Goal: Task Accomplishment & Management: Manage account settings

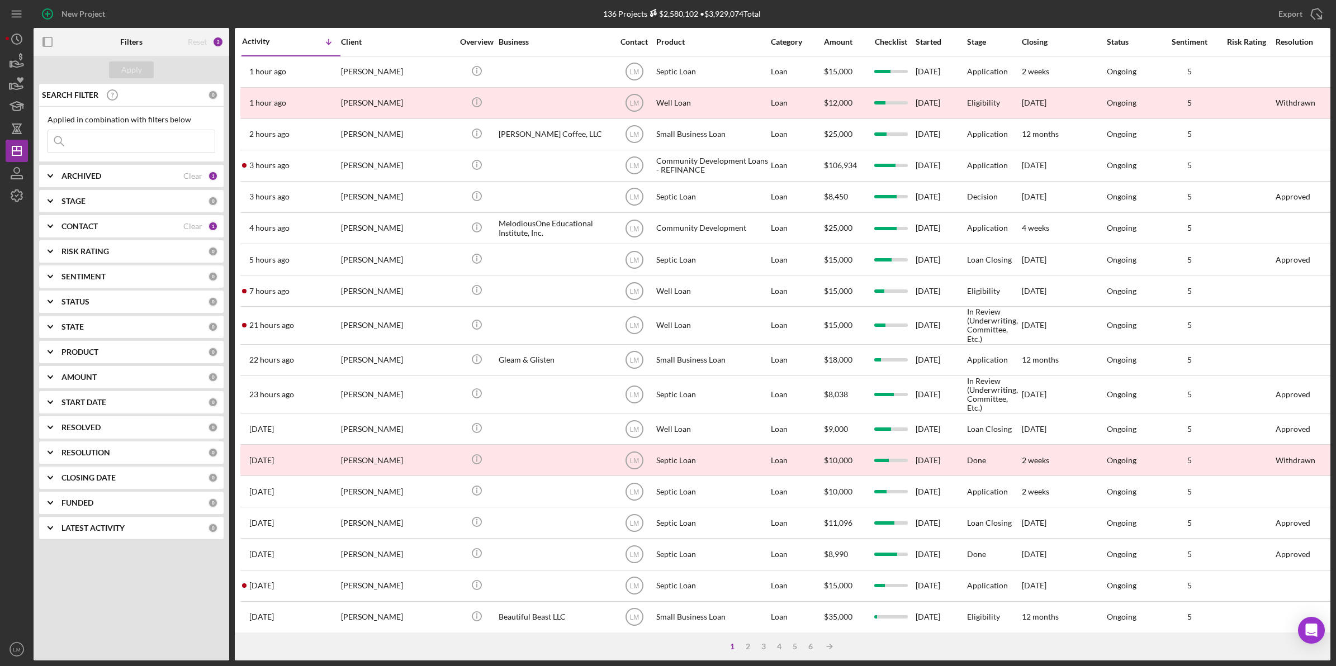
click at [118, 141] on input at bounding box center [131, 141] width 167 height 22
click at [68, 229] on b "CONTACT" at bounding box center [79, 226] width 36 height 9
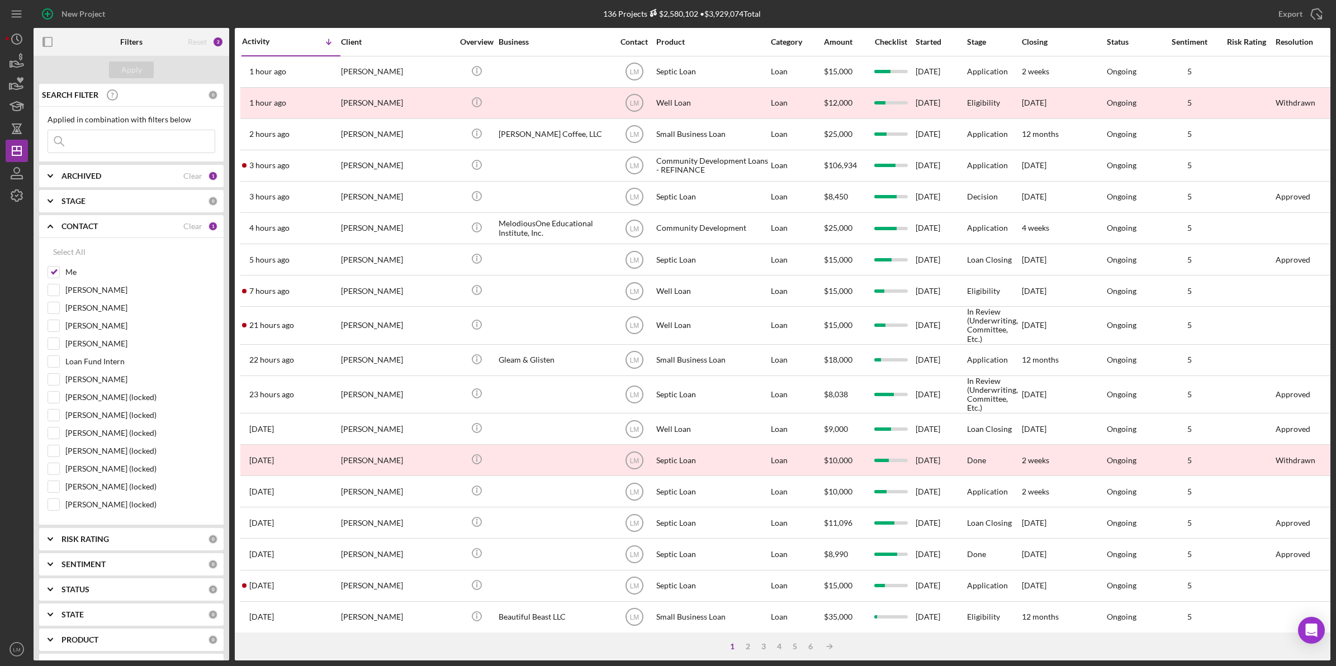
click at [193, 227] on div "Clear" at bounding box center [192, 226] width 19 height 9
checkbox input "false"
click at [146, 143] on input at bounding box center [131, 141] width 167 height 22
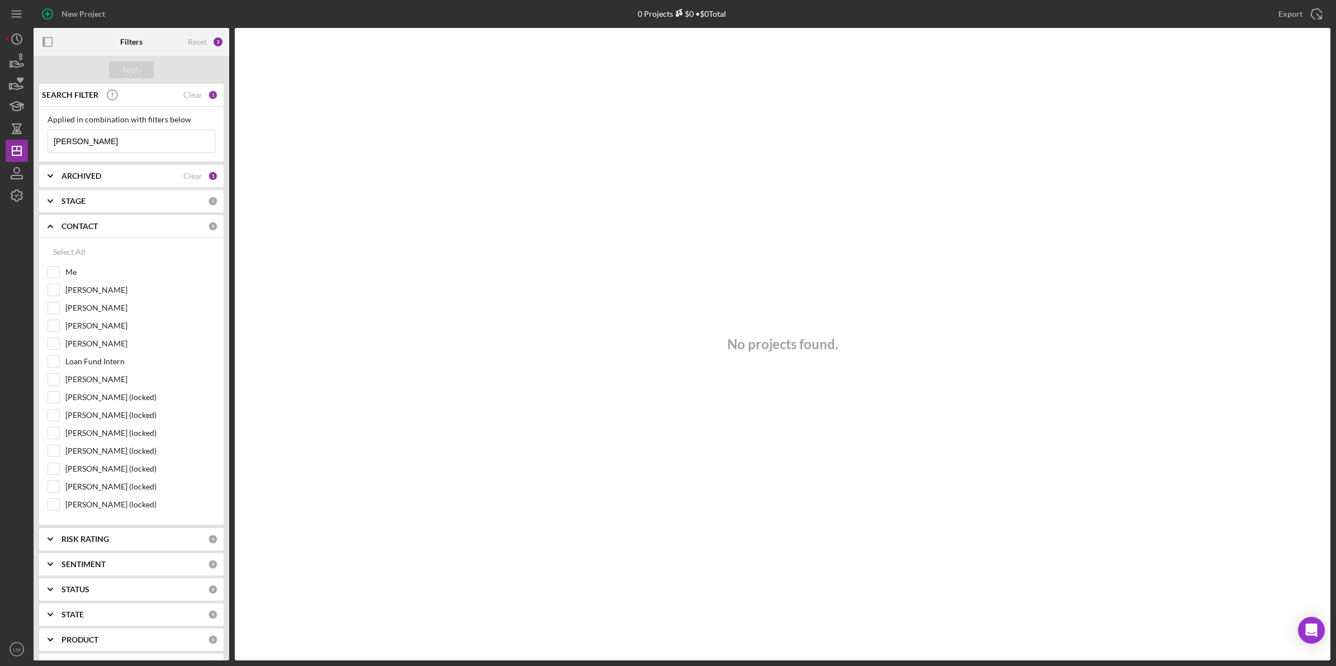
type input "[PERSON_NAME]"
click at [24, 648] on icon "LM" at bounding box center [17, 650] width 22 height 28
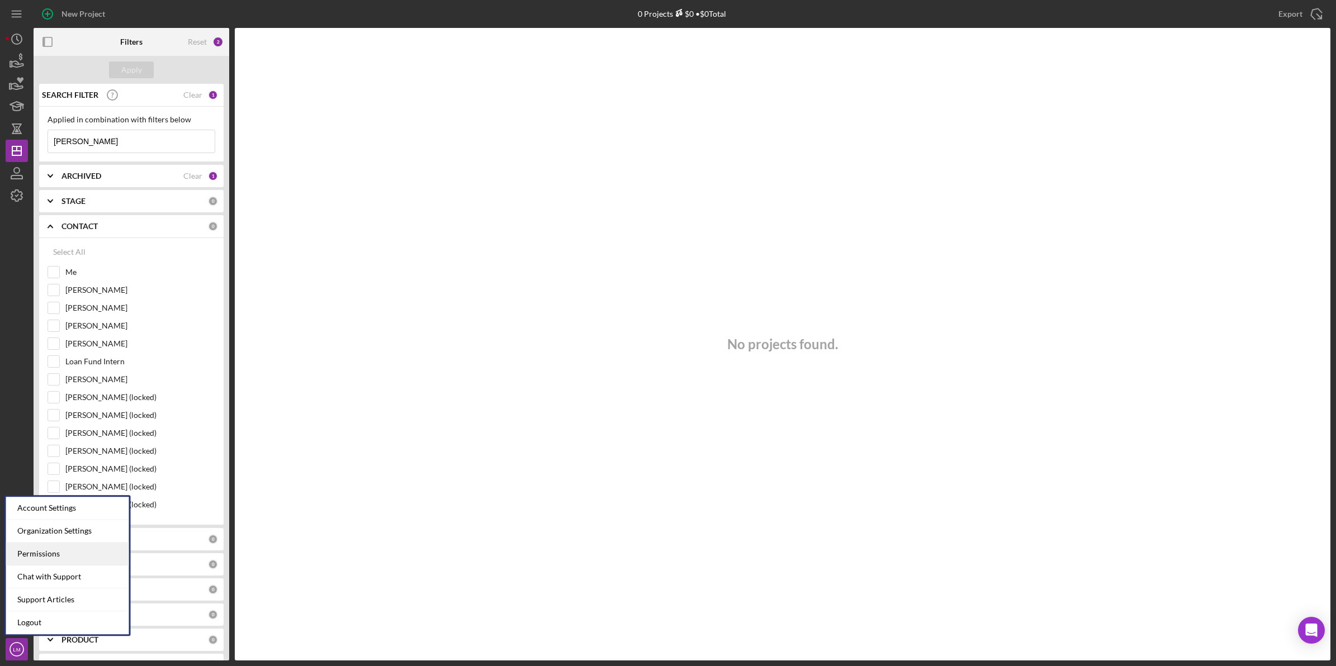
click at [84, 546] on div "Permissions" at bounding box center [67, 554] width 123 height 23
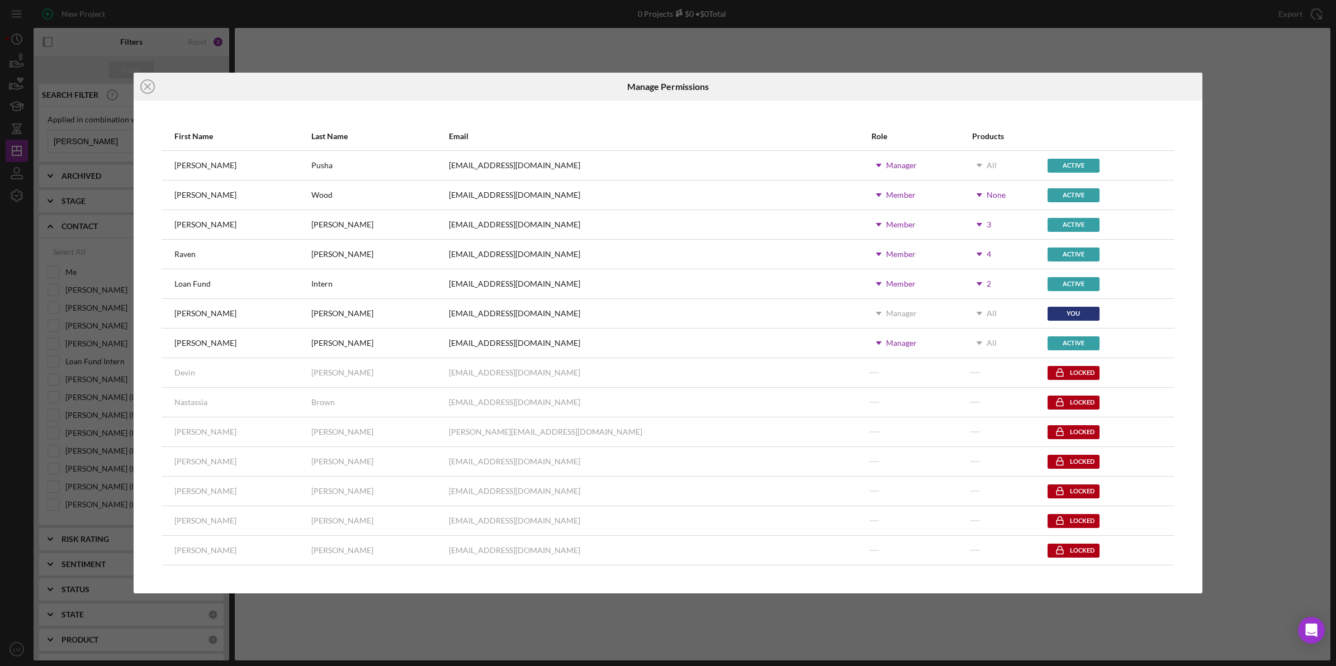
click at [977, 194] on use at bounding box center [980, 194] width 6 height 3
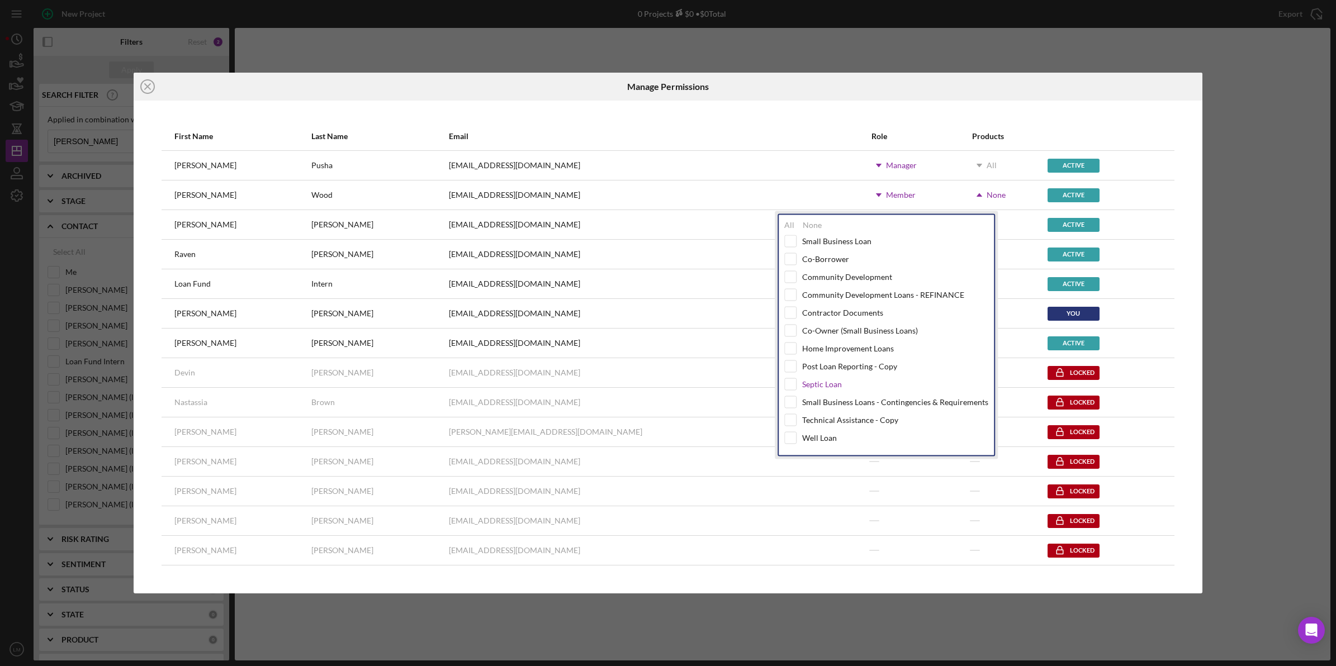
click at [822, 387] on div "Septic Loan" at bounding box center [822, 384] width 40 height 9
click at [816, 437] on div "Well Loan" at bounding box center [819, 437] width 35 height 9
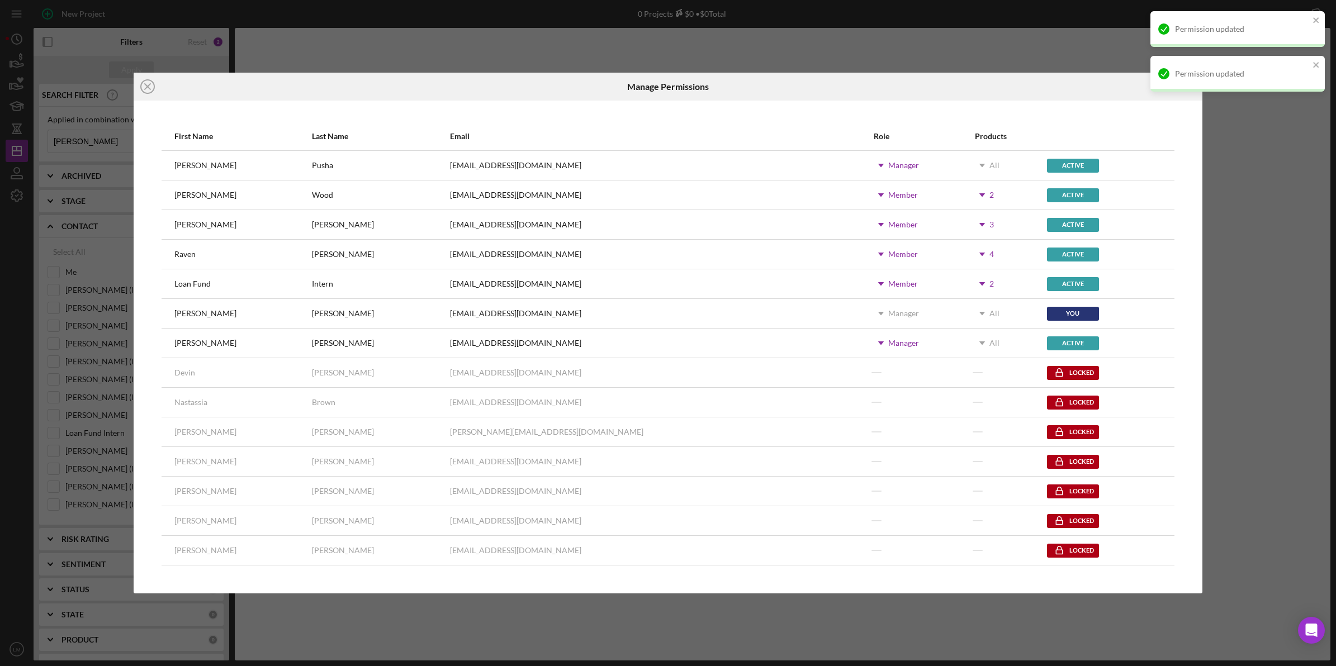
click at [888, 84] on div at bounding box center [1024, 87] width 356 height 28
click at [896, 38] on div "Icon/Close Manage Permissions First Name Last Name Email Role Products [PERSON_…" at bounding box center [668, 333] width 1336 height 666
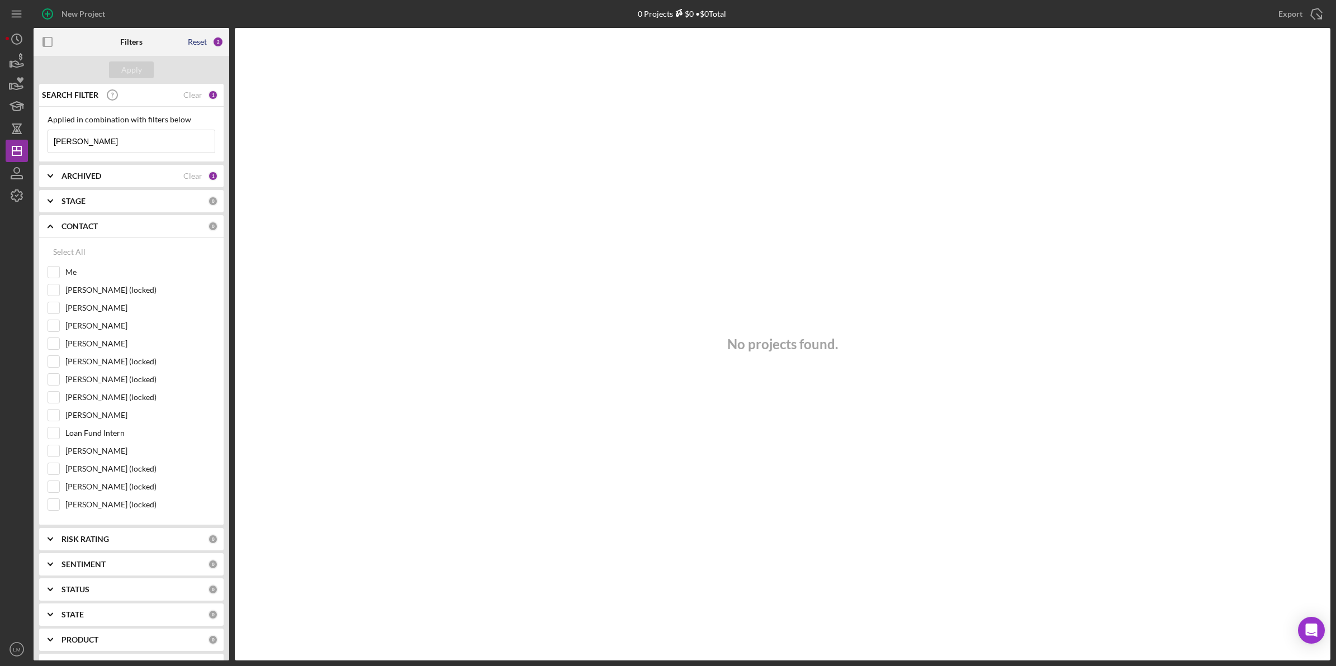
click at [199, 40] on div "Reset" at bounding box center [197, 41] width 19 height 9
checkbox input "true"
click at [144, 70] on button "Apply" at bounding box center [131, 69] width 45 height 17
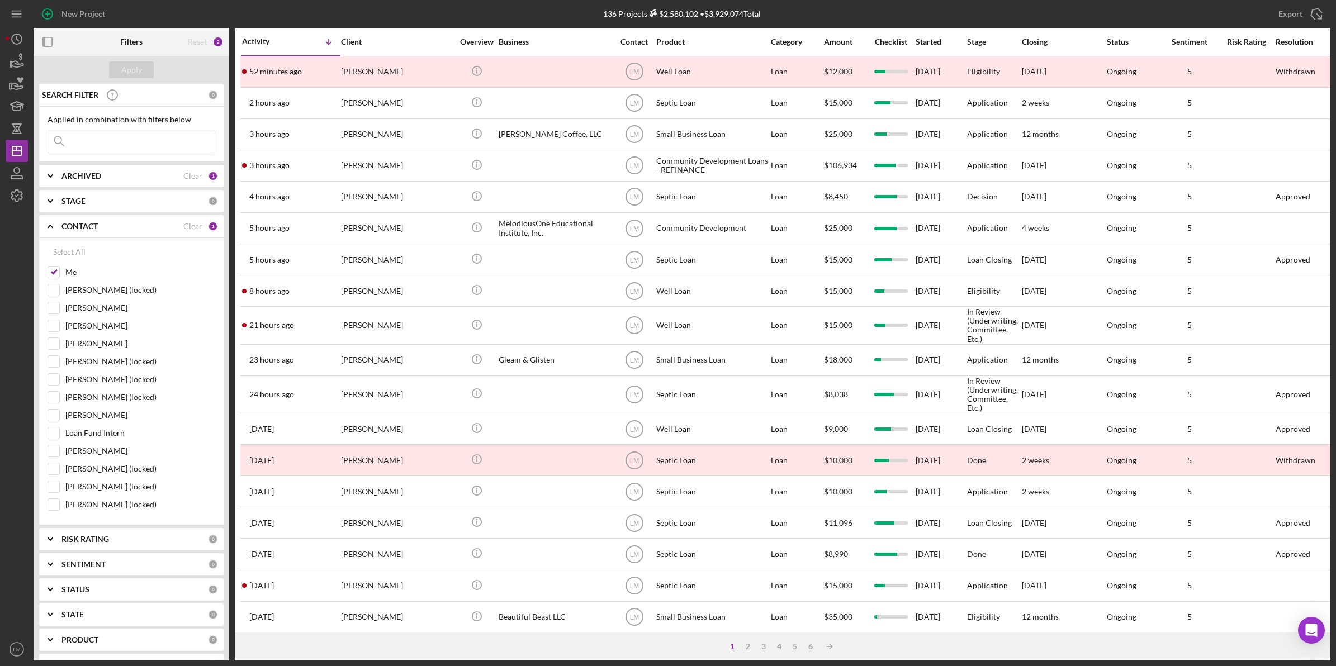
click at [385, 18] on div "New Project" at bounding box center [250, 14] width 432 height 28
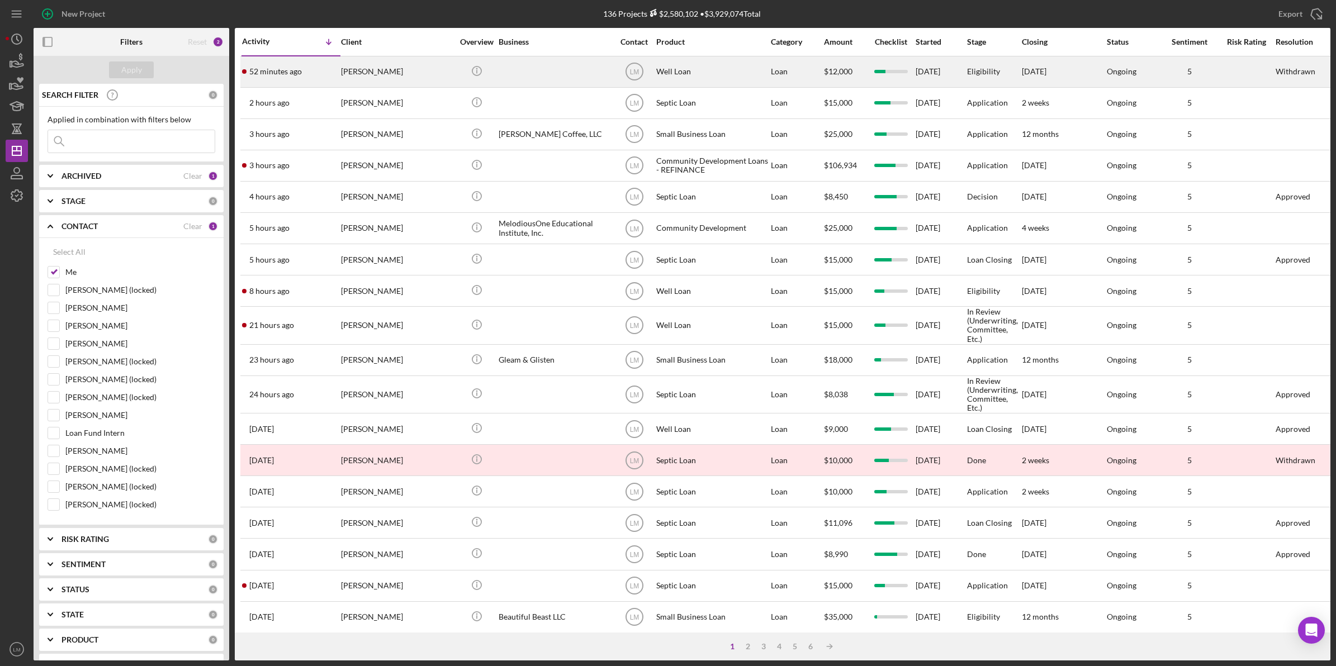
click at [398, 72] on div "[PERSON_NAME]" at bounding box center [397, 72] width 112 height 30
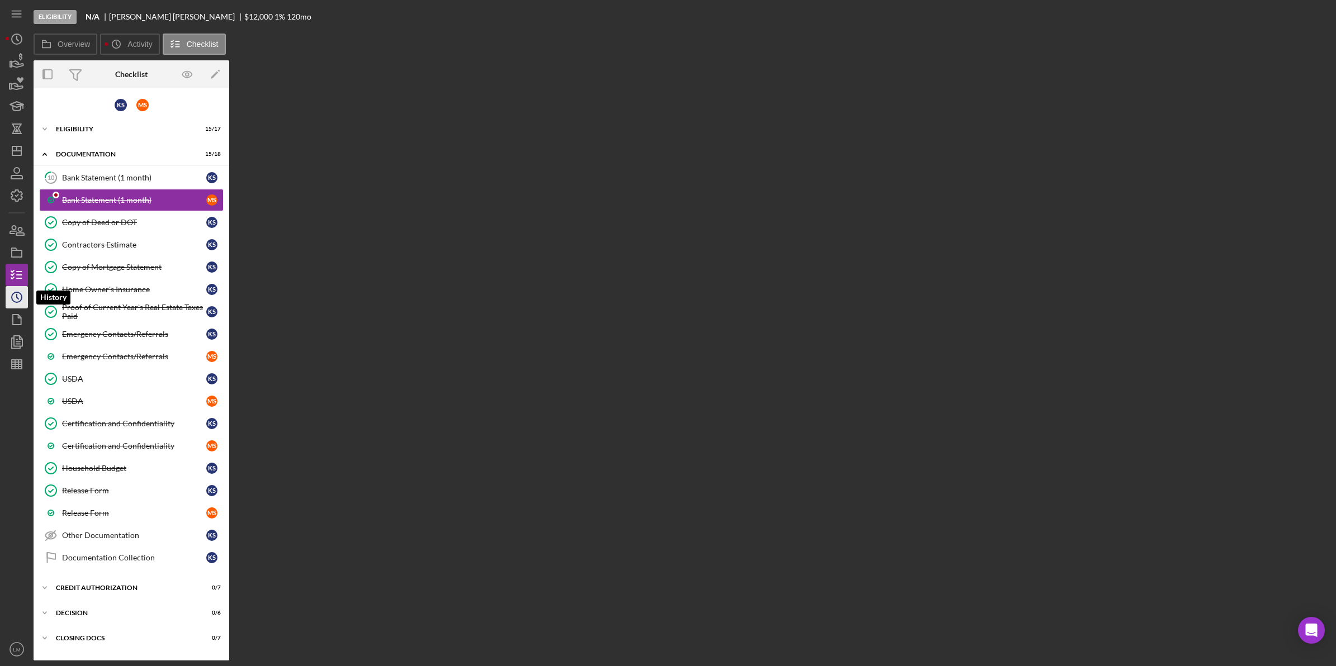
click at [15, 306] on icon "Icon/History" at bounding box center [17, 297] width 28 height 28
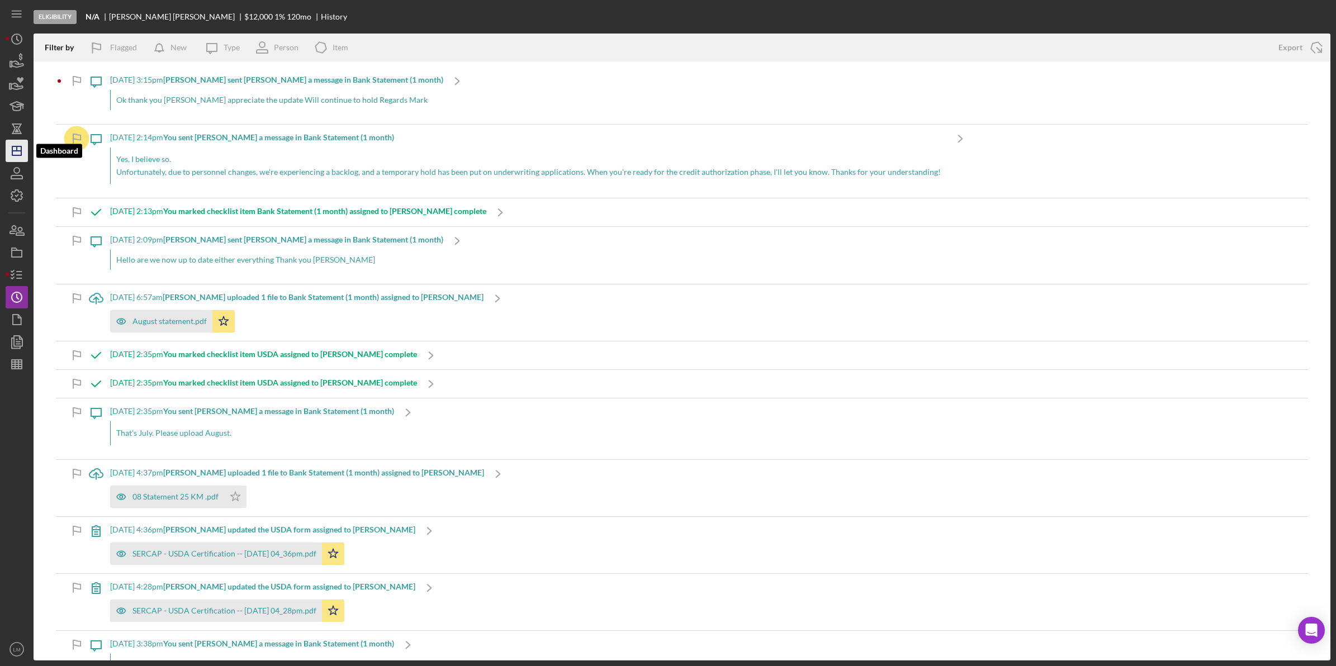
click at [20, 146] on polygon "button" at bounding box center [16, 150] width 9 height 9
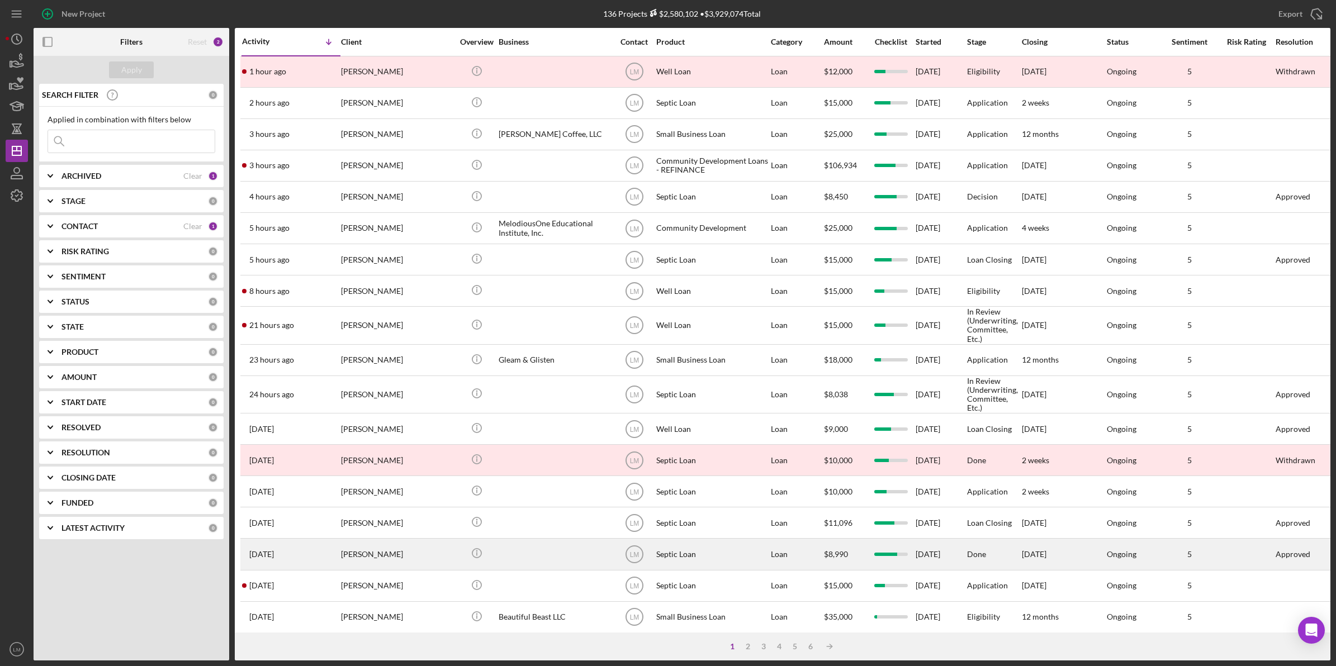
click at [406, 548] on div "[PERSON_NAME]" at bounding box center [397, 554] width 112 height 30
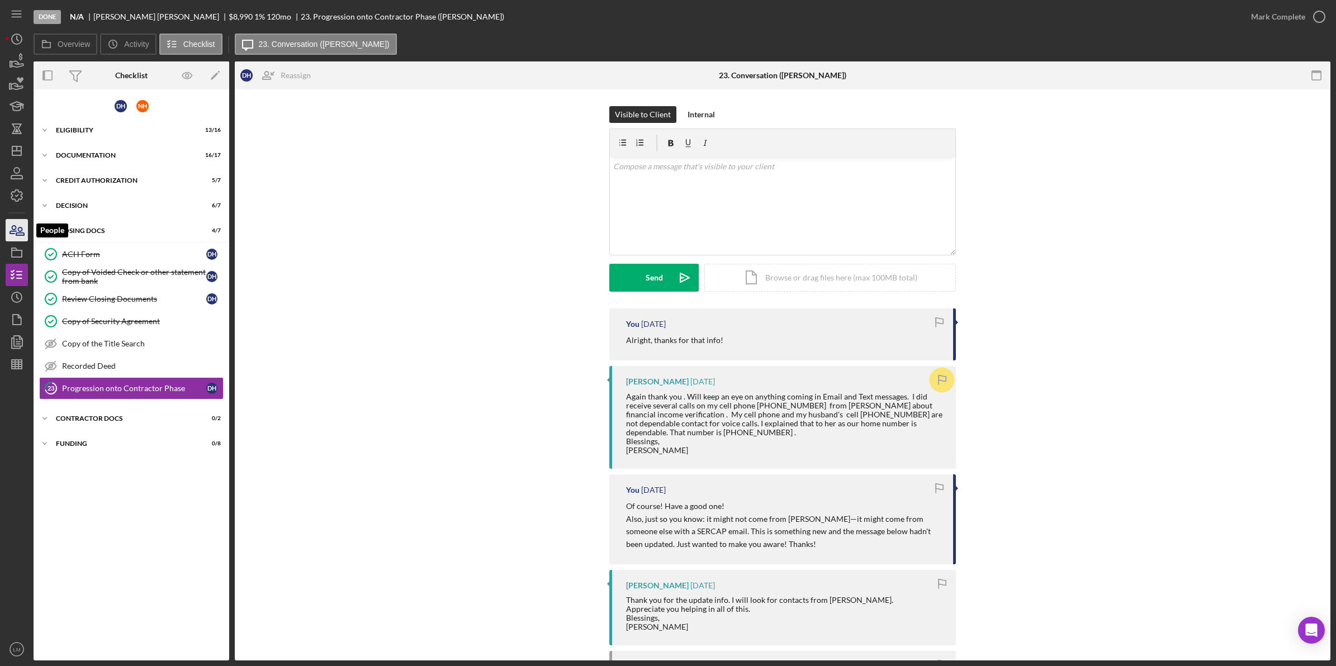
click at [16, 224] on icon "button" at bounding box center [17, 230] width 28 height 28
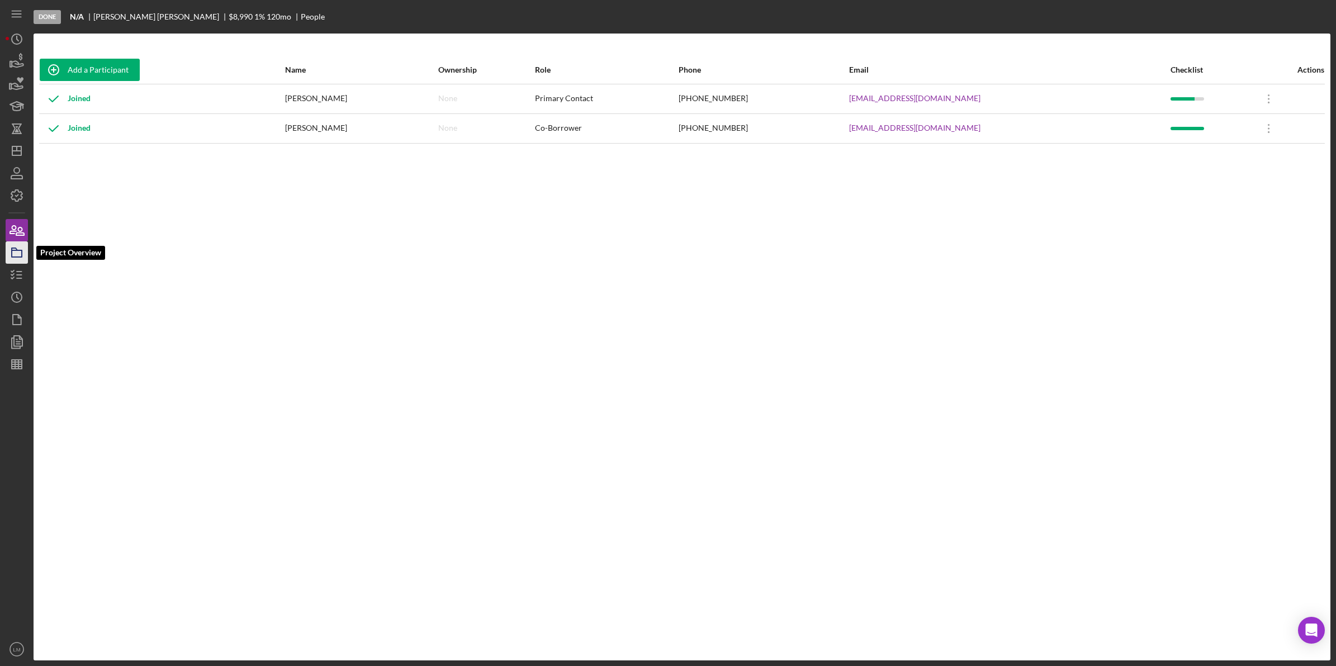
click at [17, 259] on icon "button" at bounding box center [17, 253] width 28 height 28
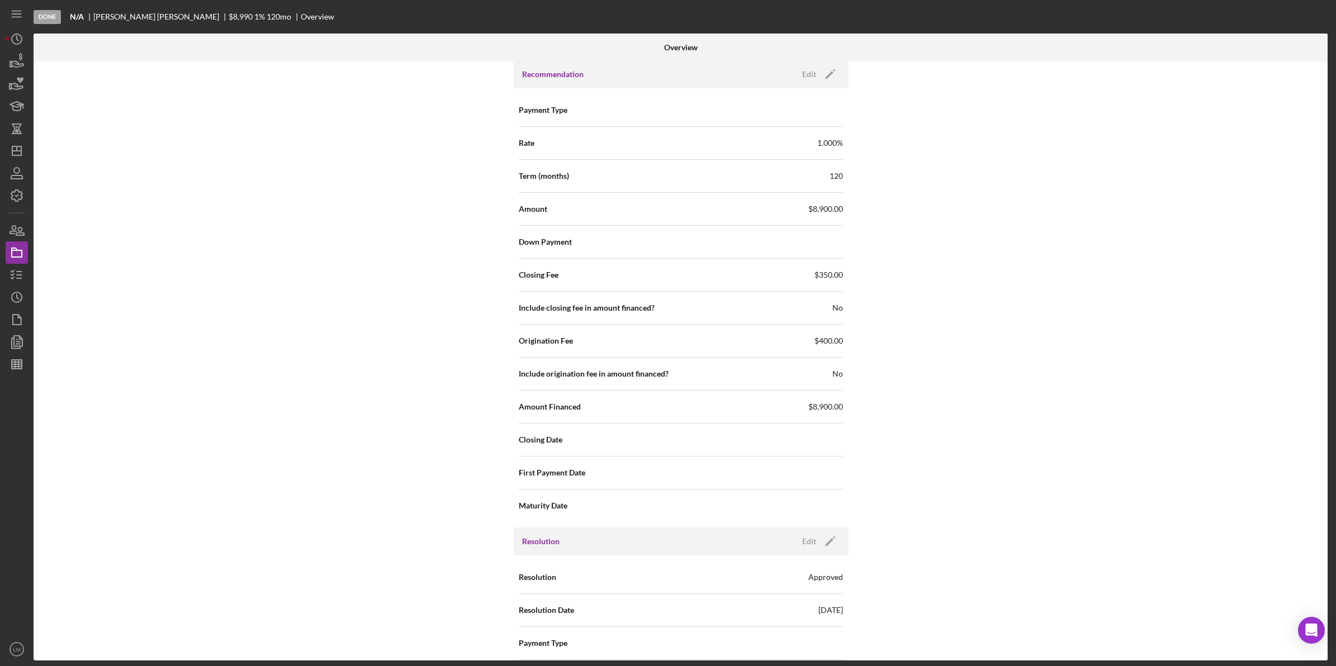
scroll to position [1435, 0]
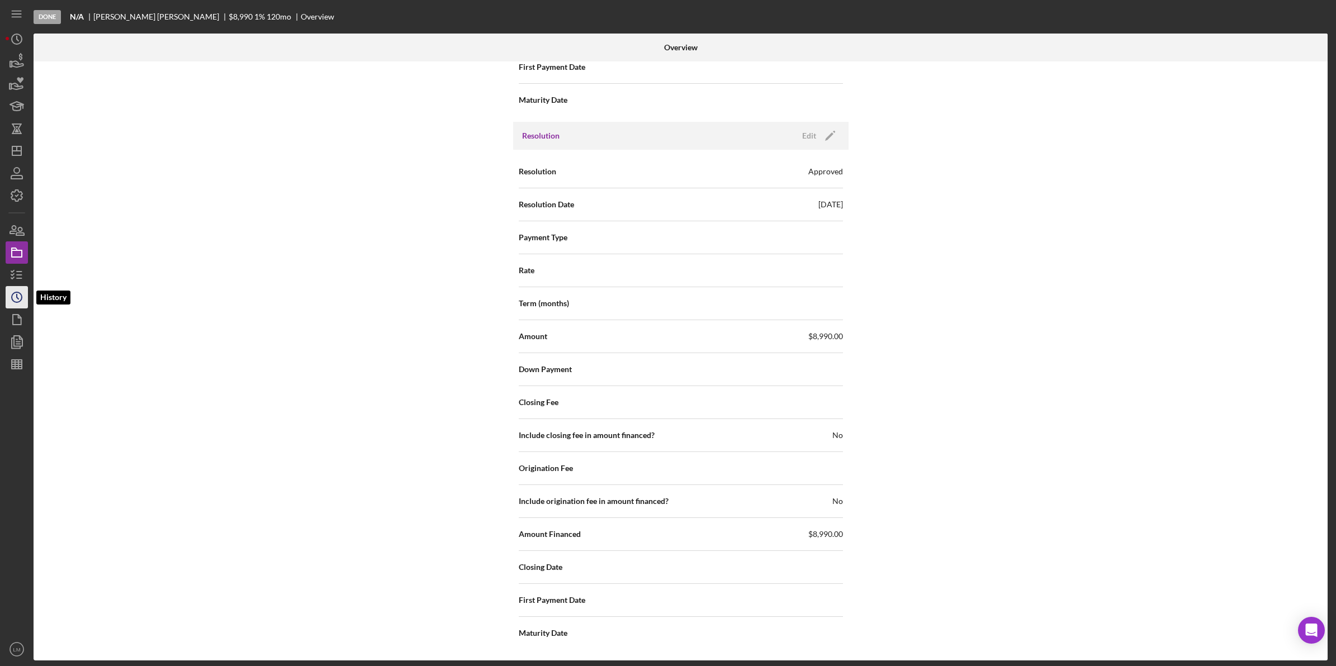
click at [18, 297] on icon "Icon/History" at bounding box center [17, 297] width 28 height 28
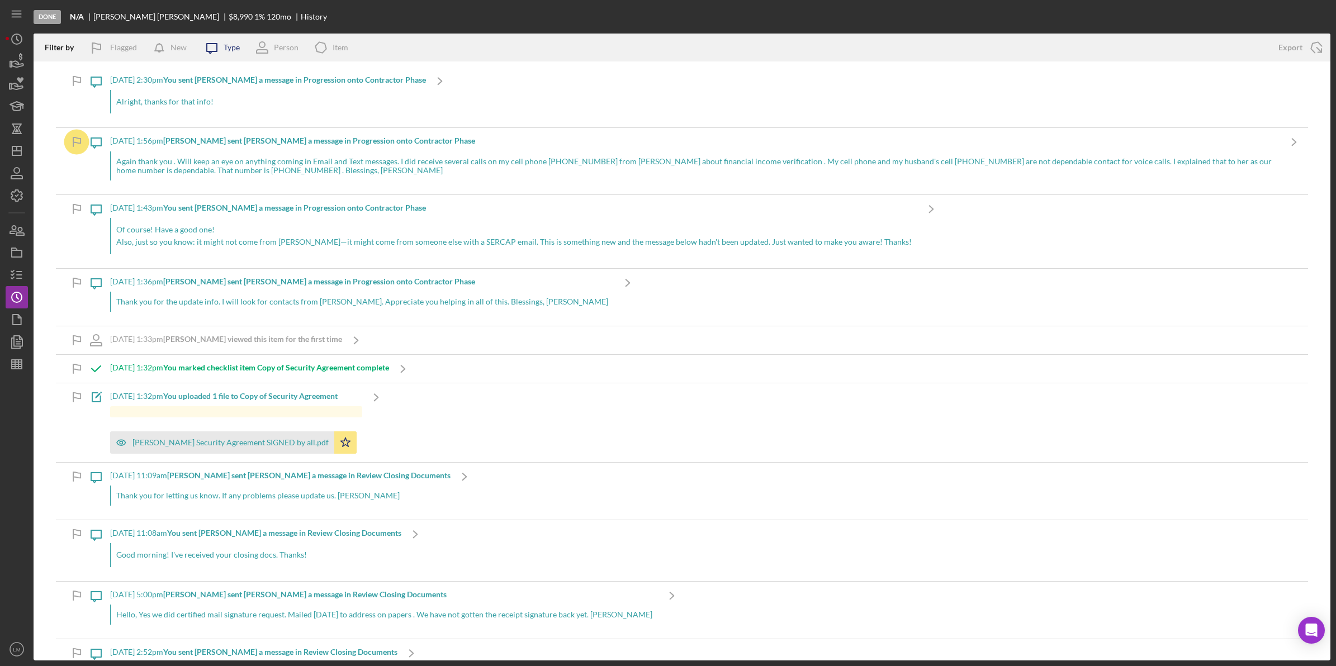
click at [221, 43] on icon "Icon/Message" at bounding box center [212, 48] width 28 height 28
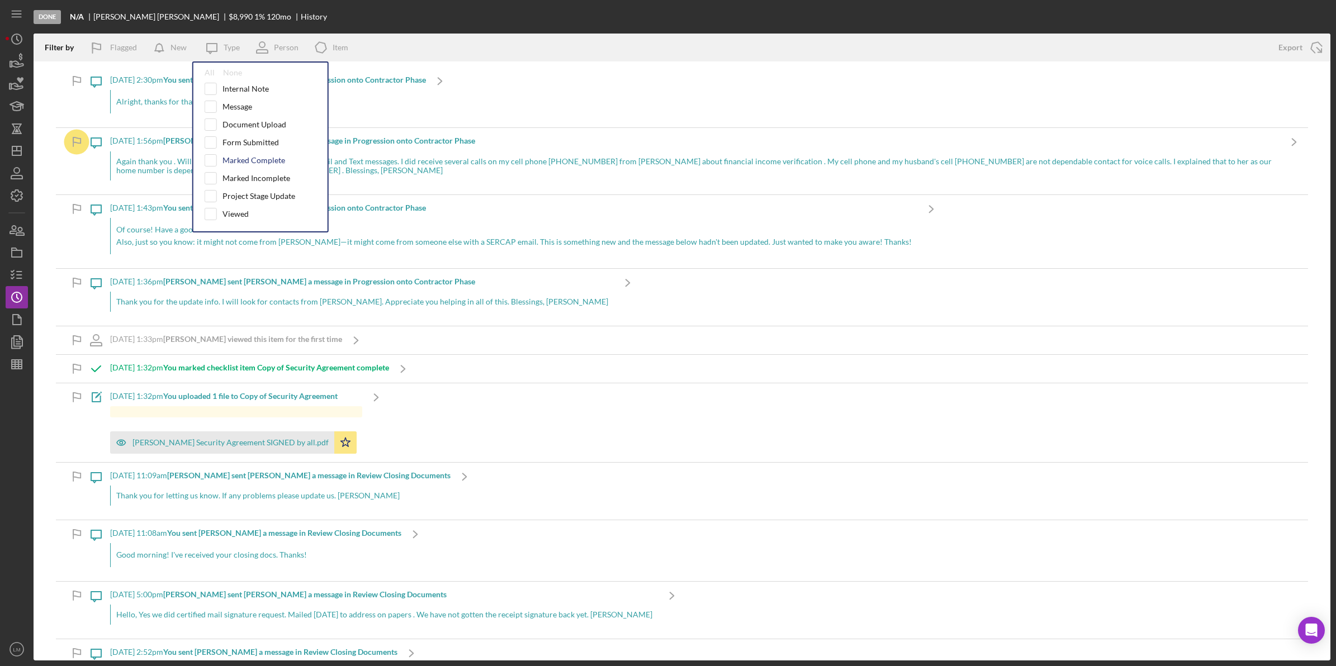
click at [243, 164] on div "Marked Complete" at bounding box center [254, 160] width 63 height 9
checkbox input "true"
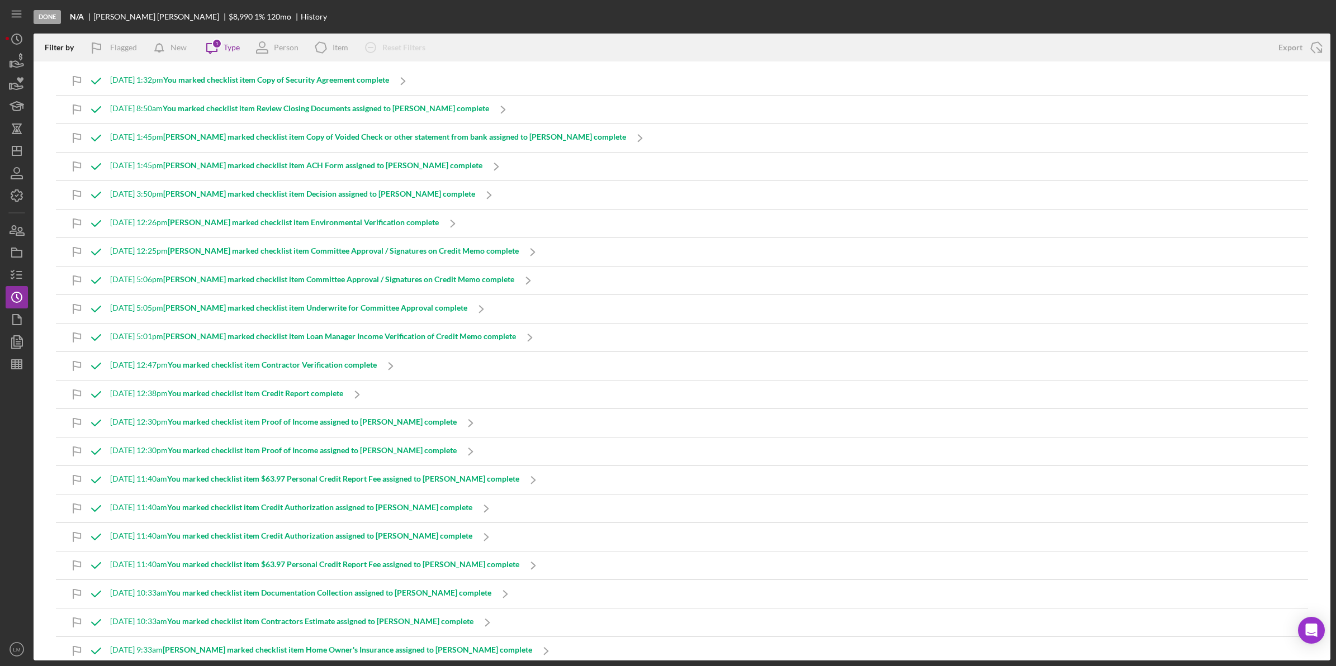
click at [446, 17] on div "Done N/A [PERSON_NAME] $8,990 1 % 120 mo History" at bounding box center [682, 17] width 1297 height 34
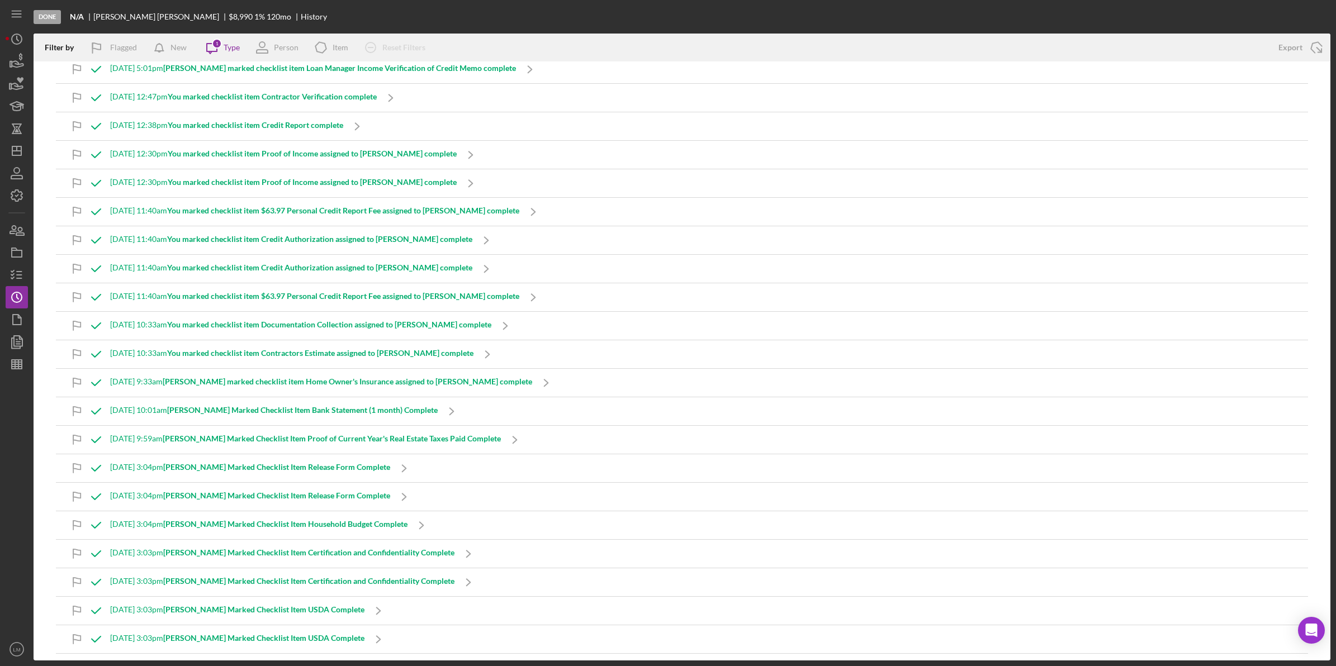
scroll to position [198, 0]
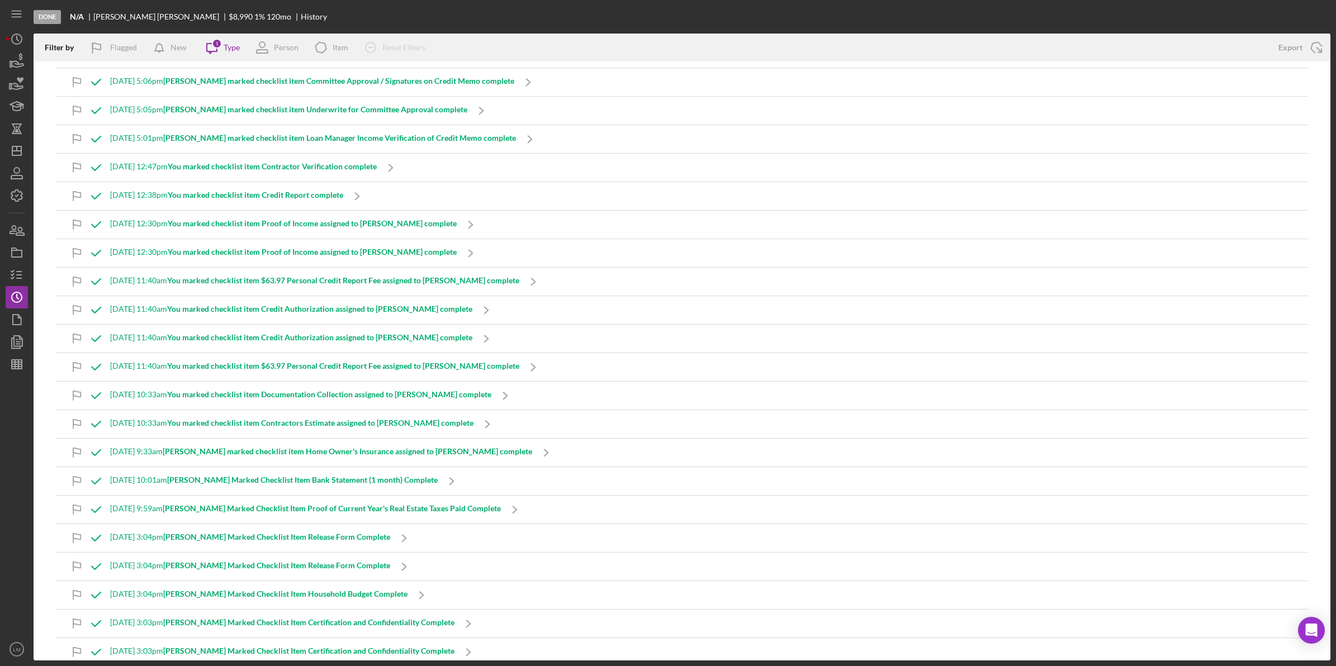
click at [415, 336] on b "You marked checklist item Credit Authorization assigned to [PERSON_NAME] comple…" at bounding box center [319, 338] width 305 height 10
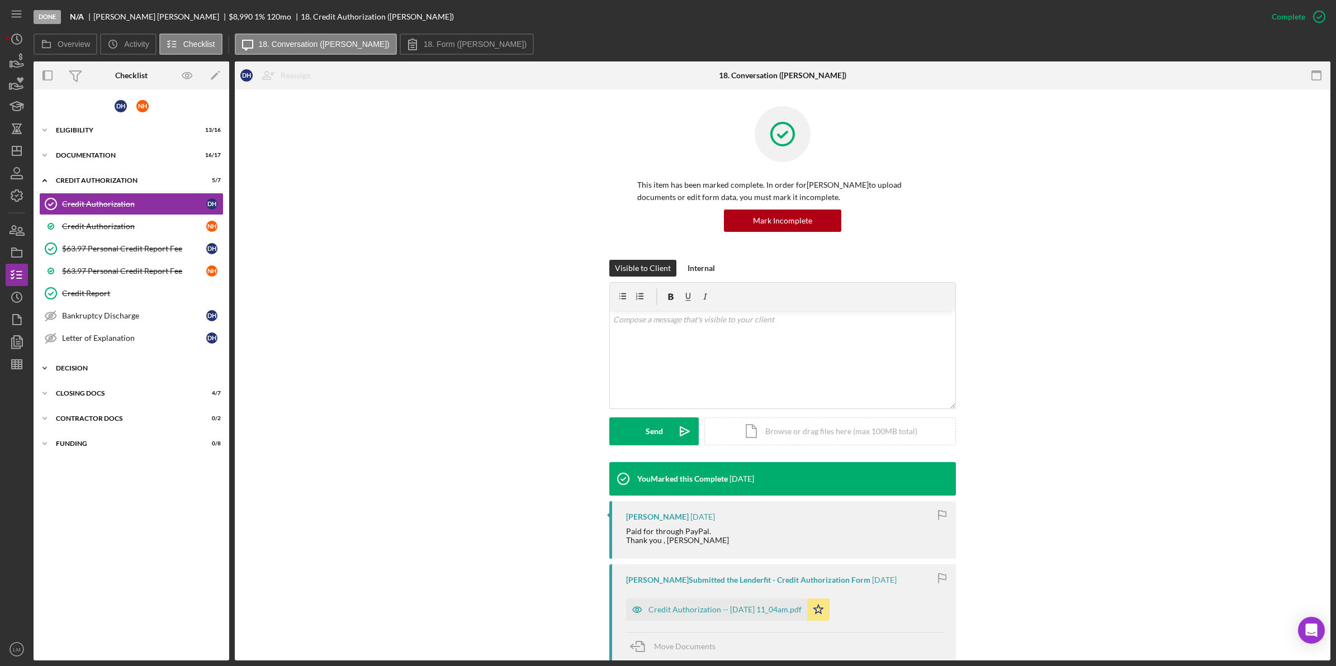
click at [116, 365] on div "Icon/Expander Decision 6 / 7" at bounding box center [132, 368] width 196 height 22
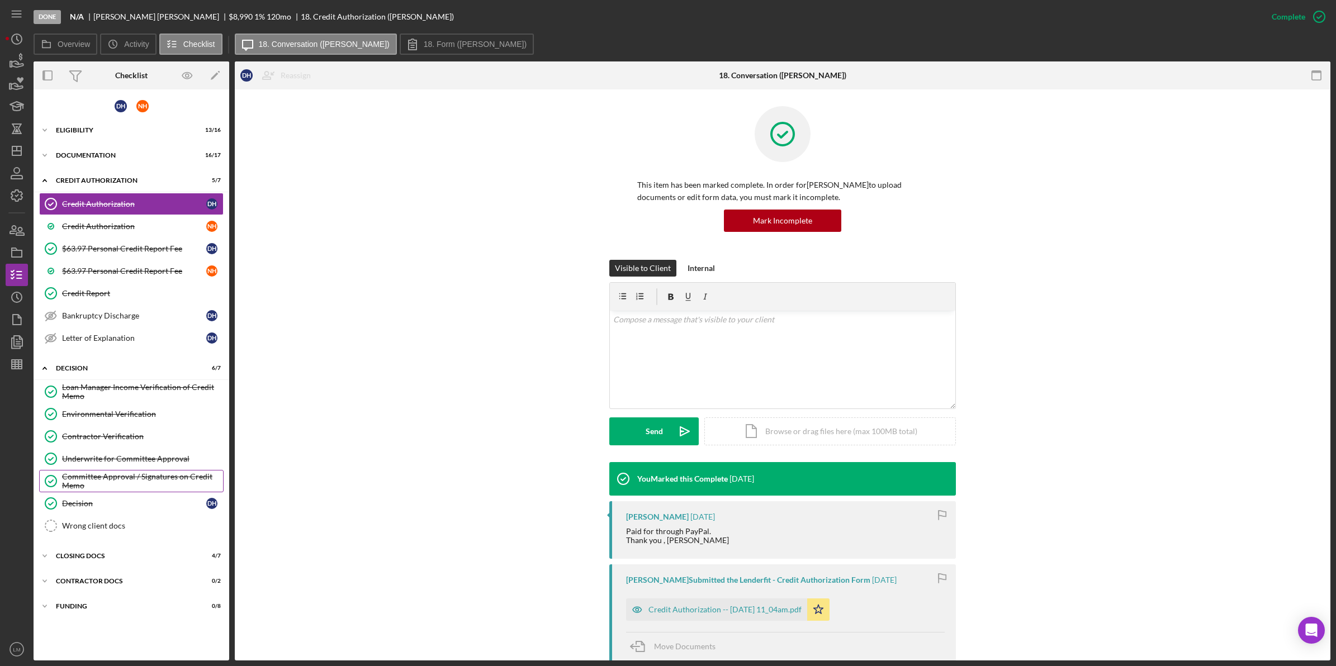
click at [132, 481] on div "Committee Approval / Signatures on Credit Memo" at bounding box center [142, 481] width 161 height 18
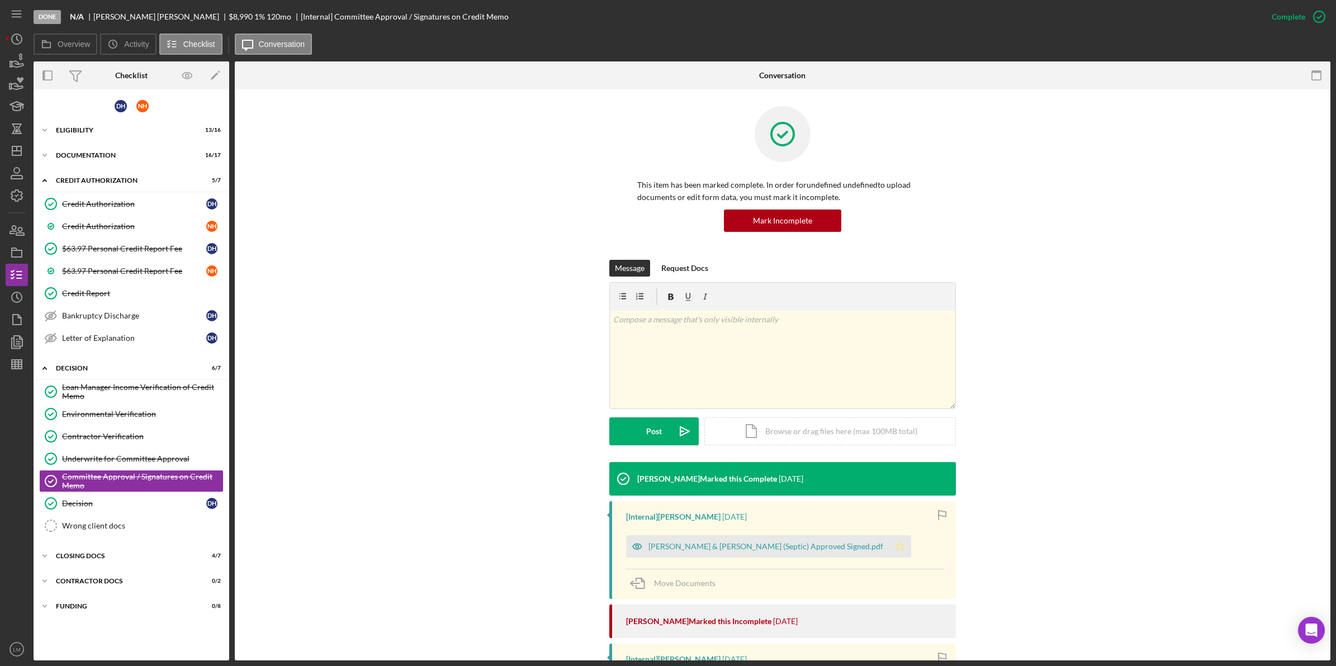
click at [889, 551] on icon "Icon/Star" at bounding box center [900, 547] width 22 height 22
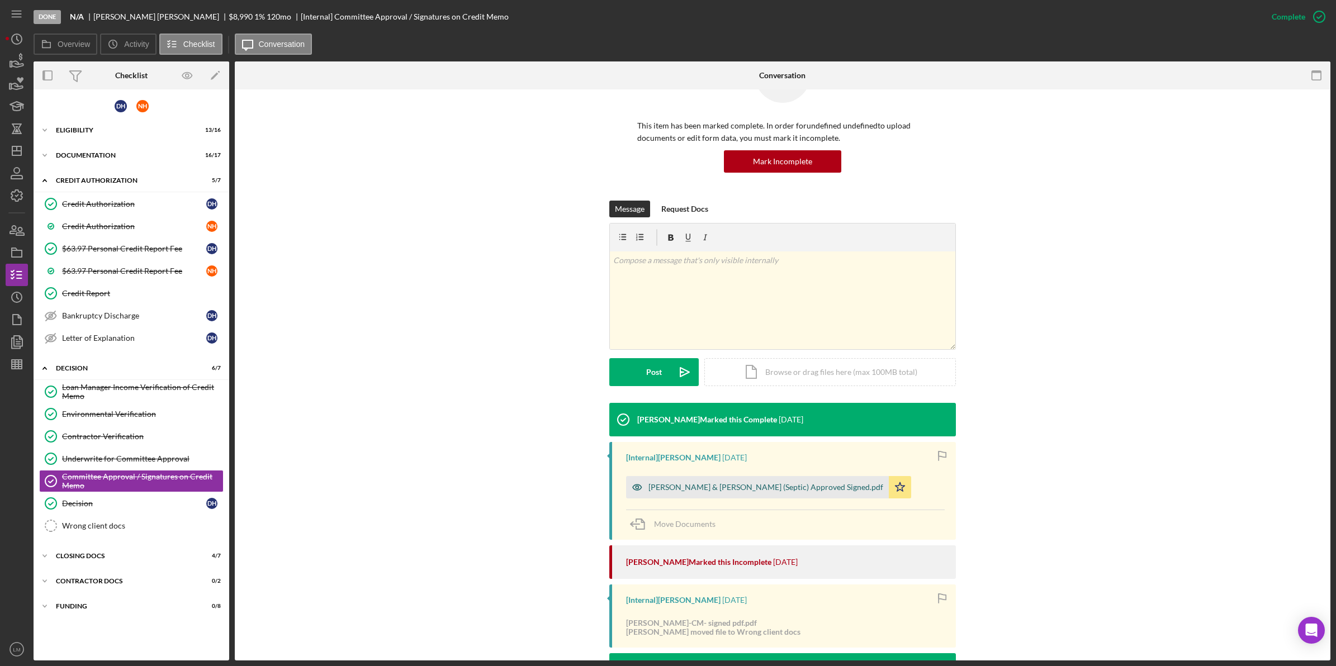
scroll to position [181, 0]
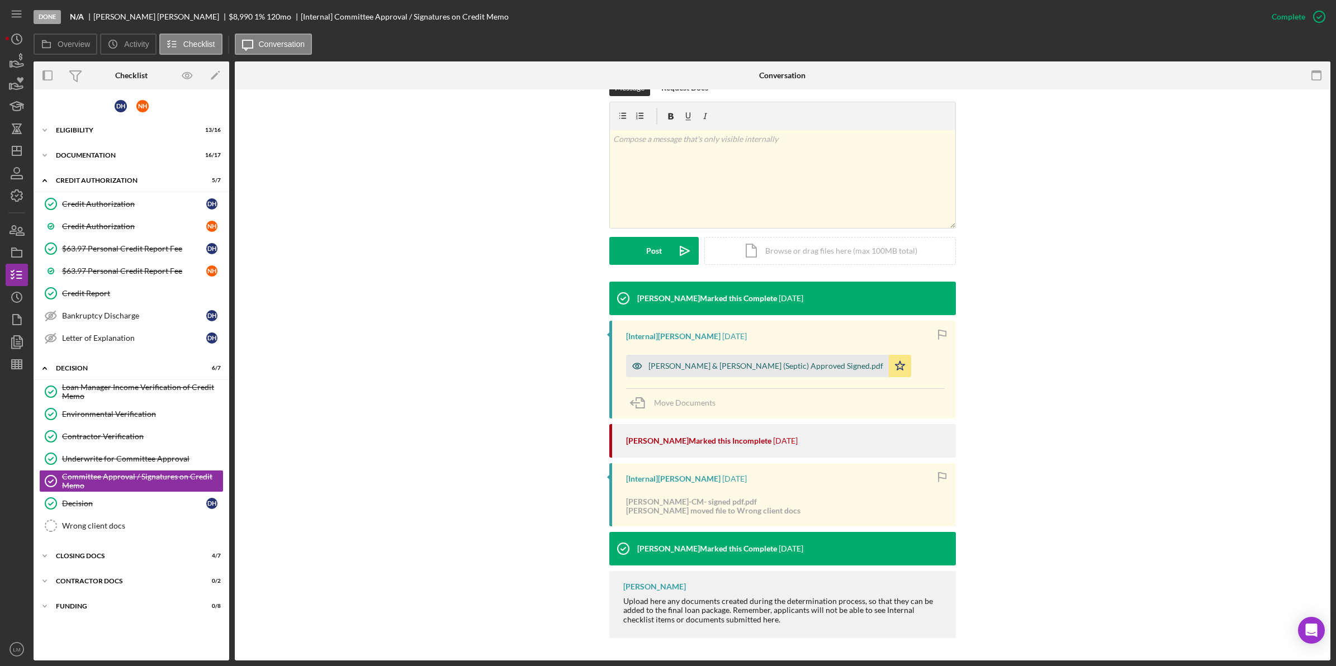
click at [780, 359] on div "[PERSON_NAME] & [PERSON_NAME] (Septic) Approved Signed.pdf" at bounding box center [757, 366] width 263 height 22
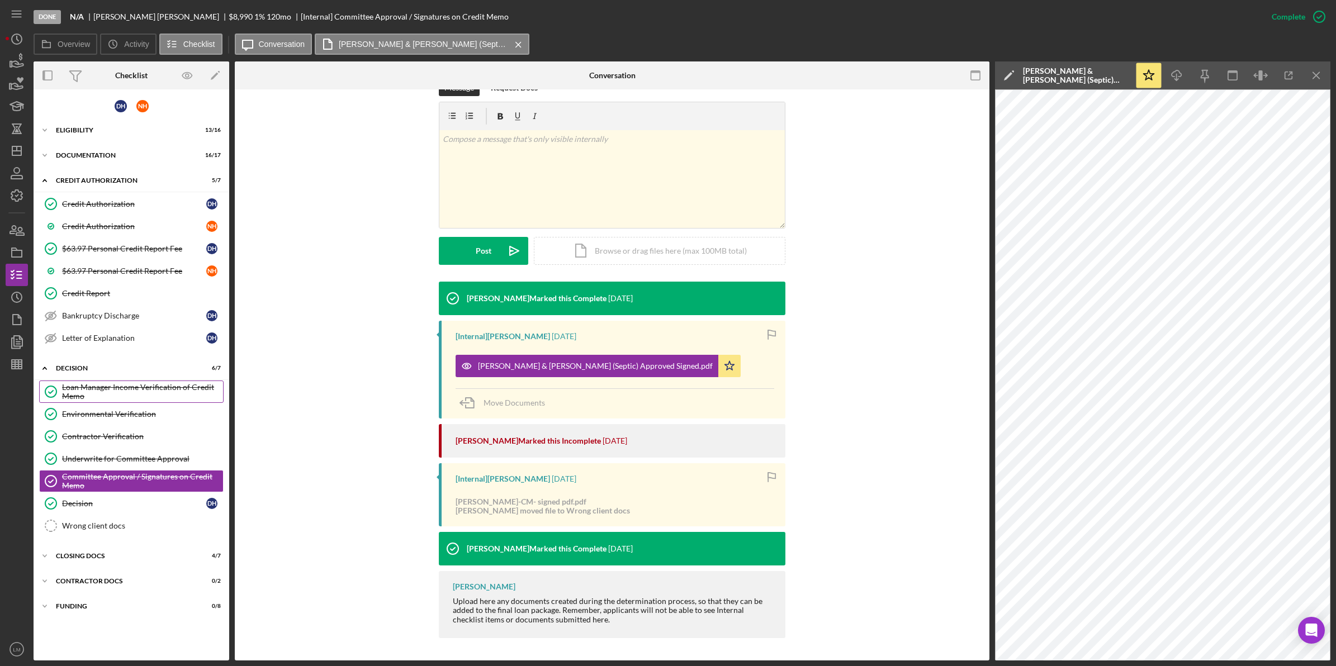
click at [175, 390] on div "Loan Manager Income Verification of Credit Memo" at bounding box center [142, 392] width 161 height 18
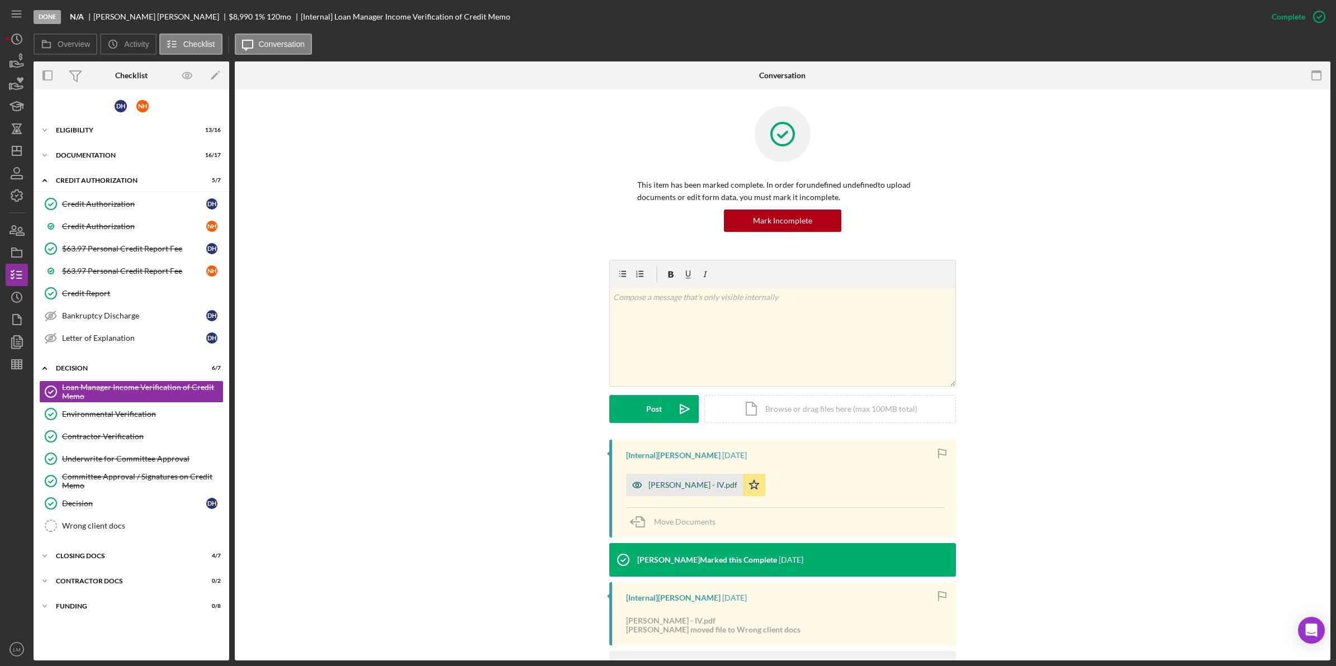
click at [672, 481] on div "[PERSON_NAME] - IV.pdf" at bounding box center [692, 485] width 89 height 9
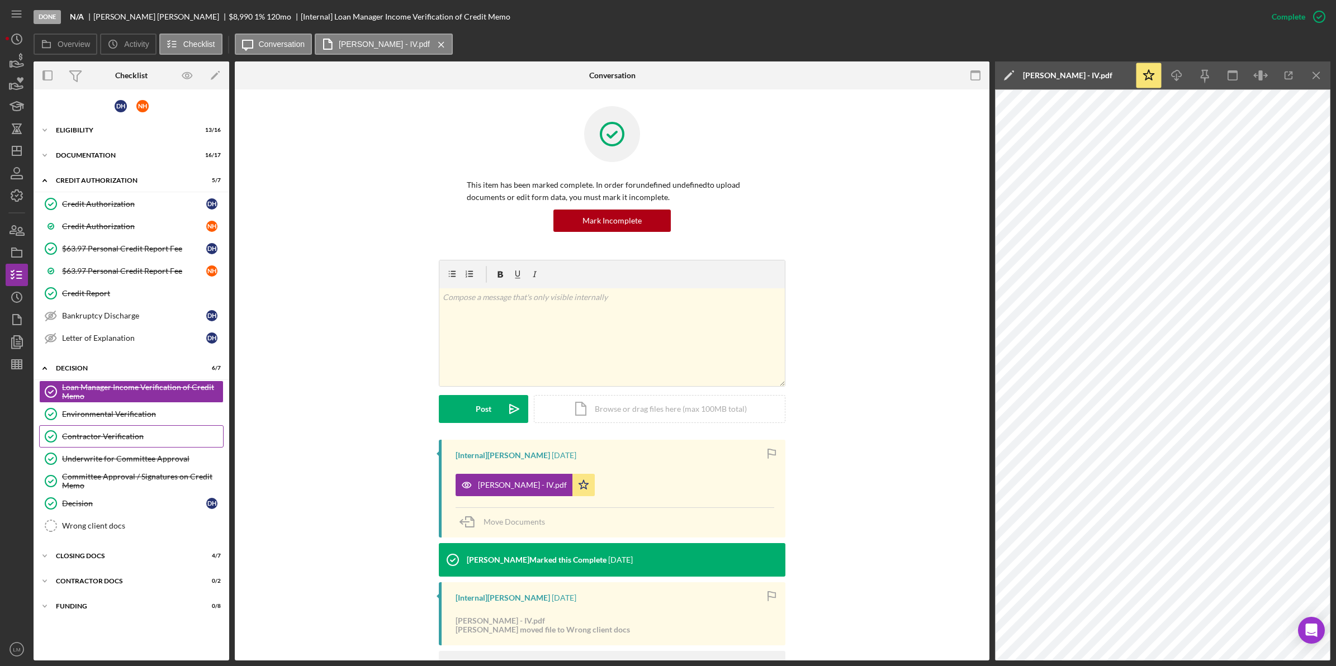
click at [152, 427] on link "Contractor Verification Contractor Verification" at bounding box center [131, 436] width 184 height 22
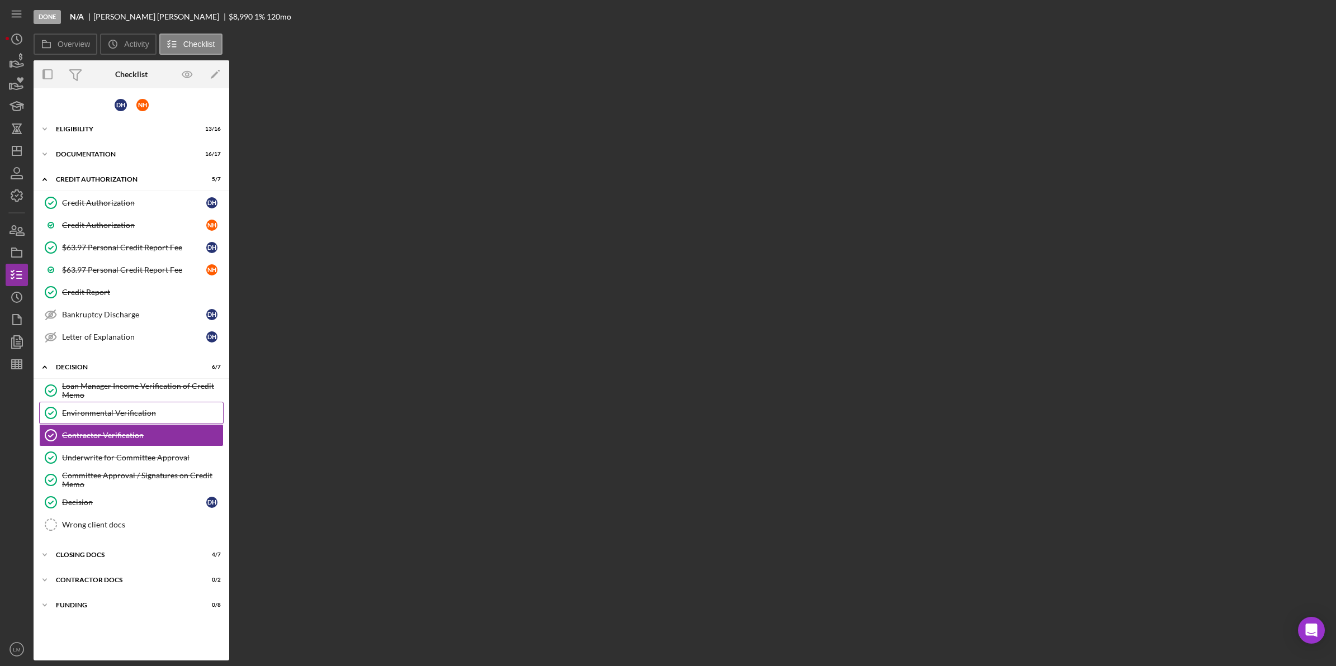
click at [158, 415] on div "Environmental Verification" at bounding box center [142, 413] width 161 height 9
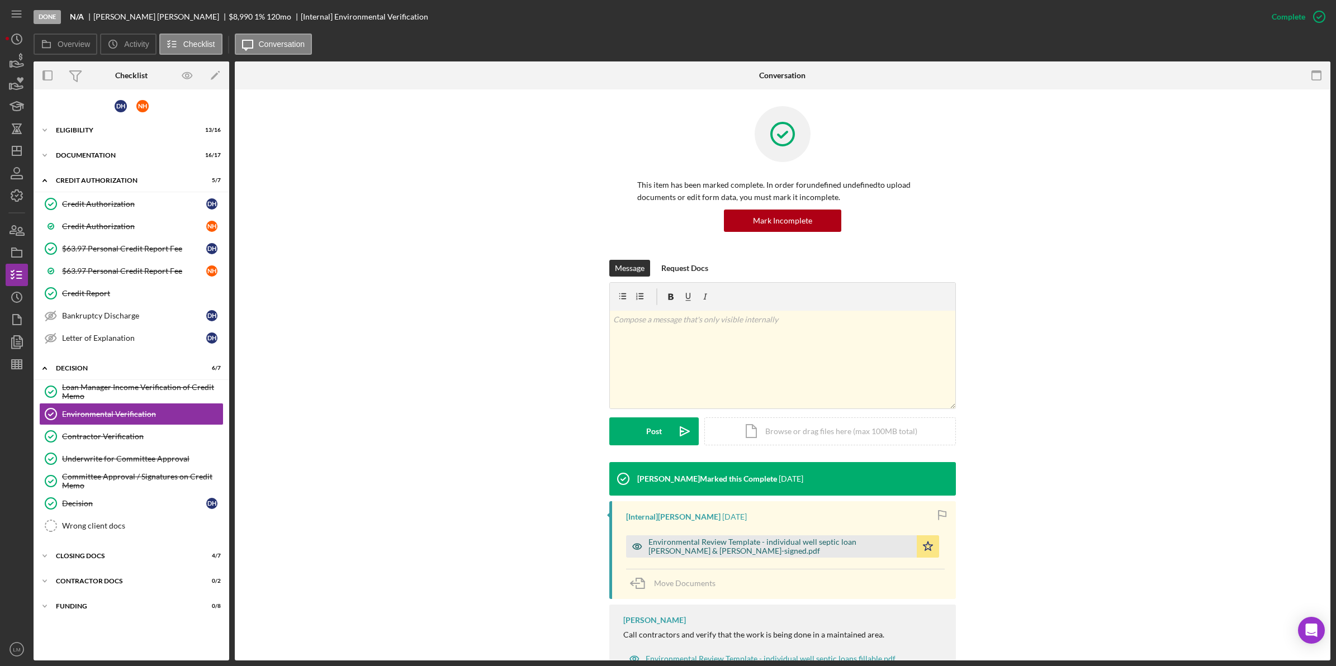
click at [750, 543] on div "Environmental Review Template - individual well septic loan [PERSON_NAME] & [PE…" at bounding box center [779, 547] width 263 height 18
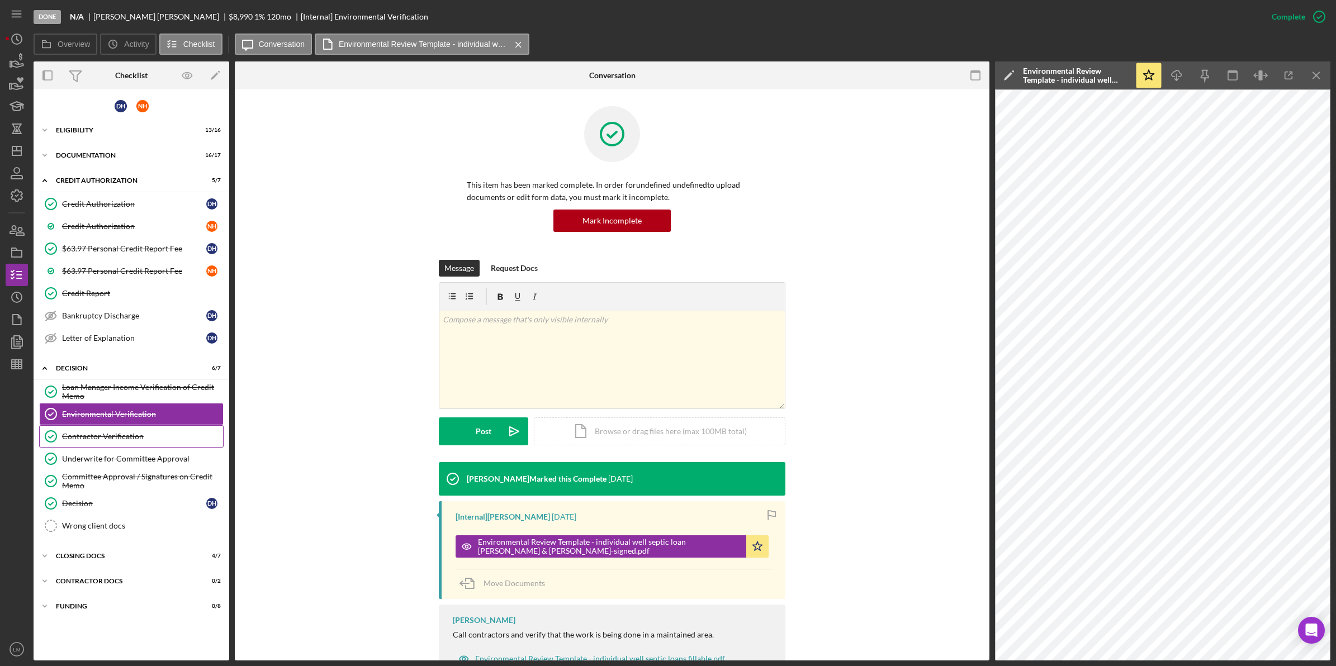
click at [124, 431] on link "Contractor Verification Contractor Verification" at bounding box center [131, 436] width 184 height 22
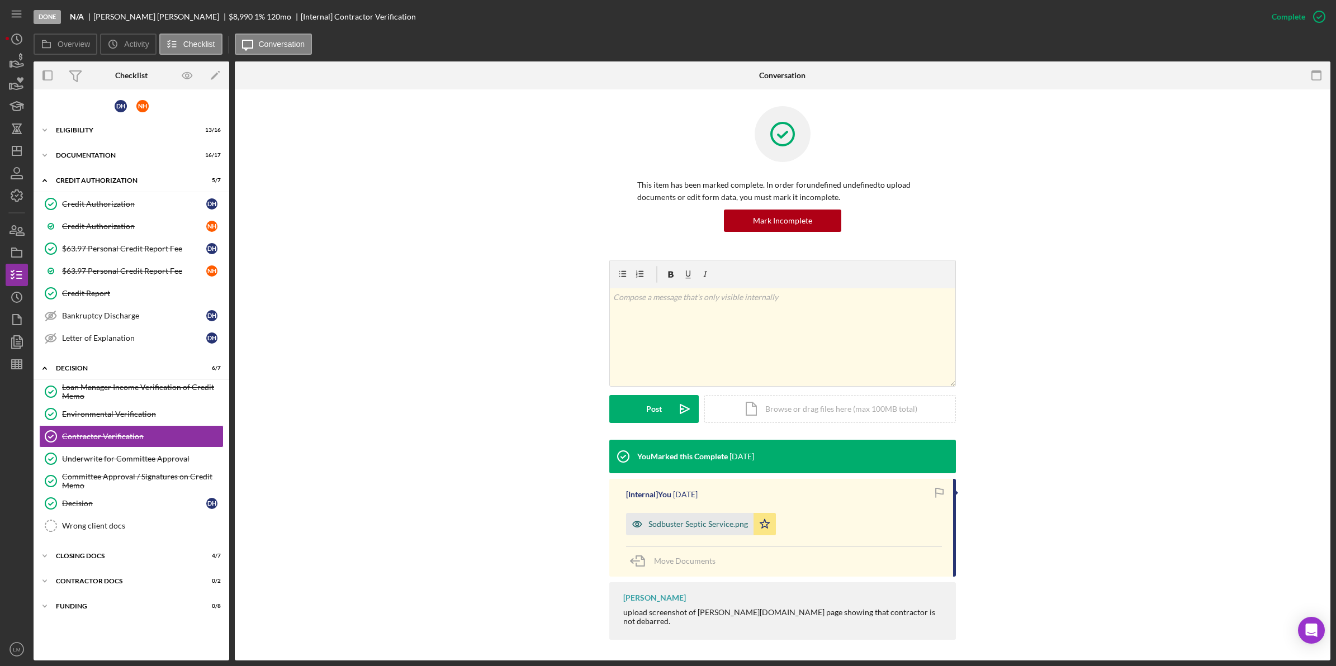
click at [685, 526] on div "Sodbuster Septic Service.png" at bounding box center [698, 524] width 100 height 9
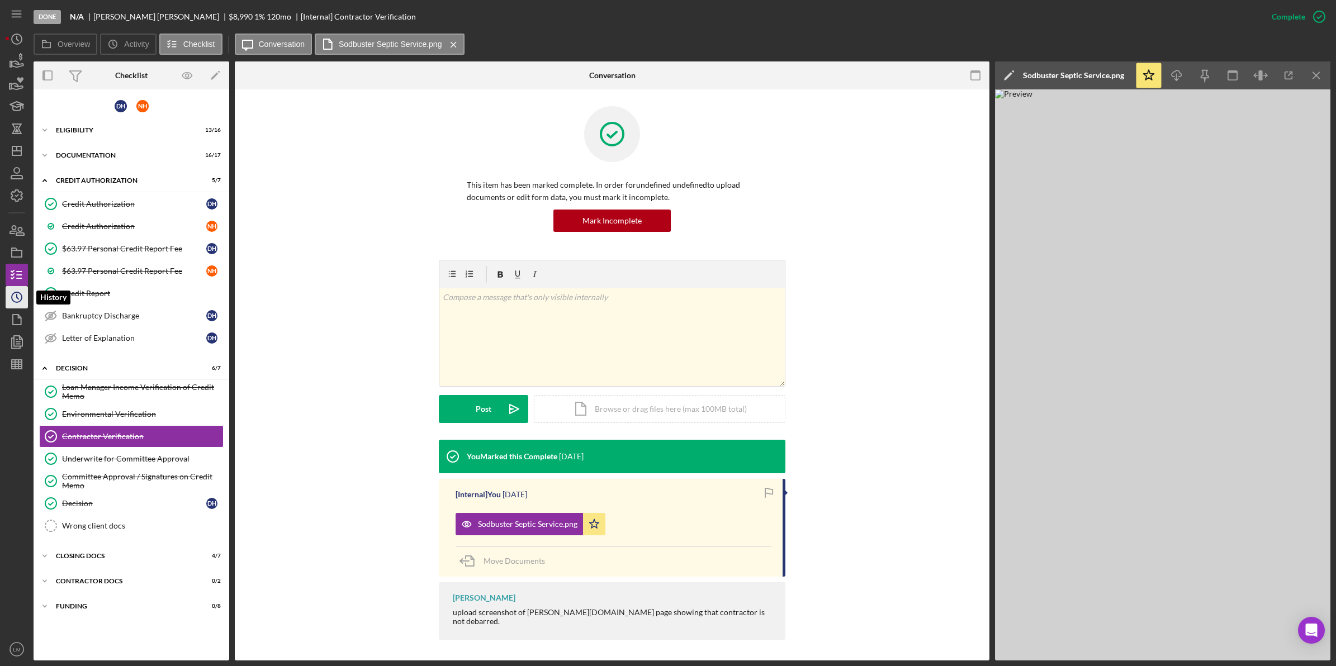
click at [21, 300] on circle "button" at bounding box center [17, 297] width 10 height 10
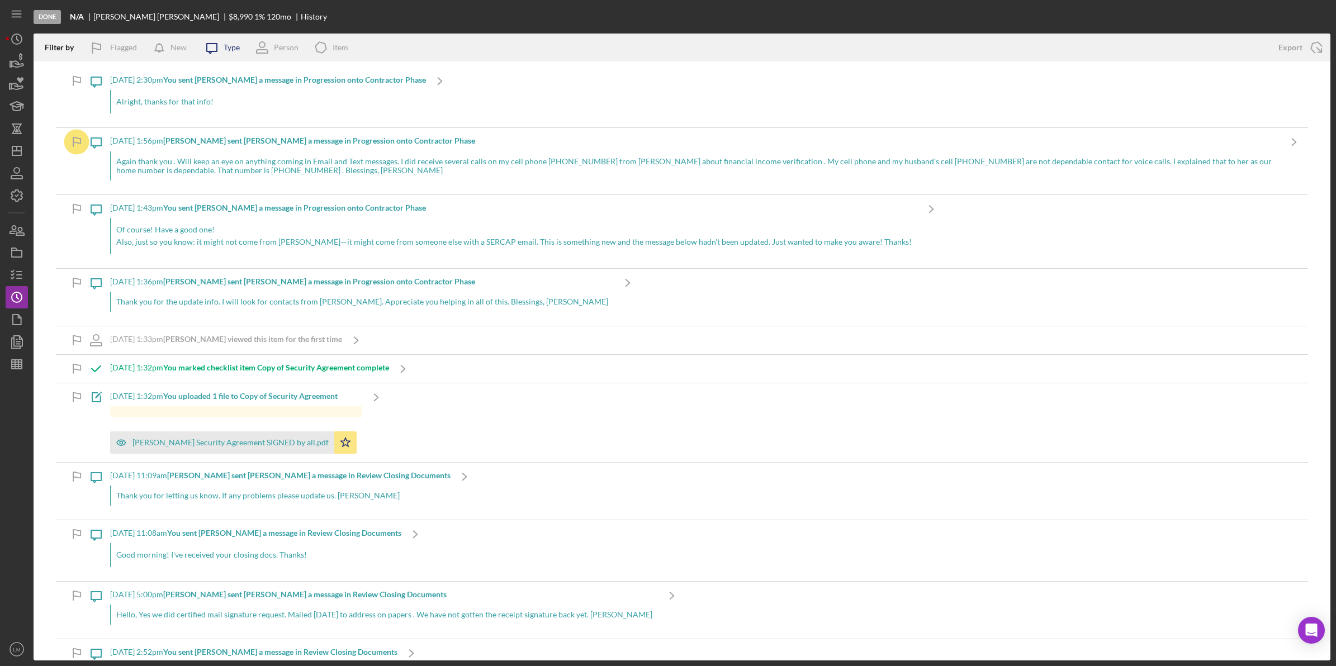
click at [219, 46] on icon "Icon/Message" at bounding box center [212, 48] width 28 height 28
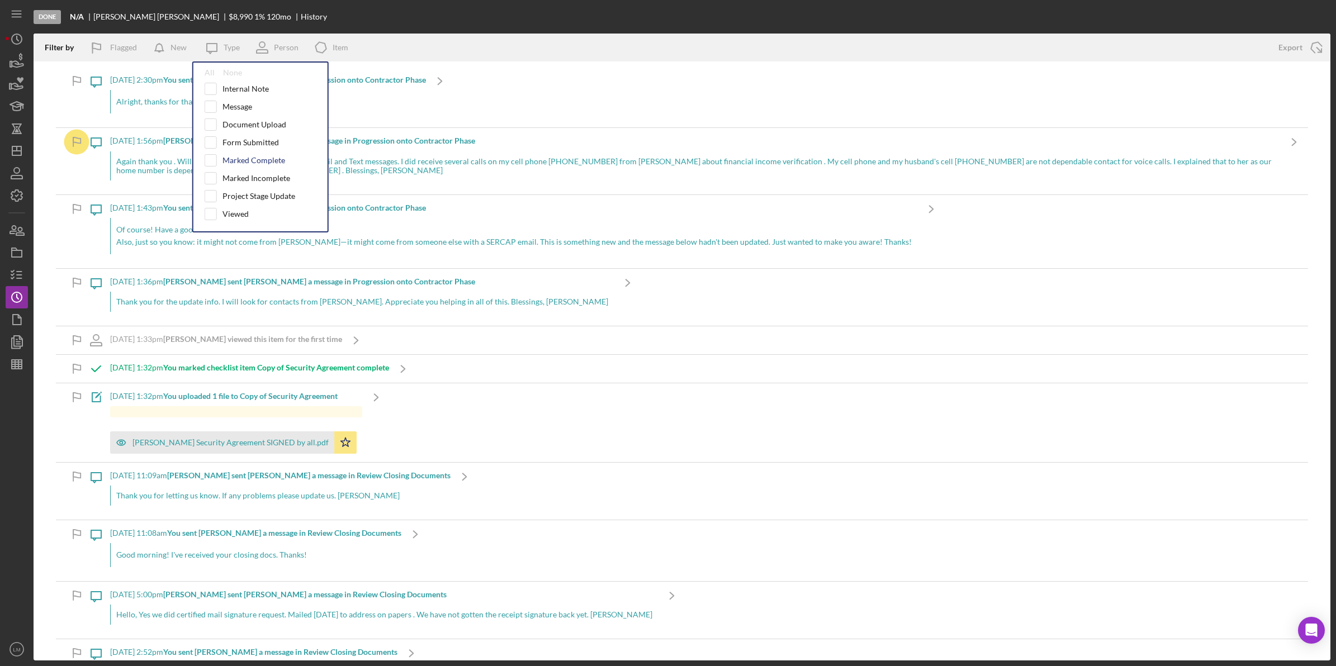
click at [250, 160] on div "Marked Complete" at bounding box center [254, 160] width 63 height 9
checkbox input "true"
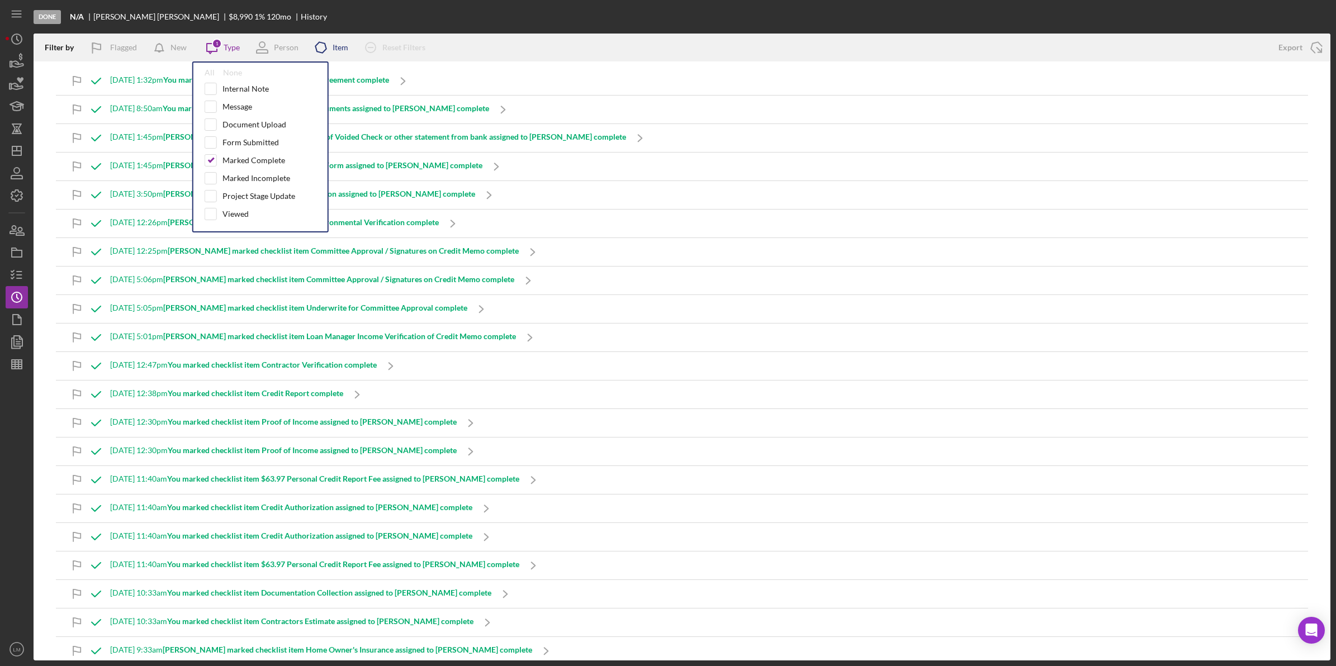
click at [325, 41] on icon "Icon/Product" at bounding box center [321, 48] width 28 height 28
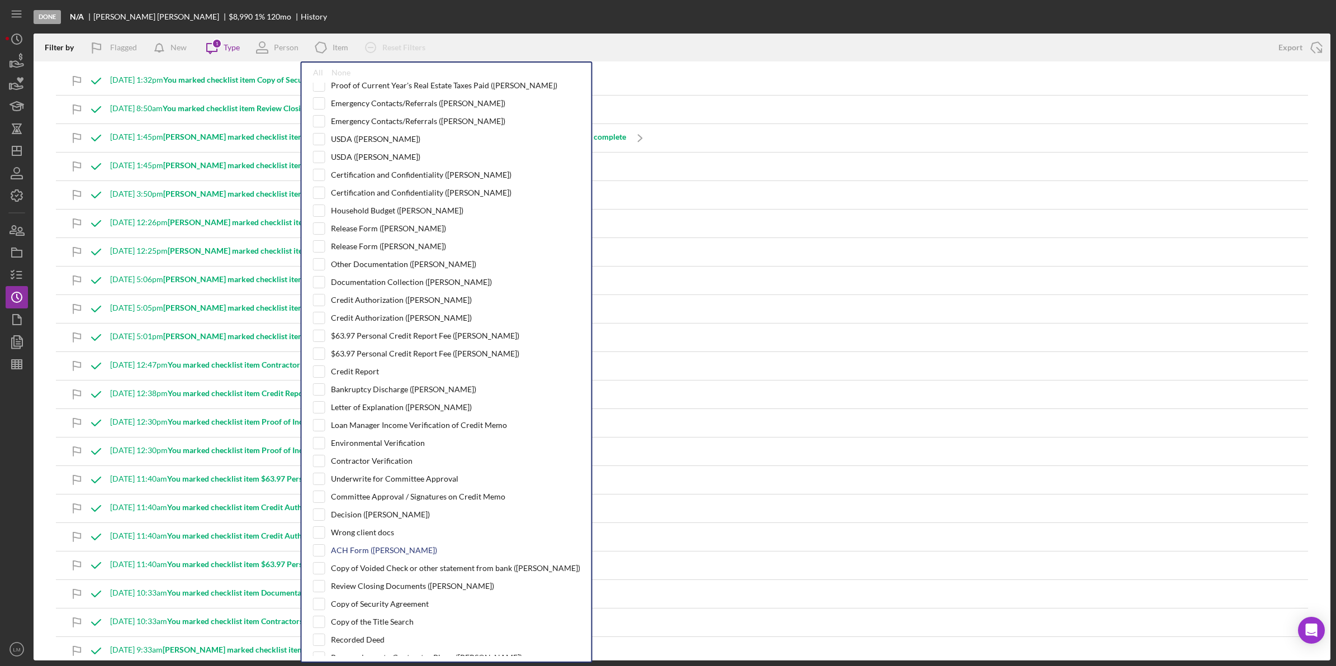
scroll to position [419, 0]
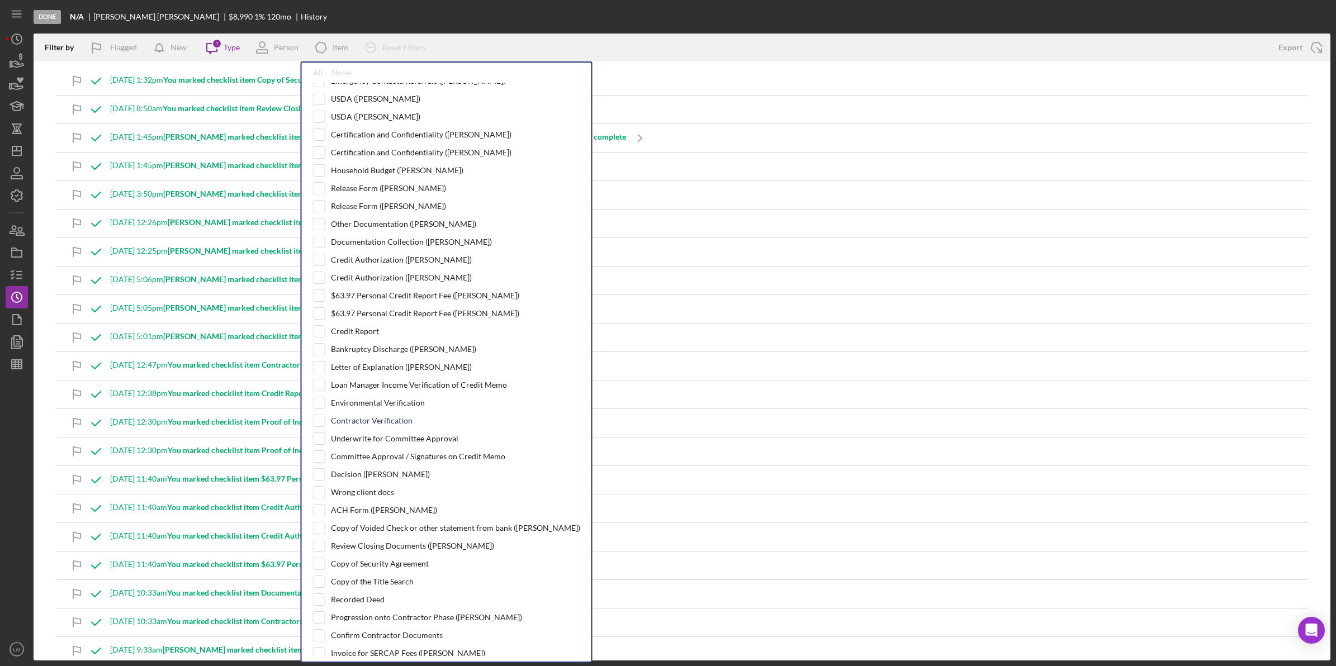
click at [384, 425] on div "Contractor Verification" at bounding box center [372, 420] width 82 height 9
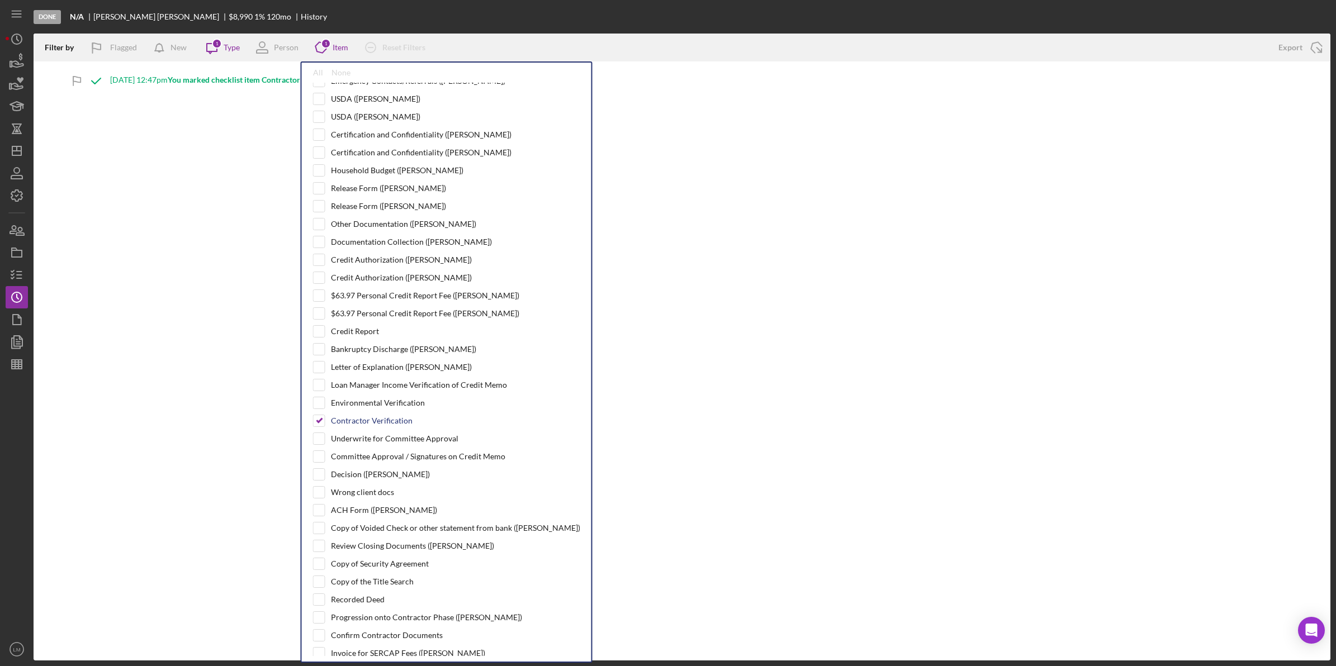
click at [397, 425] on div "Contractor Verification" at bounding box center [372, 420] width 82 height 9
checkbox input "false"
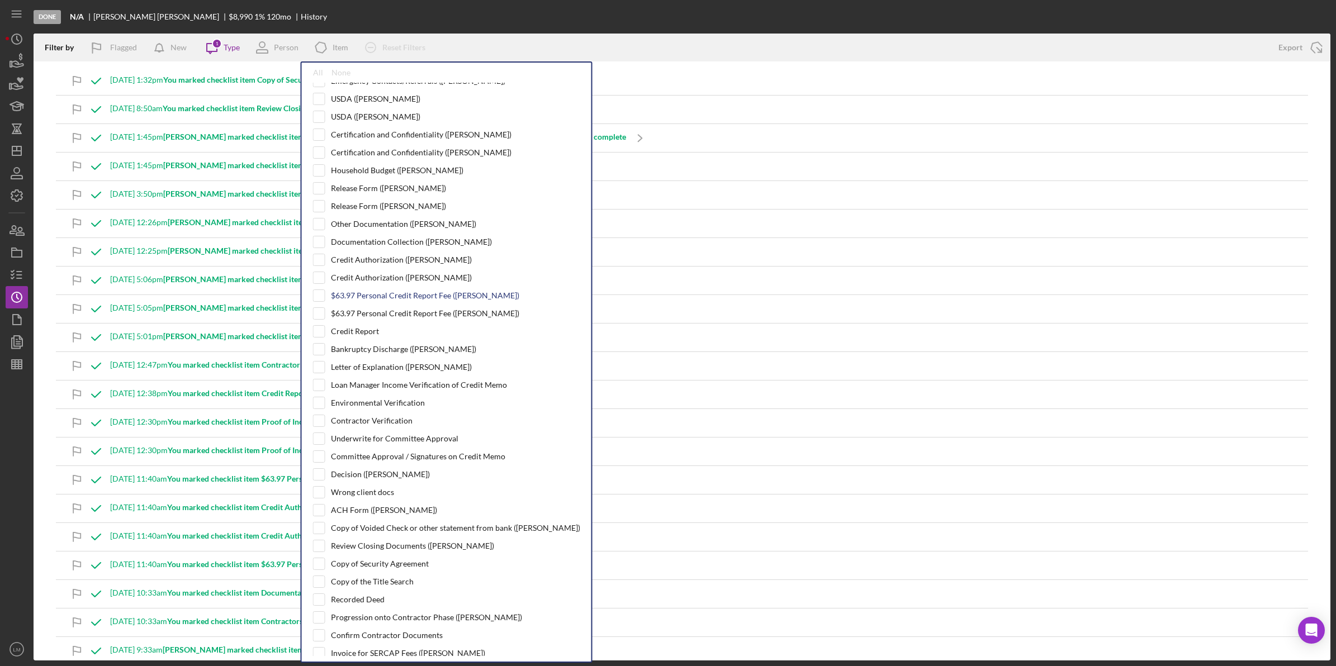
click at [451, 300] on div "$63.97 Personal Credit Report Fee ([PERSON_NAME])" at bounding box center [425, 295] width 188 height 9
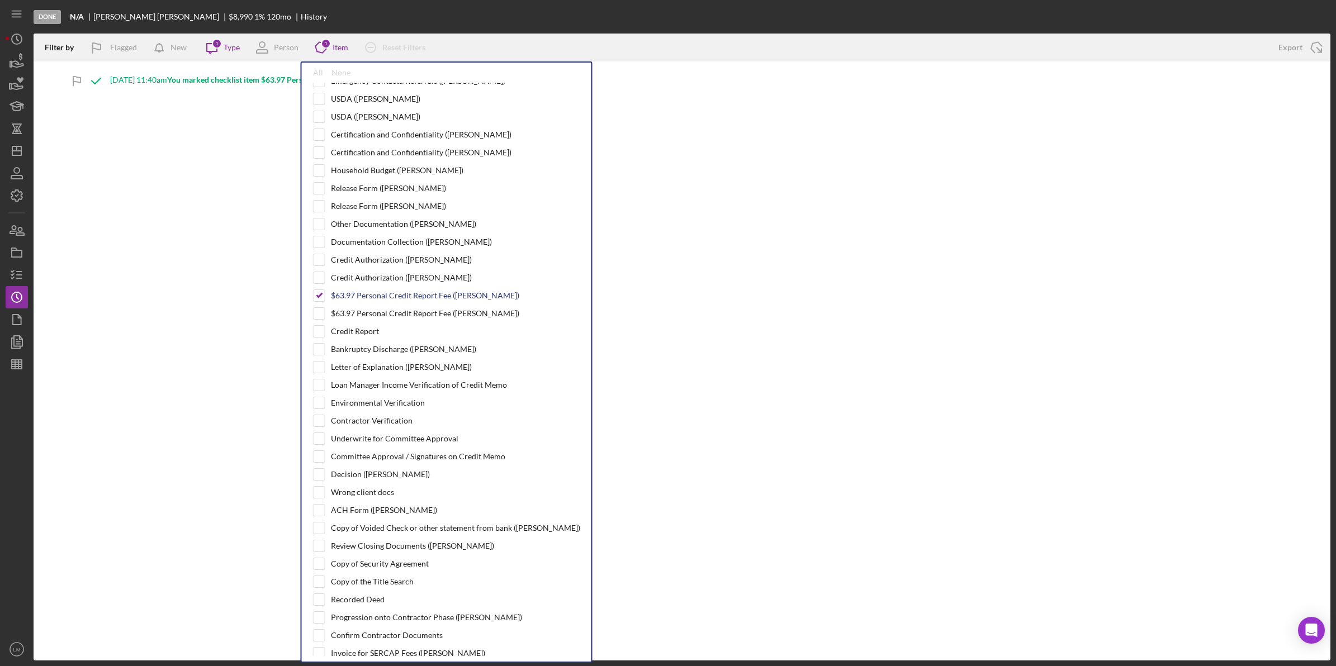
click at [383, 300] on div "$63.97 Personal Credit Report Fee ([PERSON_NAME])" at bounding box center [425, 295] width 188 height 9
checkbox input "false"
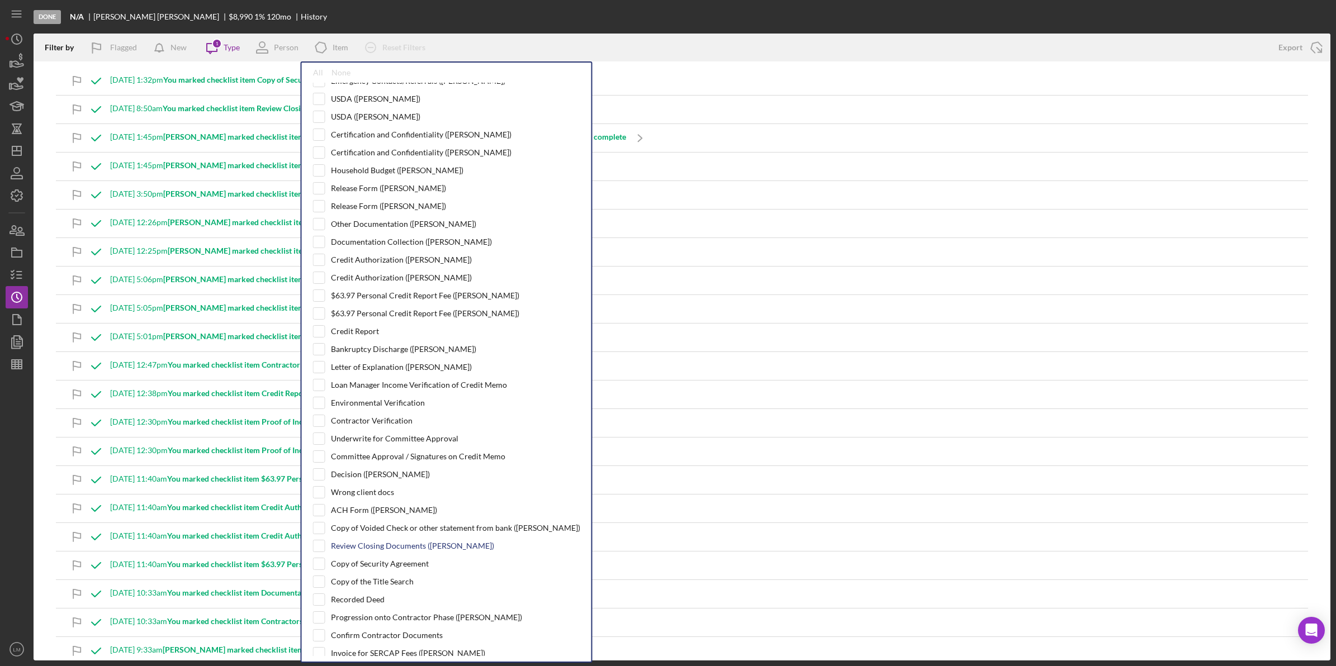
click at [391, 552] on div "Review Closing Documents ([PERSON_NAME])" at bounding box center [446, 546] width 267 height 12
click at [390, 551] on div "Review Closing Documents ([PERSON_NAME])" at bounding box center [412, 546] width 163 height 9
checkbox input "true"
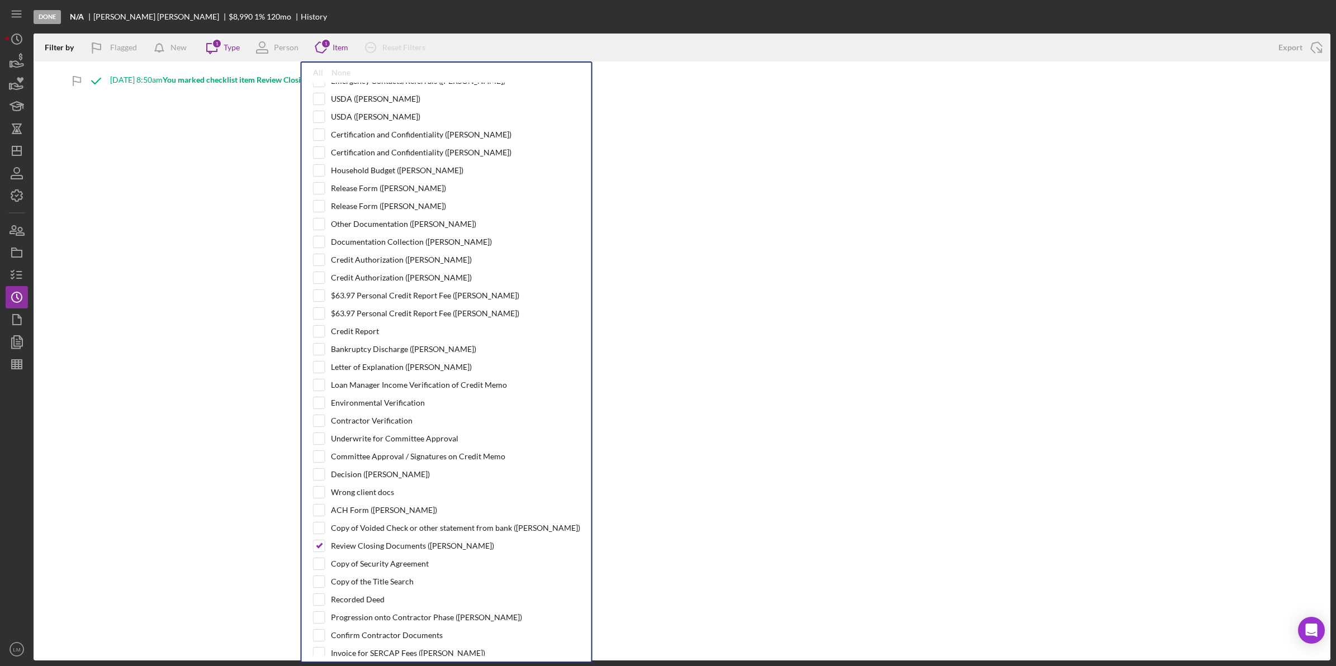
click at [264, 81] on b "You marked checklist item Review Closing Documents assigned to [PERSON_NAME] co…" at bounding box center [326, 80] width 326 height 10
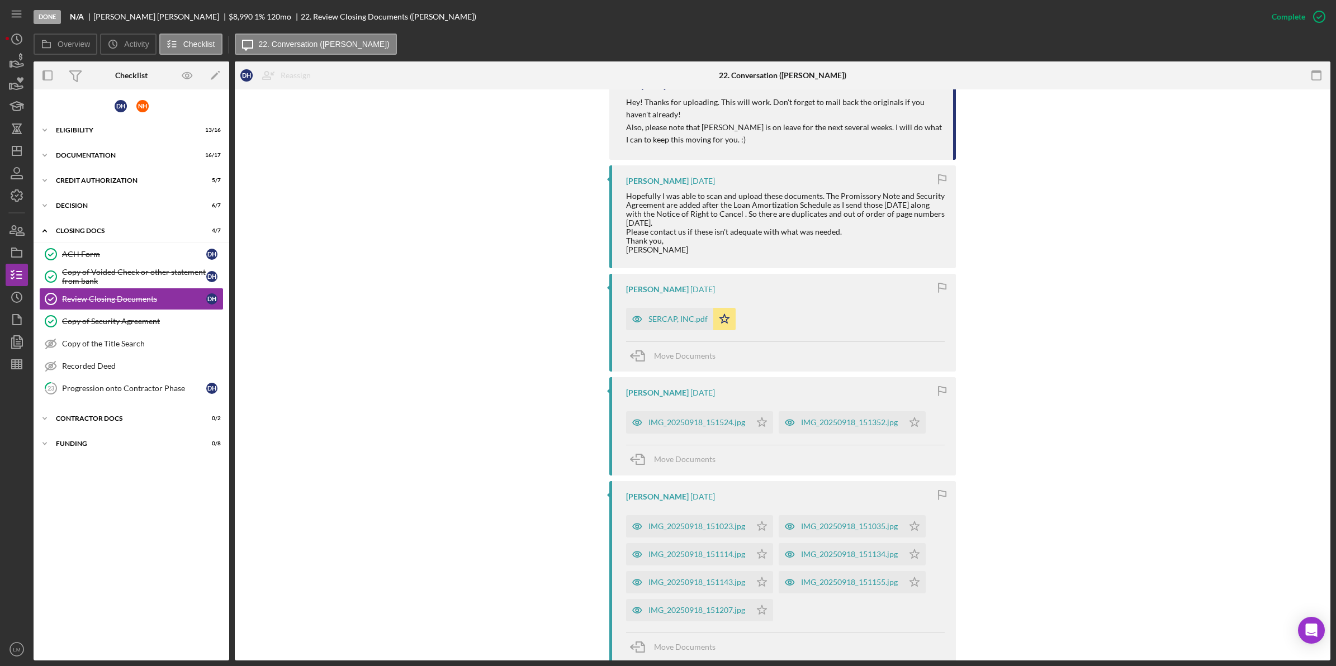
scroll to position [699, 0]
click at [667, 319] on div "SERCAP, INC.pdf" at bounding box center [669, 315] width 87 height 22
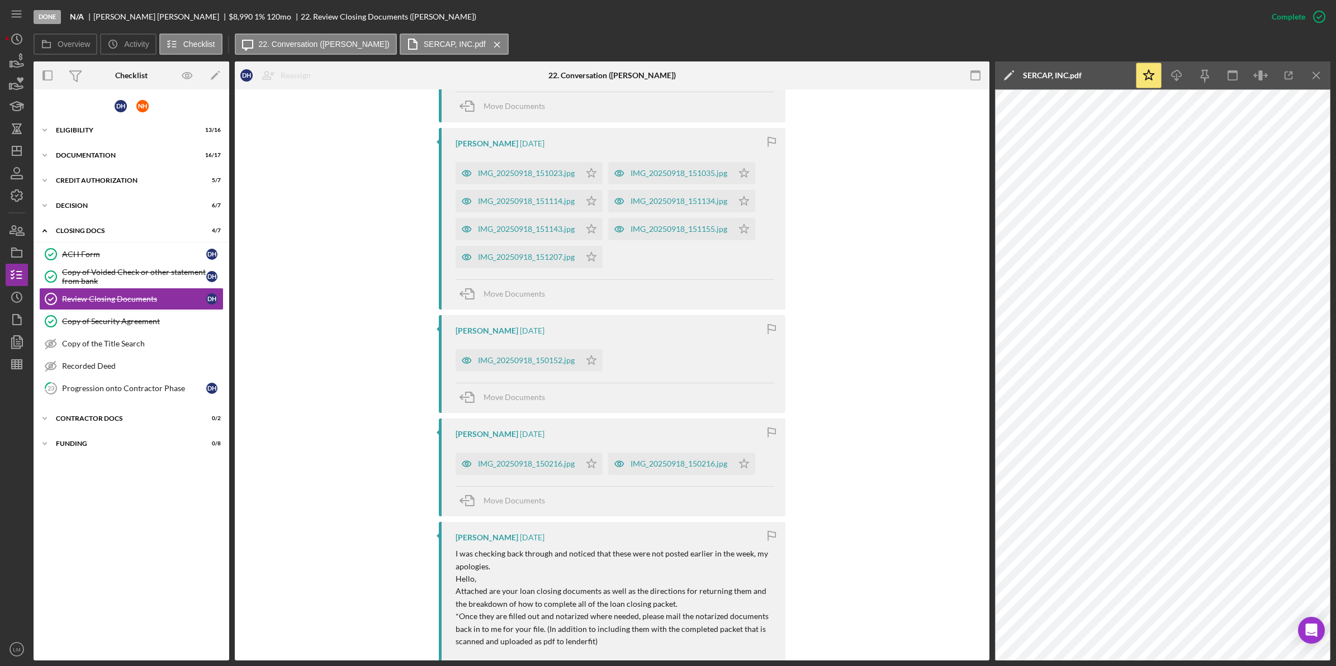
scroll to position [1351, 0]
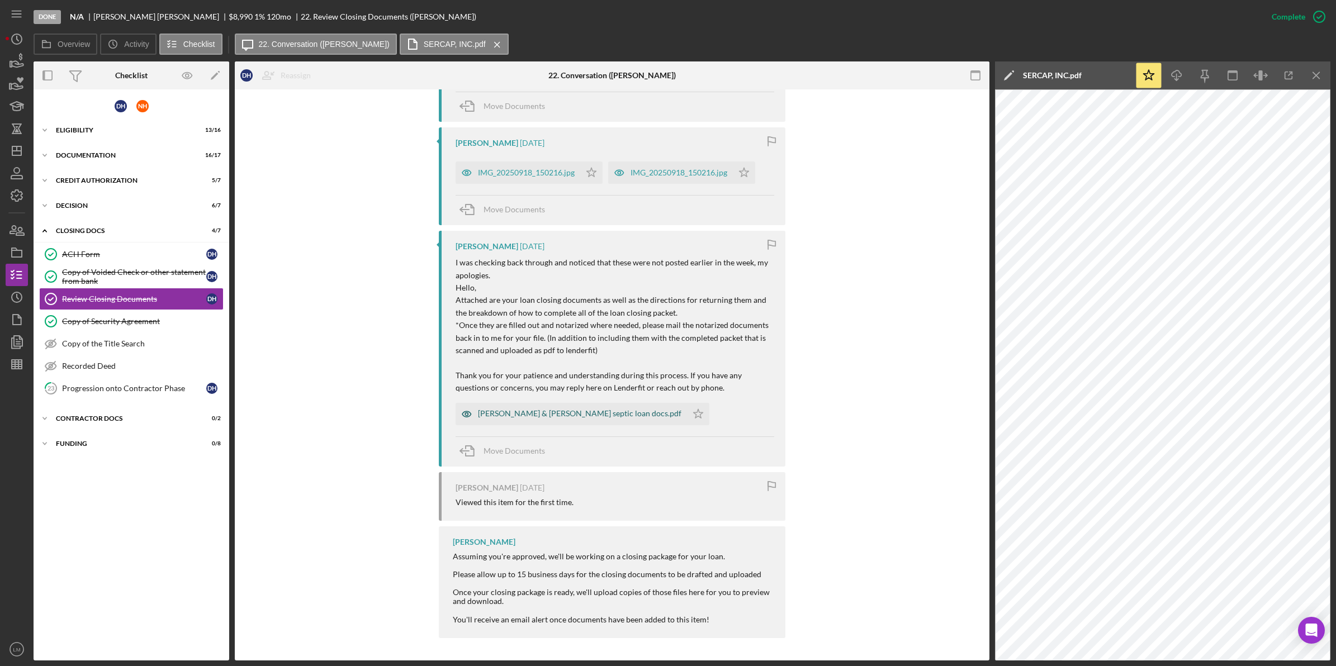
click at [577, 405] on div "[PERSON_NAME] & [PERSON_NAME] septic loan docs.pdf" at bounding box center [571, 414] width 231 height 22
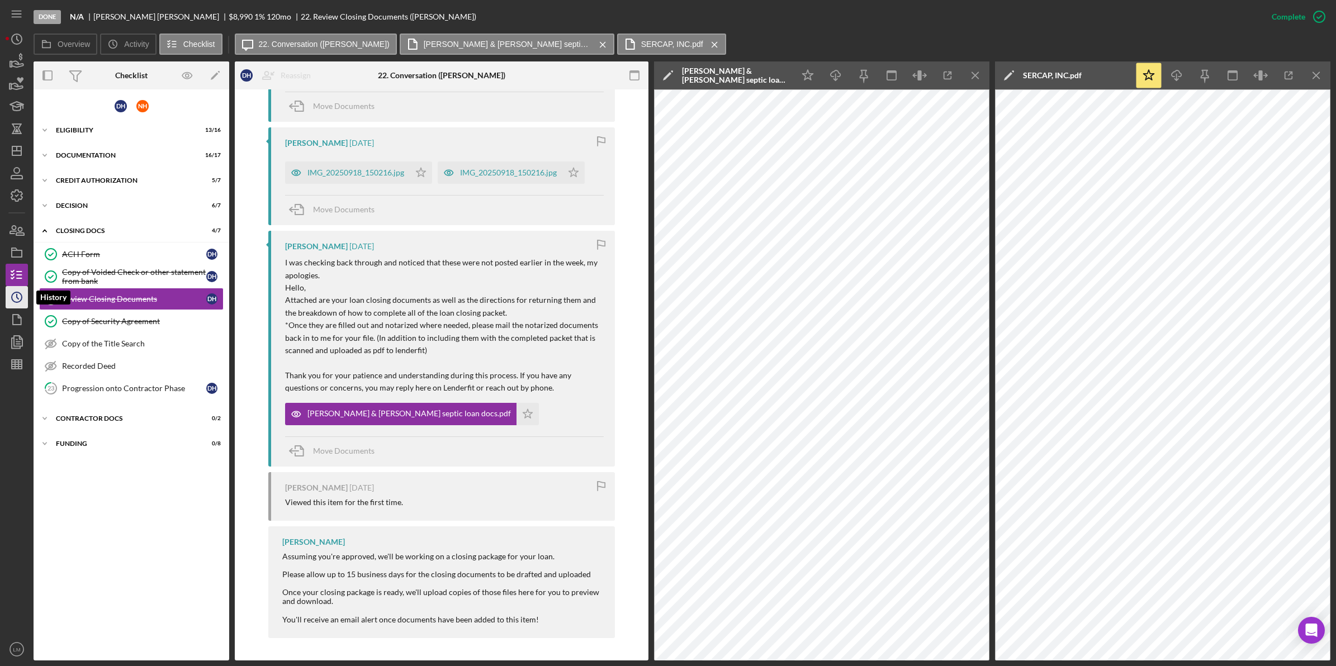
click at [20, 300] on icon "Icon/History" at bounding box center [17, 297] width 28 height 28
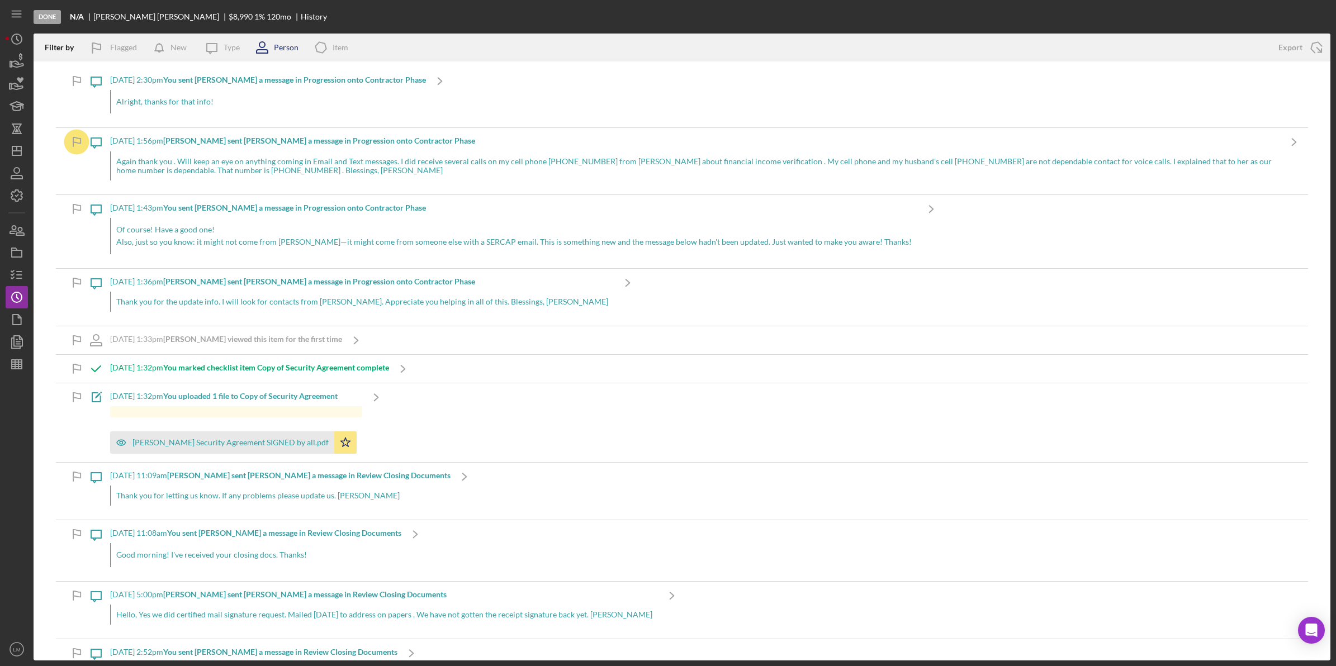
click at [261, 48] on icon at bounding box center [262, 45] width 6 height 6
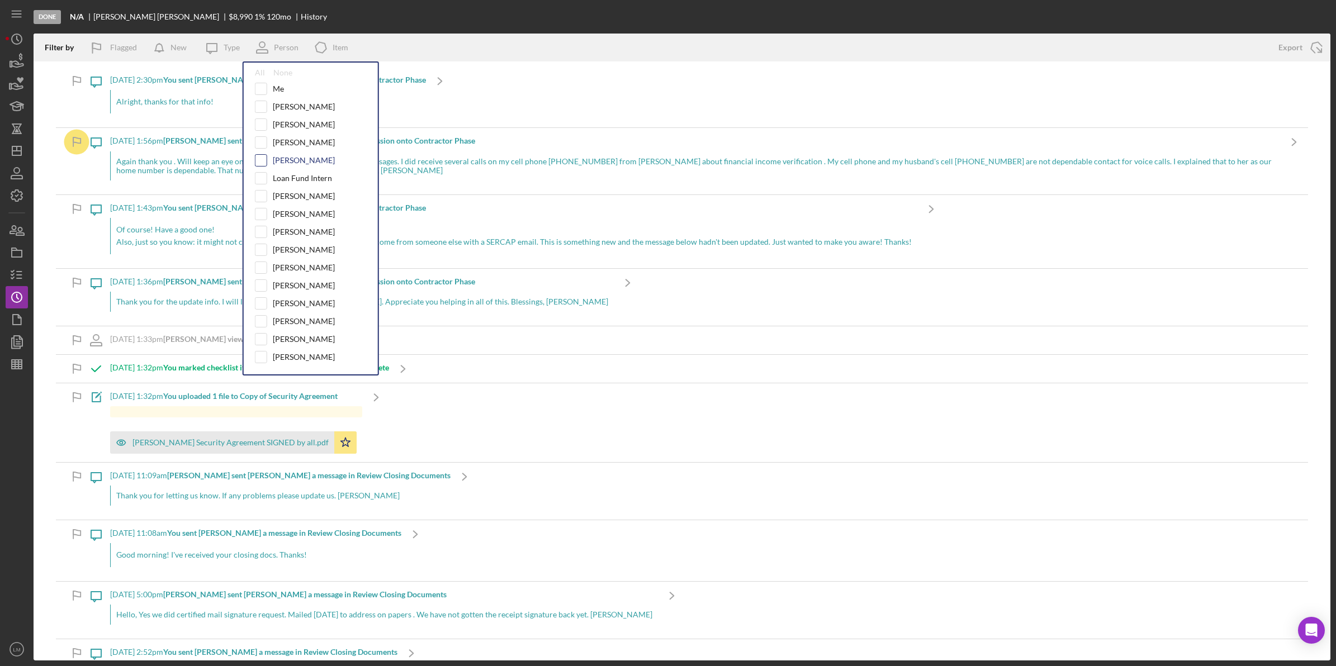
click at [262, 163] on input "checkbox" at bounding box center [260, 160] width 11 height 11
checkbox input "true"
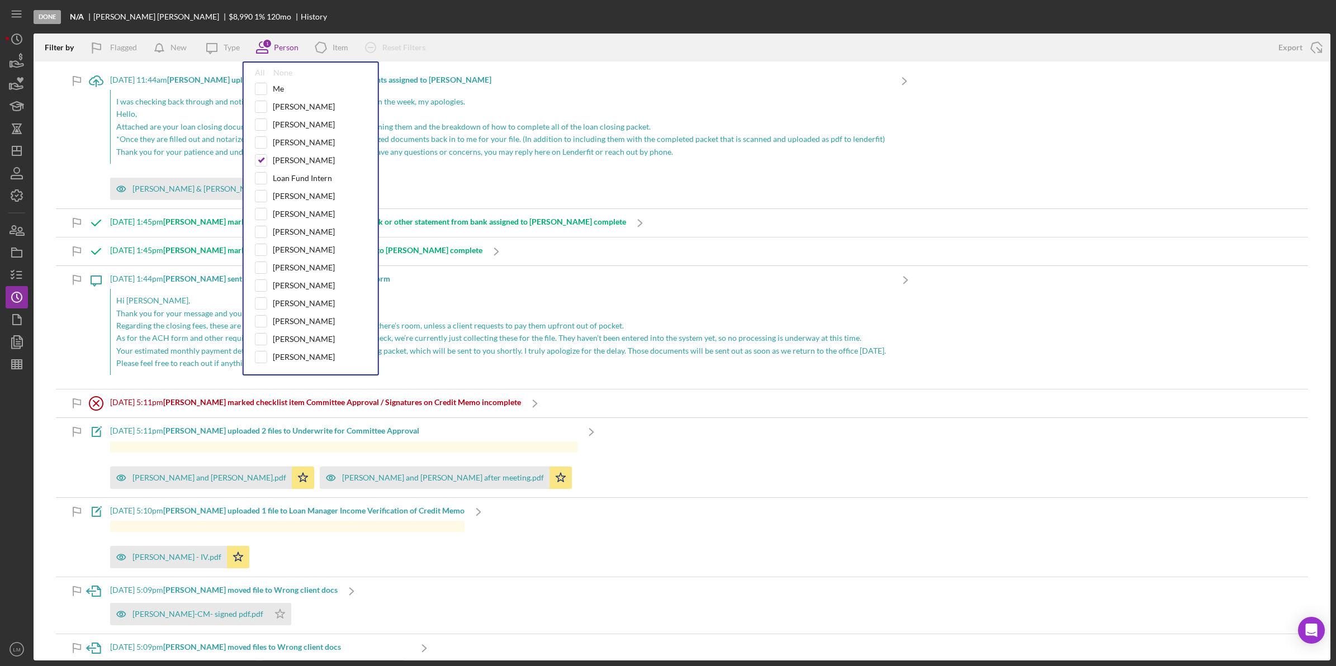
click at [465, 12] on div "Done N/A [PERSON_NAME] $8,990 1 % 120 mo History" at bounding box center [682, 17] width 1297 height 34
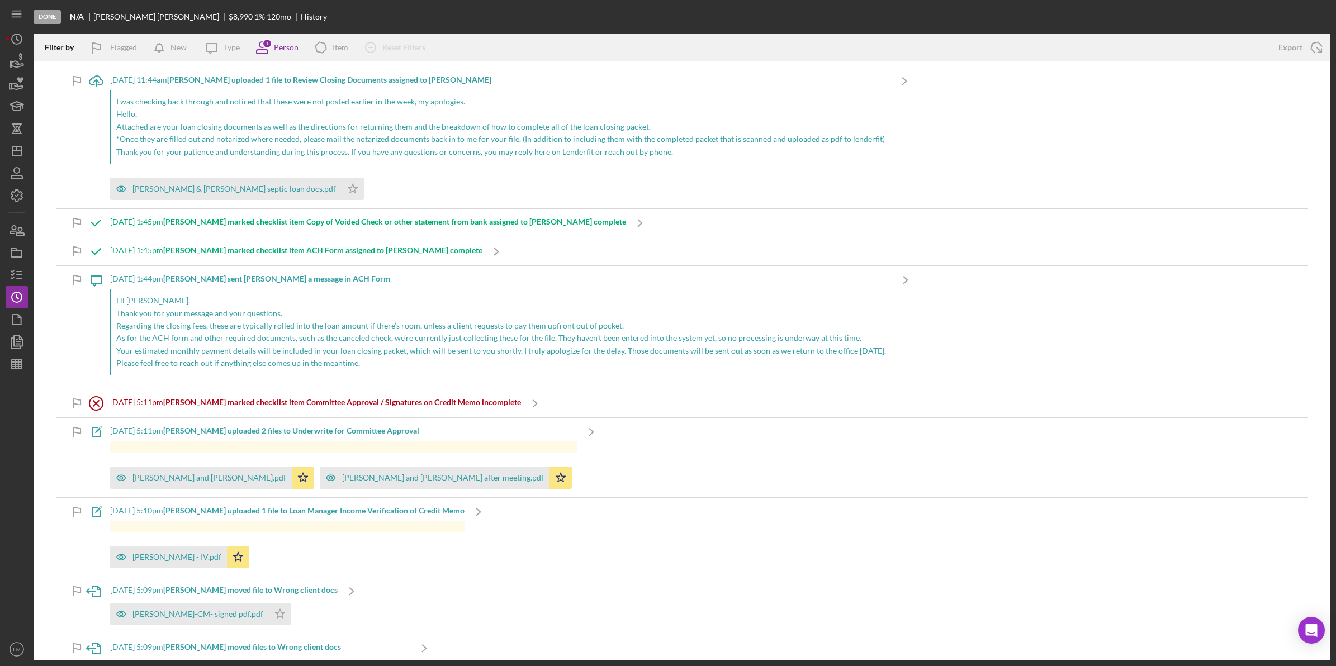
click at [404, 98] on p "I was checking back through and noticed that these were not posted earlier in t…" at bounding box center [500, 102] width 769 height 12
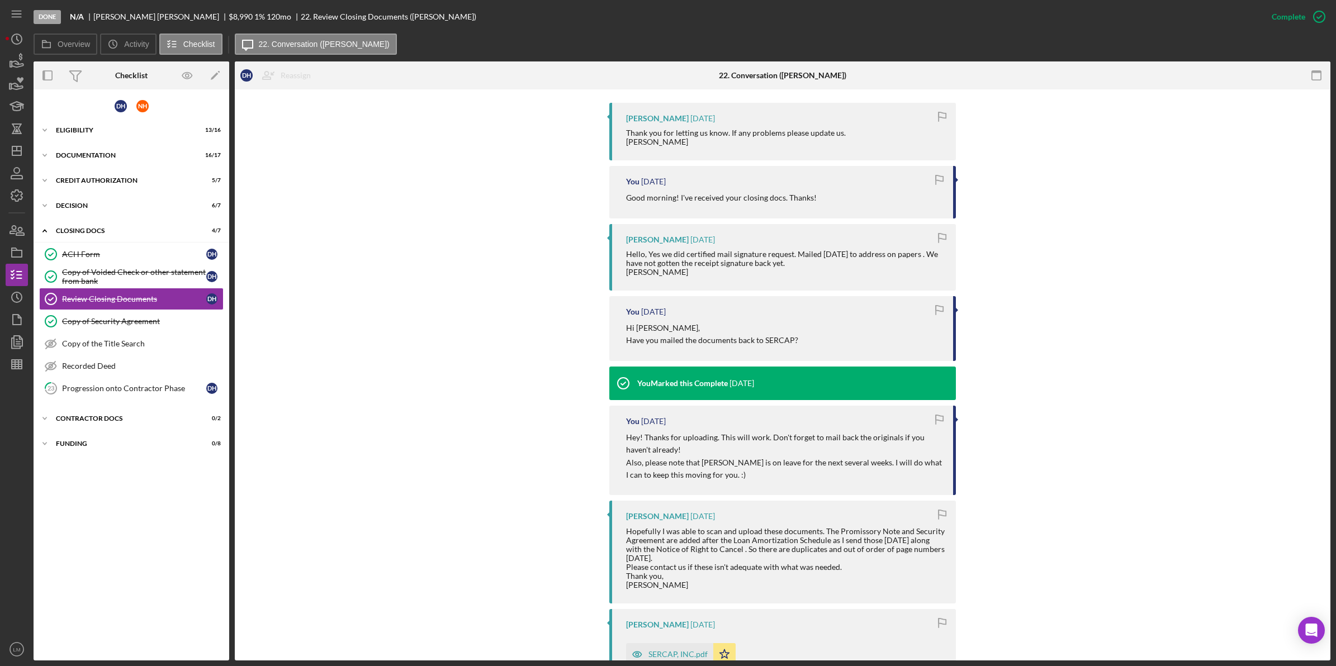
scroll to position [489, 0]
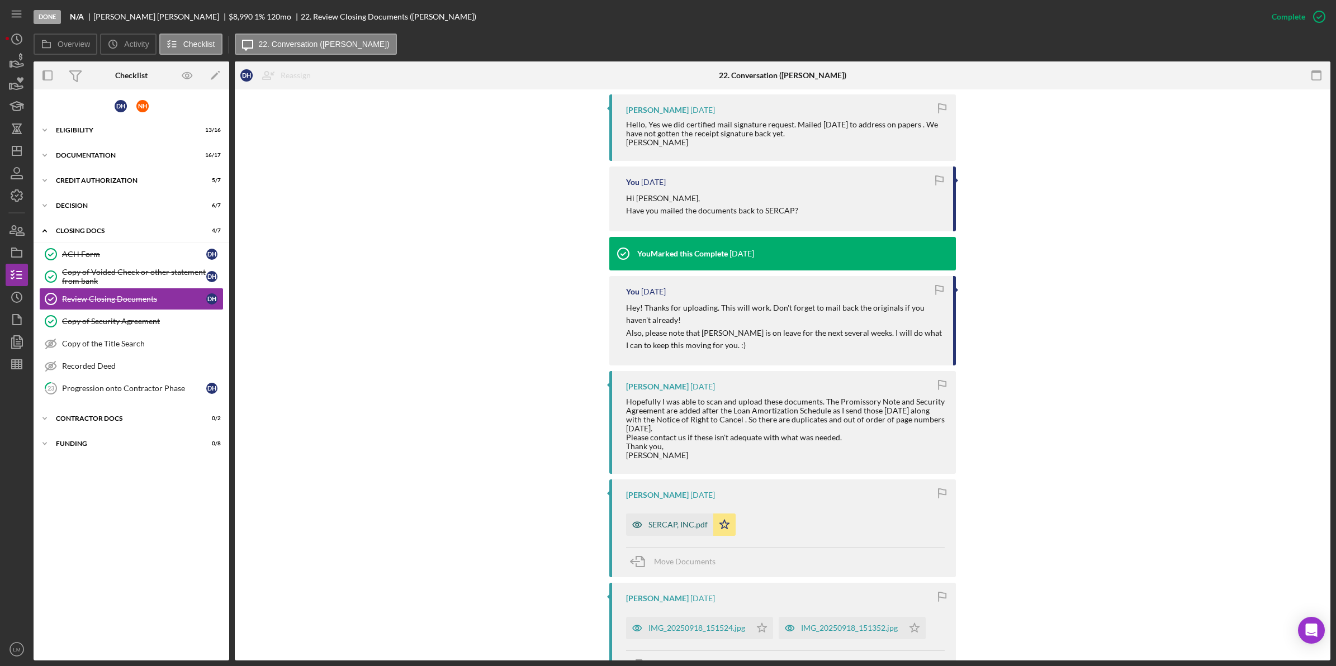
click at [668, 529] on div "SERCAP, INC.pdf" at bounding box center [677, 524] width 59 height 9
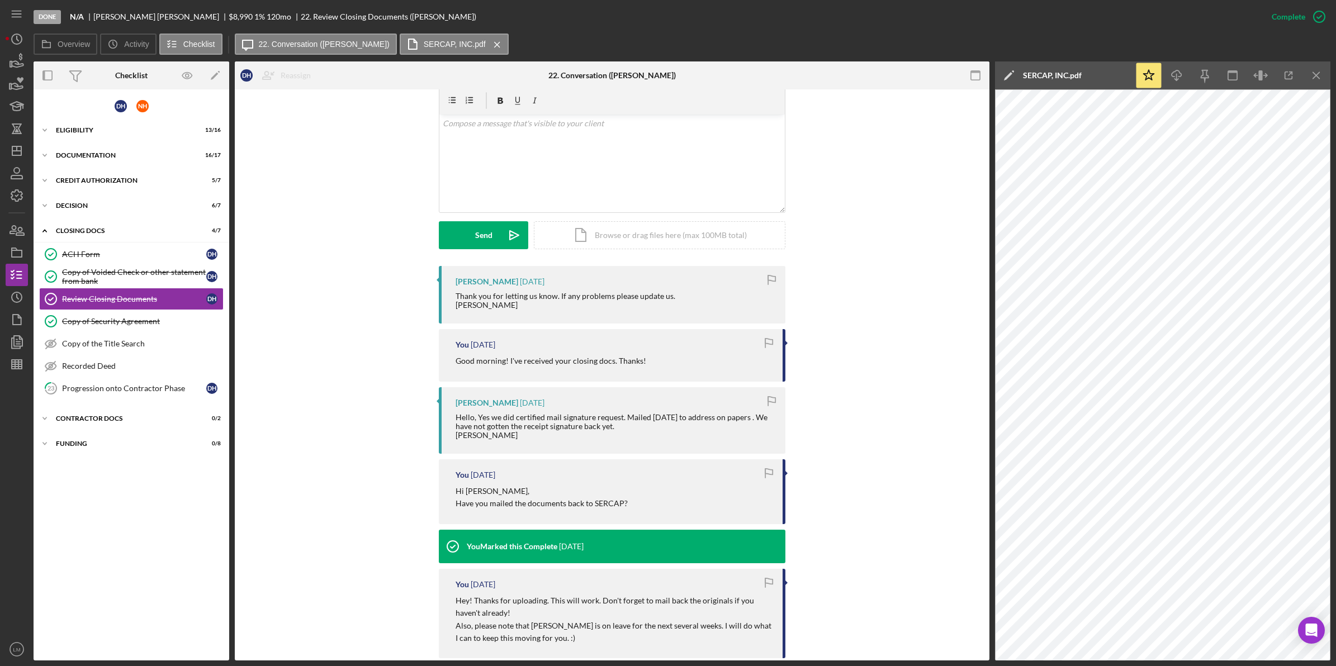
scroll to position [280, 0]
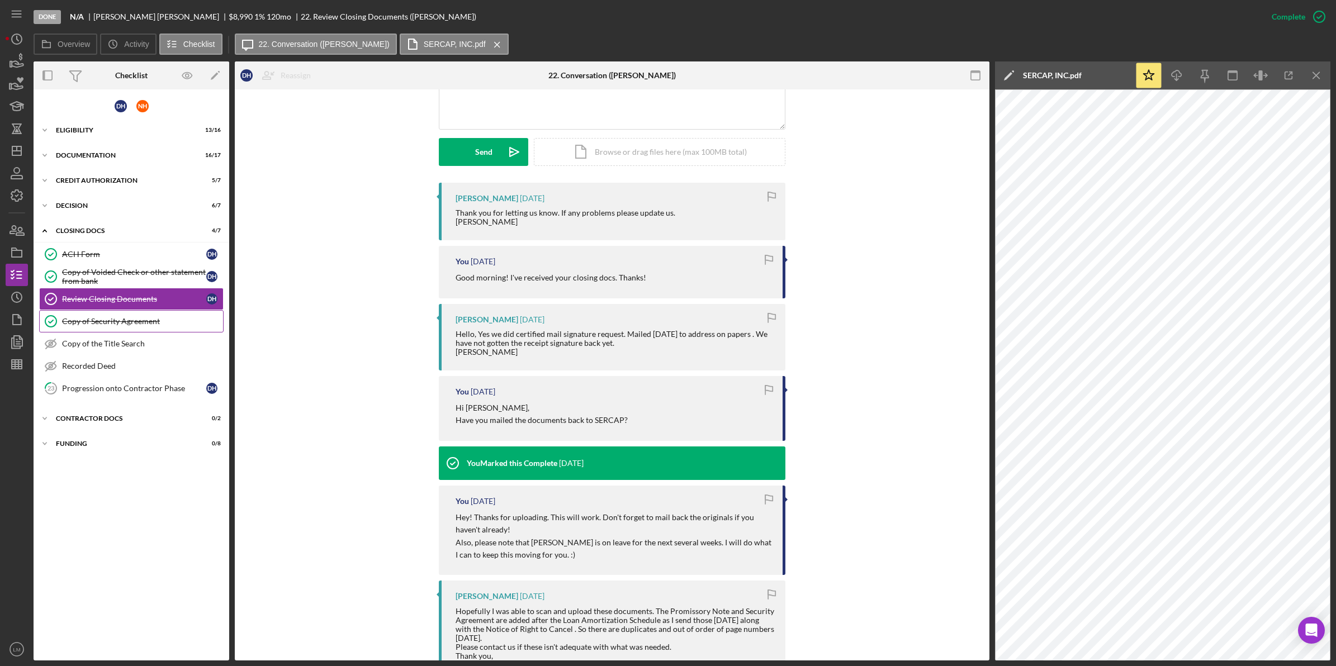
click at [130, 315] on link "Copy of Security Agreement Copy of Security Agreement" at bounding box center [131, 321] width 184 height 22
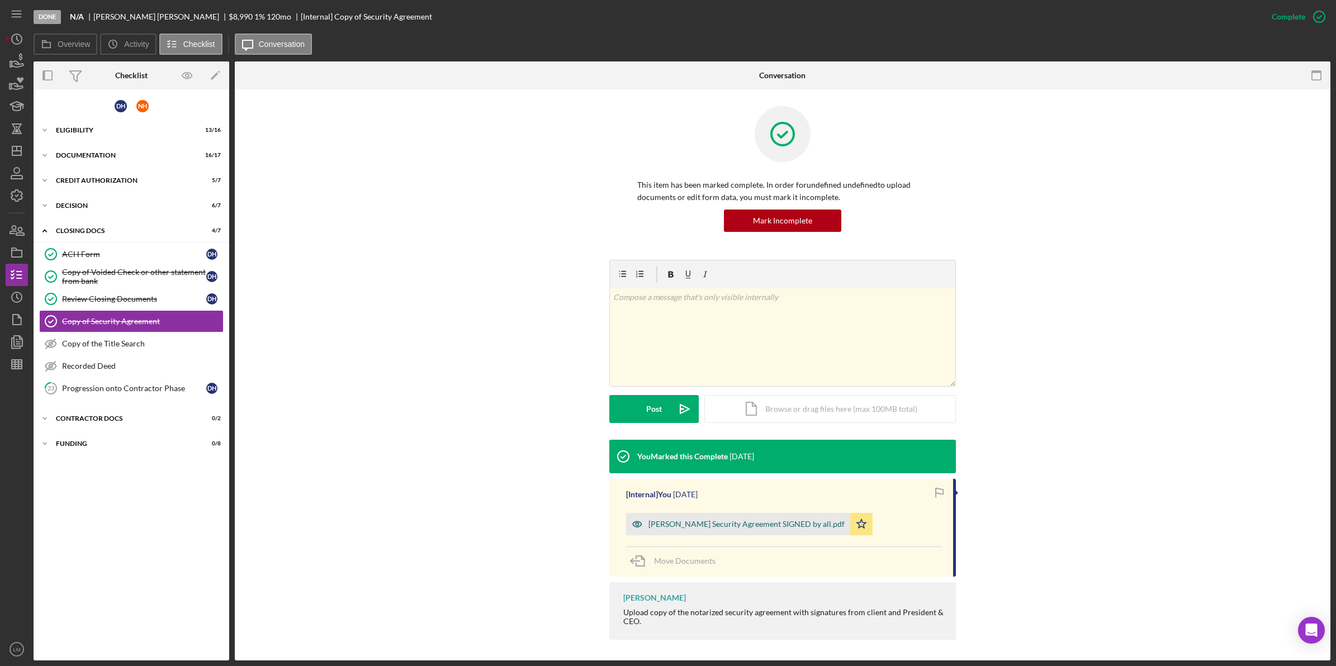
click at [707, 528] on div "[PERSON_NAME] Security Agreement SIGNED by all.pdf" at bounding box center [746, 524] width 196 height 9
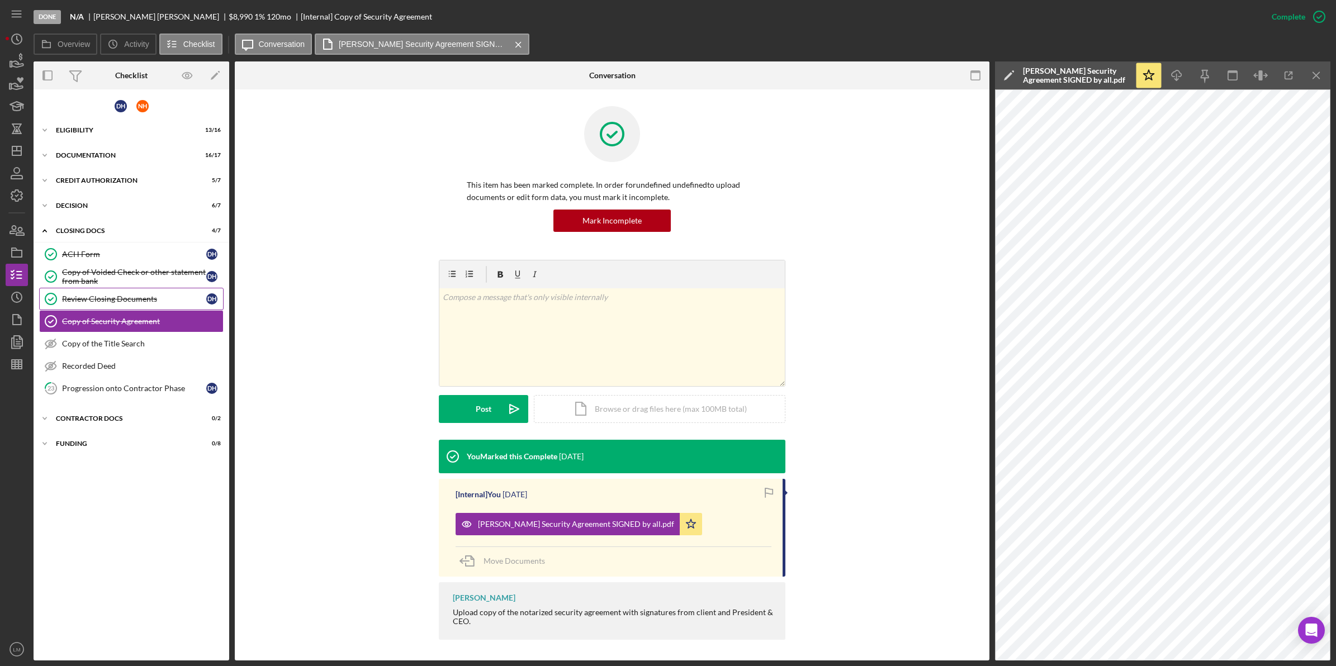
click at [191, 288] on link "Review Closing Documents Review Closing Documents D H" at bounding box center [131, 299] width 184 height 22
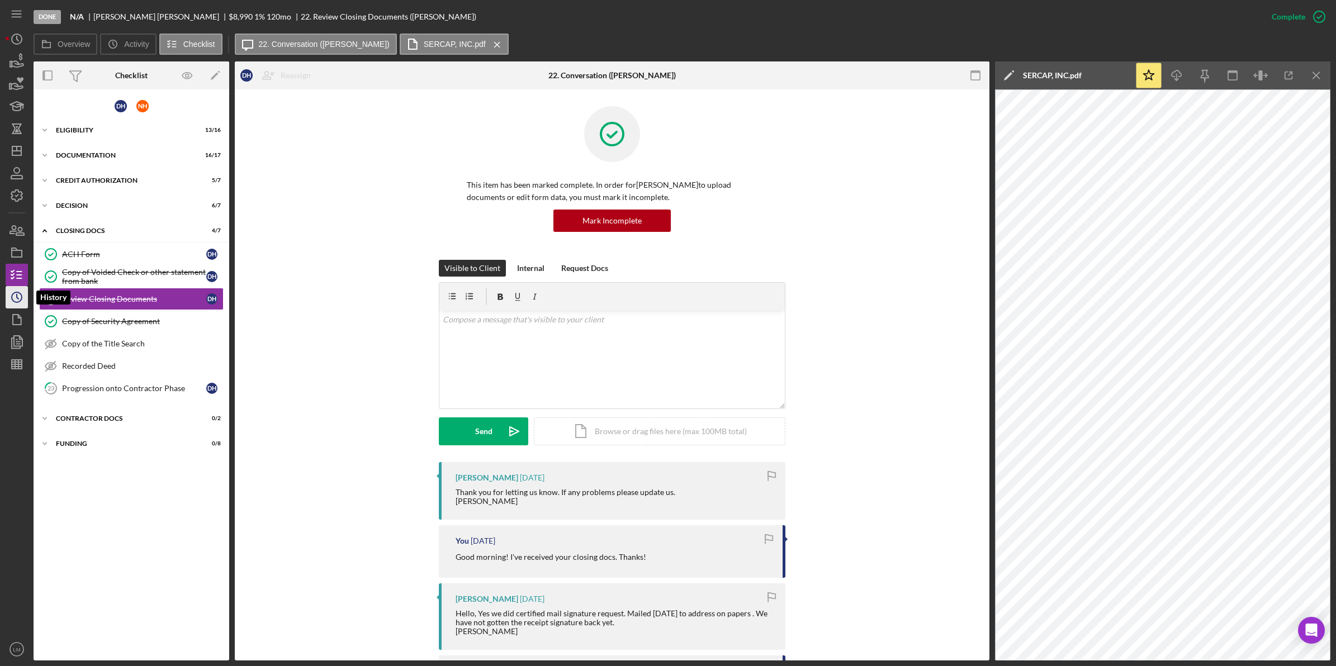
click at [25, 301] on icon "Icon/History" at bounding box center [17, 297] width 28 height 28
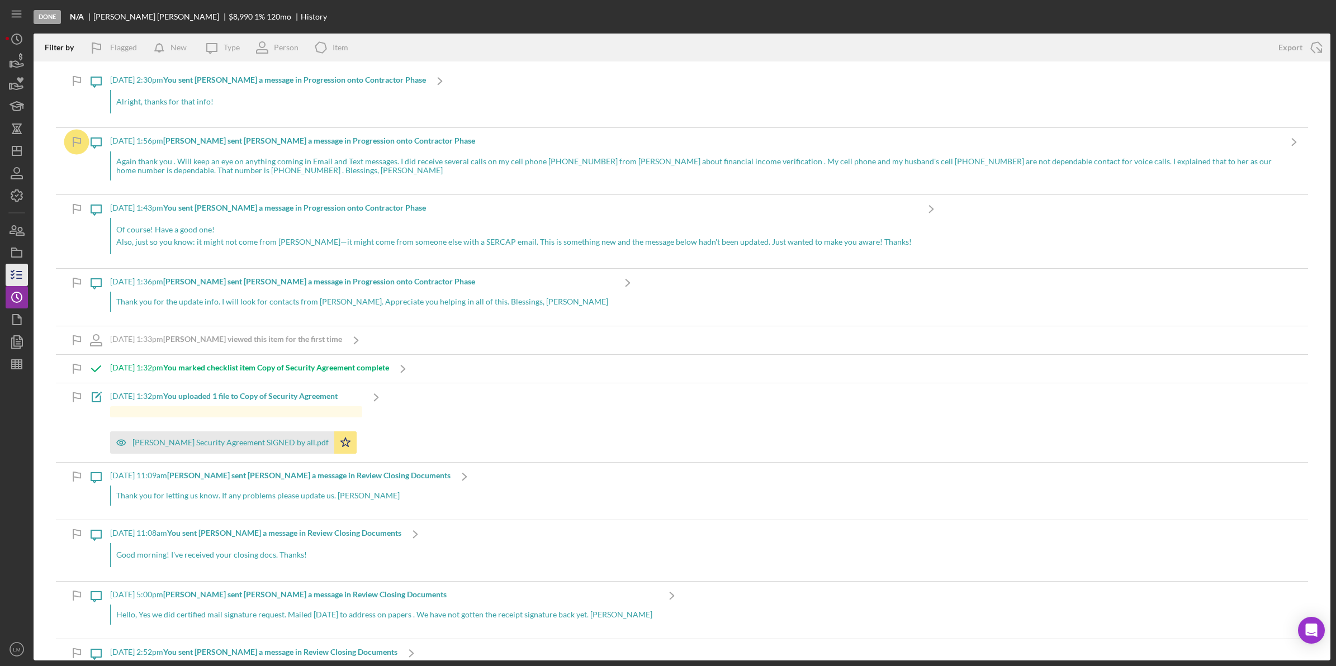
click at [6, 270] on icon "button" at bounding box center [17, 275] width 28 height 28
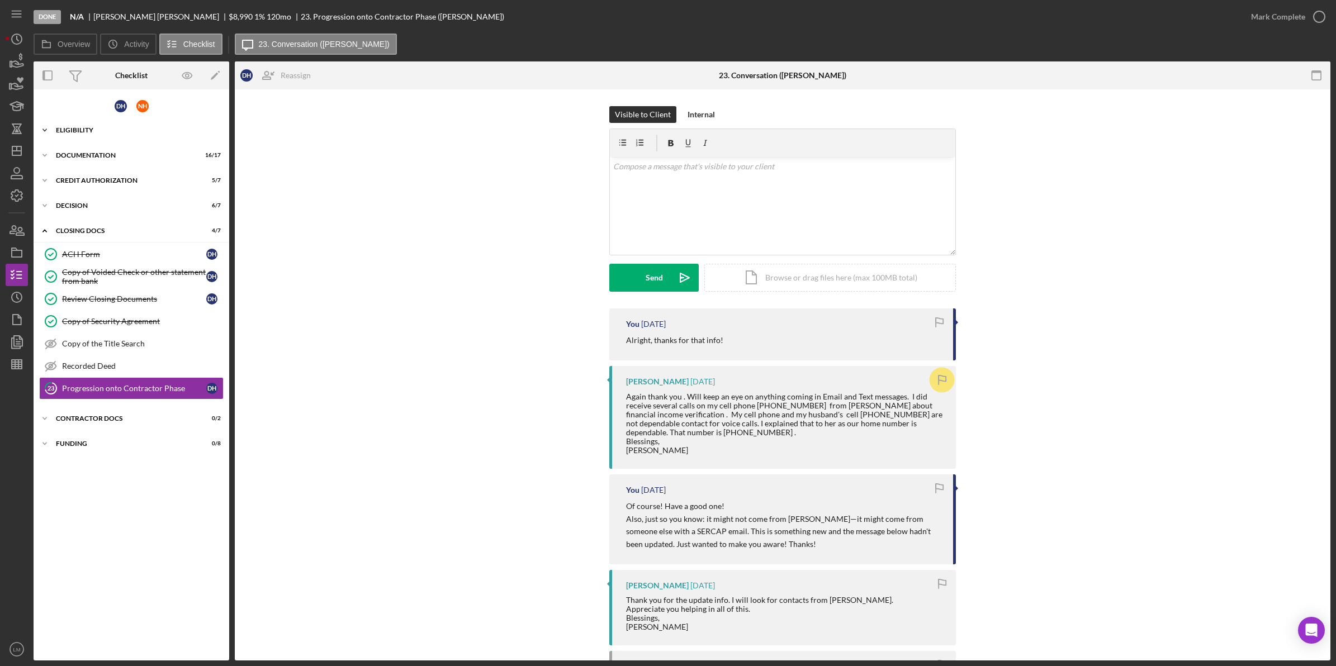
click at [155, 132] on div "Eligibility" at bounding box center [135, 130] width 159 height 7
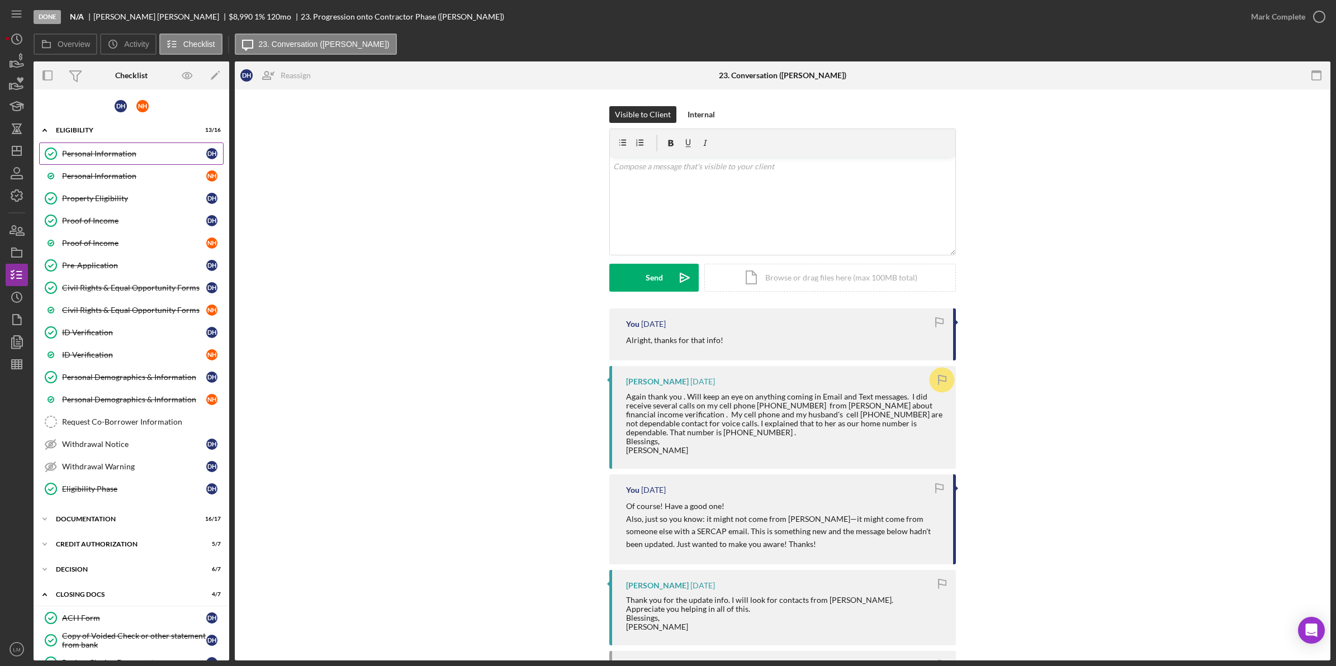
click at [174, 160] on link "Personal Information Personal Information D H" at bounding box center [131, 154] width 184 height 22
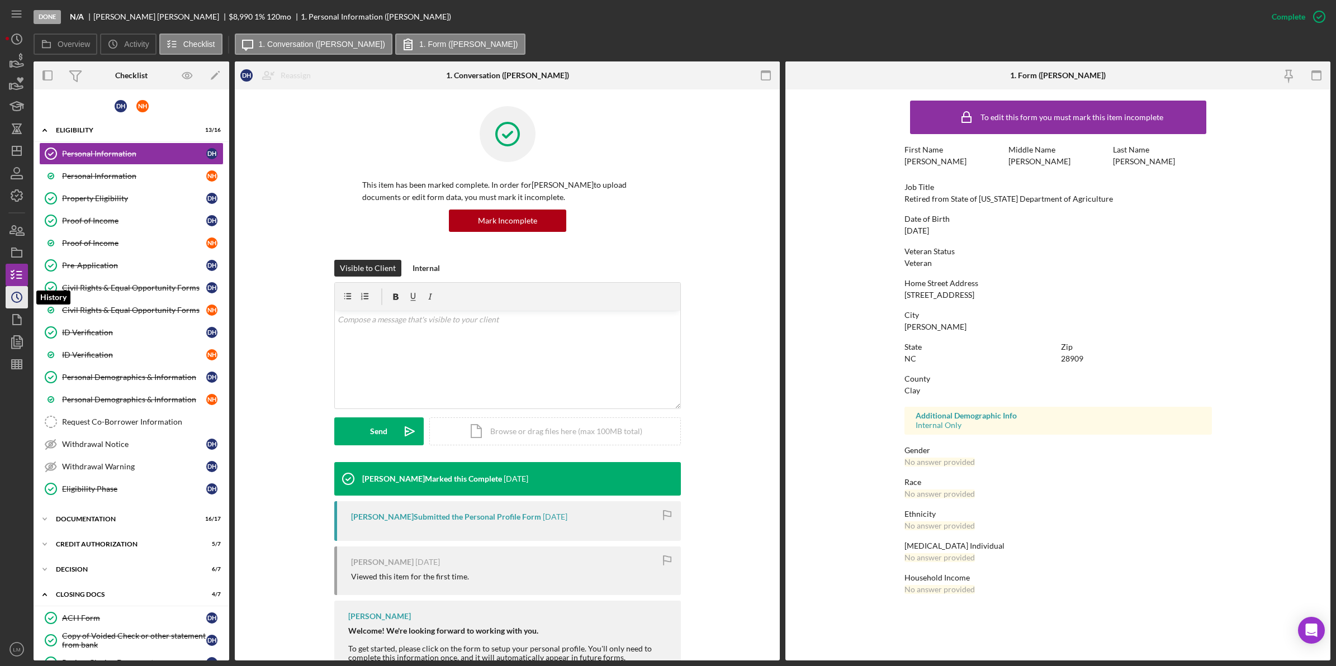
click at [12, 299] on circle "button" at bounding box center [17, 297] width 10 height 10
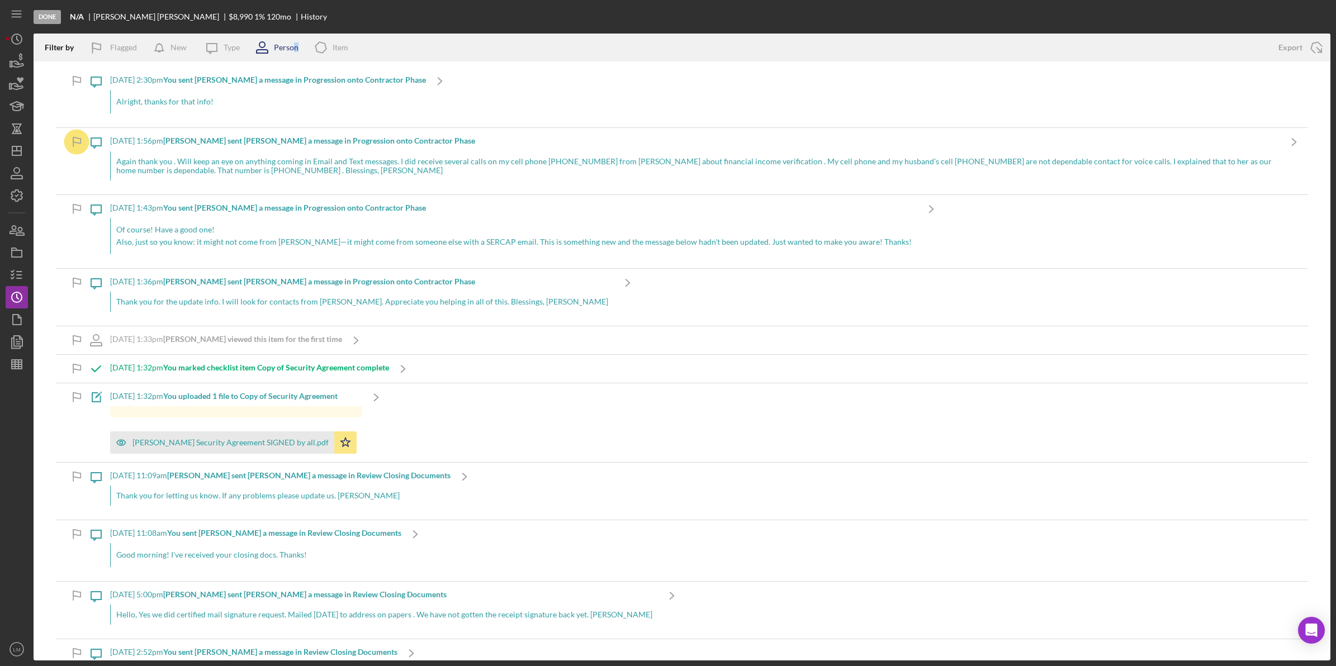
click at [295, 48] on div "Person" at bounding box center [286, 47] width 25 height 9
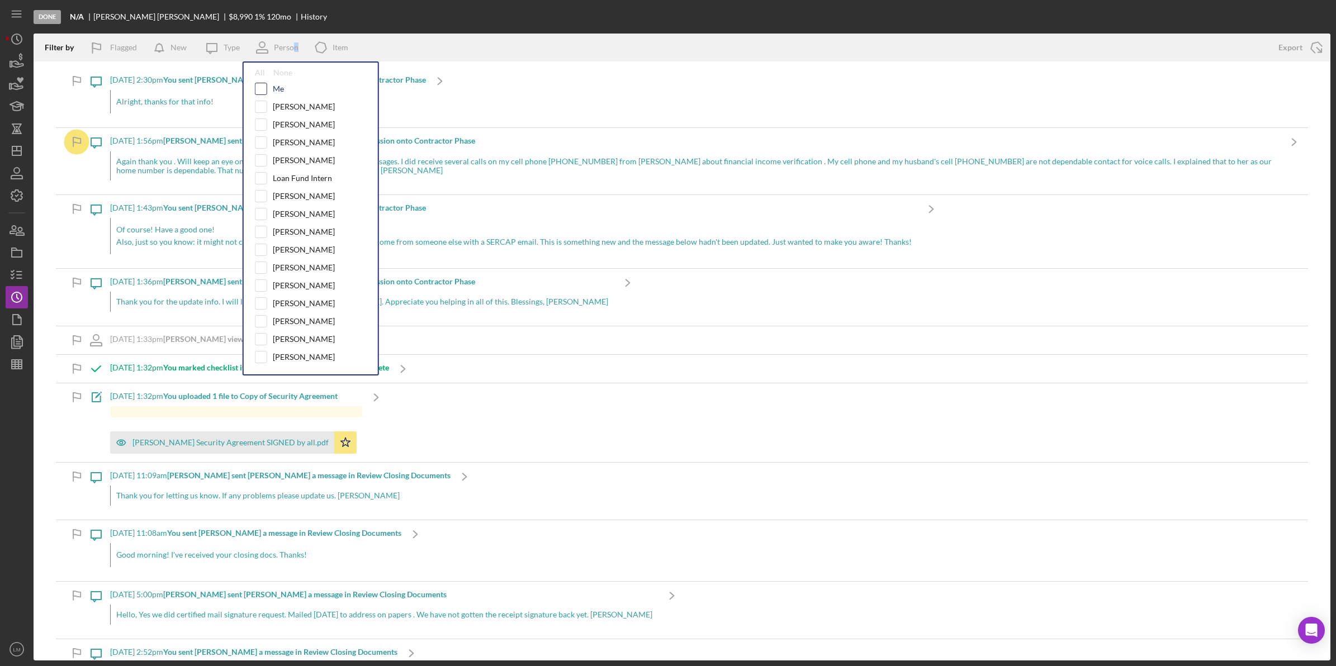
click at [257, 87] on input "checkbox" at bounding box center [260, 88] width 11 height 11
checkbox input "true"
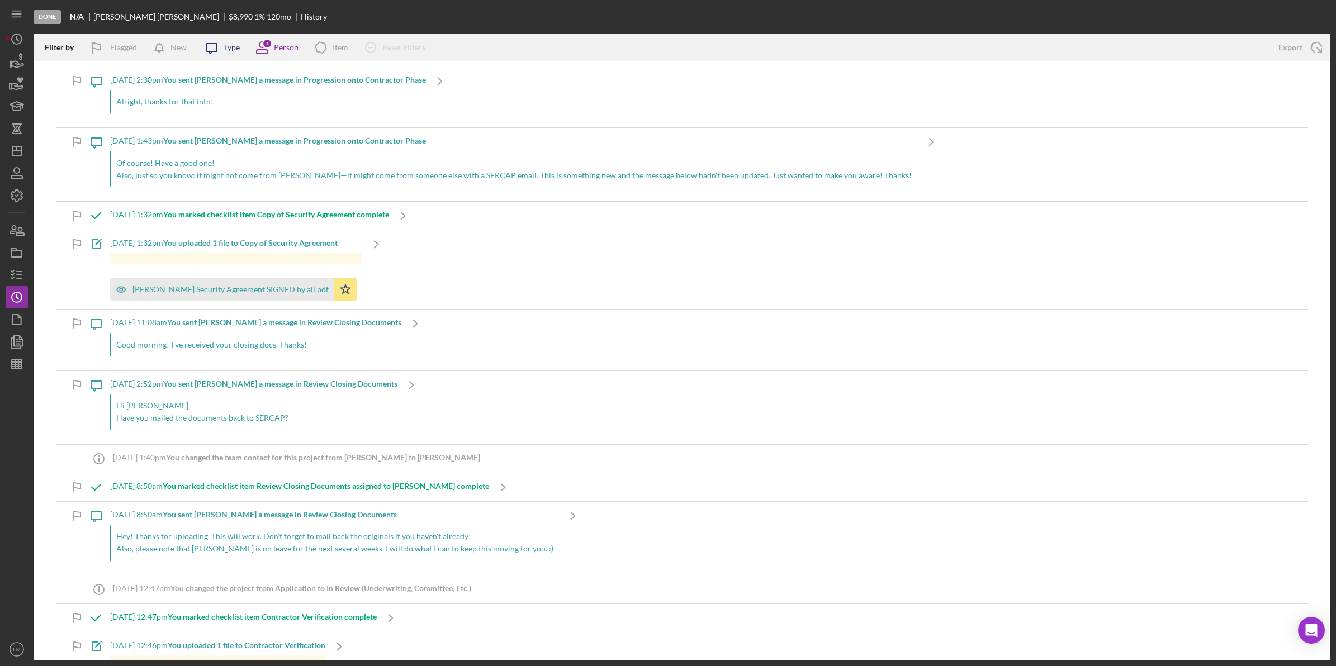
click at [221, 49] on icon "Icon/Message" at bounding box center [212, 48] width 28 height 28
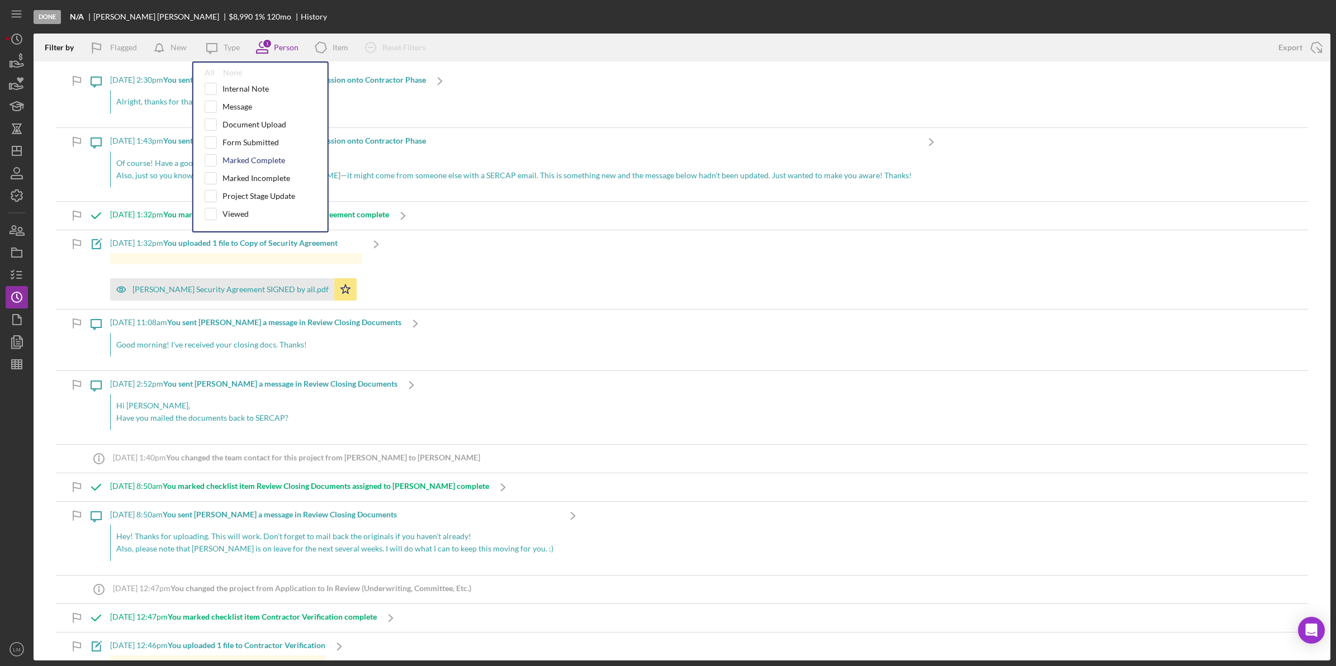
click at [229, 161] on div "Marked Complete" at bounding box center [254, 160] width 63 height 9
checkbox input "true"
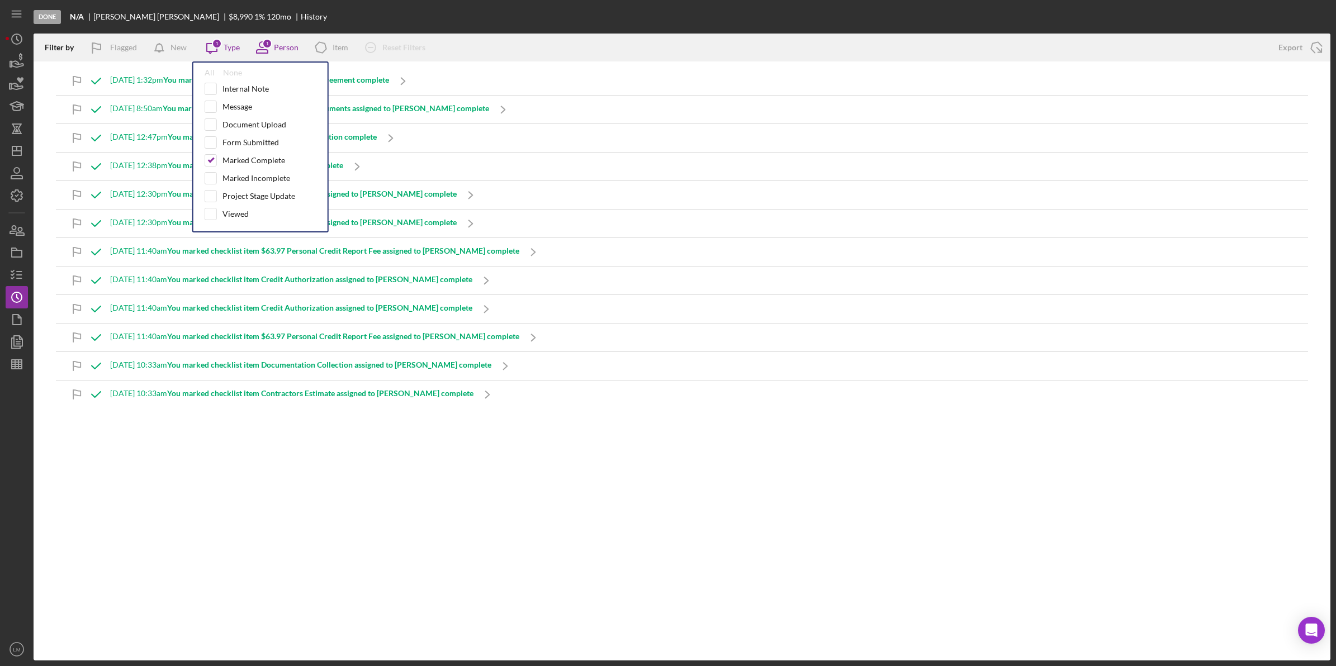
click at [462, 18] on div "Done N/A [PERSON_NAME] $8,990 1 % 120 mo History" at bounding box center [682, 17] width 1297 height 34
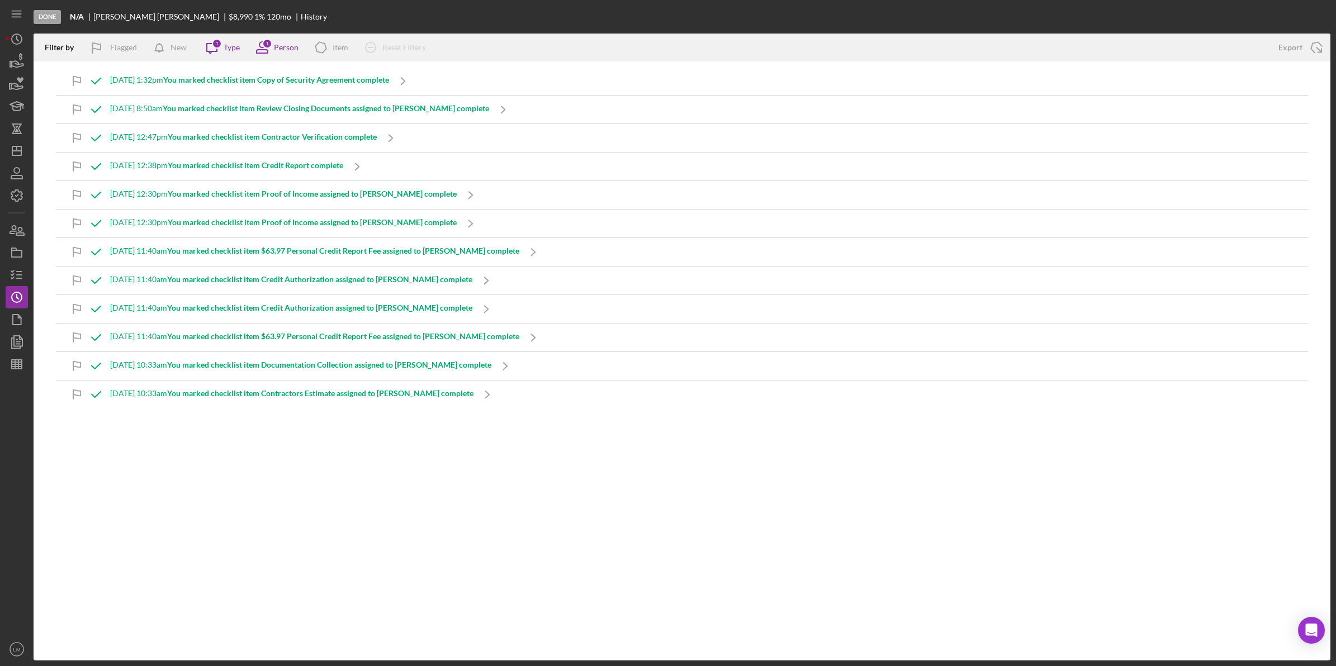
click at [370, 73] on div "[DATE] 1:32pm You marked checklist item Copy of Security Agreement complete" at bounding box center [249, 81] width 279 height 28
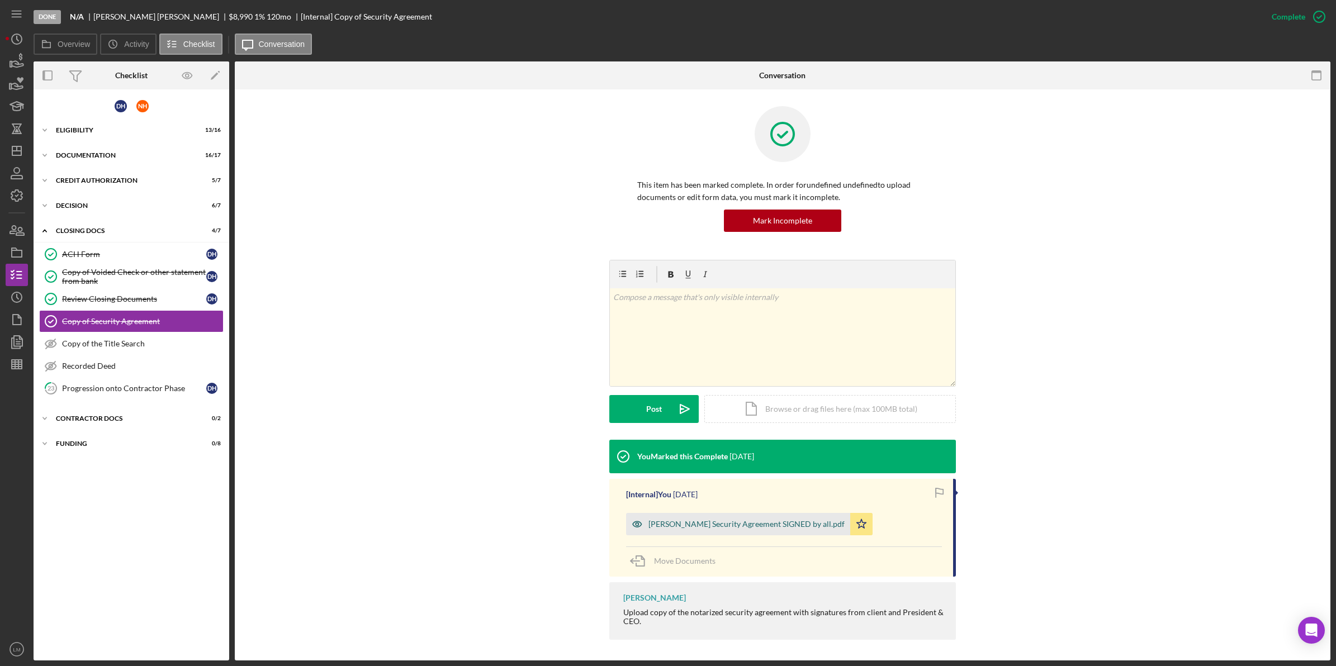
click at [714, 531] on div "[PERSON_NAME] Security Agreement SIGNED by all.pdf" at bounding box center [738, 524] width 224 height 22
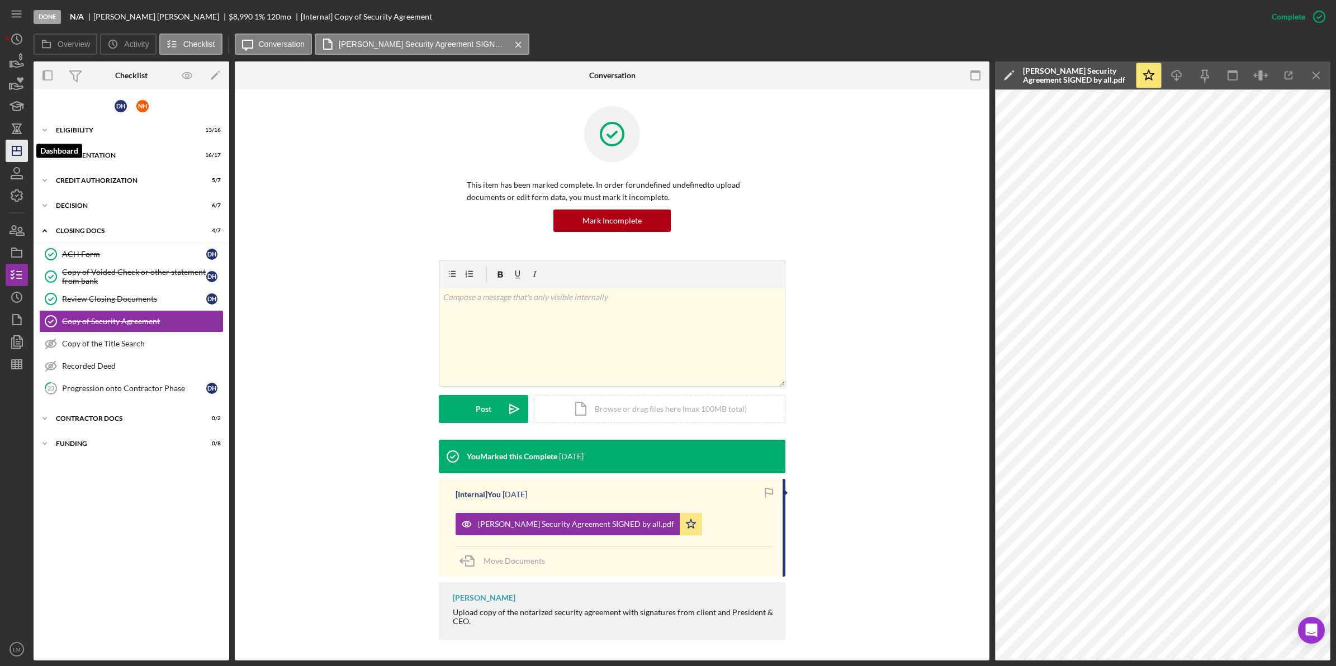
click at [10, 147] on icon "Icon/Dashboard" at bounding box center [17, 151] width 28 height 28
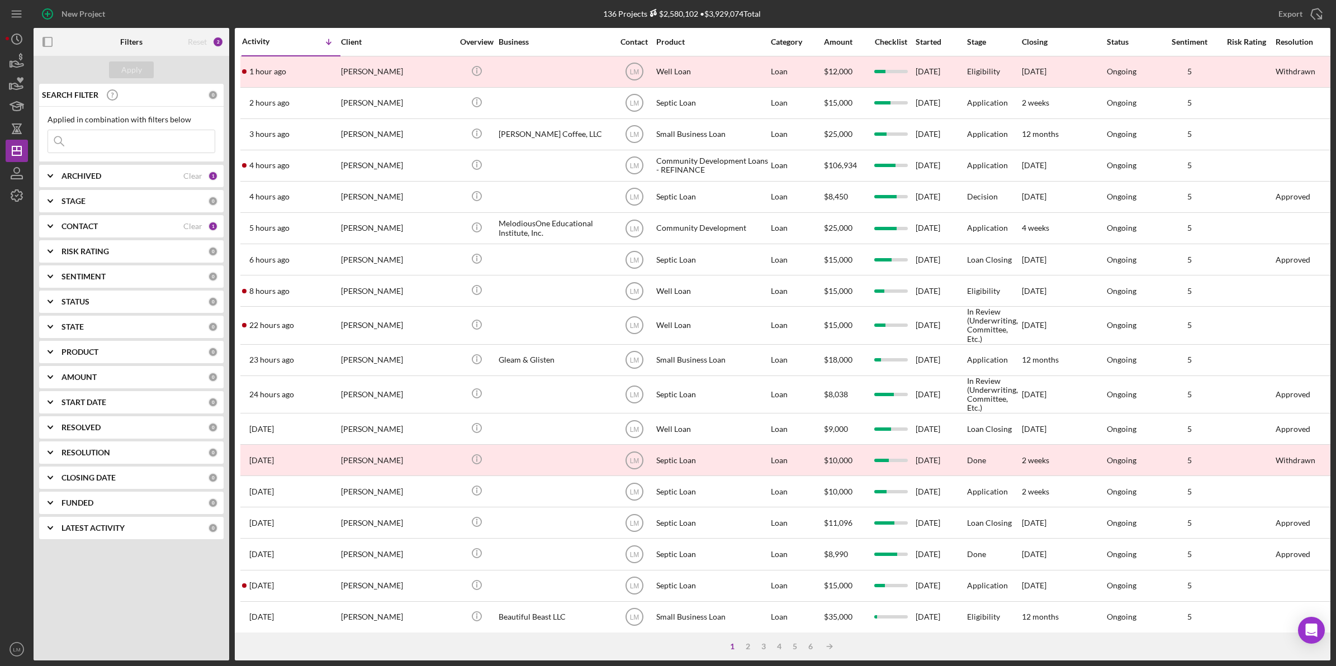
click at [98, 140] on input at bounding box center [131, 141] width 167 height 22
type input "shepherd"
click at [130, 73] on div "Apply" at bounding box center [131, 69] width 21 height 17
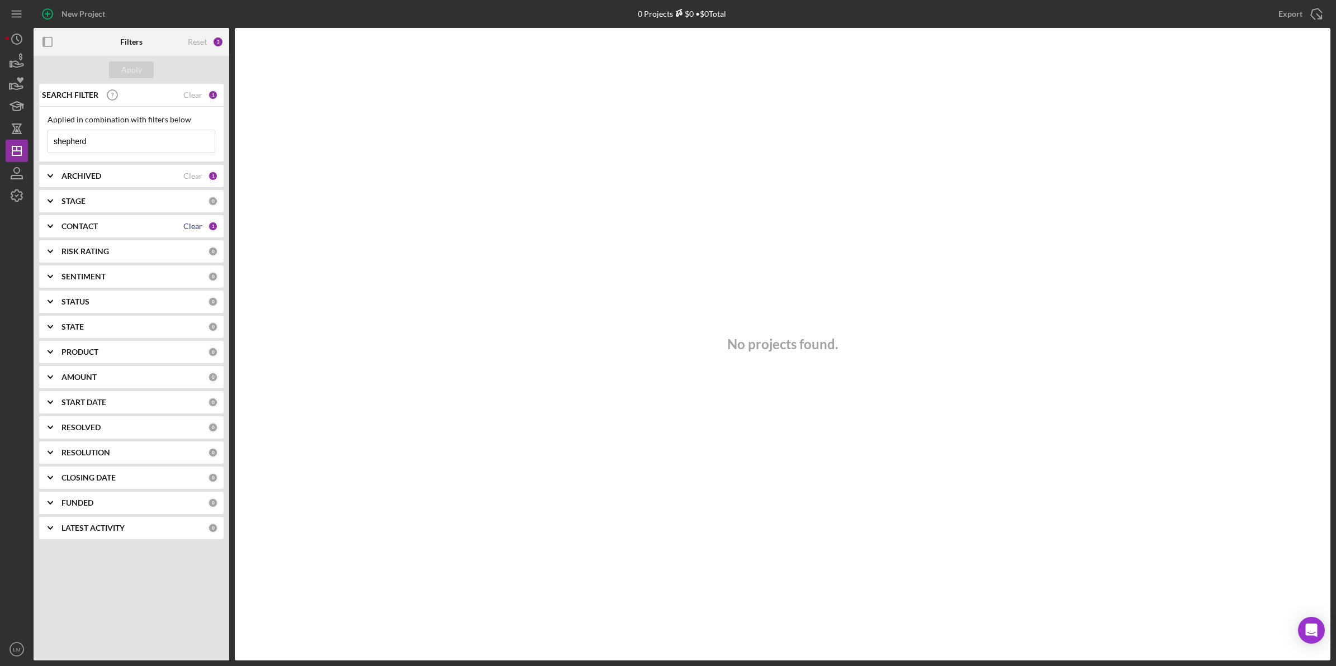
click at [187, 222] on div "Clear" at bounding box center [192, 226] width 19 height 9
click at [149, 72] on button "Apply" at bounding box center [131, 69] width 45 height 17
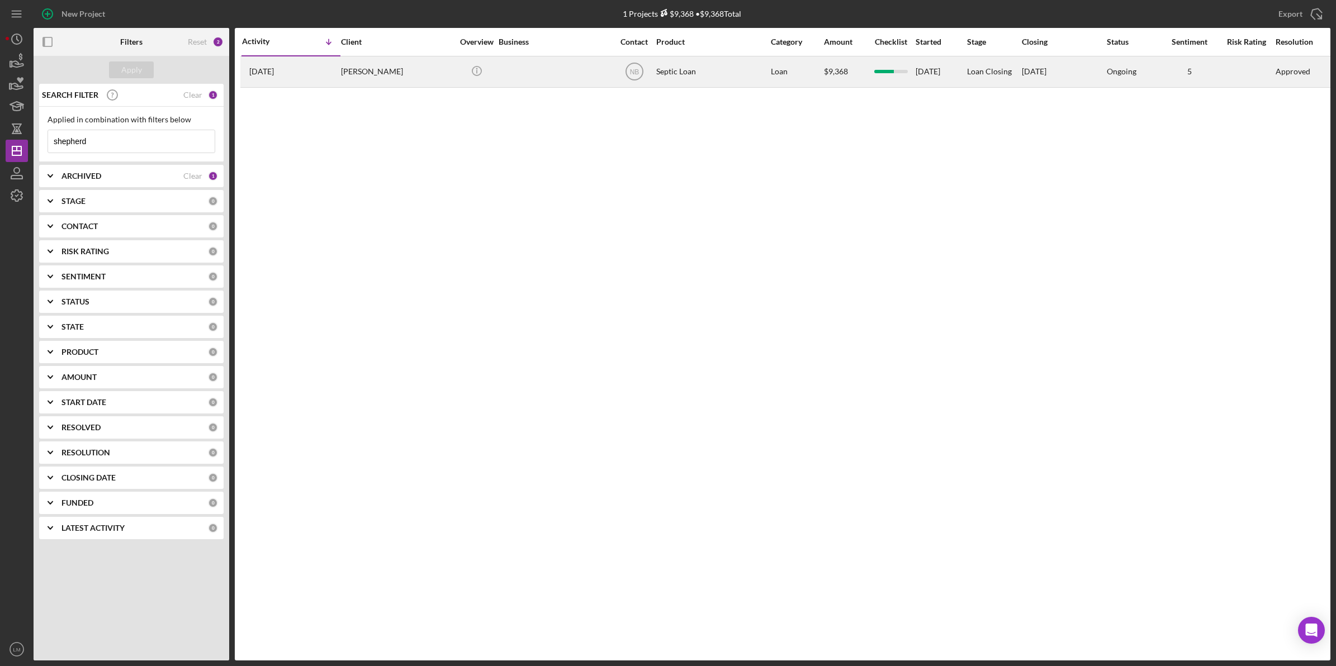
click at [401, 73] on div "[PERSON_NAME]" at bounding box center [397, 72] width 112 height 30
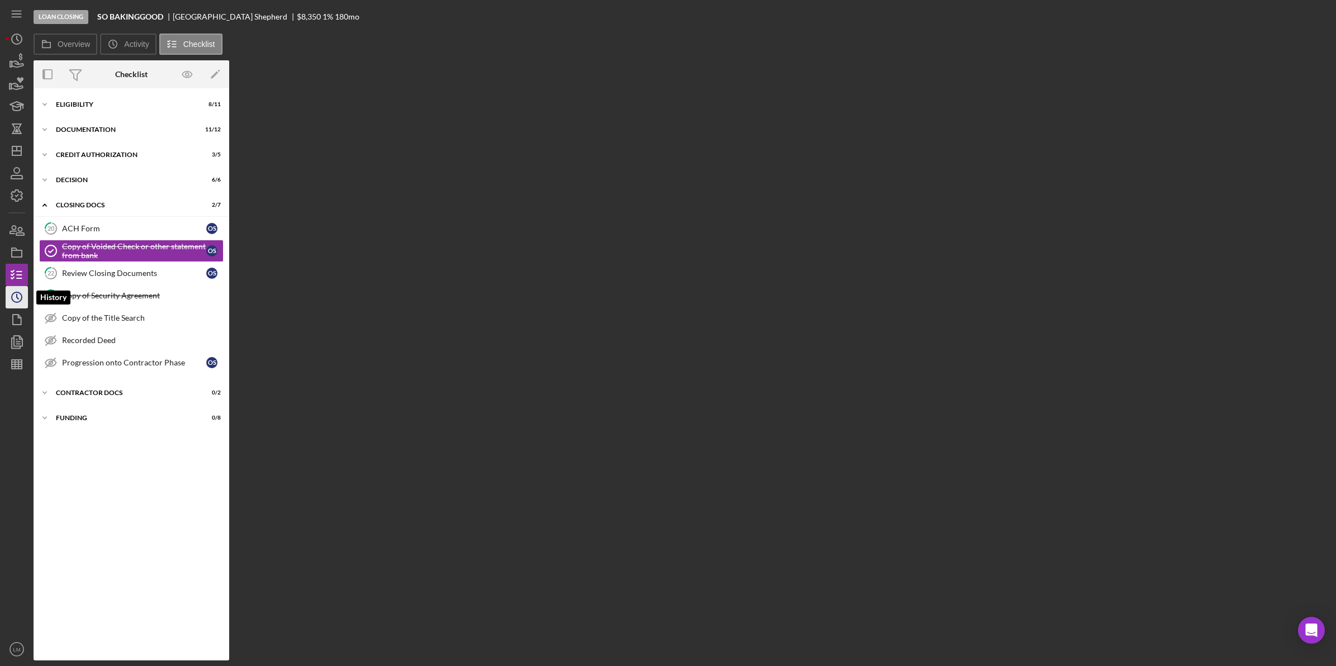
click at [17, 291] on icon "Icon/History" at bounding box center [17, 297] width 28 height 28
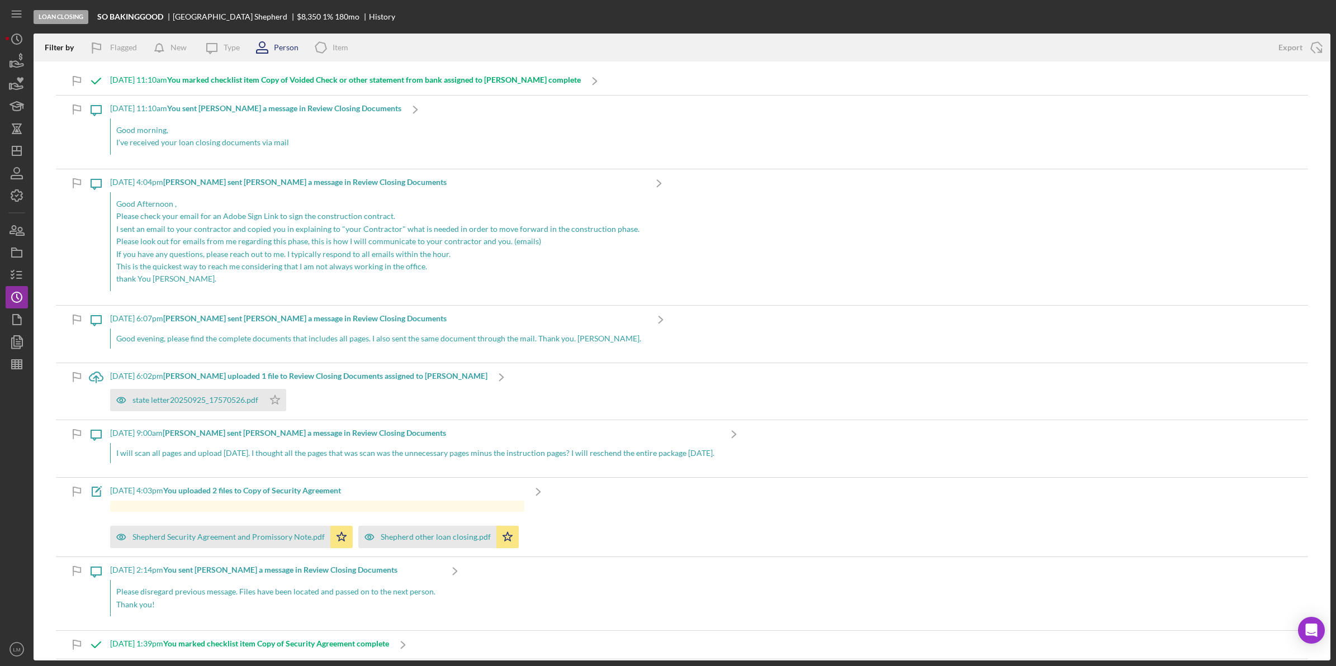
click at [282, 46] on div "Person" at bounding box center [286, 47] width 25 height 9
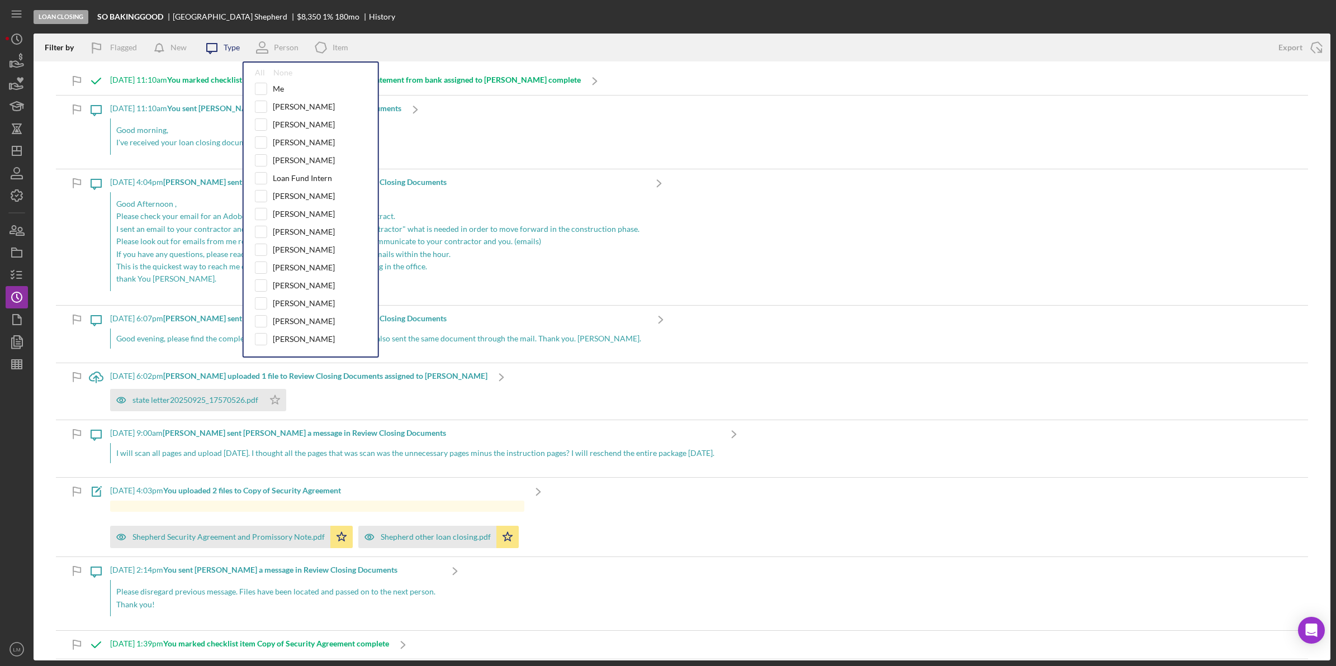
click at [205, 48] on icon "Icon/Message" at bounding box center [212, 48] width 28 height 28
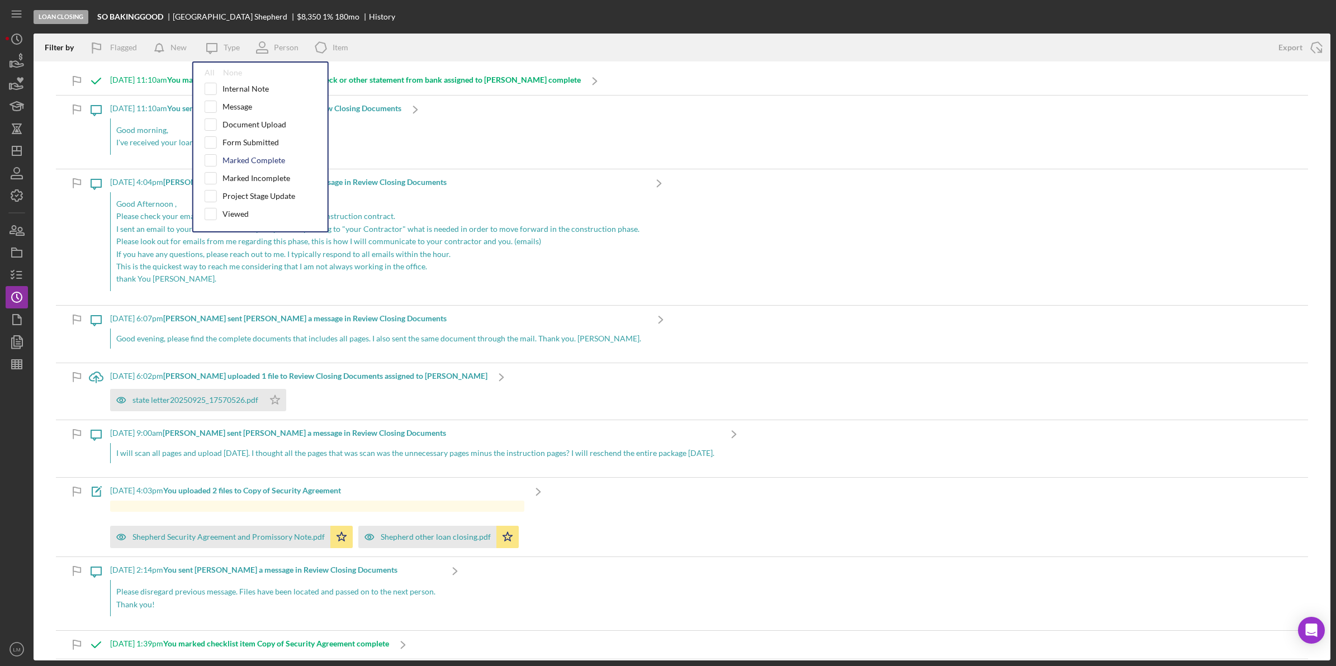
click at [249, 165] on div "Marked Complete" at bounding box center [254, 160] width 63 height 9
checkbox input "true"
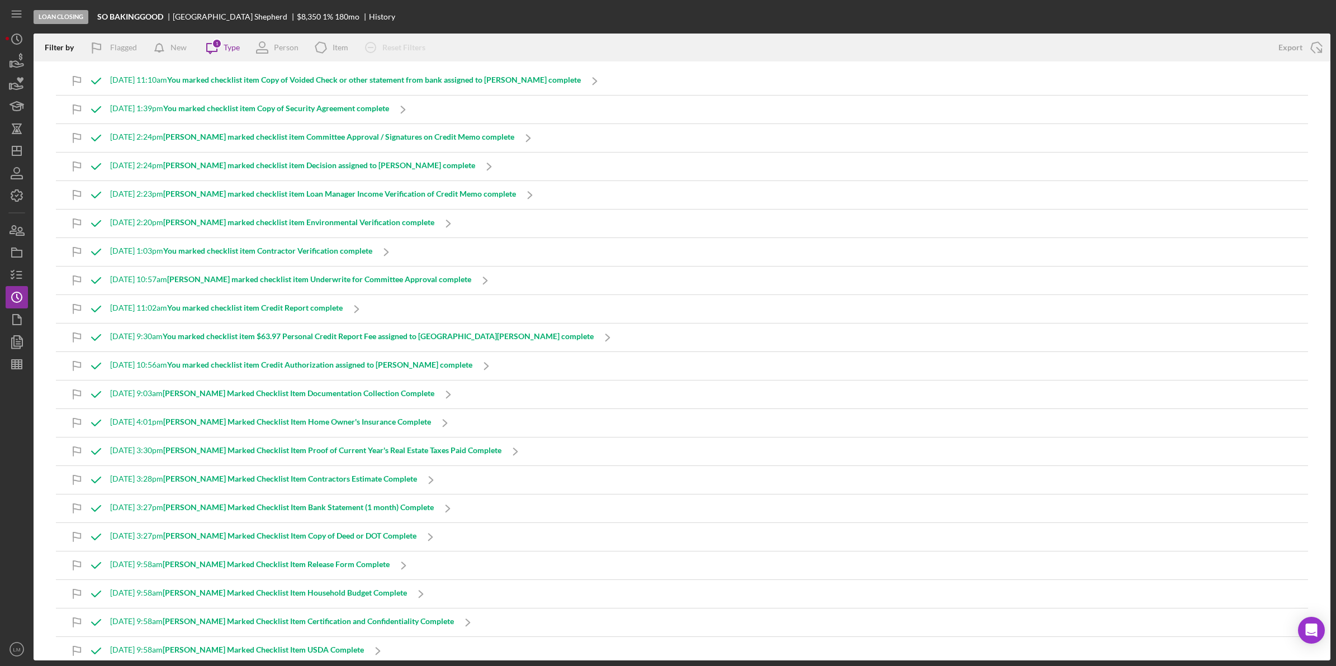
click at [474, 15] on div "Loan Closing SO BAKINGGOOD [PERSON_NAME] $8,350 1 % 180 mo History" at bounding box center [682, 17] width 1297 height 34
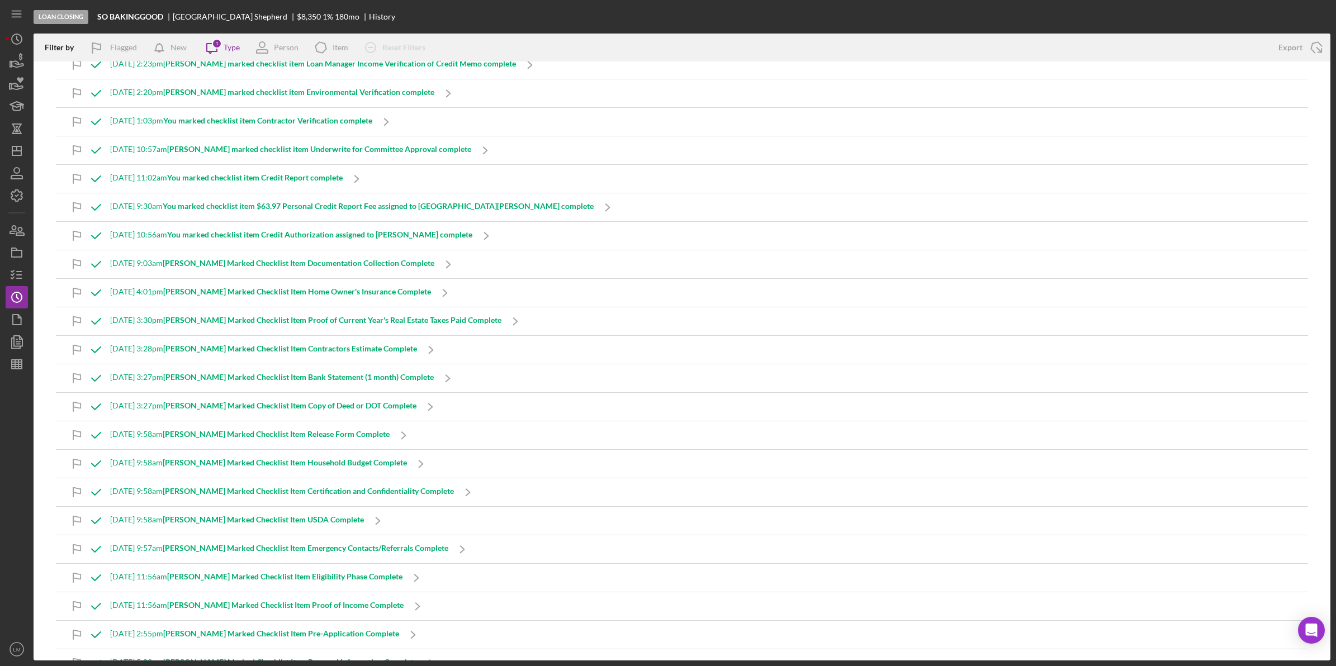
scroll to position [60, 0]
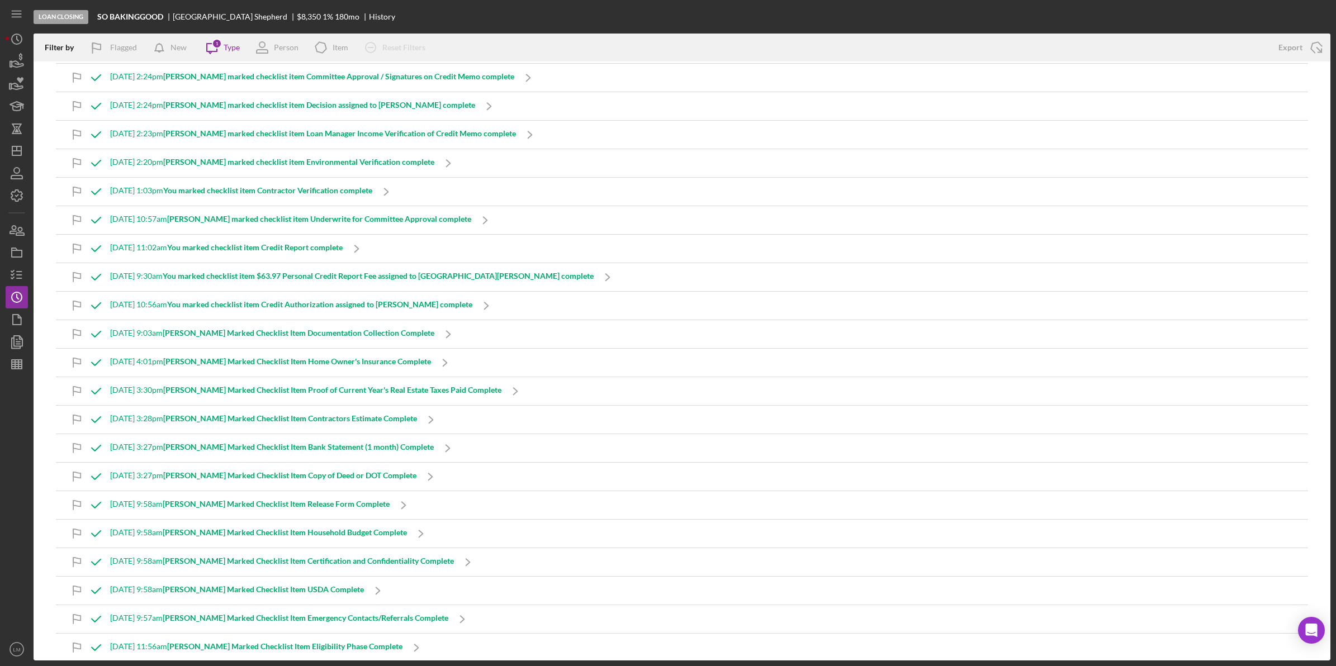
click at [491, 280] on b "You marked checklist item $63.97 Personal Credit Report Fee assigned to [GEOGRA…" at bounding box center [378, 276] width 431 height 10
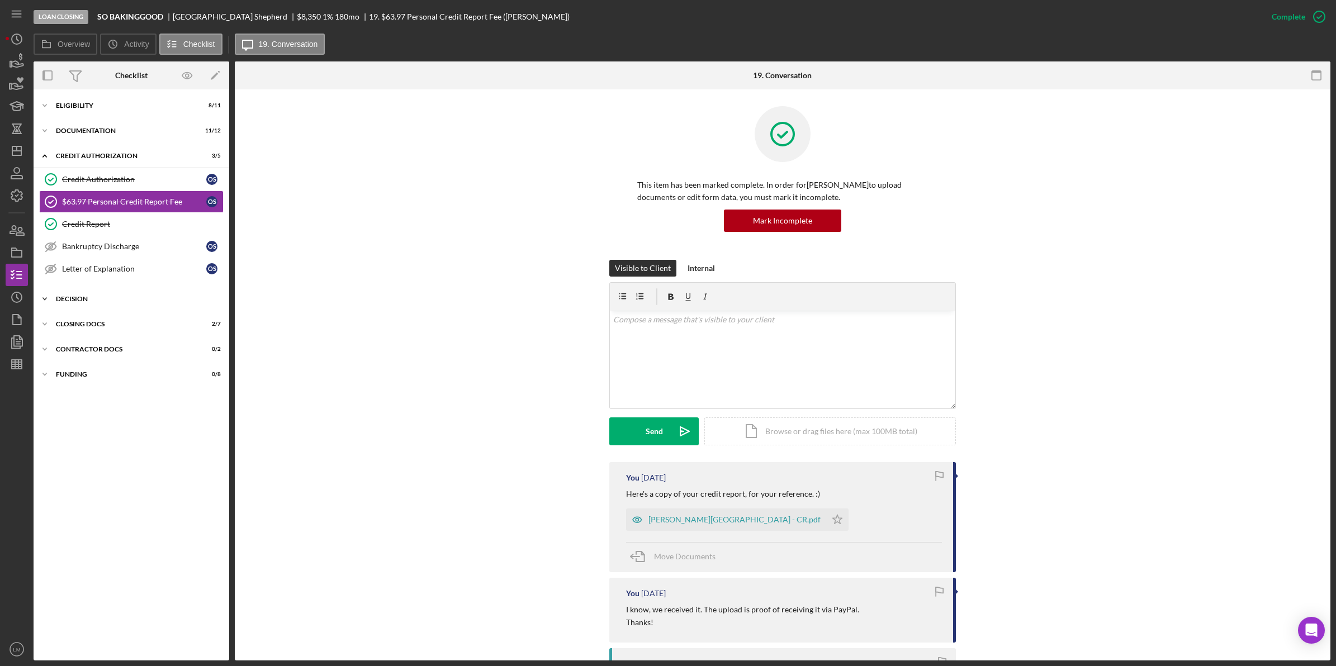
click at [98, 299] on div "Decision" at bounding box center [135, 299] width 159 height 7
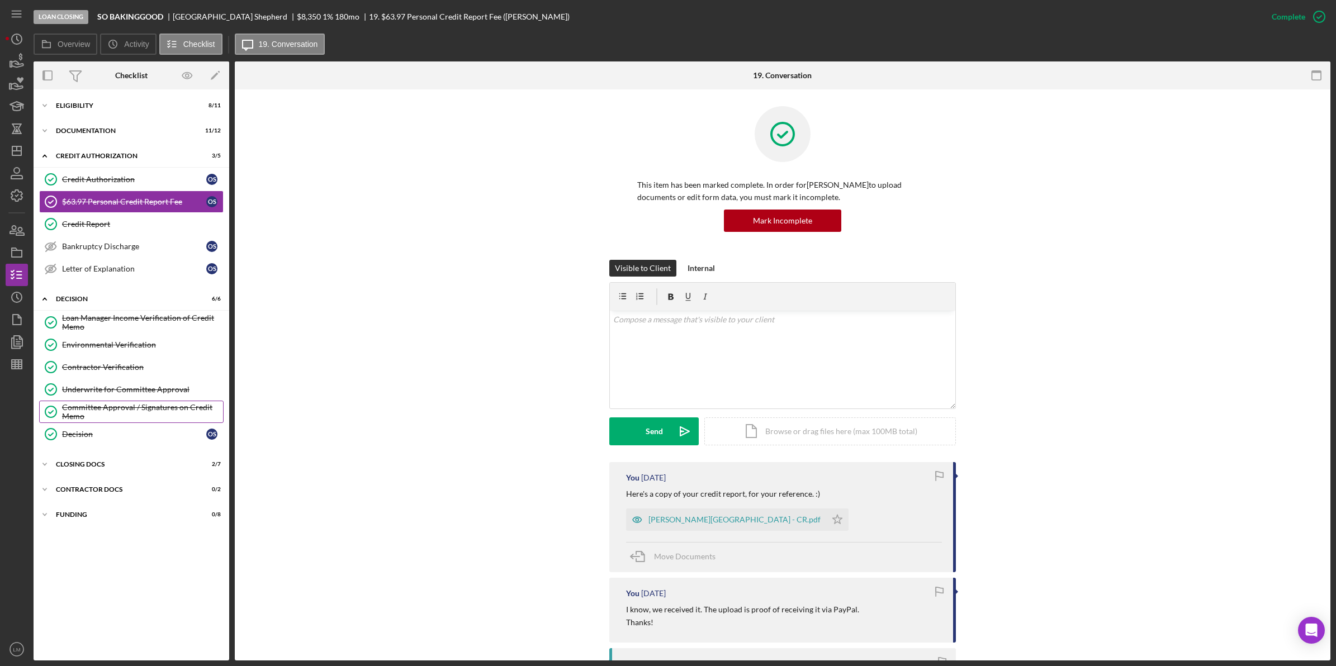
click at [117, 415] on div "Committee Approval / Signatures on Credit Memo" at bounding box center [142, 412] width 161 height 18
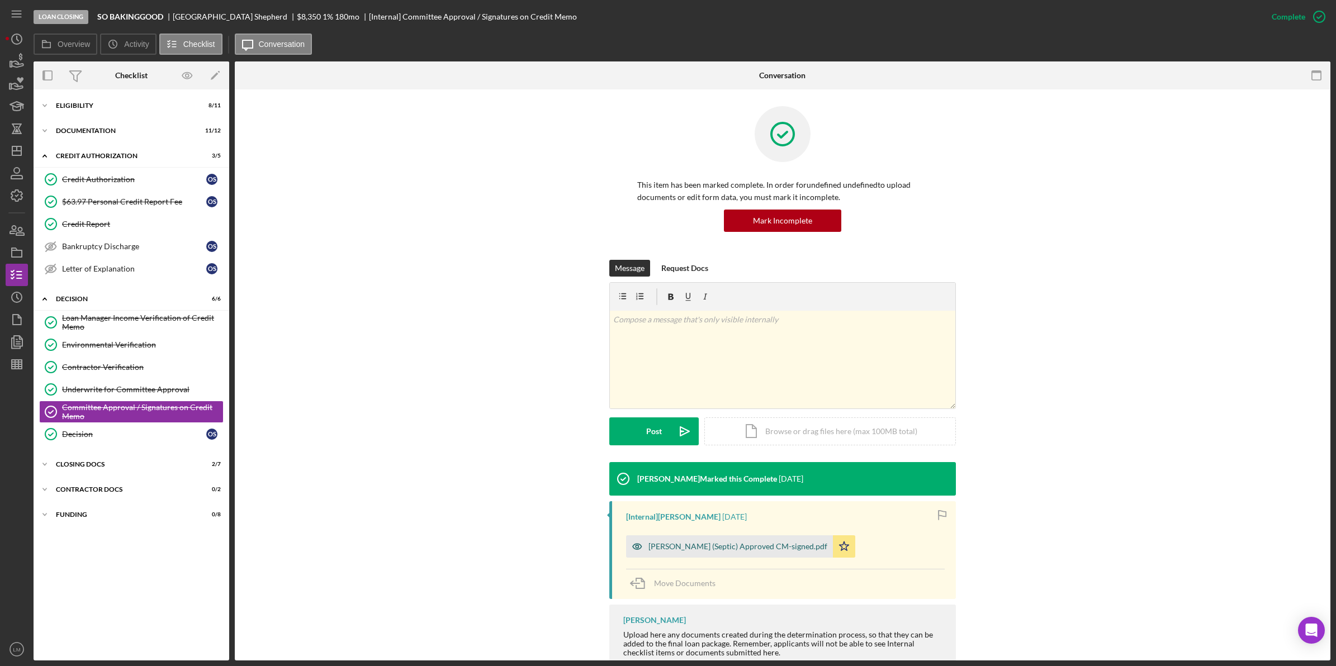
click at [732, 550] on div "[PERSON_NAME] (Septic) Approved CM-signed.pdf" at bounding box center [737, 546] width 179 height 9
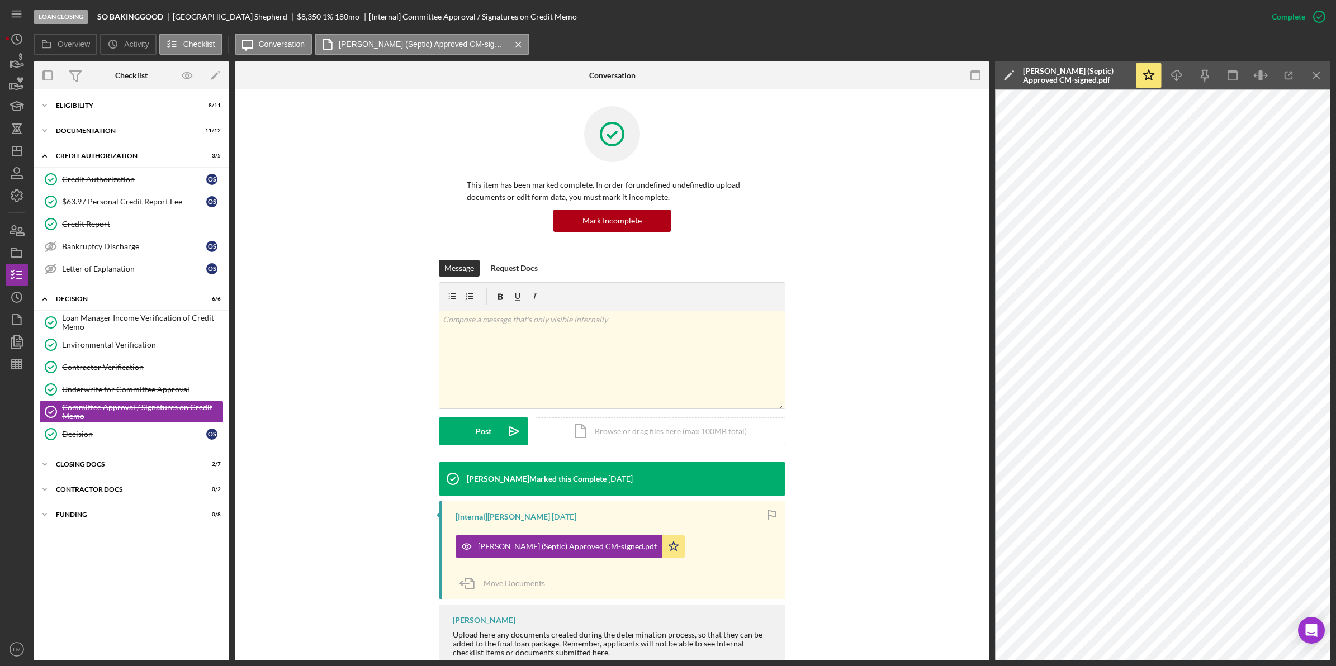
click at [1234, 664] on div "Loan Closing SO BAKINGGOOD [PERSON_NAME] $8,350 1 % 180 mo [Internal] Committee…" at bounding box center [668, 333] width 1336 height 666
click at [10, 292] on icon "Icon/History" at bounding box center [17, 297] width 28 height 28
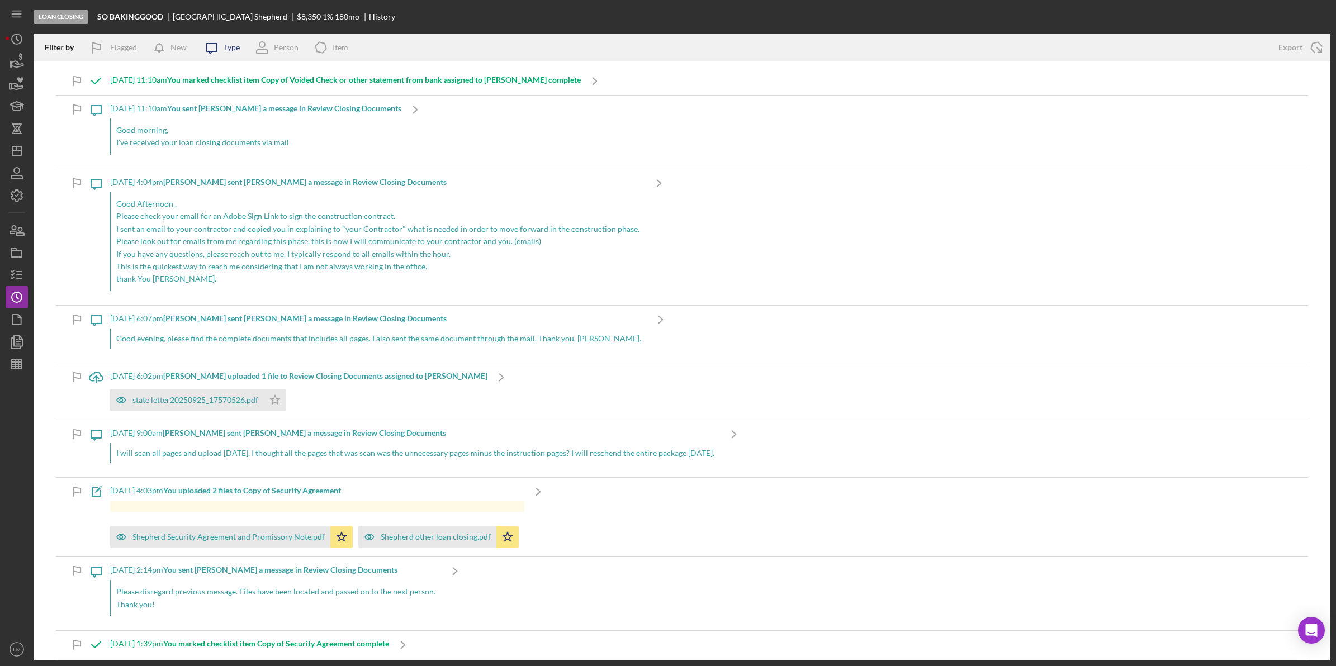
click at [219, 43] on icon "Icon/Message" at bounding box center [212, 48] width 28 height 28
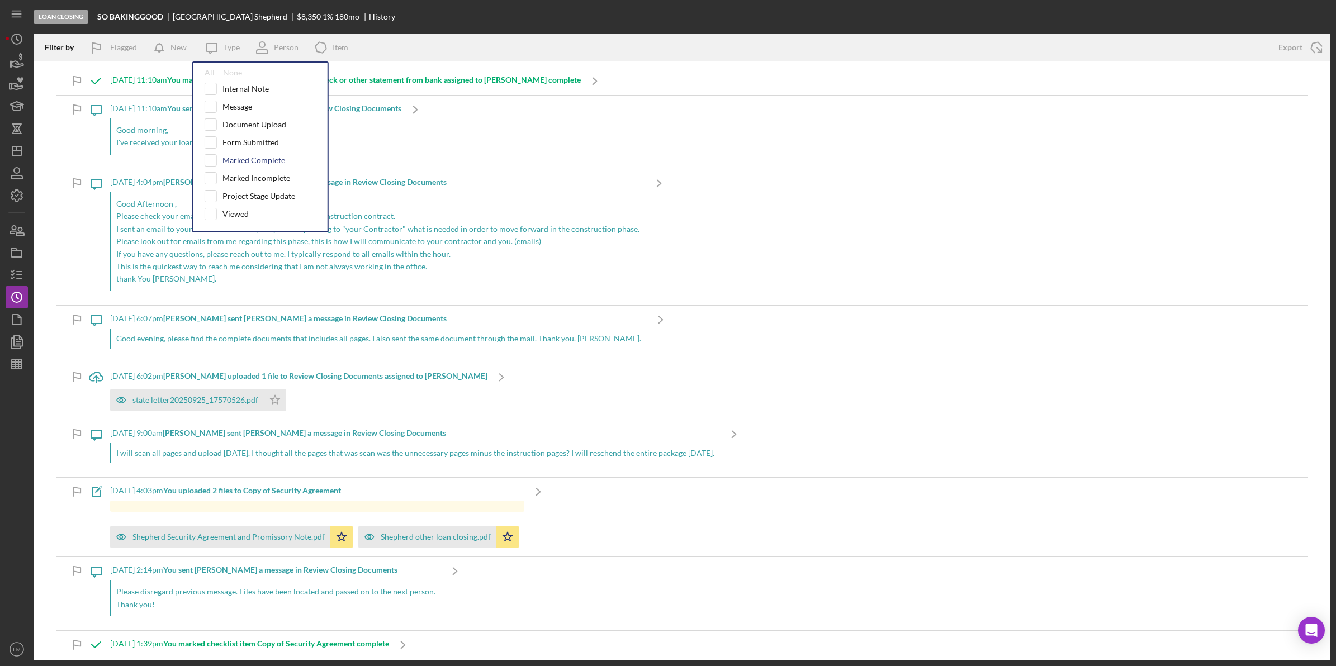
click at [254, 155] on div "Marked Complete" at bounding box center [261, 160] width 112 height 12
click at [252, 159] on div "Marked Complete" at bounding box center [254, 160] width 63 height 9
checkbox input "true"
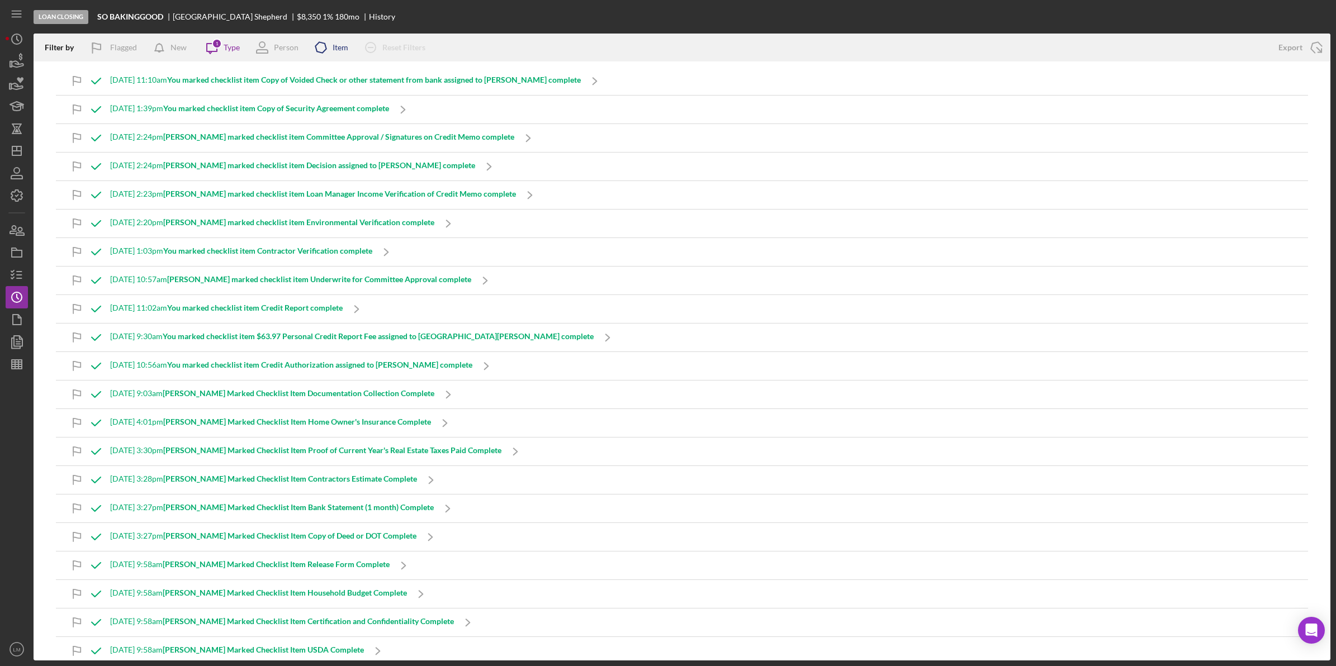
click at [320, 41] on icon "Icon/Product" at bounding box center [321, 48] width 28 height 28
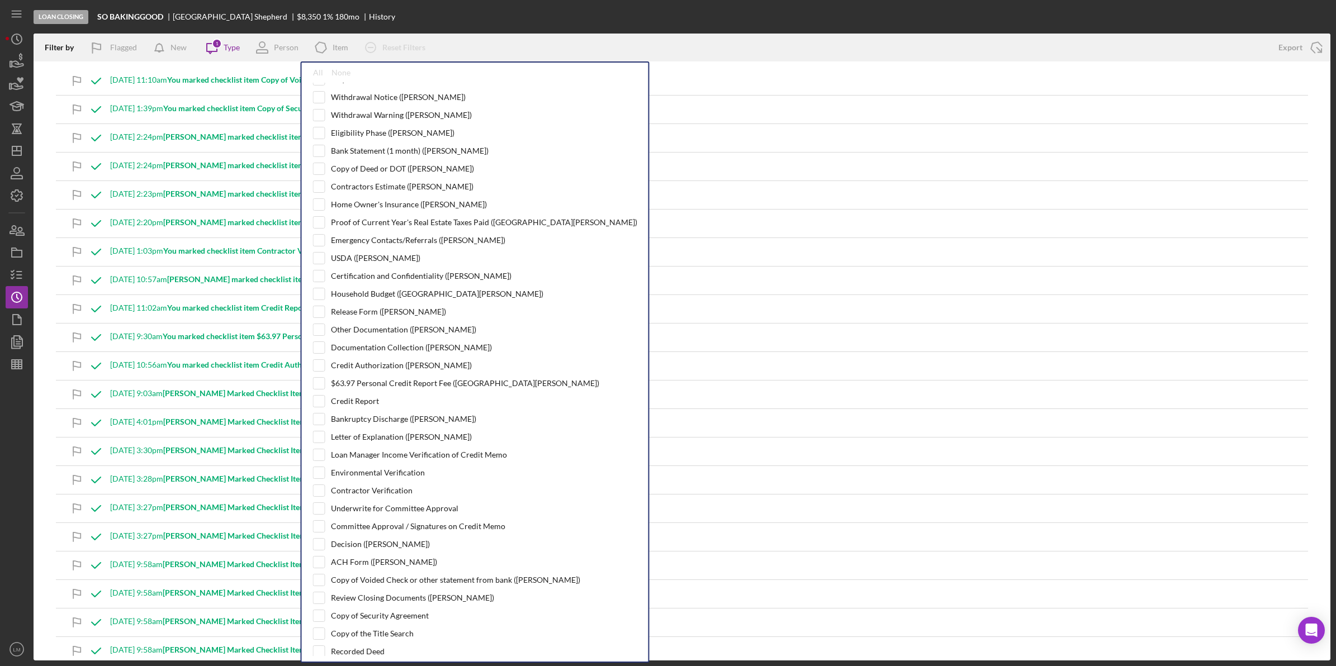
scroll to position [140, 0]
click at [408, 454] on div "Loan Manager Income Verification of Credit Memo" at bounding box center [419, 450] width 176 height 9
checkbox input "true"
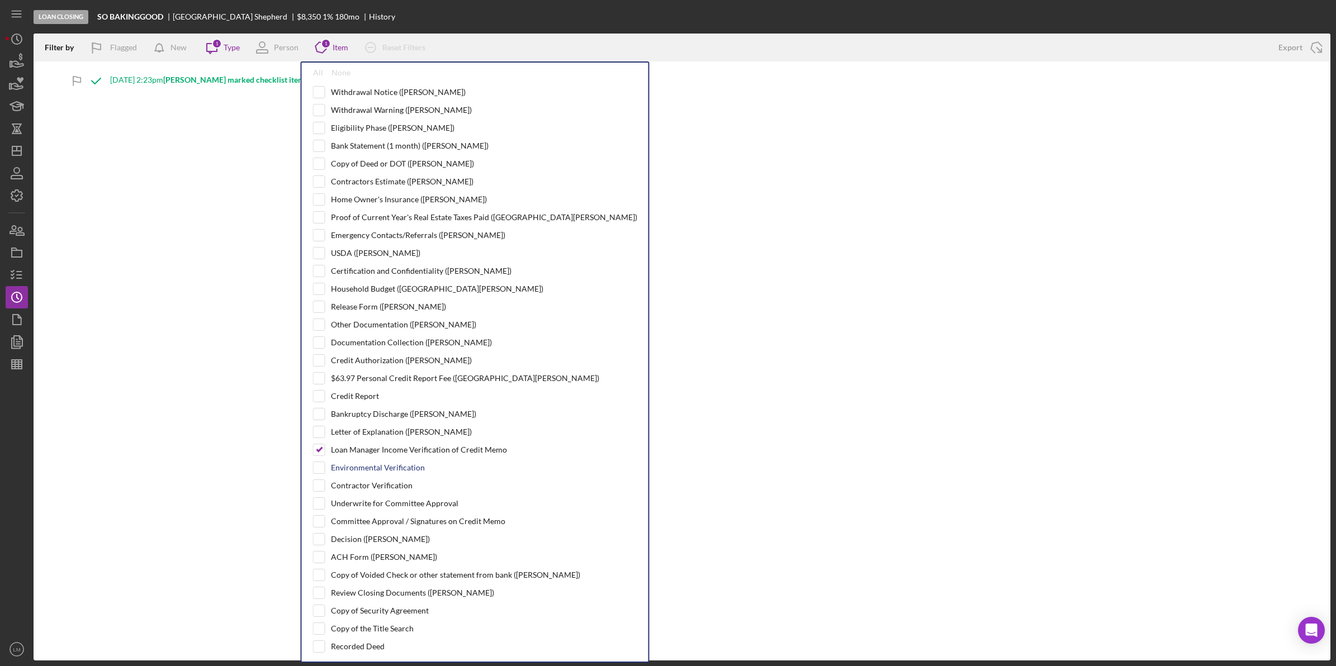
click at [389, 472] on div "Environmental Verification" at bounding box center [378, 467] width 94 height 9
checkbox input "true"
click at [387, 490] on div "Contractor Verification" at bounding box center [372, 485] width 82 height 9
checkbox input "true"
click at [822, 334] on div "Filter by Flagged New Icon/Message 1 Type Person Icon/Product 3 Item All None P…" at bounding box center [682, 347] width 1297 height 627
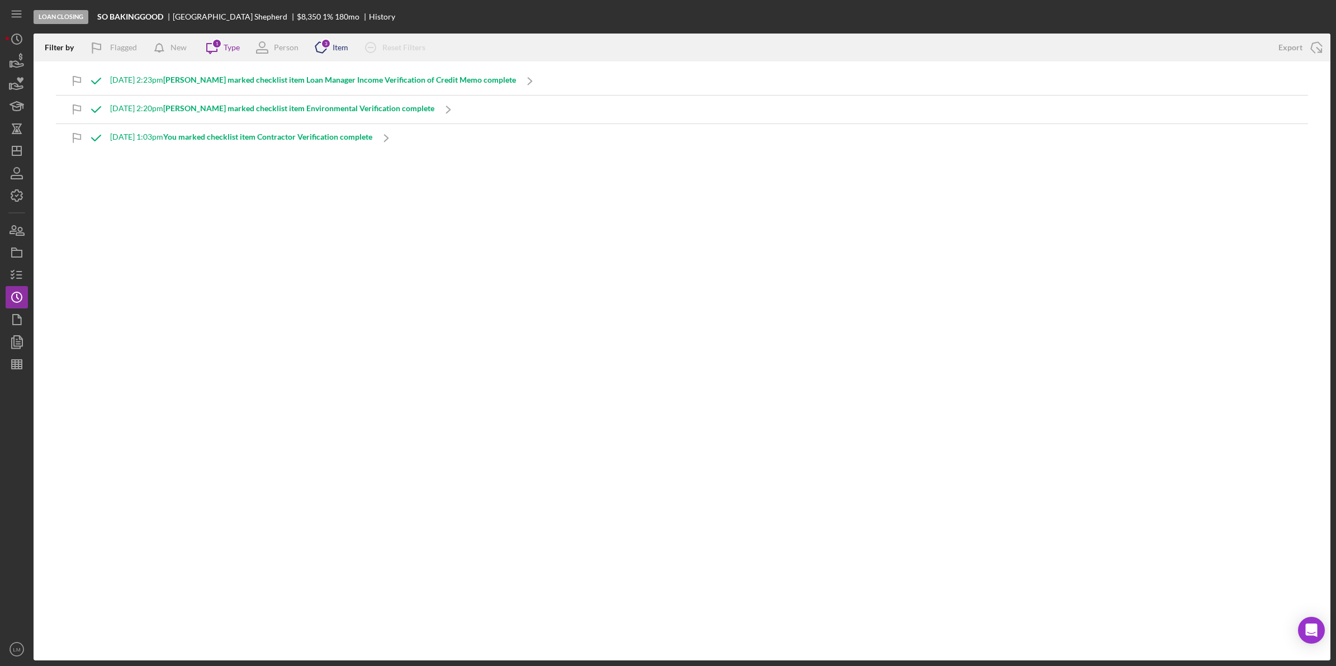
click at [315, 42] on icon "Icon/Product" at bounding box center [321, 48] width 28 height 28
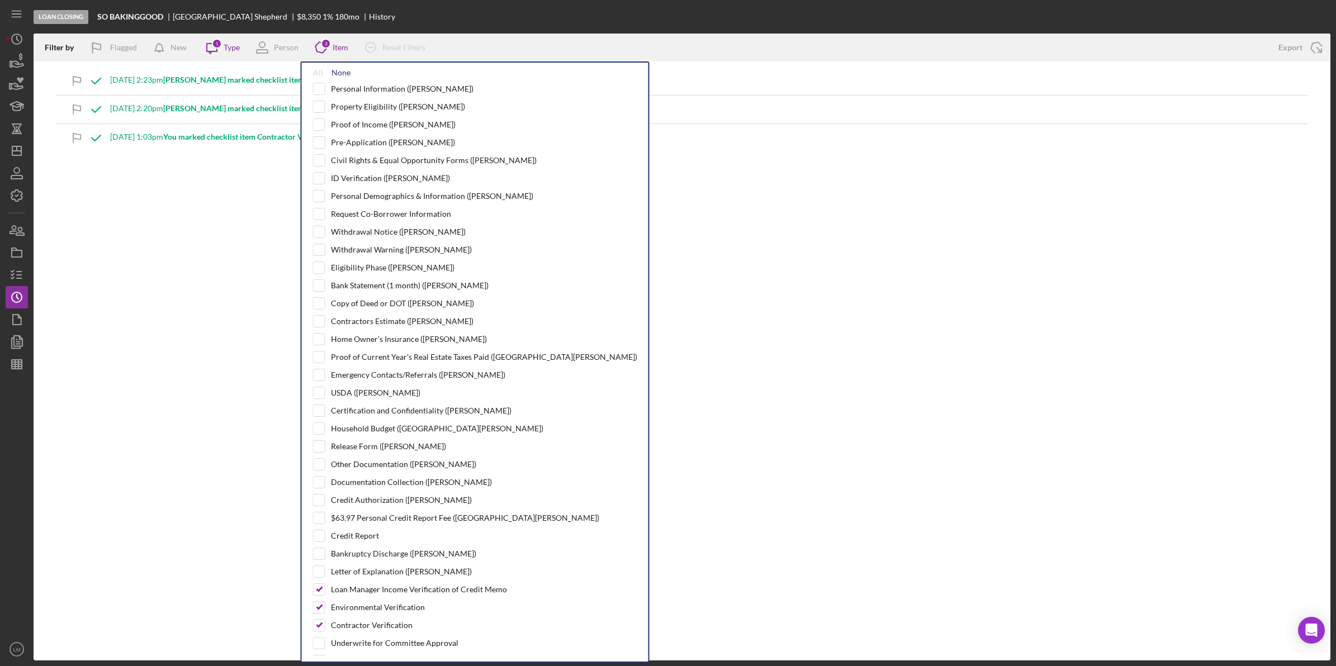
click at [347, 71] on div "None" at bounding box center [341, 72] width 19 height 9
checkbox input "false"
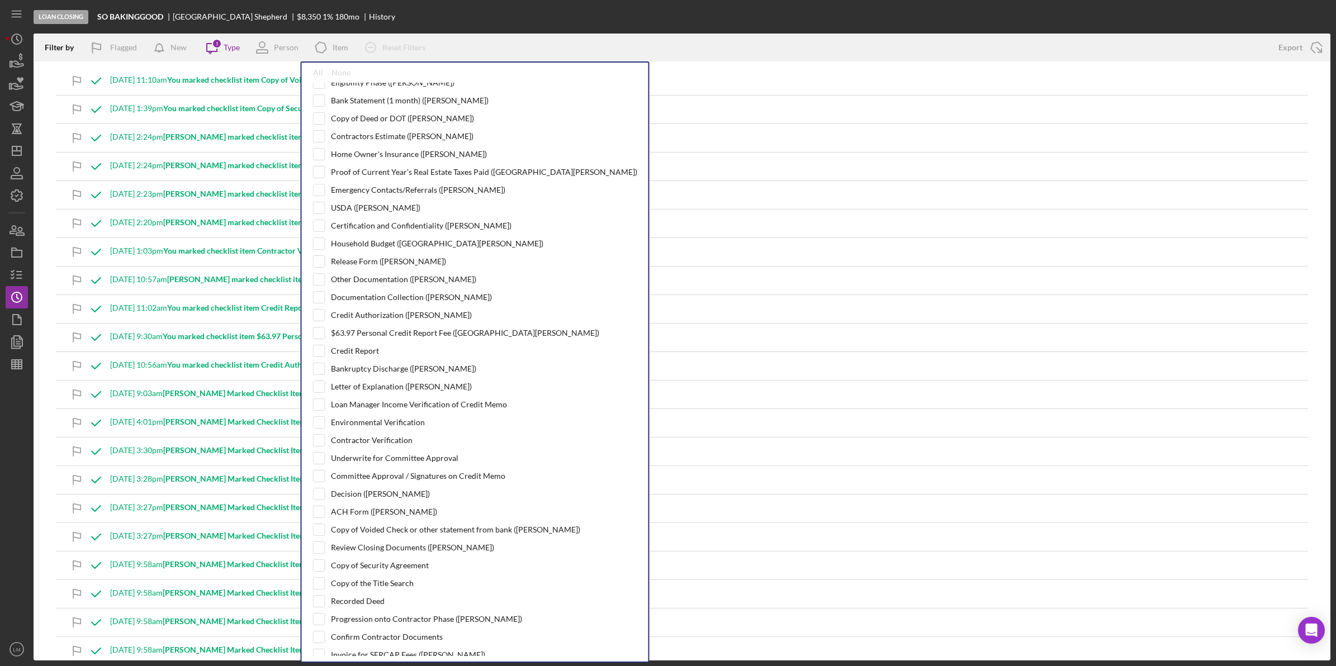
scroll to position [210, 0]
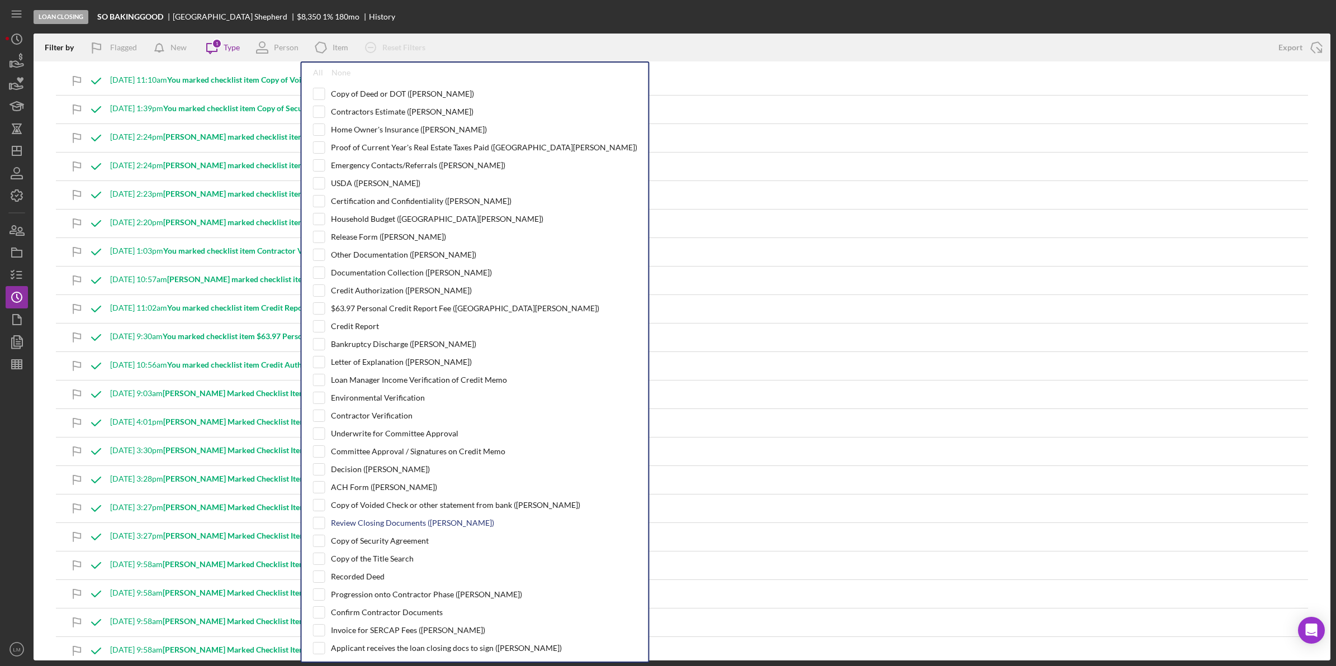
click at [405, 528] on div "Review Closing Documents ([PERSON_NAME])" at bounding box center [412, 523] width 163 height 9
checkbox input "true"
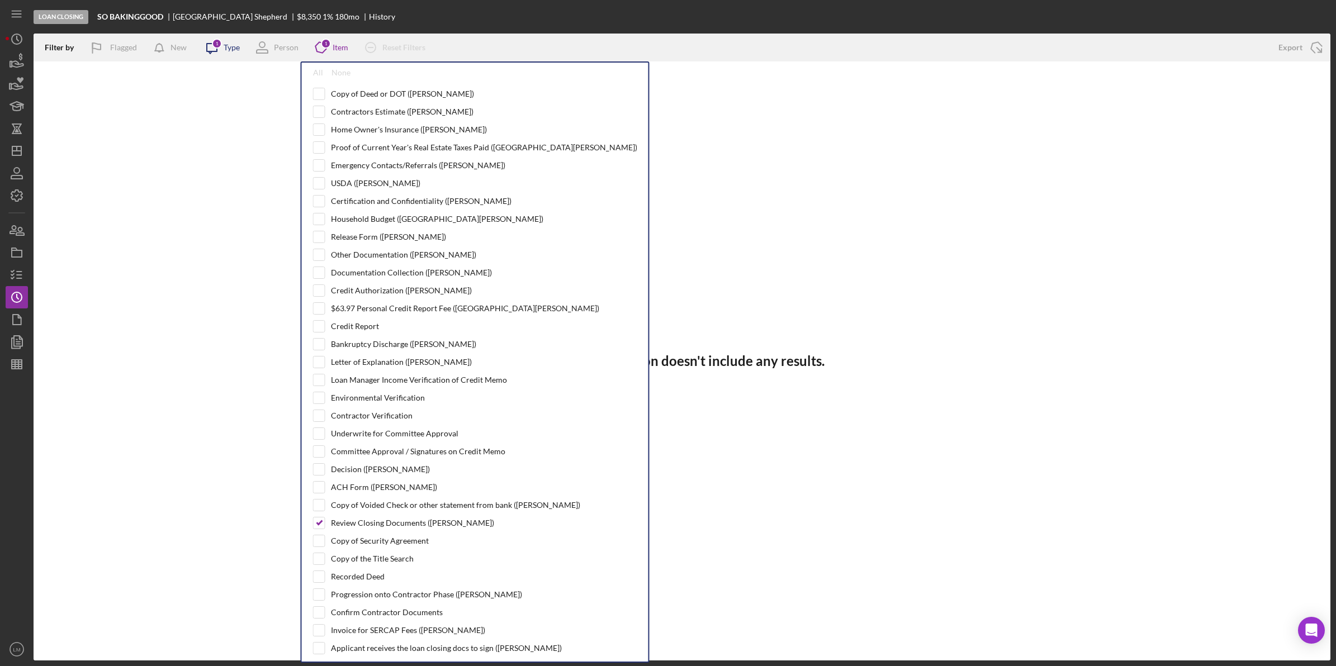
click at [222, 60] on icon "Icon/Message" at bounding box center [212, 48] width 28 height 28
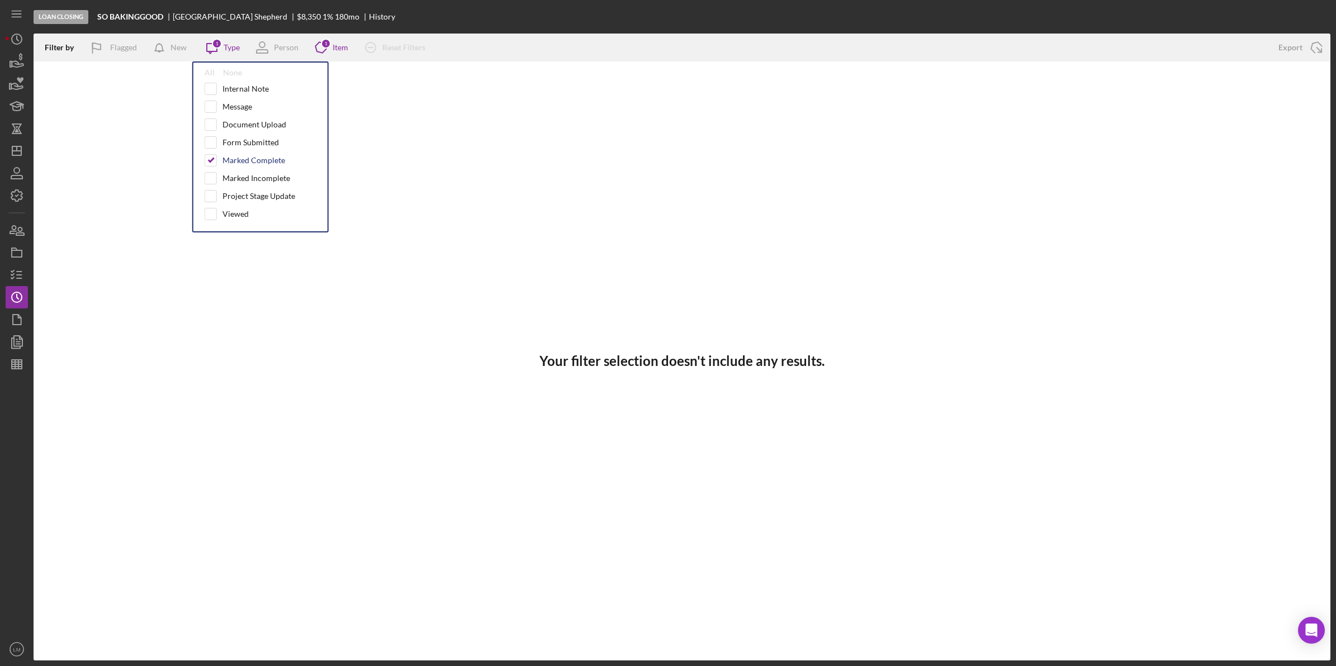
click at [233, 163] on div "Marked Complete" at bounding box center [254, 160] width 63 height 9
checkbox input "false"
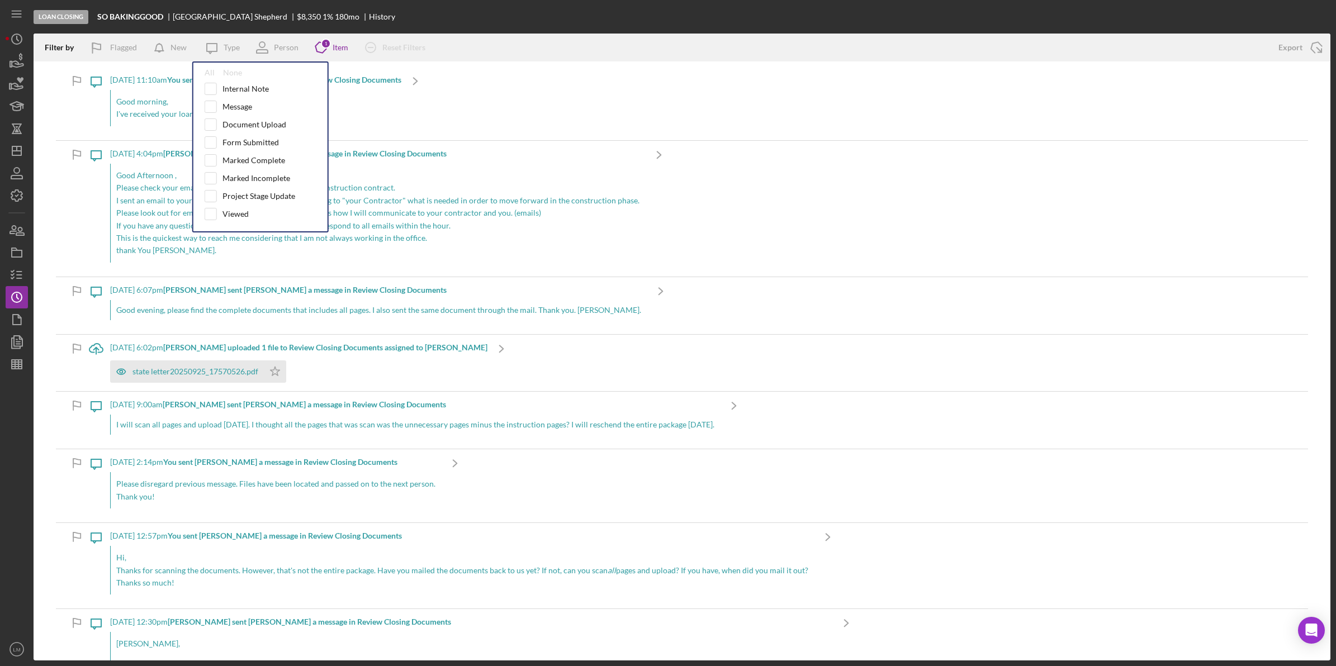
click at [586, 29] on div "Loan Closing SO BAKINGGOOD [PERSON_NAME] $8,350 1 % 180 mo History" at bounding box center [682, 17] width 1297 height 34
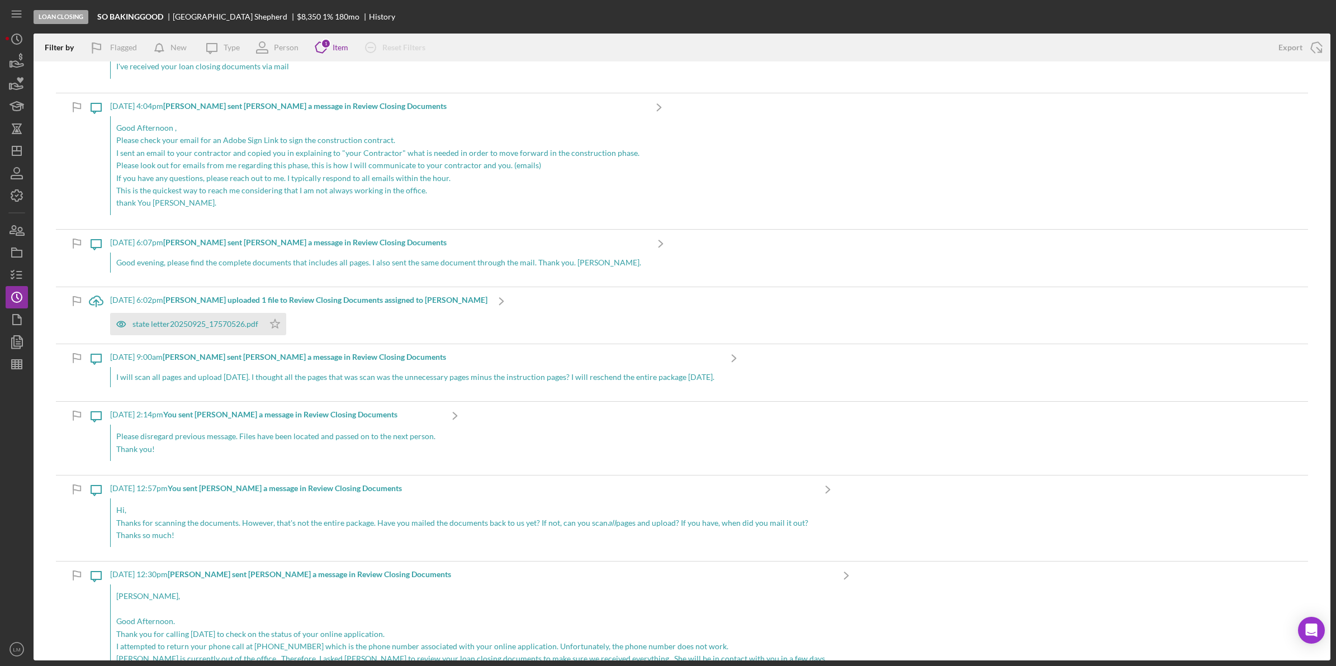
scroll to position [70, 0]
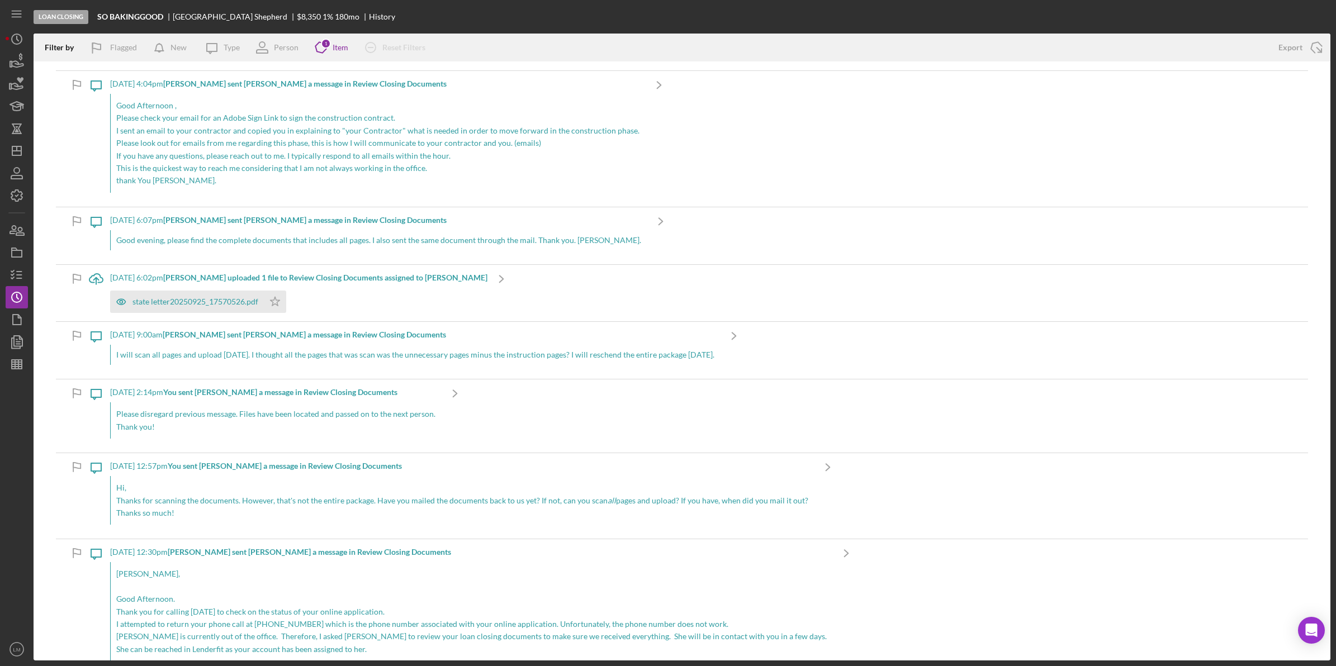
click at [361, 238] on div "Good evening, please find the complete documents that includes all pages. I als…" at bounding box center [378, 240] width 537 height 20
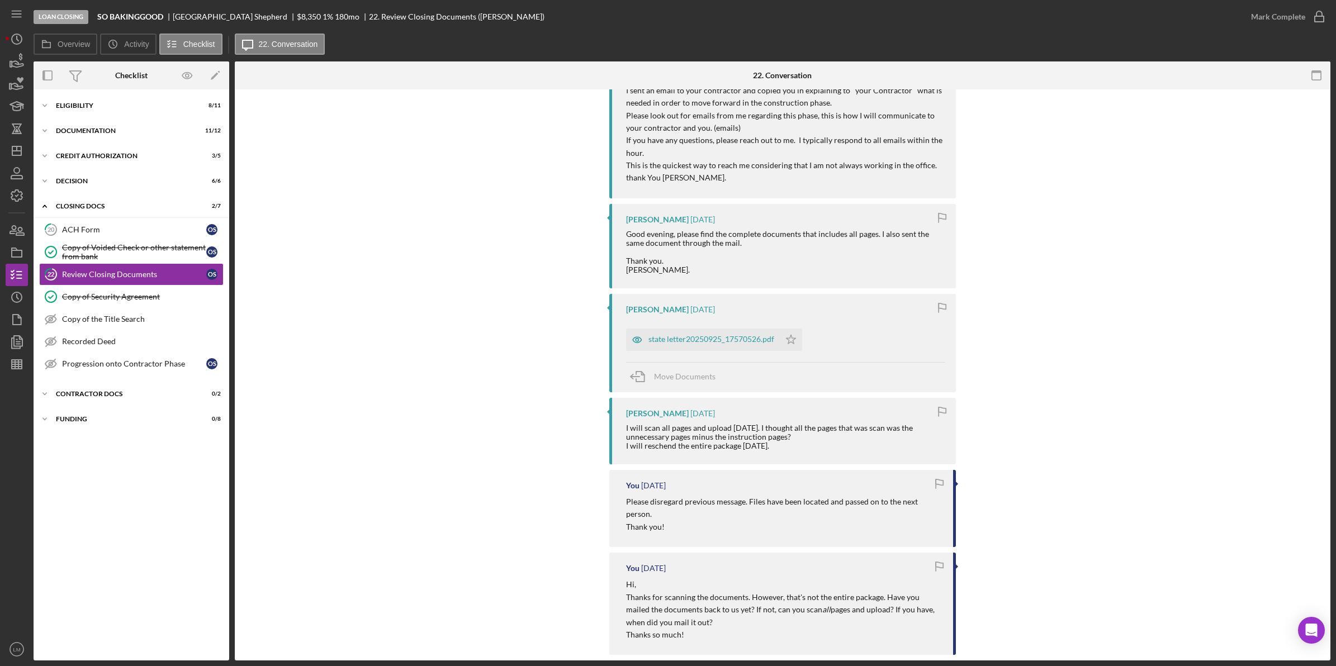
scroll to position [349, 0]
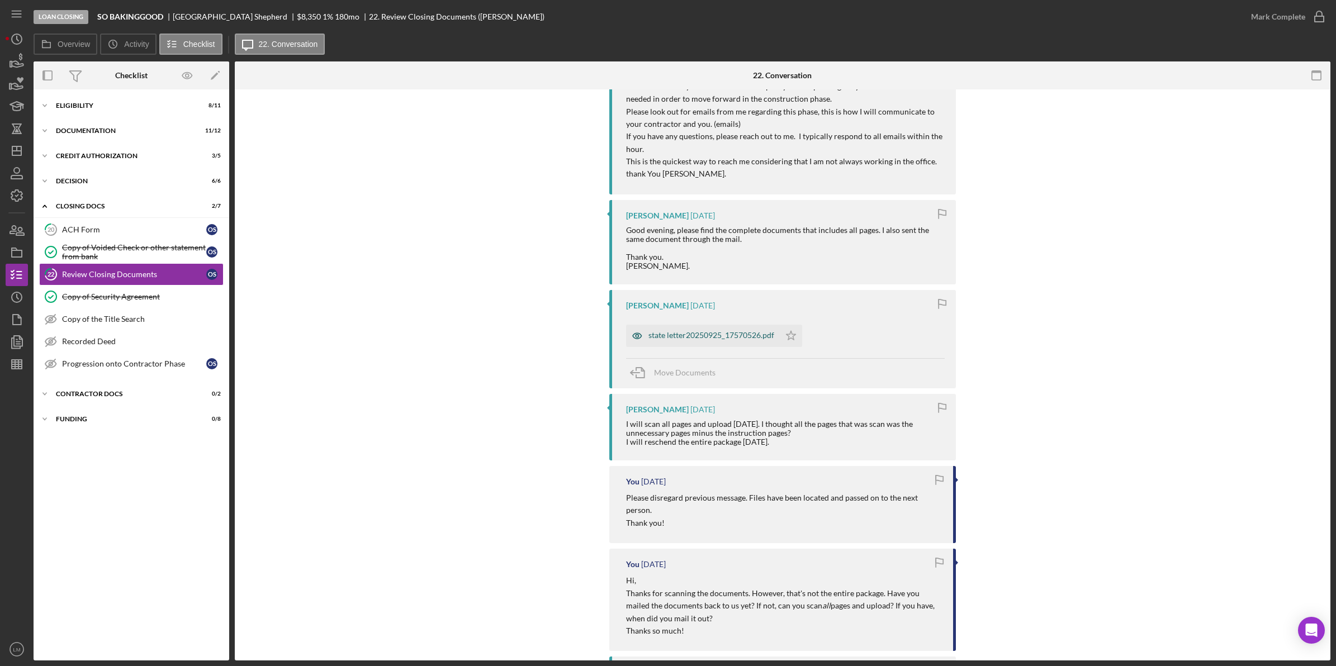
click at [752, 345] on div "state letter20250925_17570526.pdf" at bounding box center [703, 336] width 154 height 22
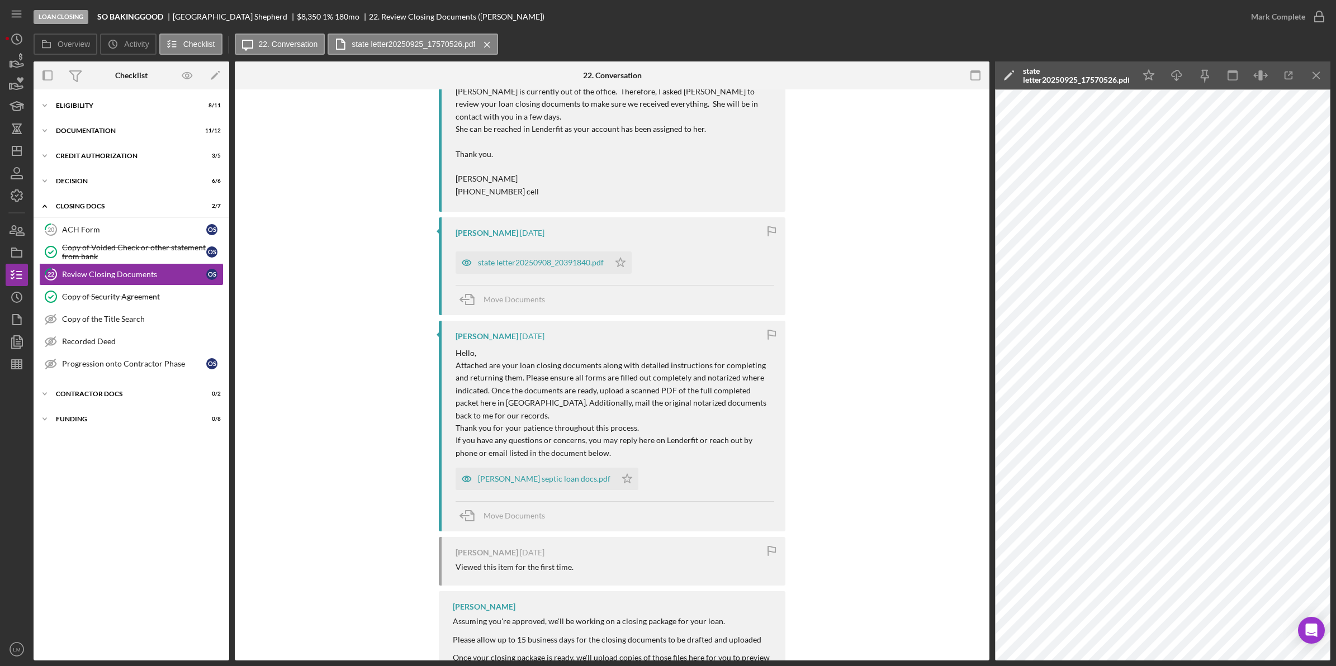
scroll to position [1076, 0]
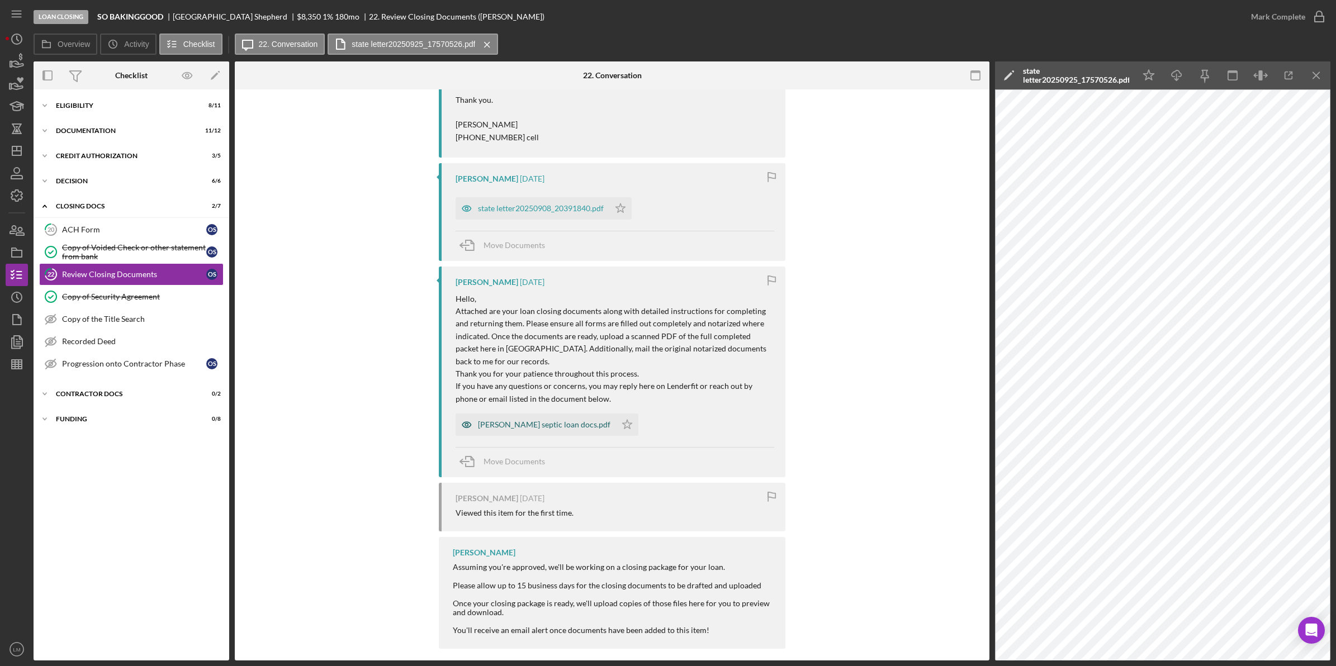
click at [542, 420] on div "[PERSON_NAME] septic loan docs.pdf" at bounding box center [544, 424] width 132 height 9
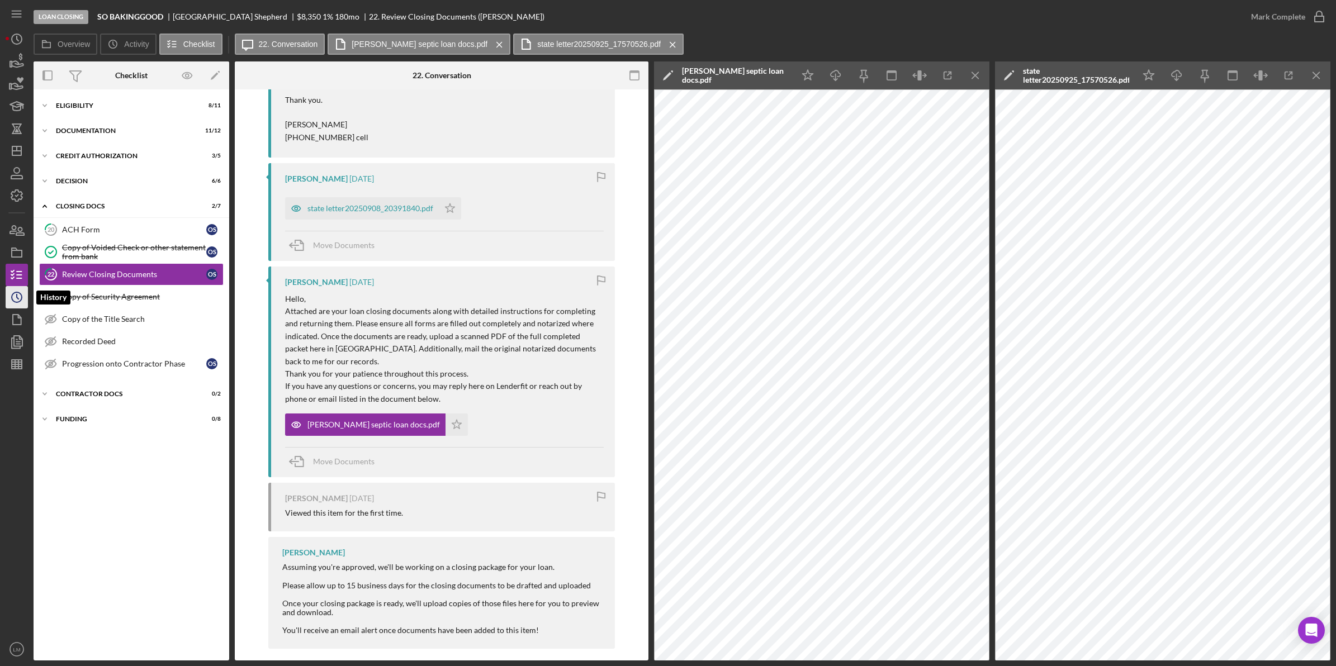
click at [11, 301] on icon "Icon/History" at bounding box center [17, 297] width 28 height 28
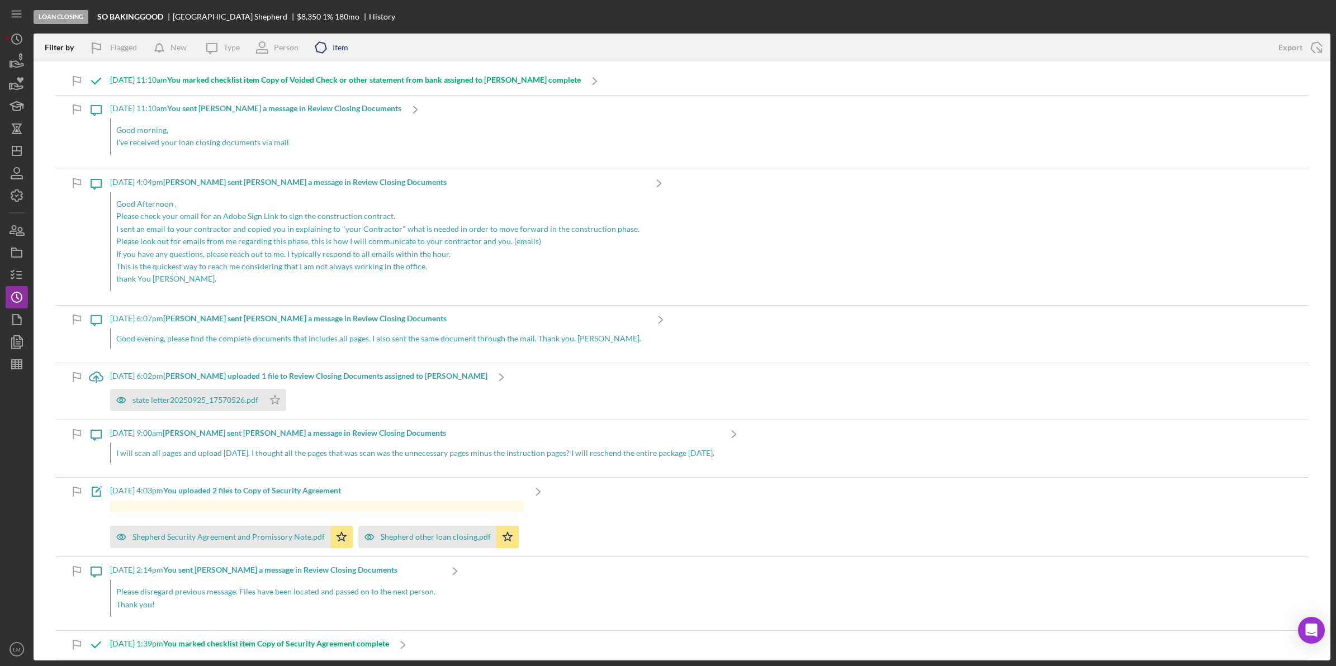
click at [320, 48] on icon "Icon/Product" at bounding box center [321, 48] width 28 height 28
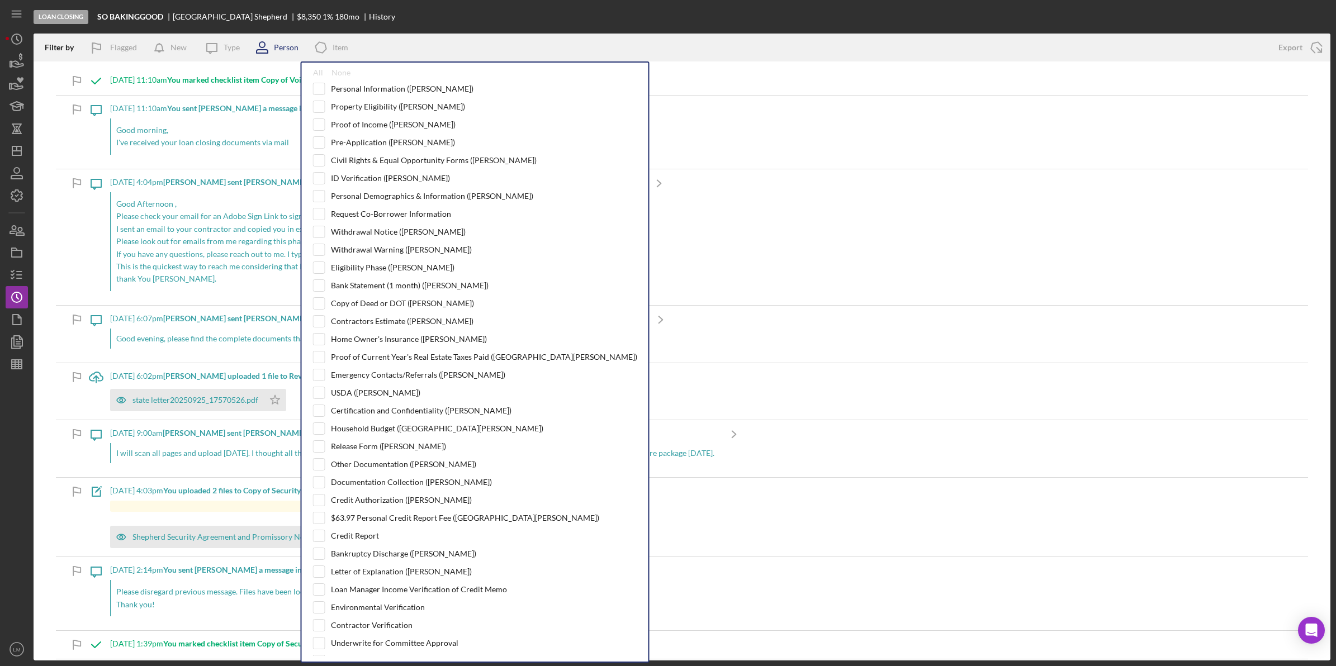
click at [283, 49] on div "Person" at bounding box center [286, 47] width 25 height 9
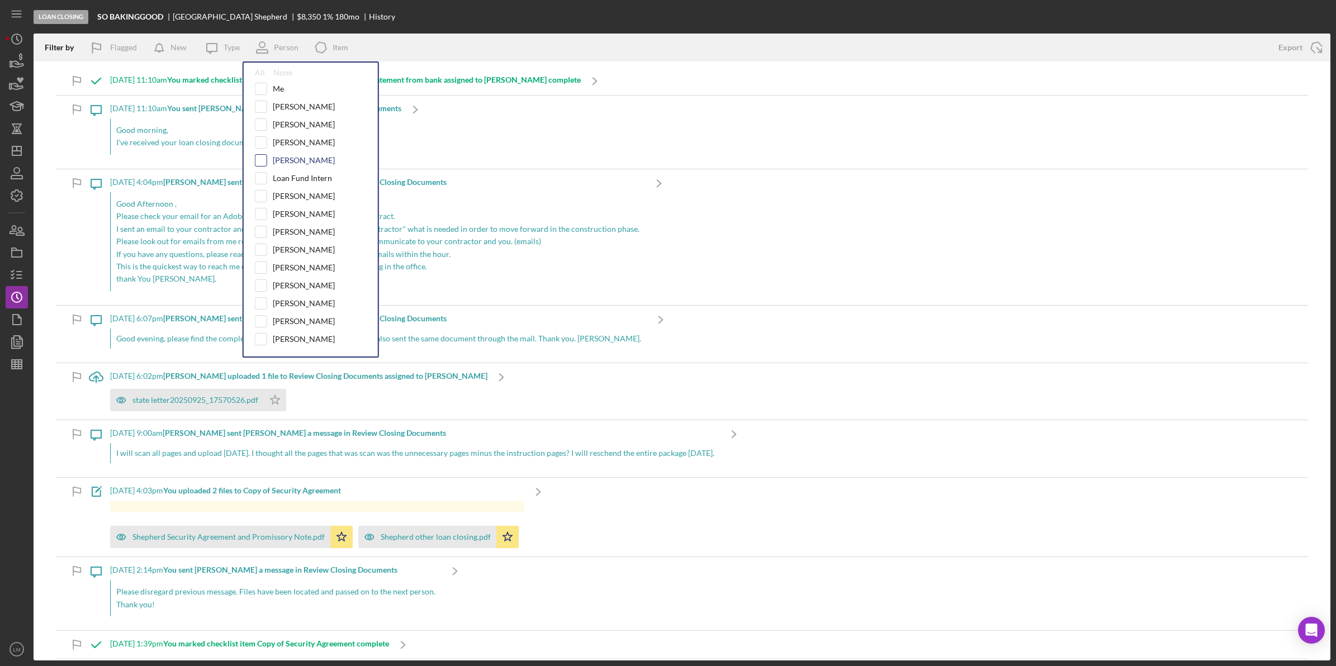
click at [261, 160] on input "checkbox" at bounding box center [260, 160] width 11 height 11
checkbox input "true"
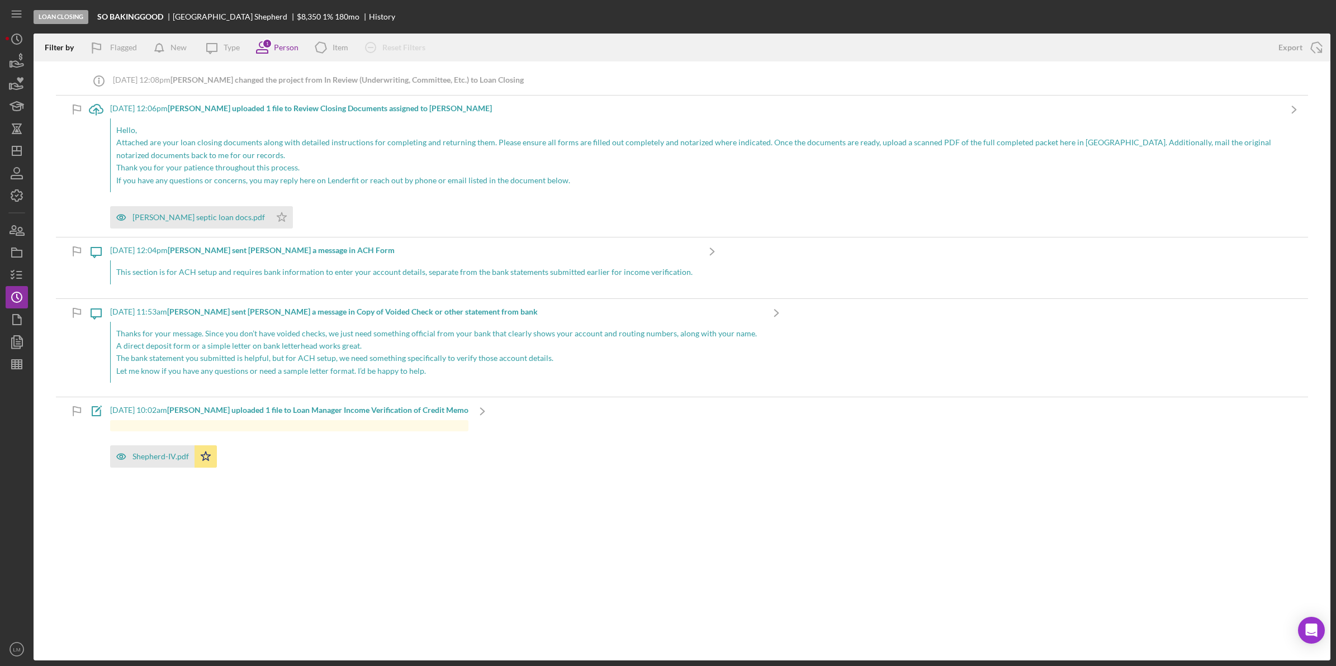
click at [437, 6] on div "Loan Closing SO BAKINGGOOD [PERSON_NAME] $8,350 1 % 180 mo History" at bounding box center [682, 17] width 1297 height 34
click at [18, 272] on icon "button" at bounding box center [17, 275] width 28 height 28
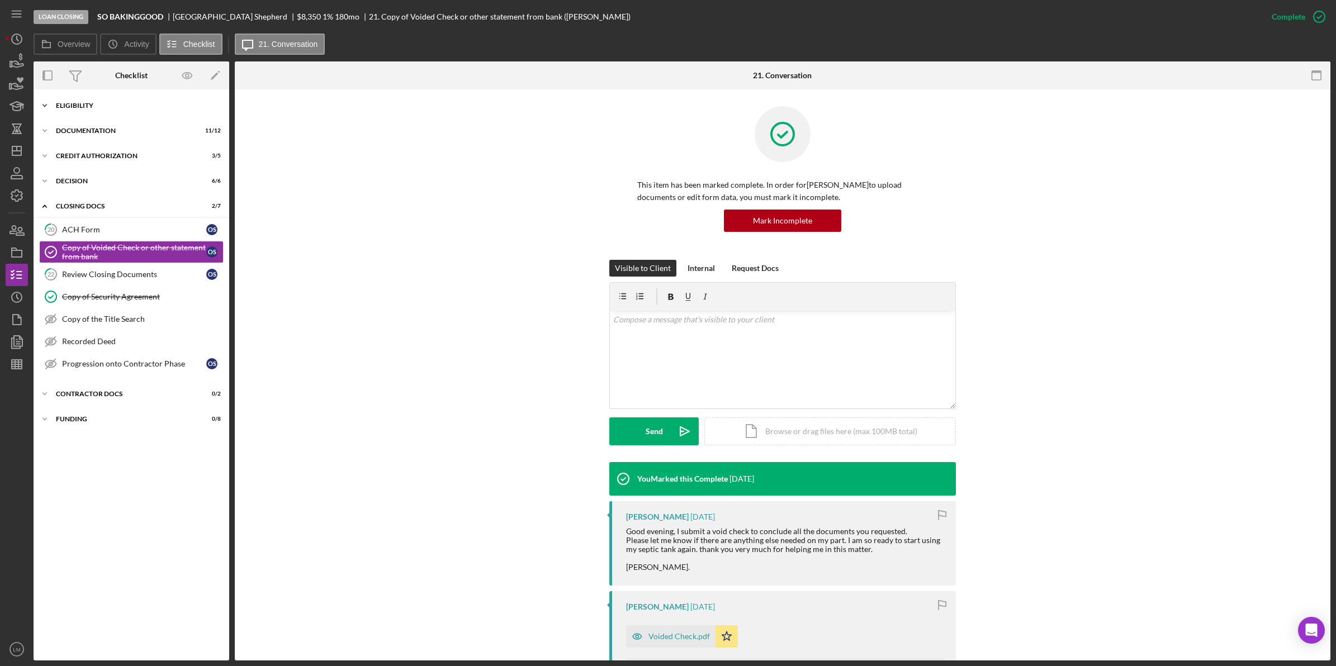
click at [119, 98] on div "Icon/Expander Eligibility 8 / 11" at bounding box center [132, 105] width 196 height 22
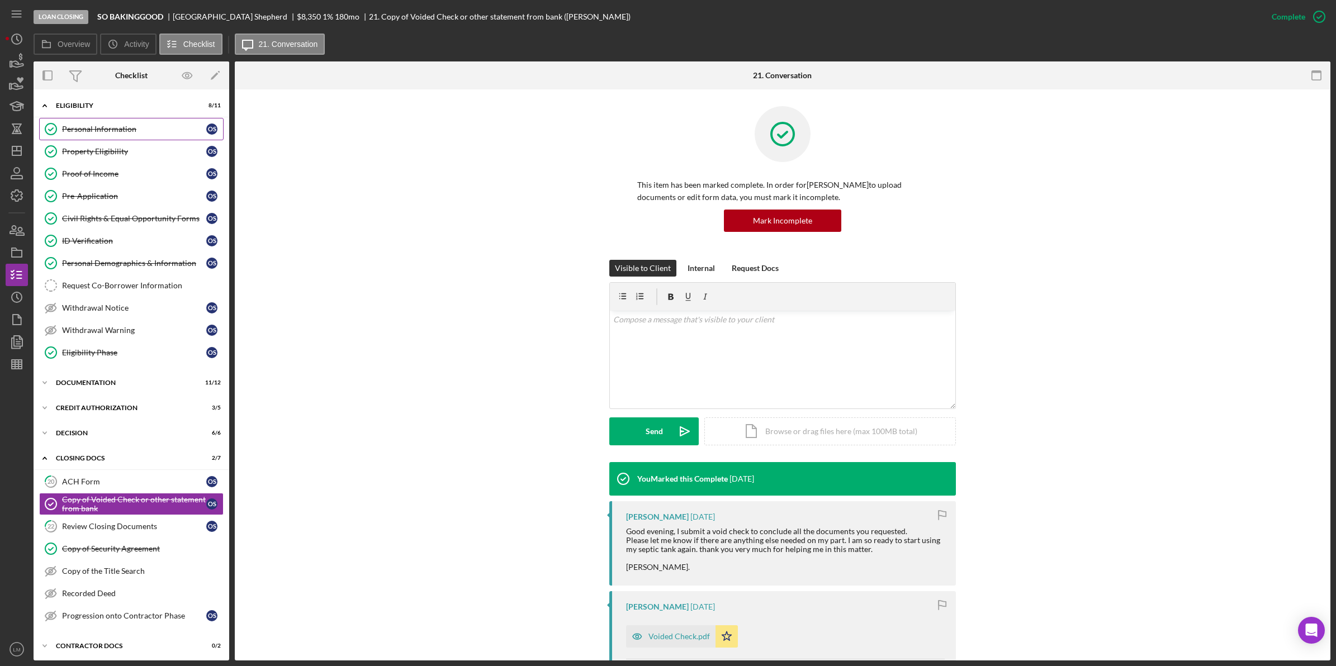
click at [146, 123] on link "Personal Information Personal Information O S" at bounding box center [131, 129] width 184 height 22
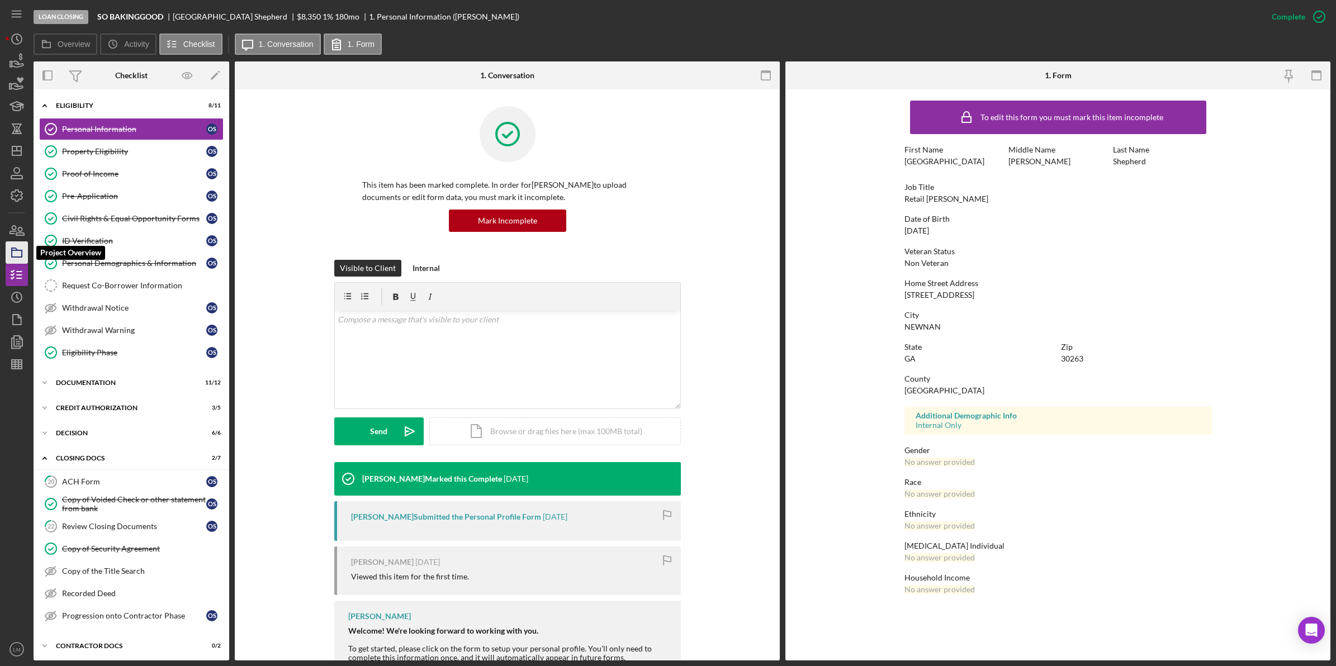
click at [12, 254] on rect "button" at bounding box center [17, 253] width 10 height 7
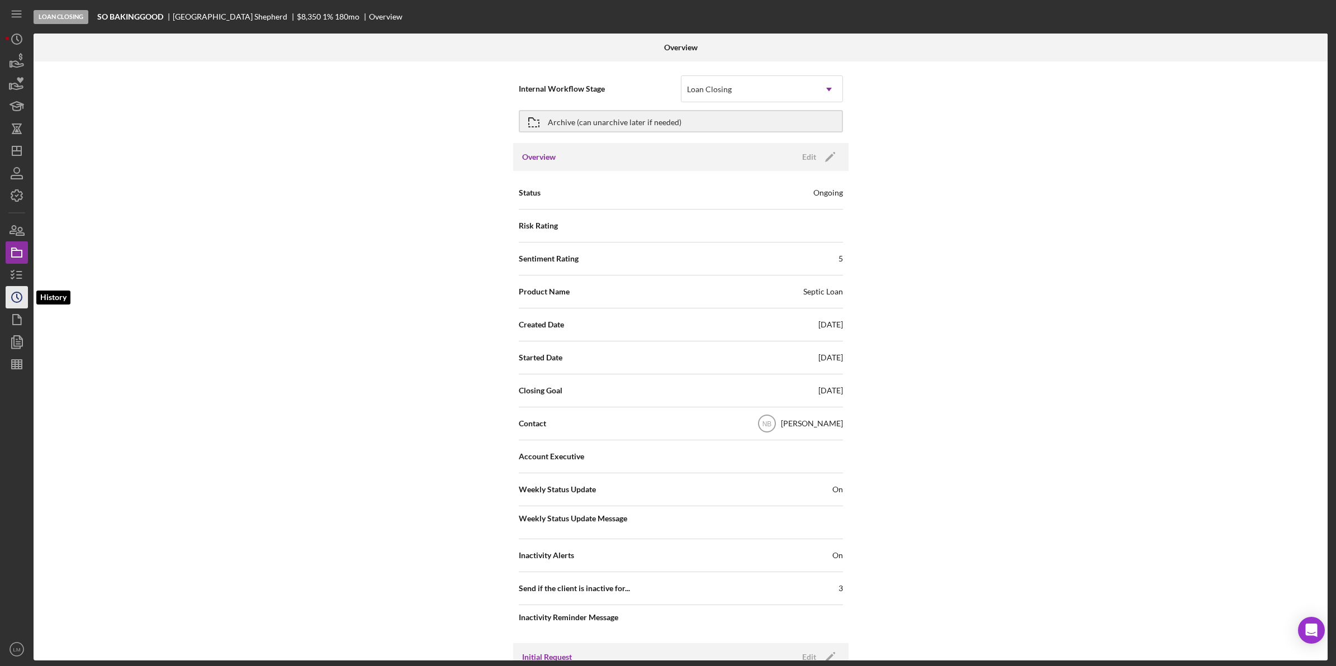
click at [20, 297] on icon "Icon/History" at bounding box center [17, 297] width 28 height 28
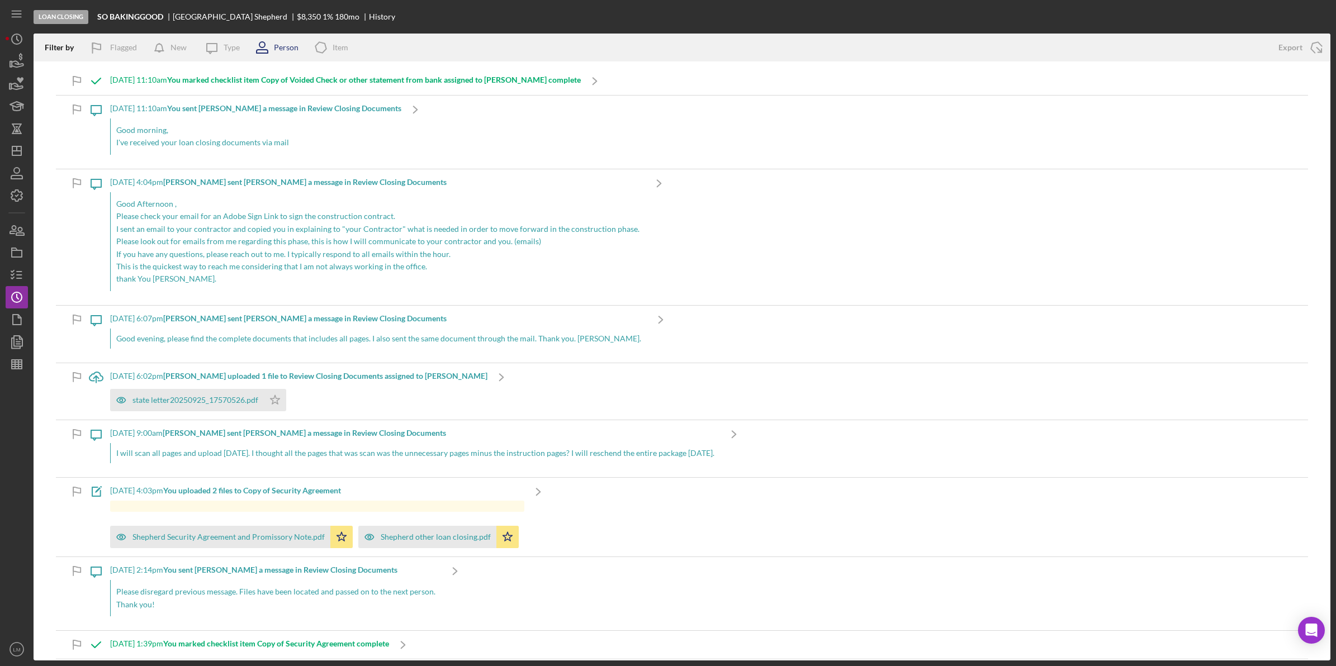
click at [280, 46] on div "Person" at bounding box center [286, 47] width 25 height 9
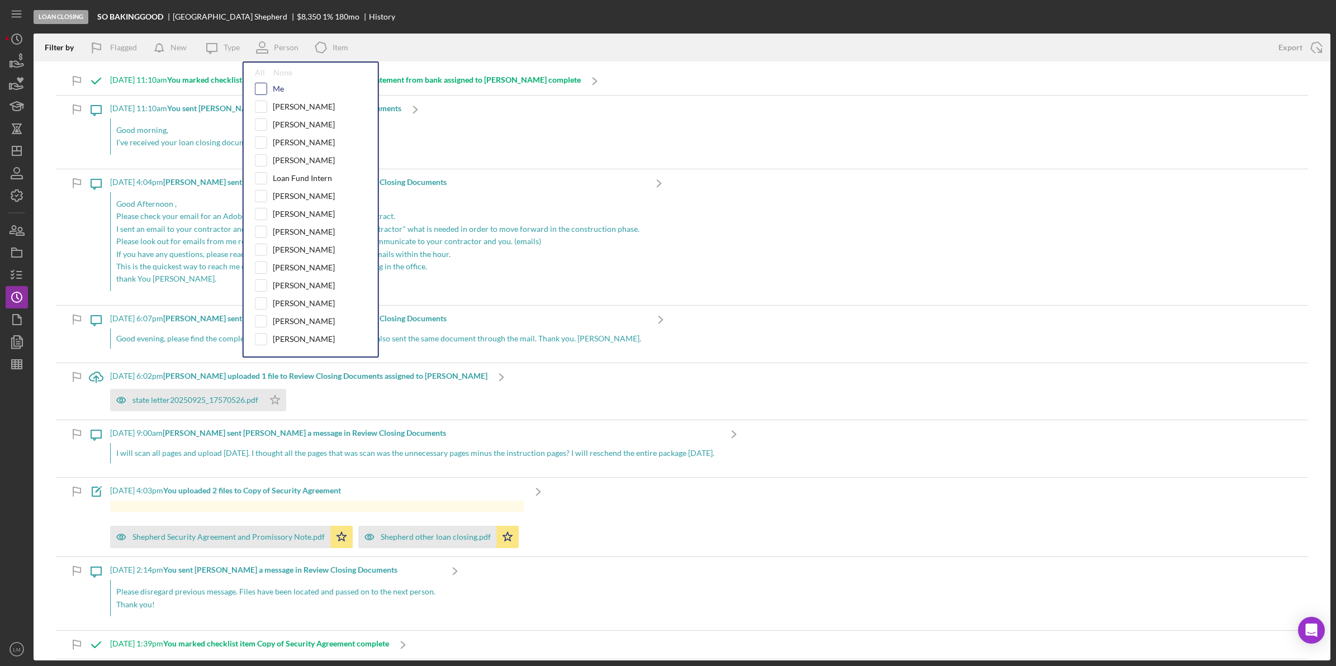
click at [261, 91] on input "checkbox" at bounding box center [260, 88] width 11 height 11
checkbox input "true"
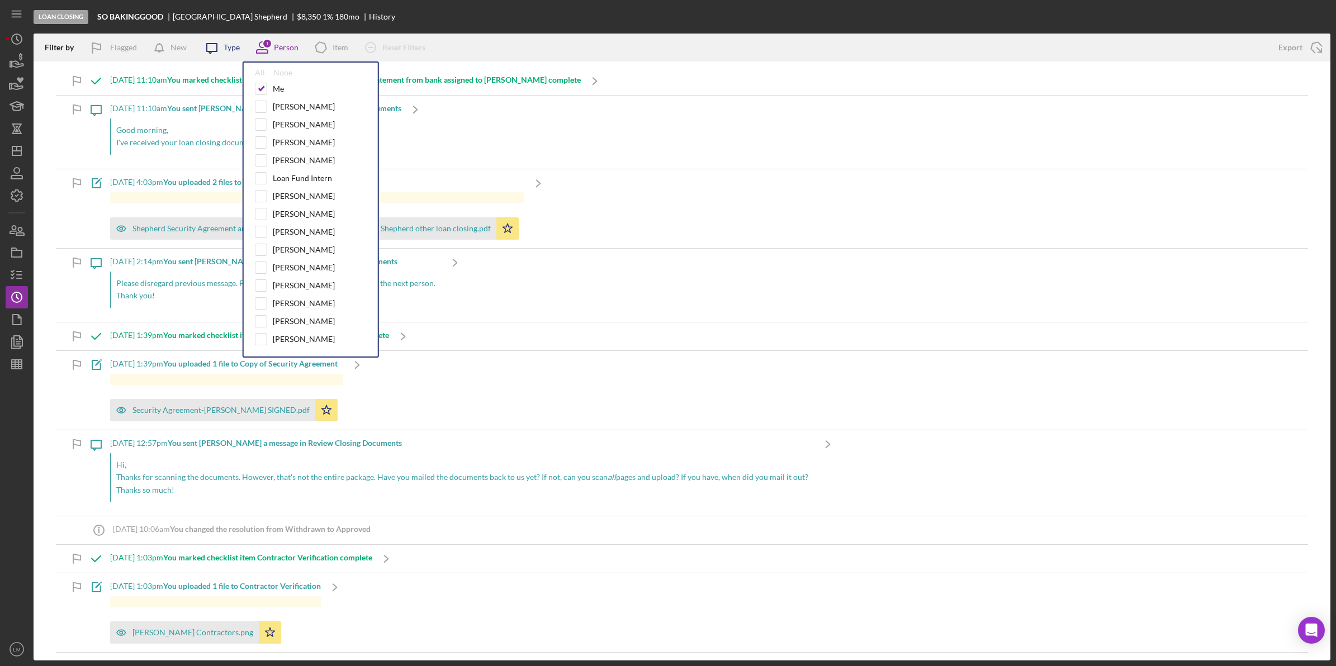
click at [216, 53] on icon "Icon/Message" at bounding box center [212, 48] width 28 height 28
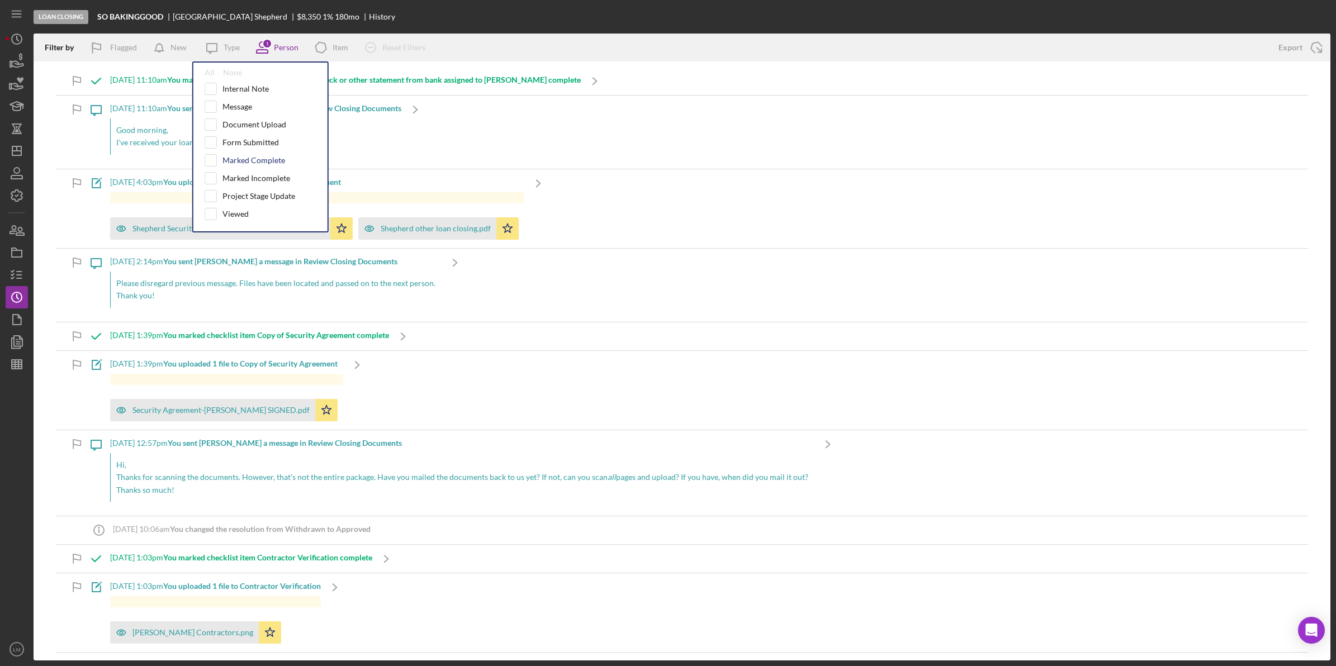
click at [231, 155] on div "Marked Complete" at bounding box center [261, 160] width 112 height 12
click at [226, 158] on div "Marked Complete" at bounding box center [254, 160] width 63 height 9
checkbox input "true"
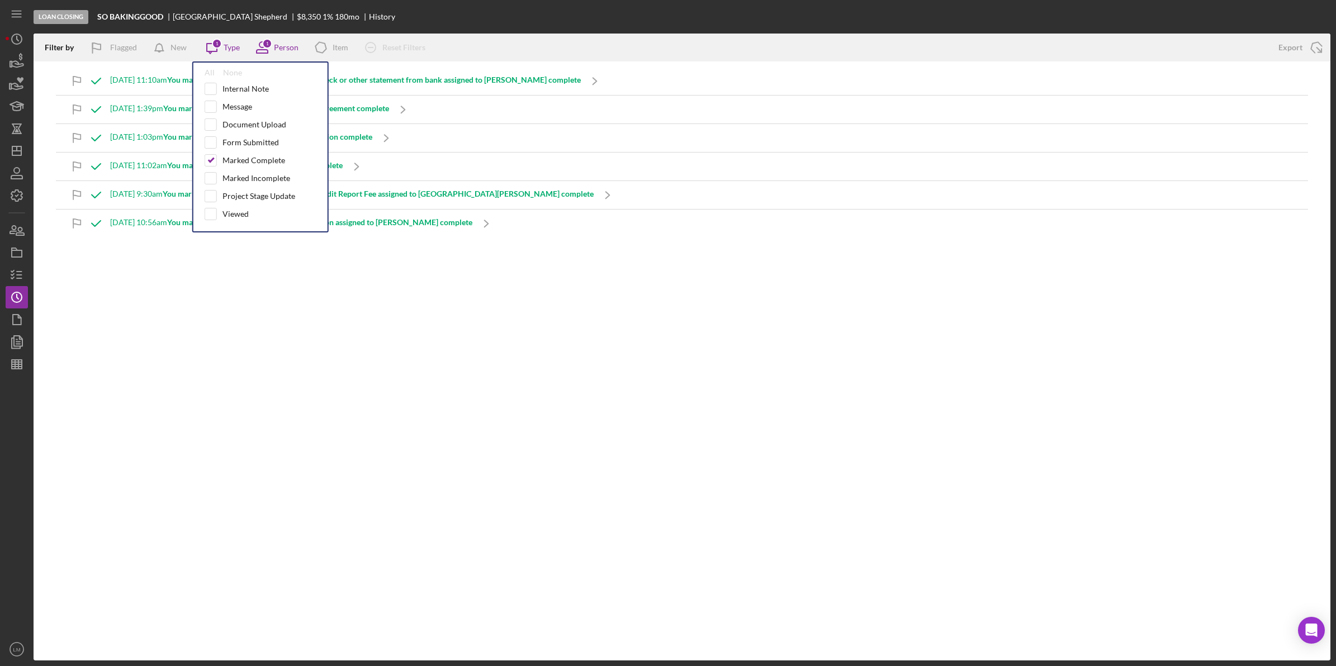
click at [467, 34] on div "Filter by Flagged New Icon/Message 1 Type All None Internal Note Message Docume…" at bounding box center [651, 48] width 1234 height 28
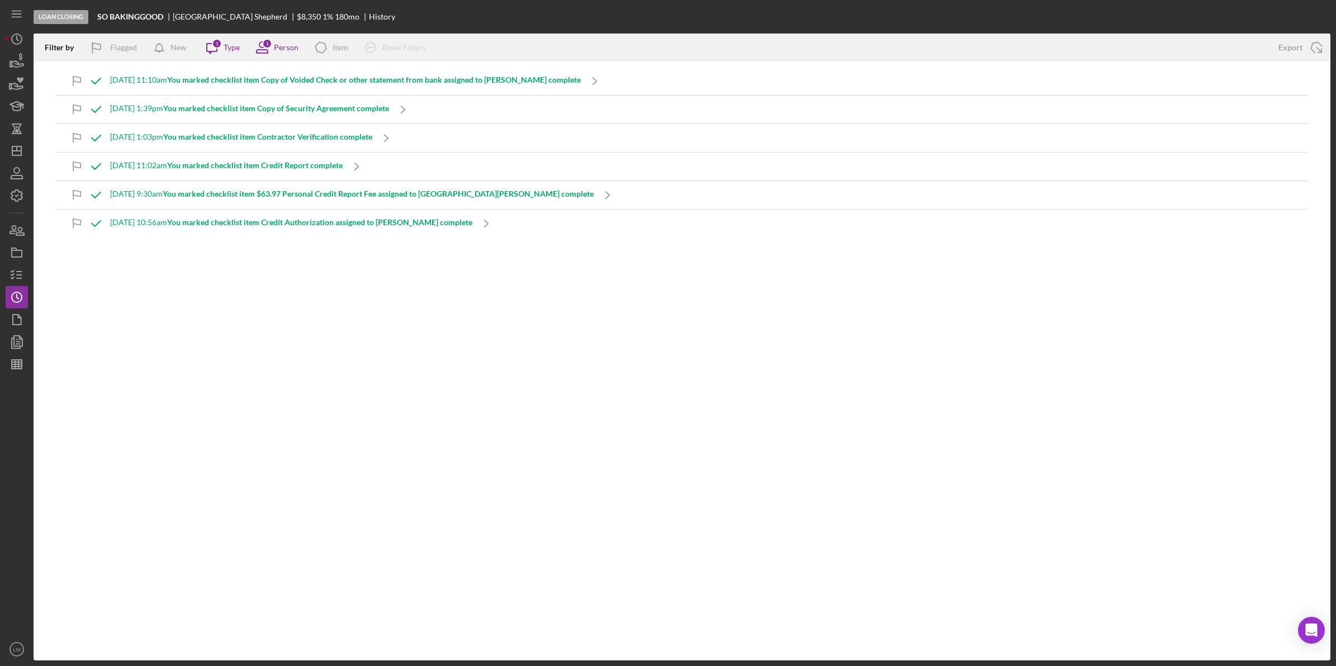
click at [336, 105] on b "You marked checklist item Copy of Security Agreement complete" at bounding box center [276, 108] width 226 height 10
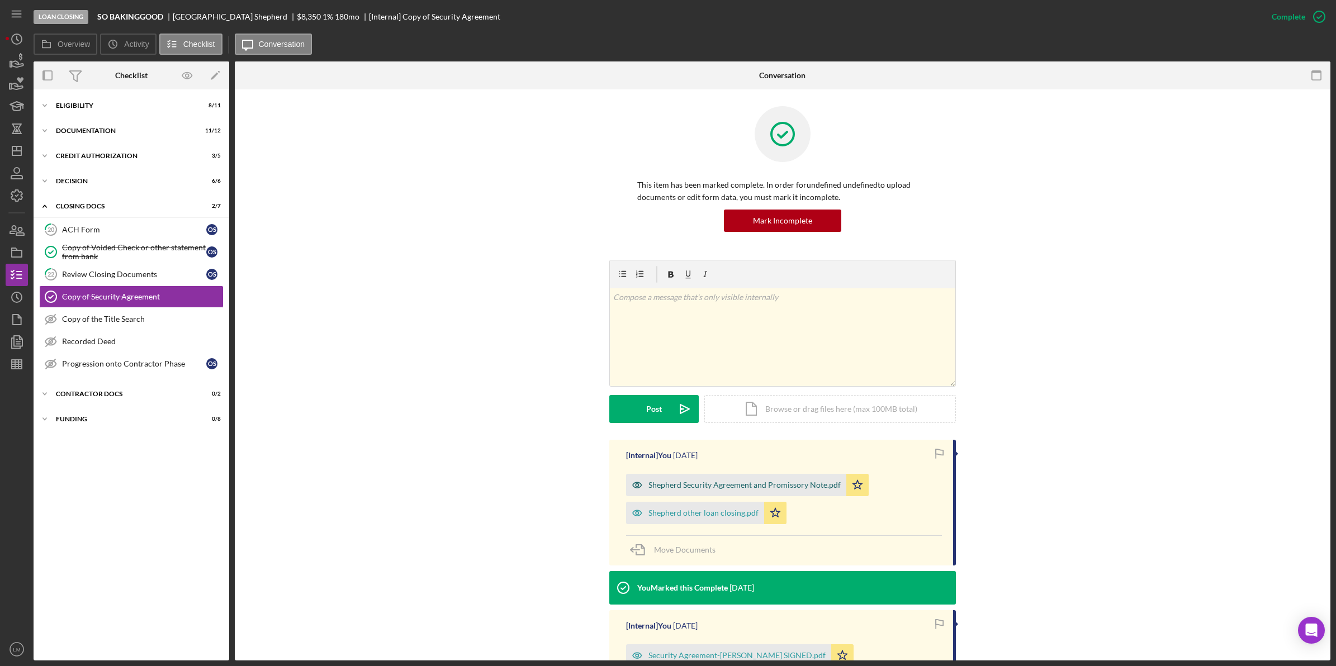
click at [740, 485] on div "Shepherd Security Agreement and Promissory Note.pdf" at bounding box center [744, 485] width 192 height 9
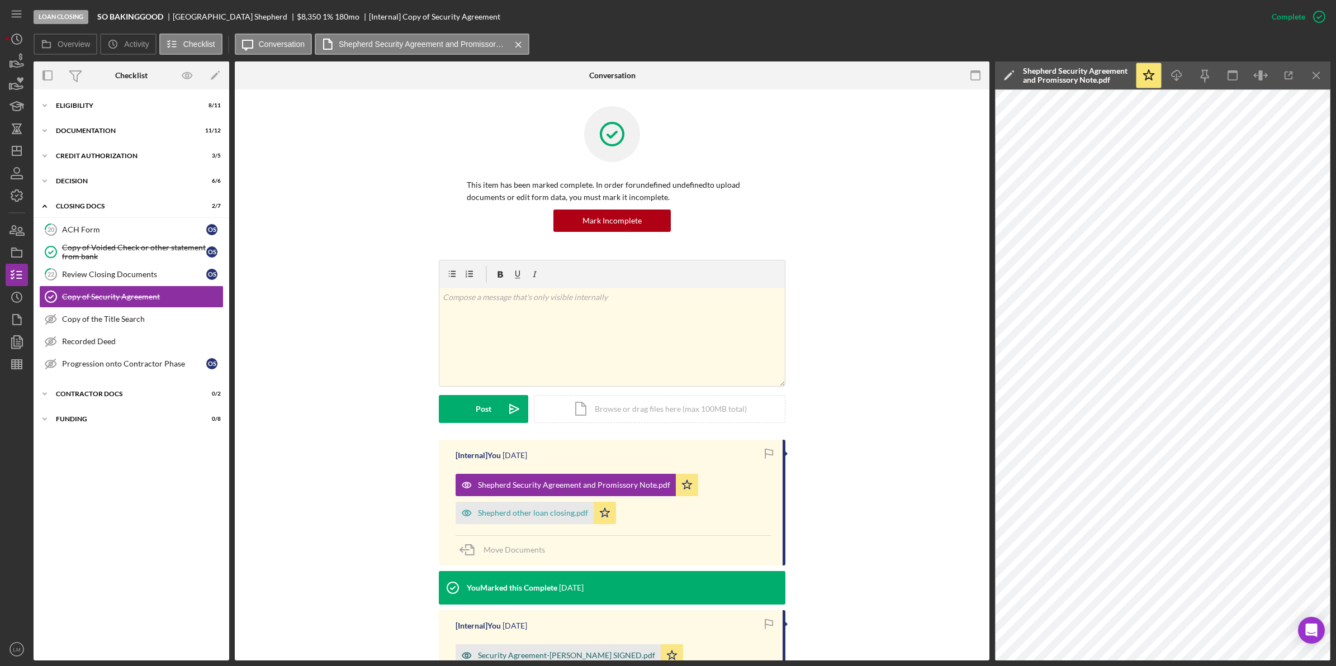
click at [608, 656] on div "Security Agreement-[PERSON_NAME] SIGNED.pdf" at bounding box center [566, 655] width 177 height 9
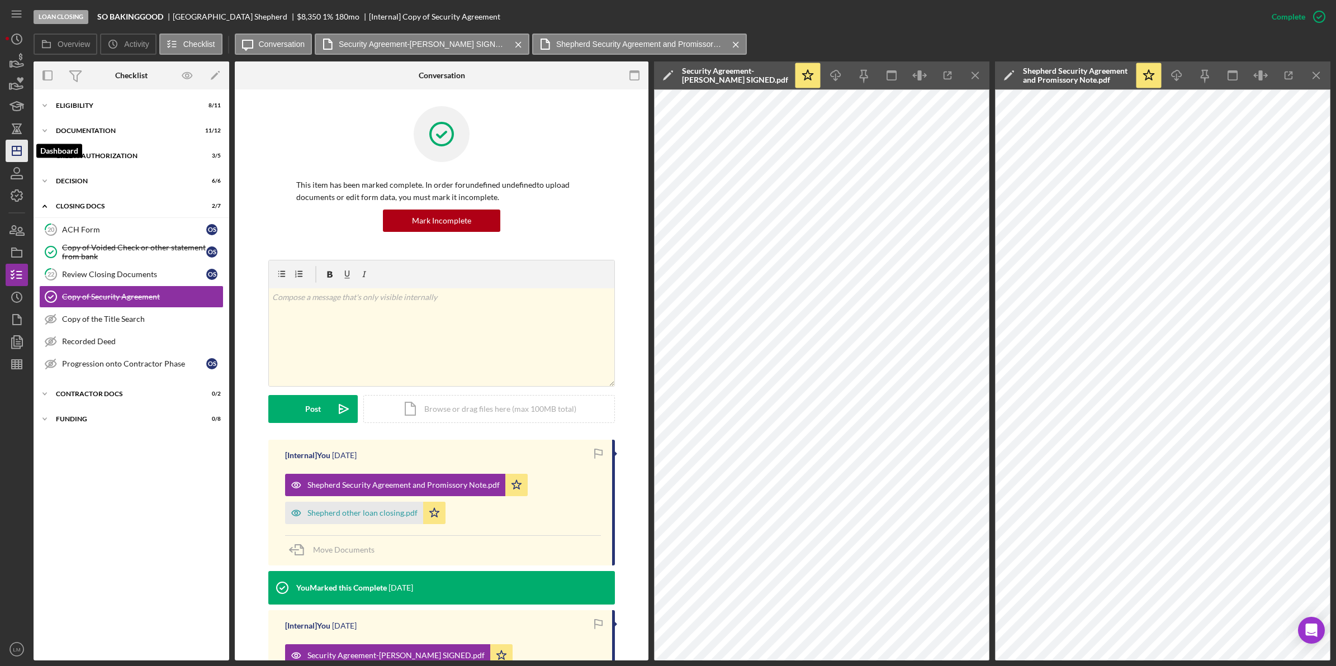
click at [8, 152] on icon "Icon/Dashboard" at bounding box center [17, 151] width 28 height 28
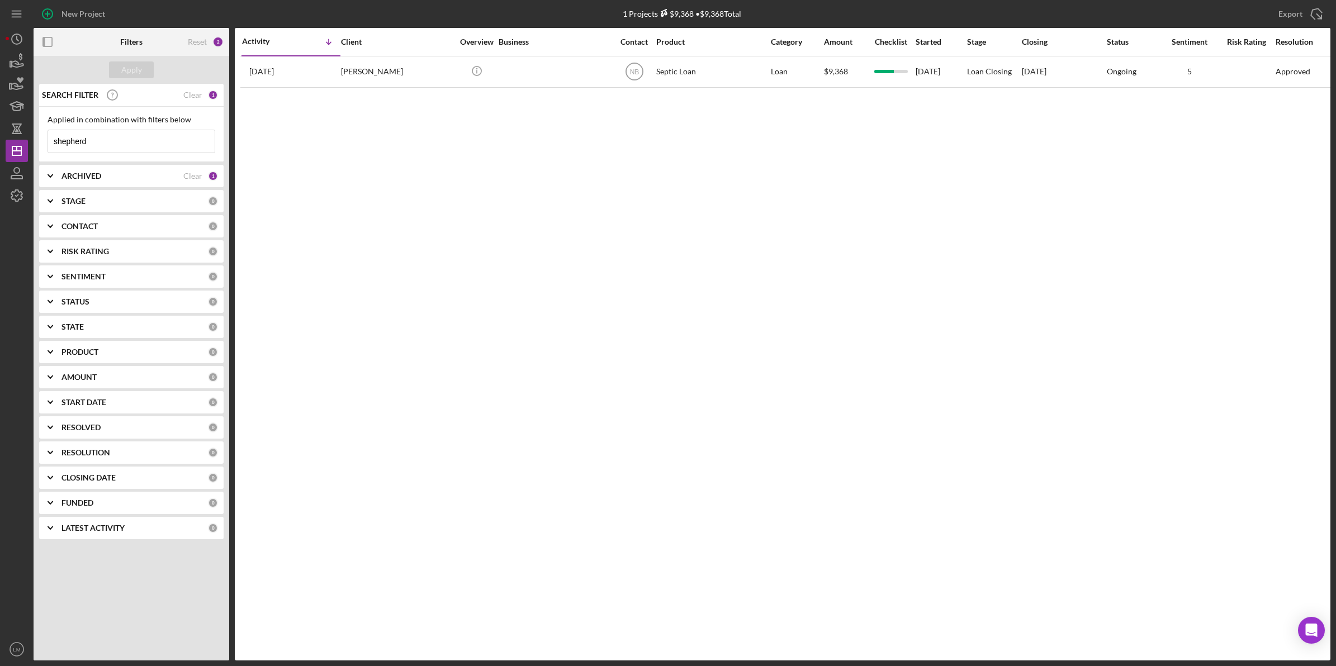
click at [158, 138] on input "shepherd" at bounding box center [131, 141] width 167 height 22
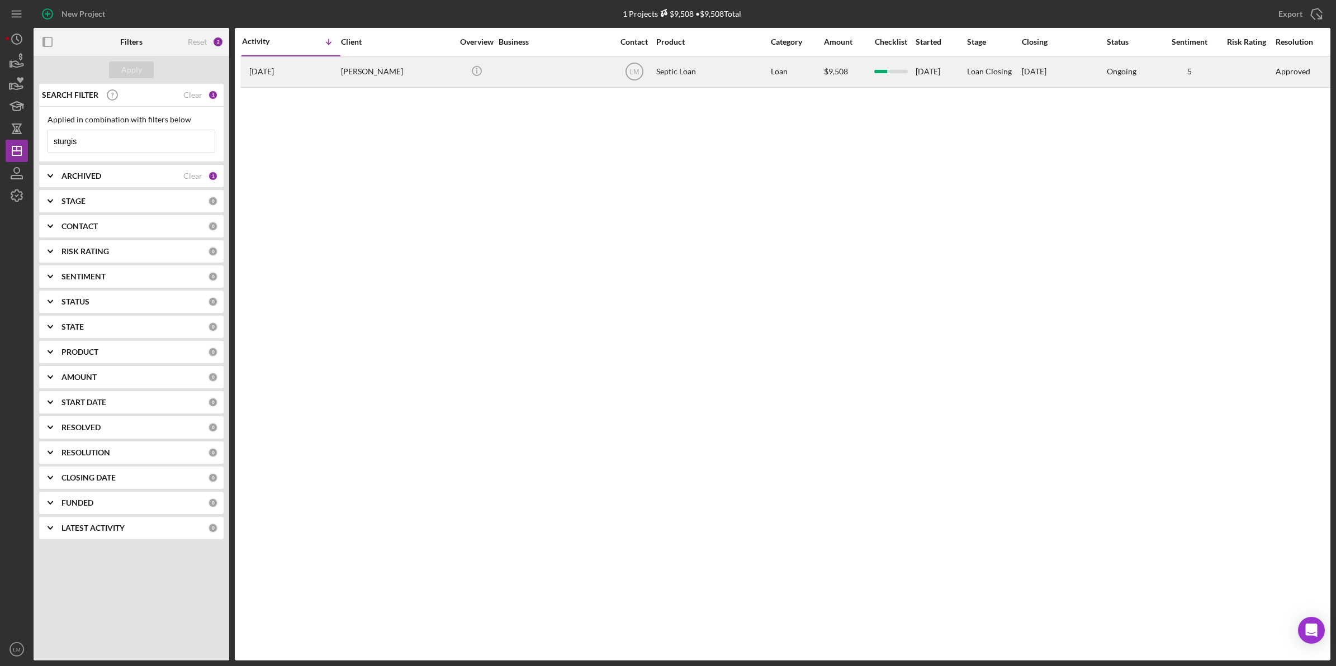
type input "sturgis"
click at [354, 84] on div "[PERSON_NAME]" at bounding box center [397, 72] width 112 height 30
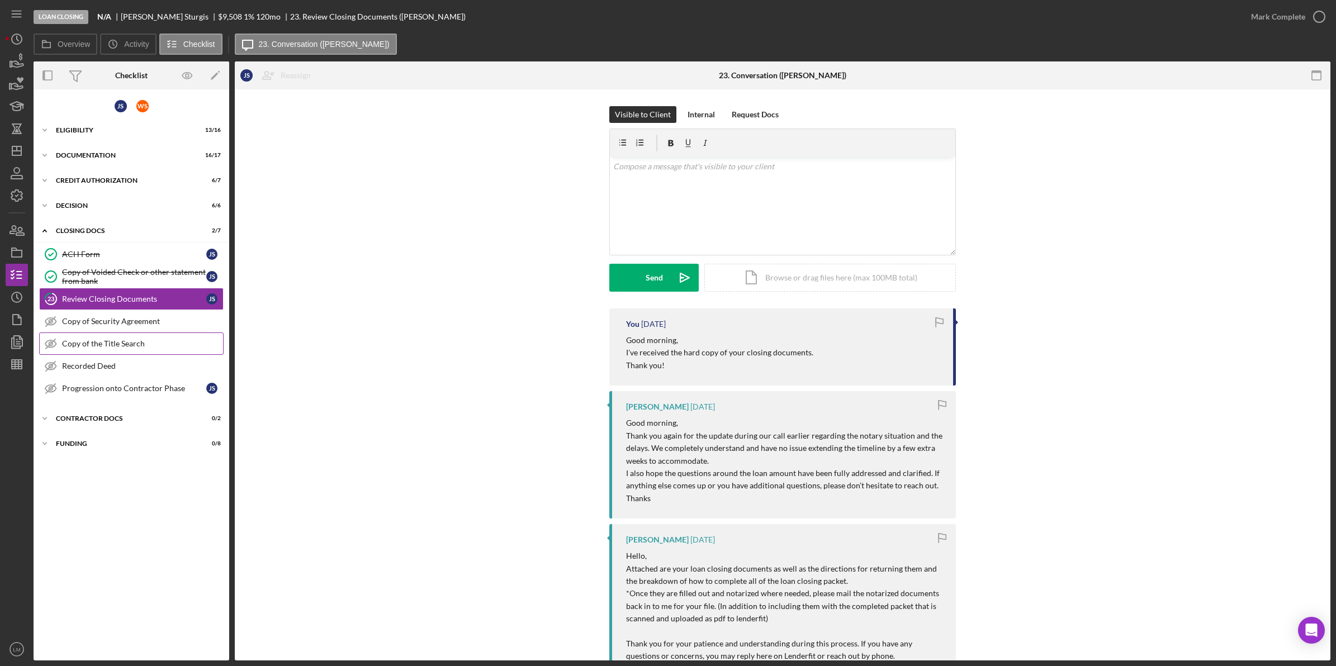
click at [120, 350] on link "Copy of the Title Search Copy of the Title Search" at bounding box center [131, 344] width 184 height 22
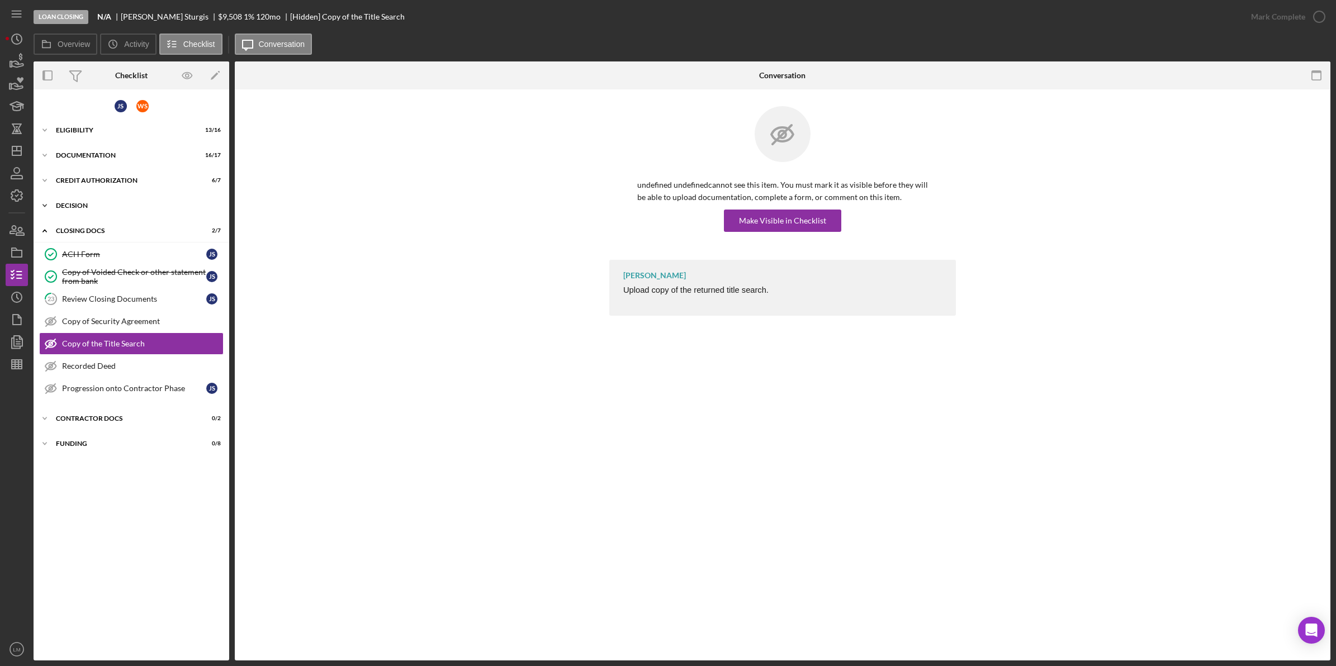
click at [93, 214] on div "Icon/Expander Decision 6 / 6" at bounding box center [132, 206] width 196 height 22
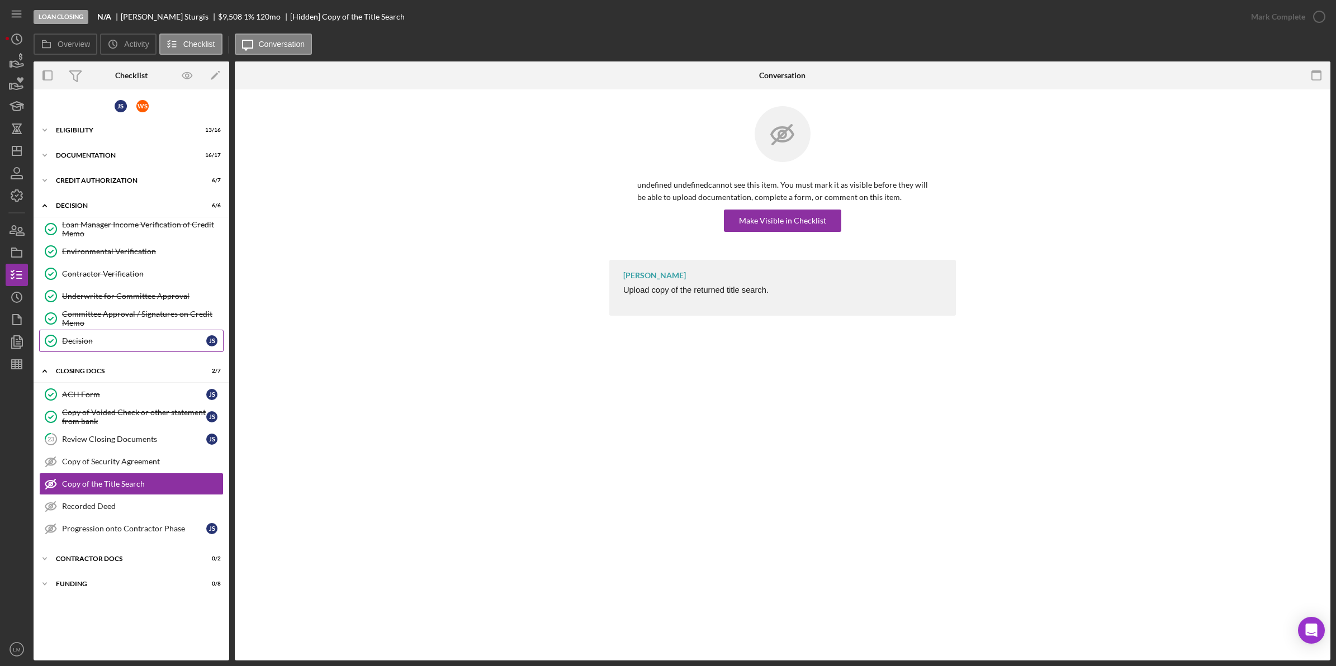
click at [138, 339] on div "Decision" at bounding box center [134, 341] width 144 height 9
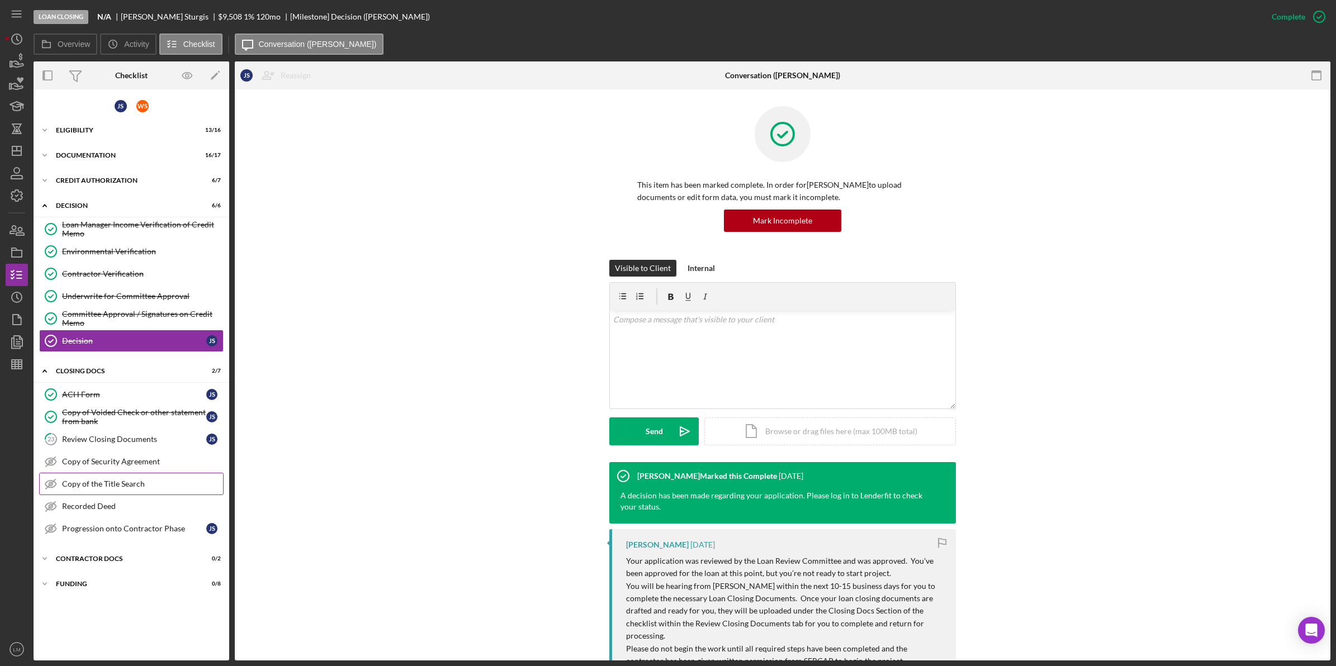
click at [135, 484] on div "Copy of the Title Search" at bounding box center [142, 484] width 161 height 9
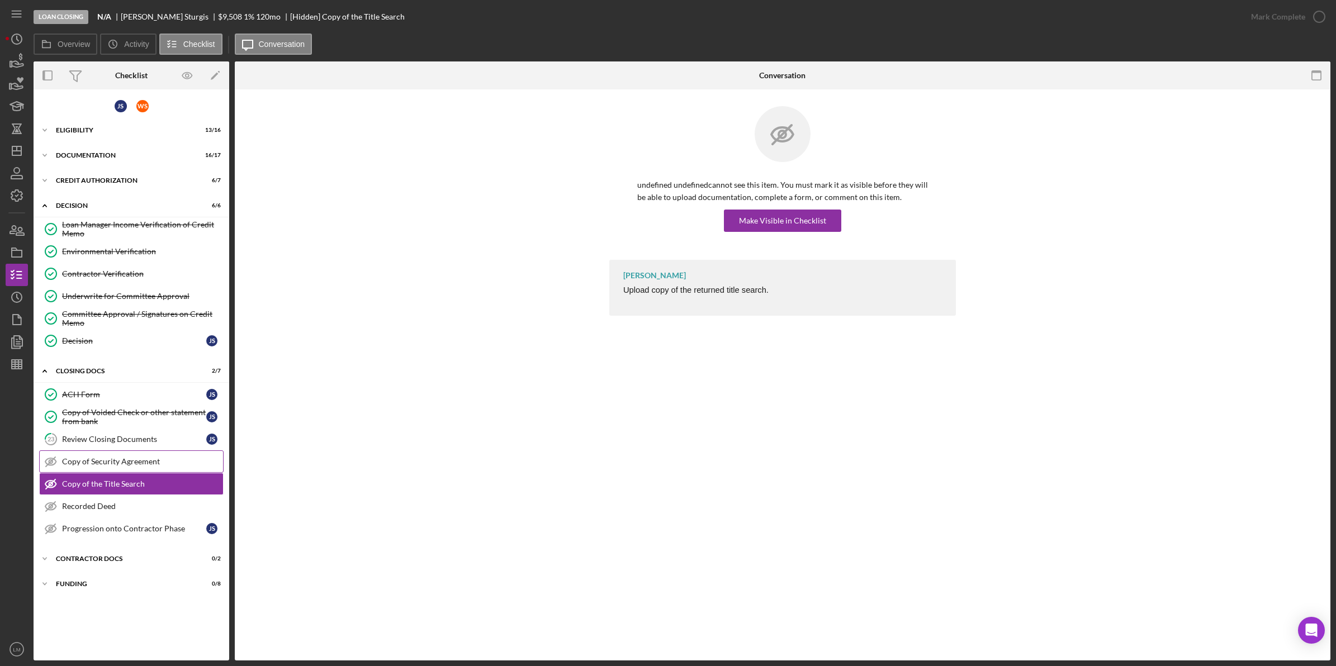
click at [148, 461] on div "Copy of Security Agreement" at bounding box center [142, 461] width 161 height 9
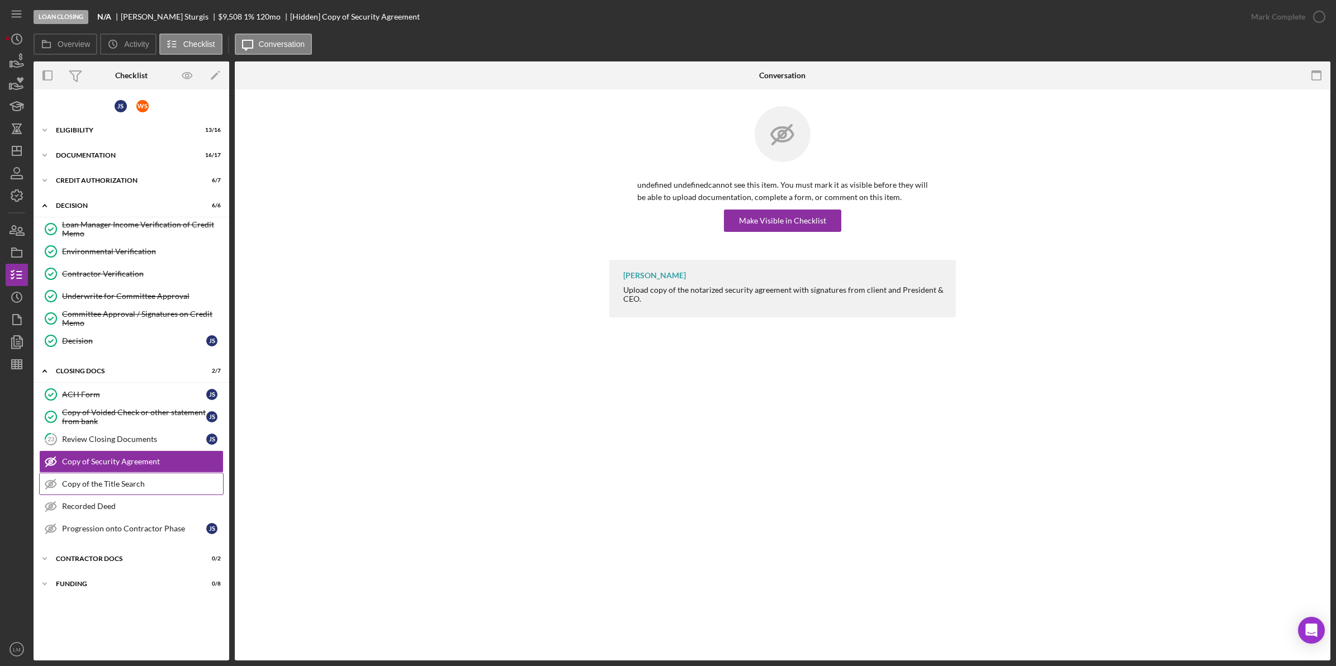
click at [141, 484] on div "Copy of the Title Search" at bounding box center [142, 484] width 161 height 9
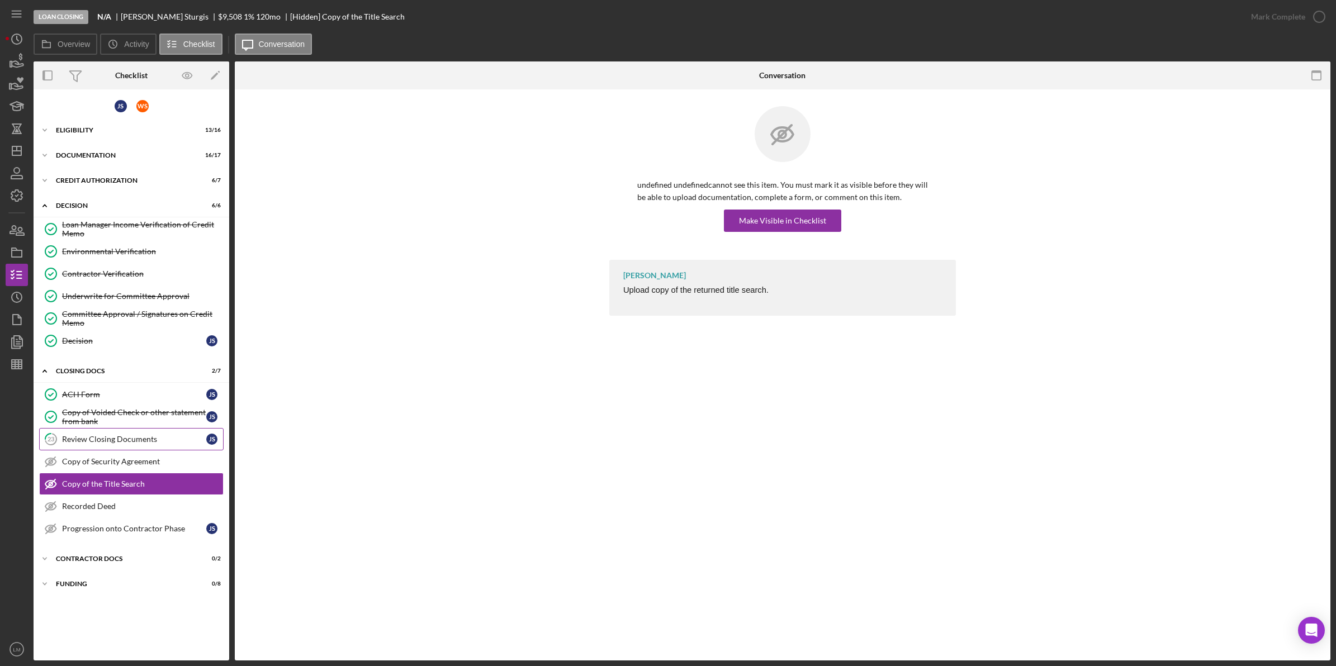
click at [132, 432] on link "23 Review Closing Documents J S" at bounding box center [131, 439] width 184 height 22
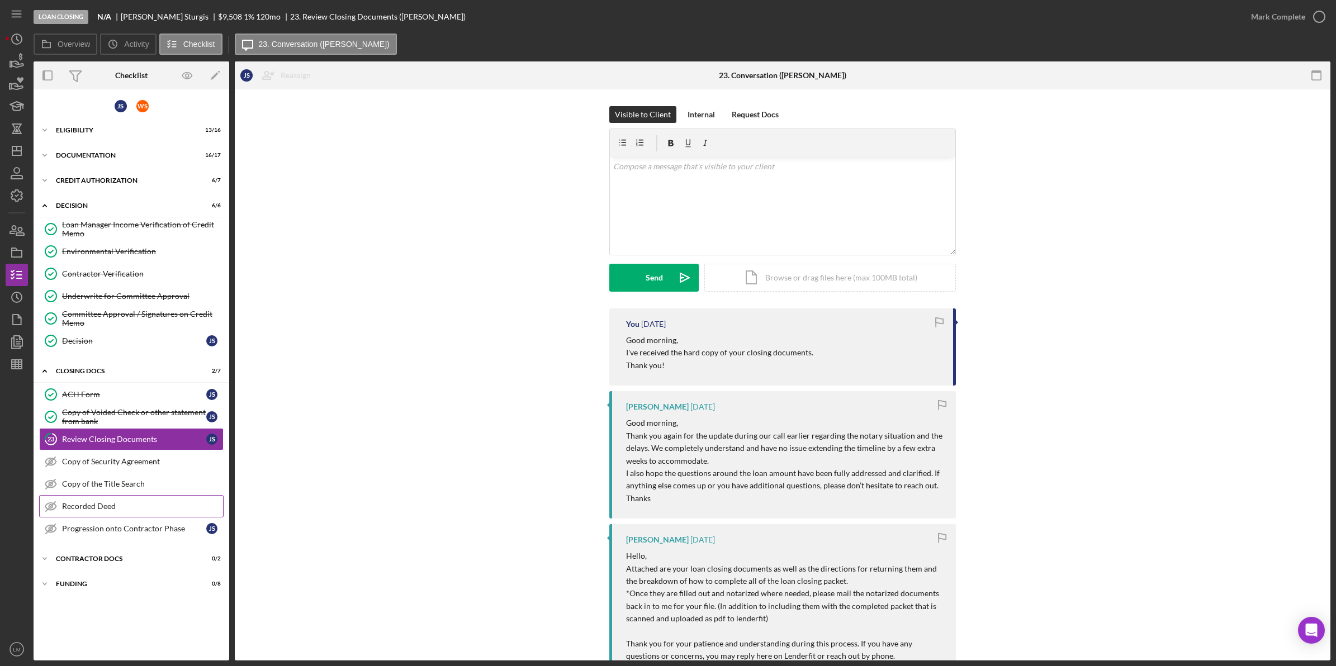
click at [127, 518] on link "Recorded Deed Recorded Deed" at bounding box center [131, 506] width 184 height 22
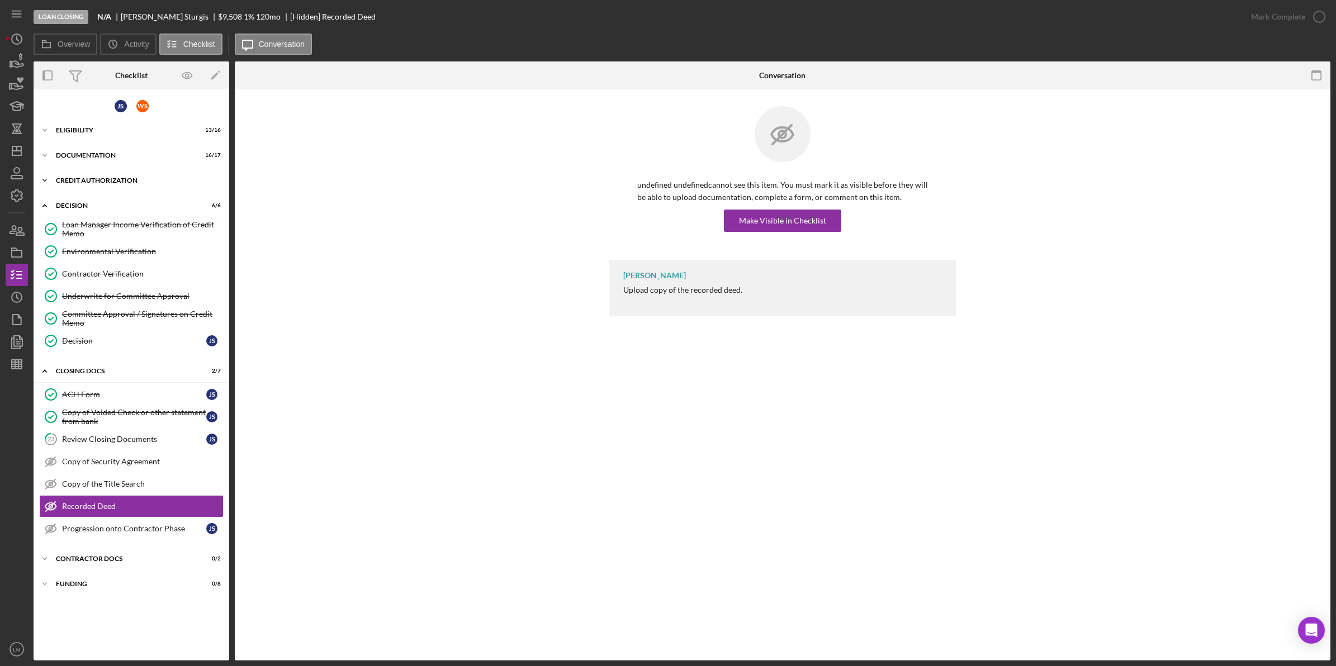
click at [84, 191] on div "Icon/Expander CREDIT AUTHORIZATION 6 / 7" at bounding box center [132, 180] width 196 height 22
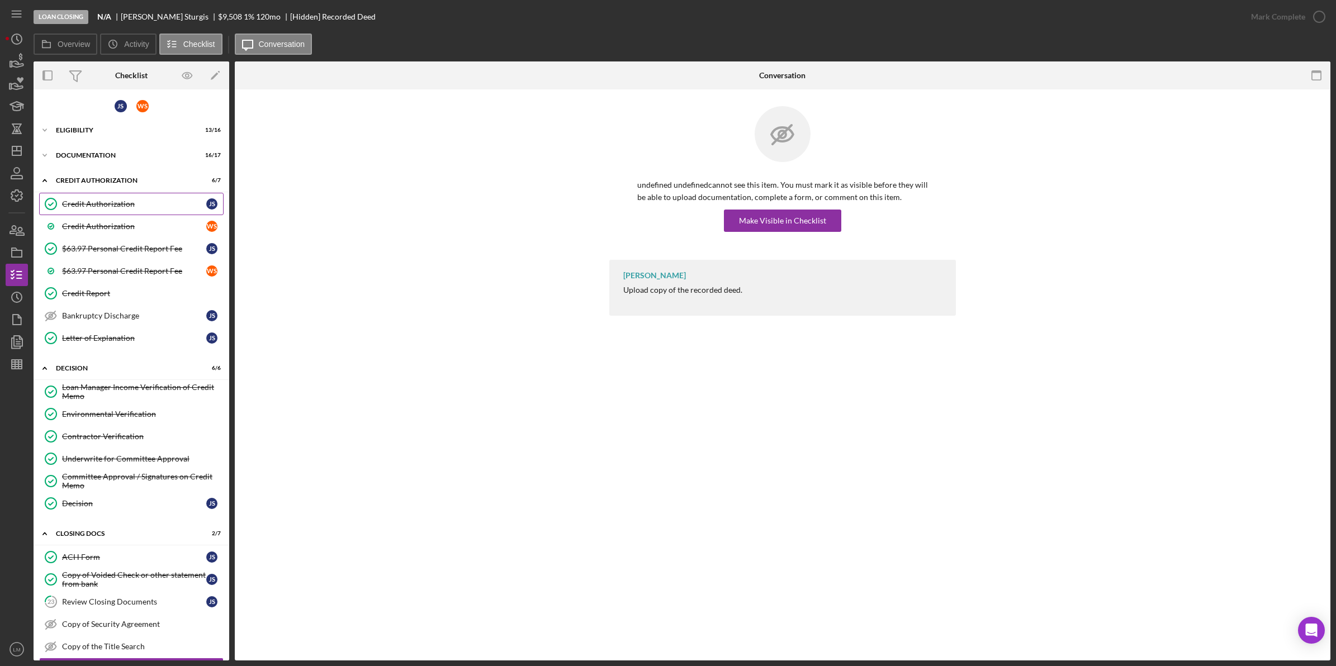
click at [107, 205] on div "Credit Authorization" at bounding box center [134, 204] width 144 height 9
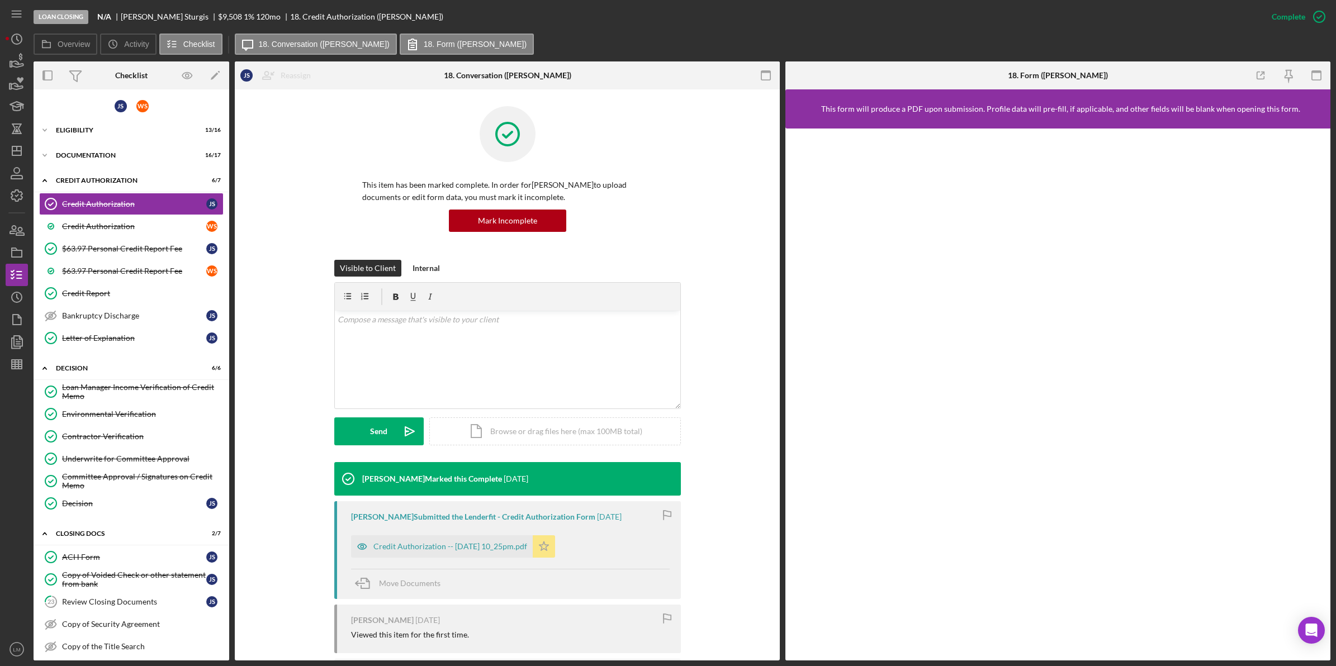
click at [473, 545] on div "Credit Authorization -- [DATE] 10_25pm.pdf" at bounding box center [450, 546] width 154 height 9
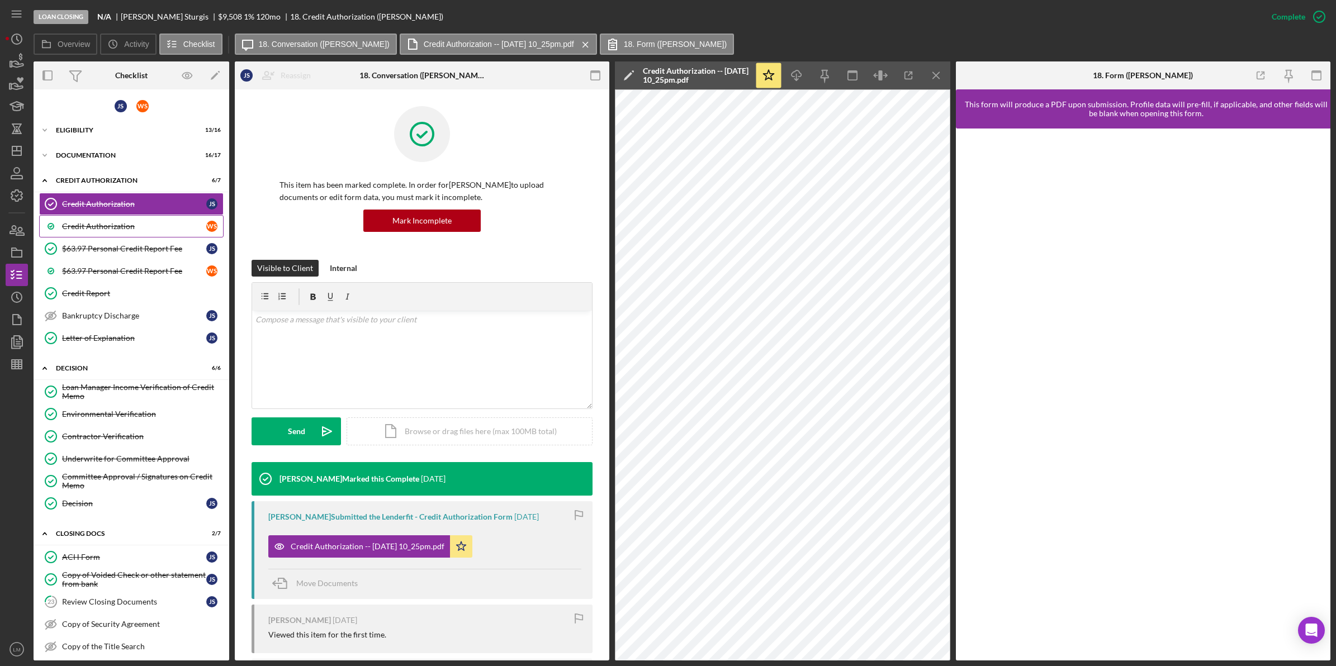
click at [158, 227] on div "Credit Authorization" at bounding box center [134, 226] width 144 height 9
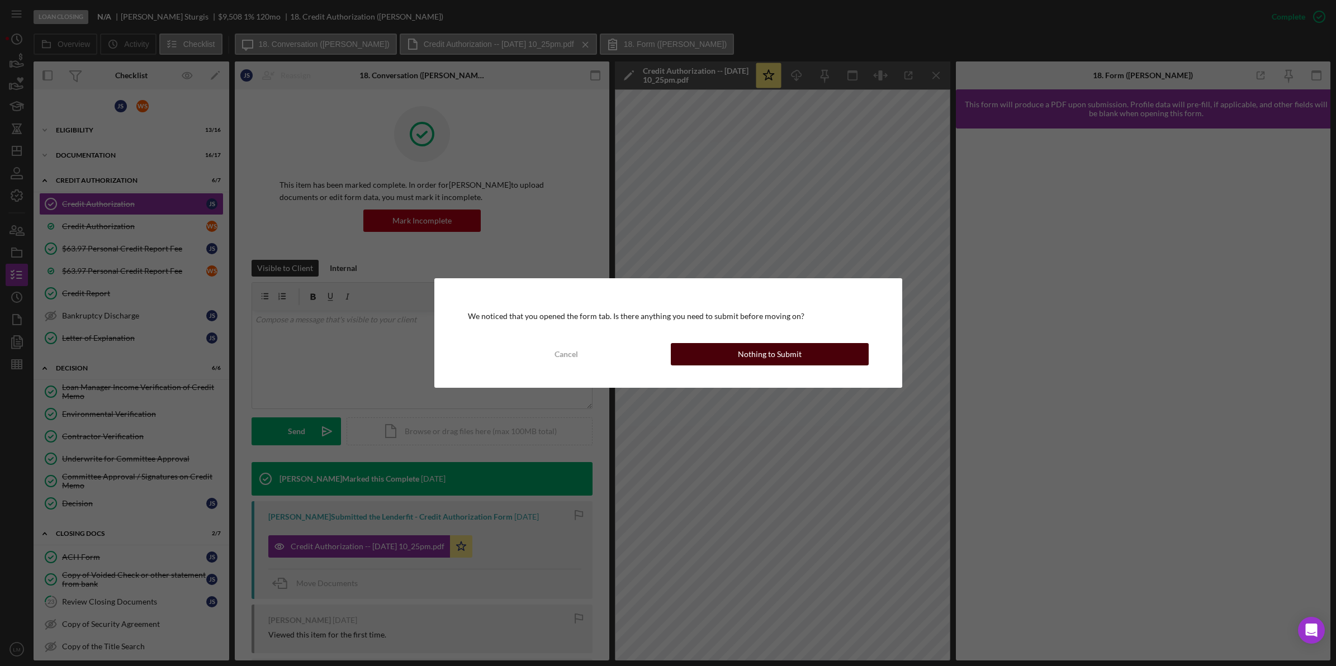
click at [686, 356] on button "Nothing to Submit" at bounding box center [770, 354] width 198 height 22
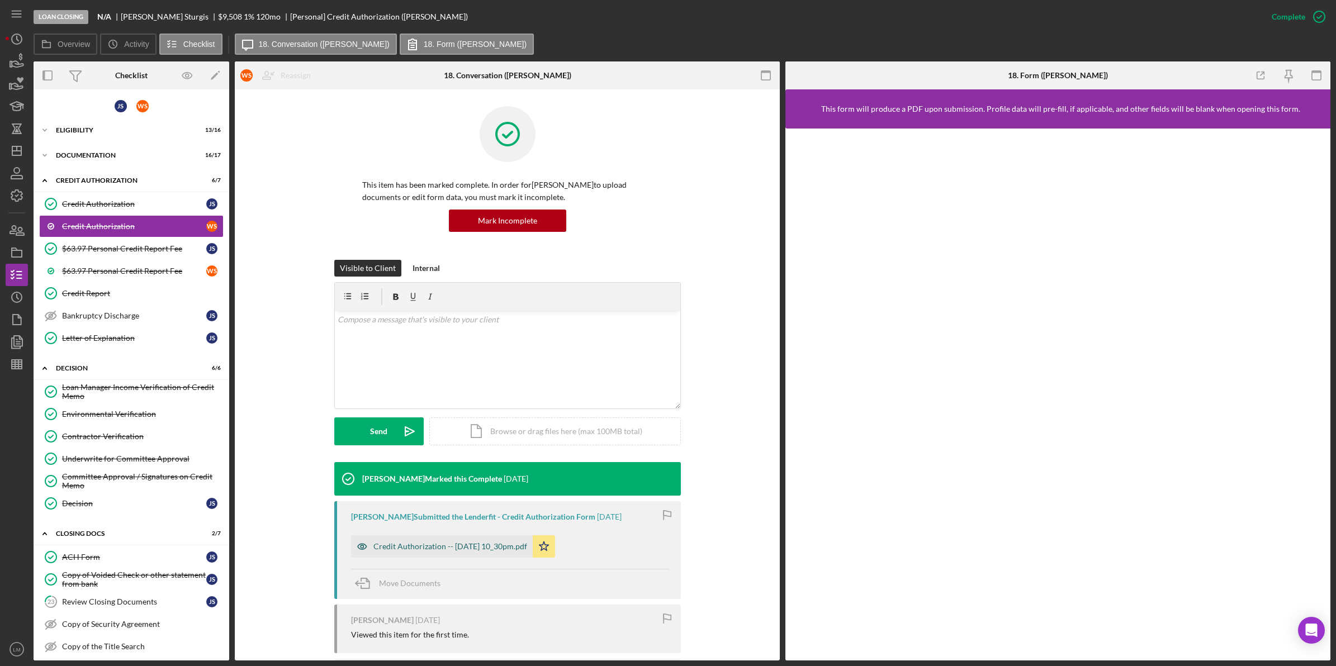
click at [488, 555] on div "Credit Authorization -- [DATE] 10_30pm.pdf" at bounding box center [442, 547] width 182 height 22
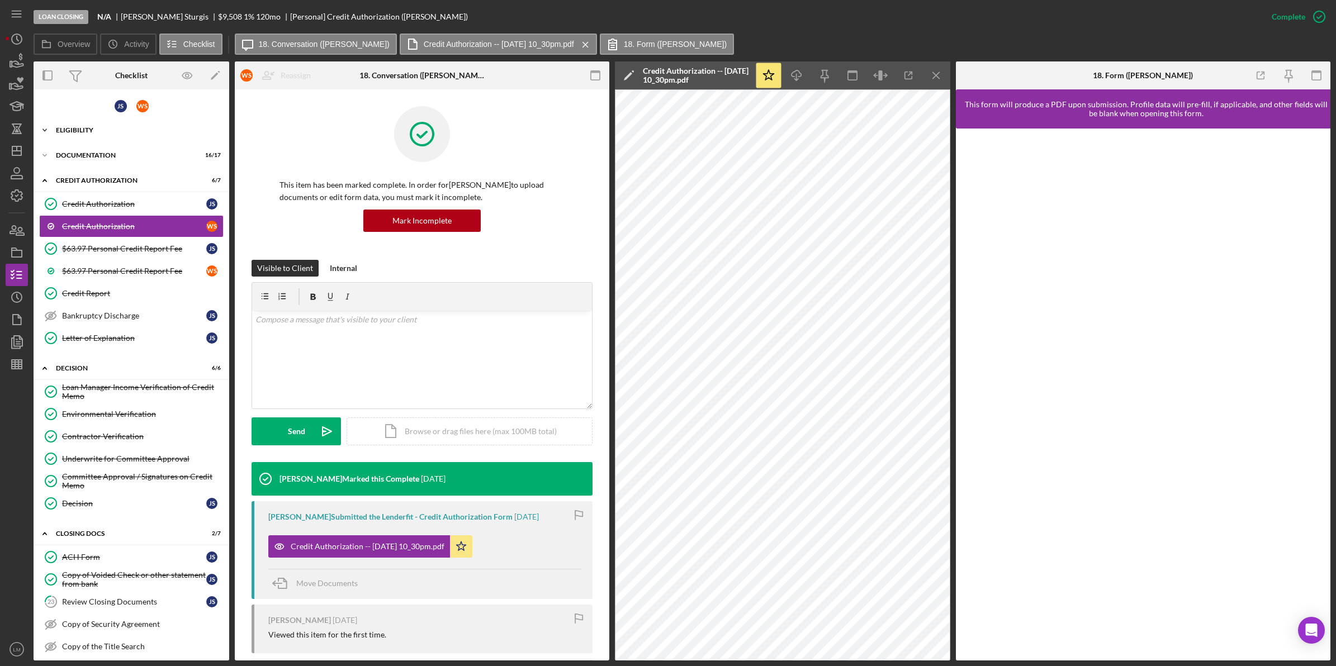
drag, startPoint x: 163, startPoint y: 126, endPoint x: 160, endPoint y: 133, distance: 7.1
click at [163, 127] on div "Eligibility" at bounding box center [135, 130] width 159 height 7
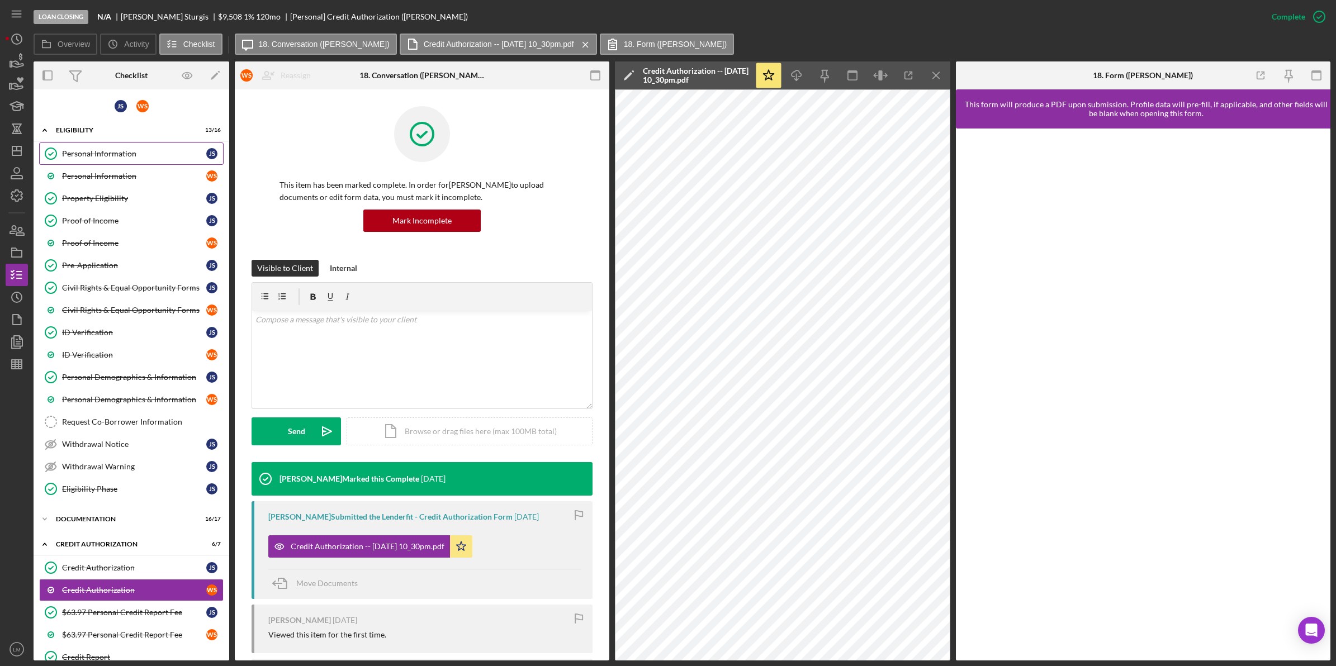
click at [124, 148] on link "Personal Information Personal Information J S" at bounding box center [131, 154] width 184 height 22
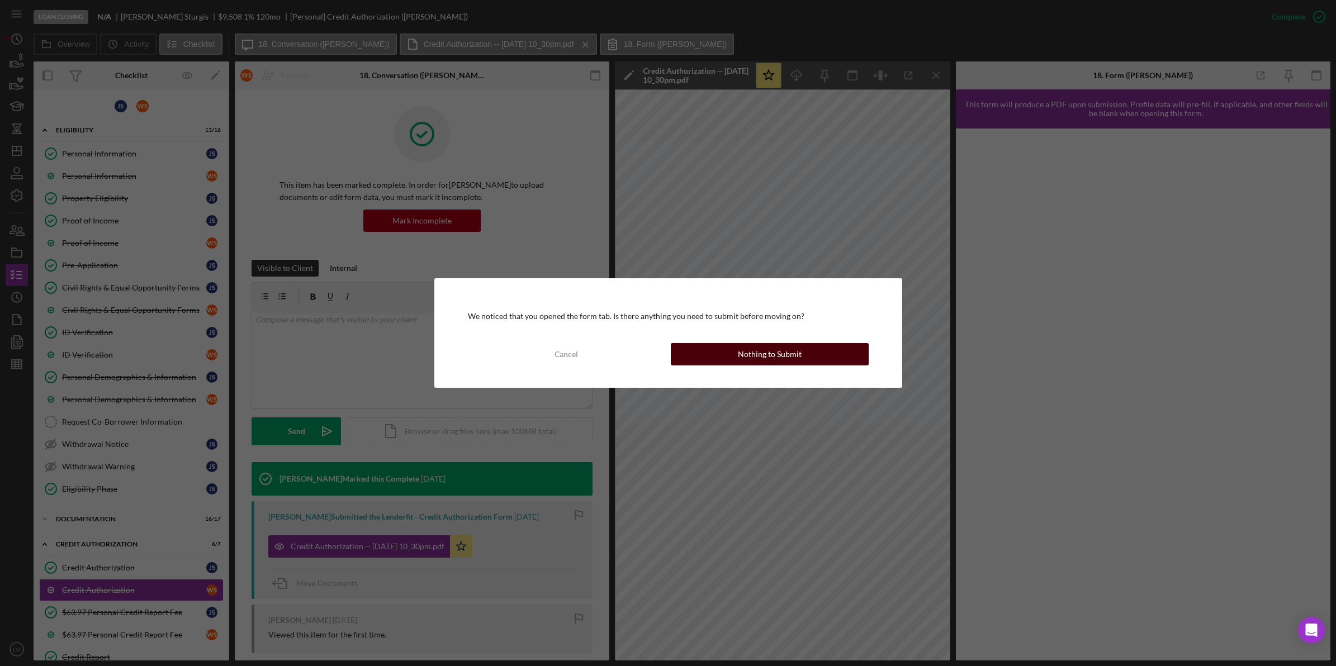
click at [825, 354] on button "Nothing to Submit" at bounding box center [770, 354] width 198 height 22
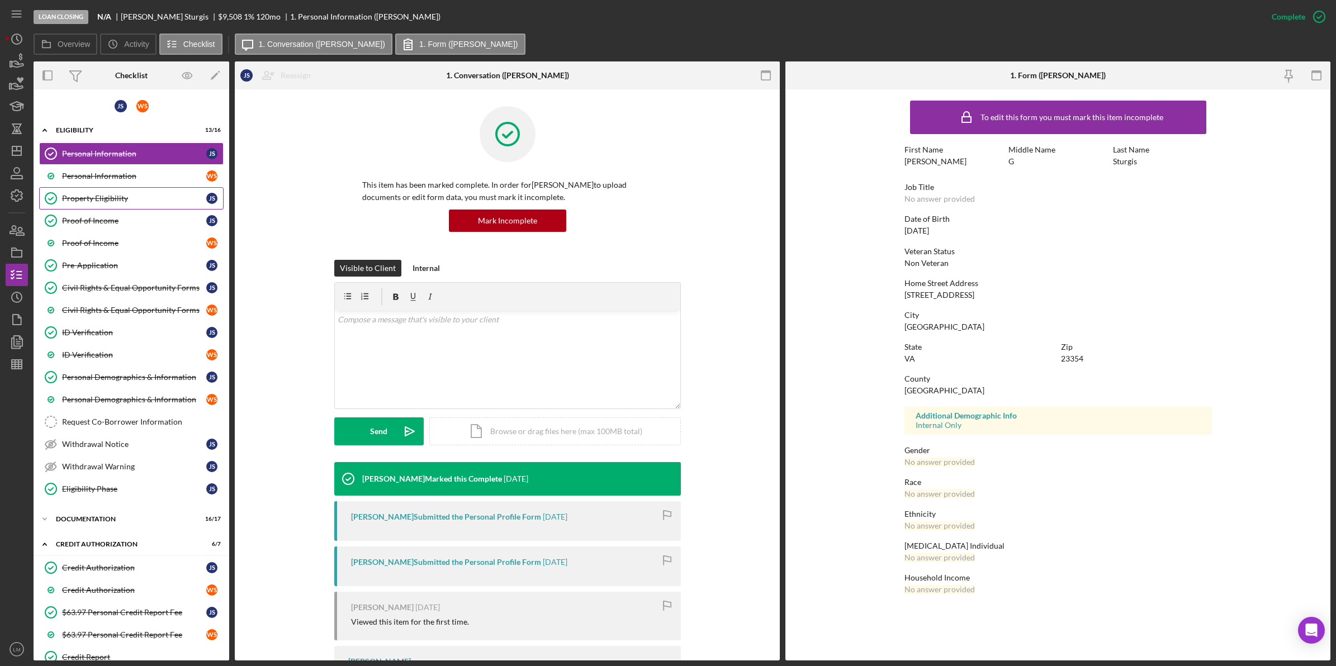
click at [113, 188] on link "Property Eligibility Property Eligibility J S" at bounding box center [131, 198] width 184 height 22
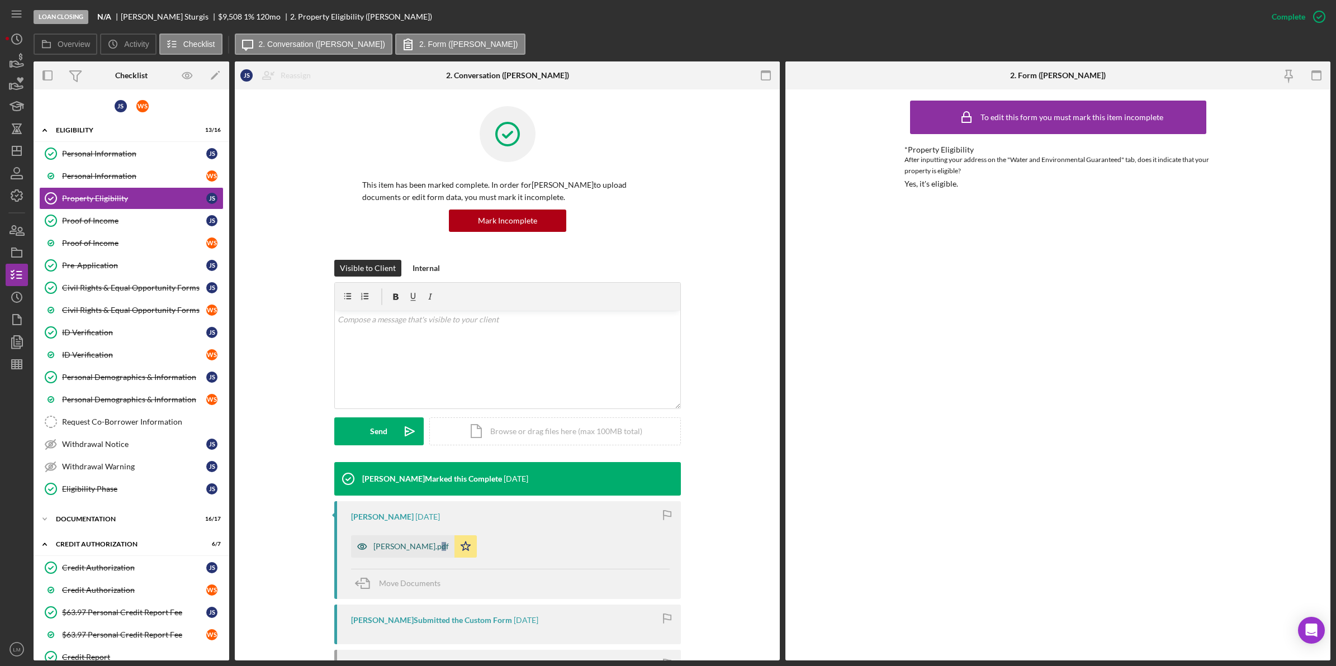
click at [405, 546] on div "[PERSON_NAME].pdf Icon/Star" at bounding box center [416, 544] width 131 height 28
click at [401, 551] on div "[PERSON_NAME].pdf" at bounding box center [410, 546] width 75 height 9
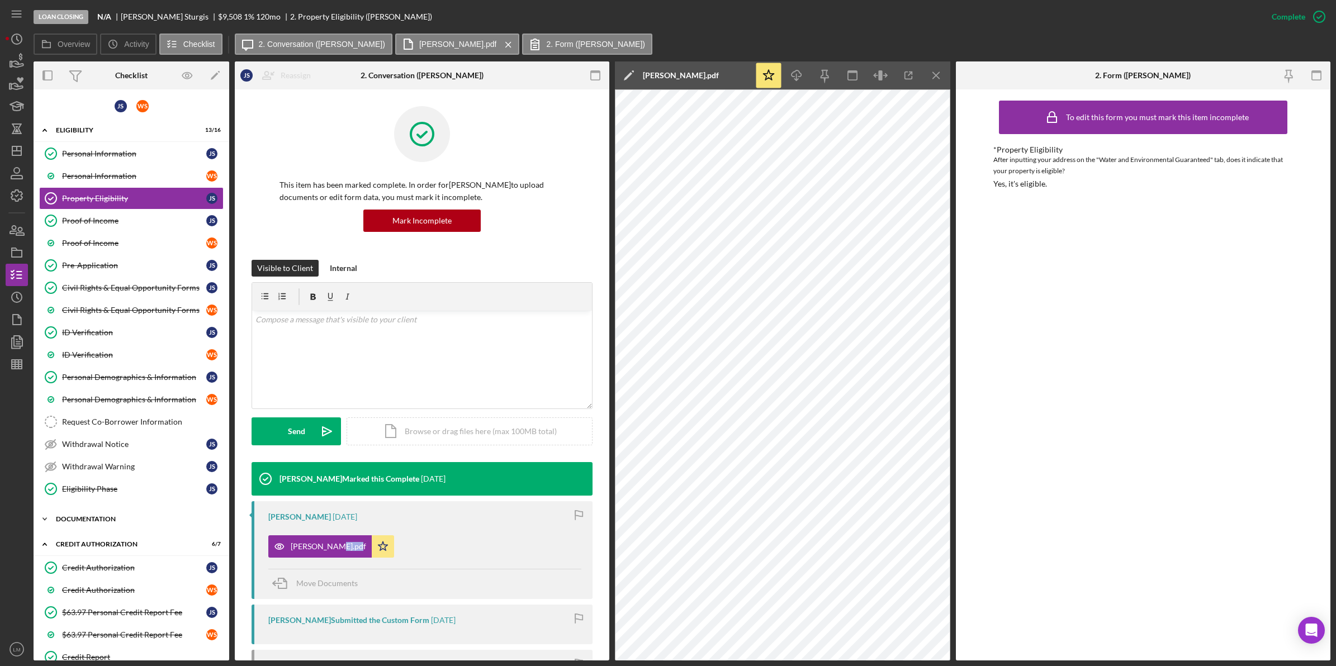
drag, startPoint x: 137, startPoint y: 518, endPoint x: 129, endPoint y: 534, distance: 18.0
click at [137, 519] on div "Icon/Expander Documentation 16 / 17" at bounding box center [132, 519] width 196 height 22
click at [102, 588] on div "Copy of Deed or DOT" at bounding box center [134, 587] width 144 height 9
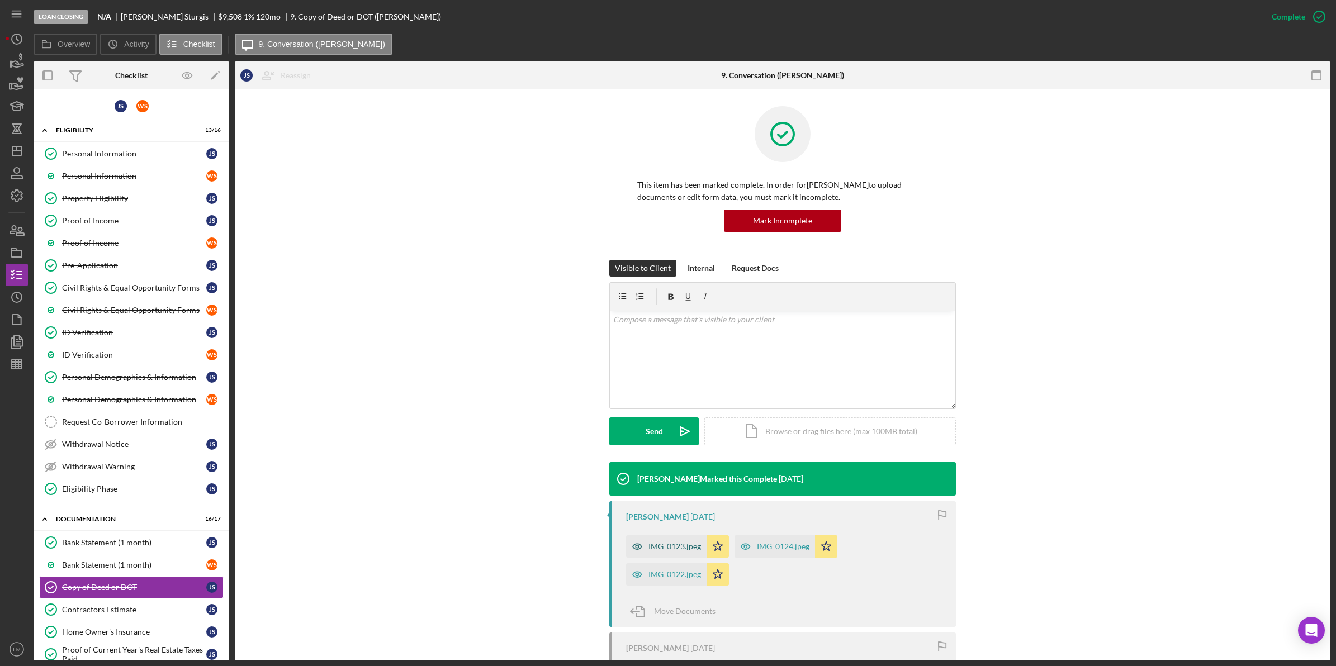
click at [675, 548] on div "IMG_0123.jpeg" at bounding box center [674, 546] width 53 height 9
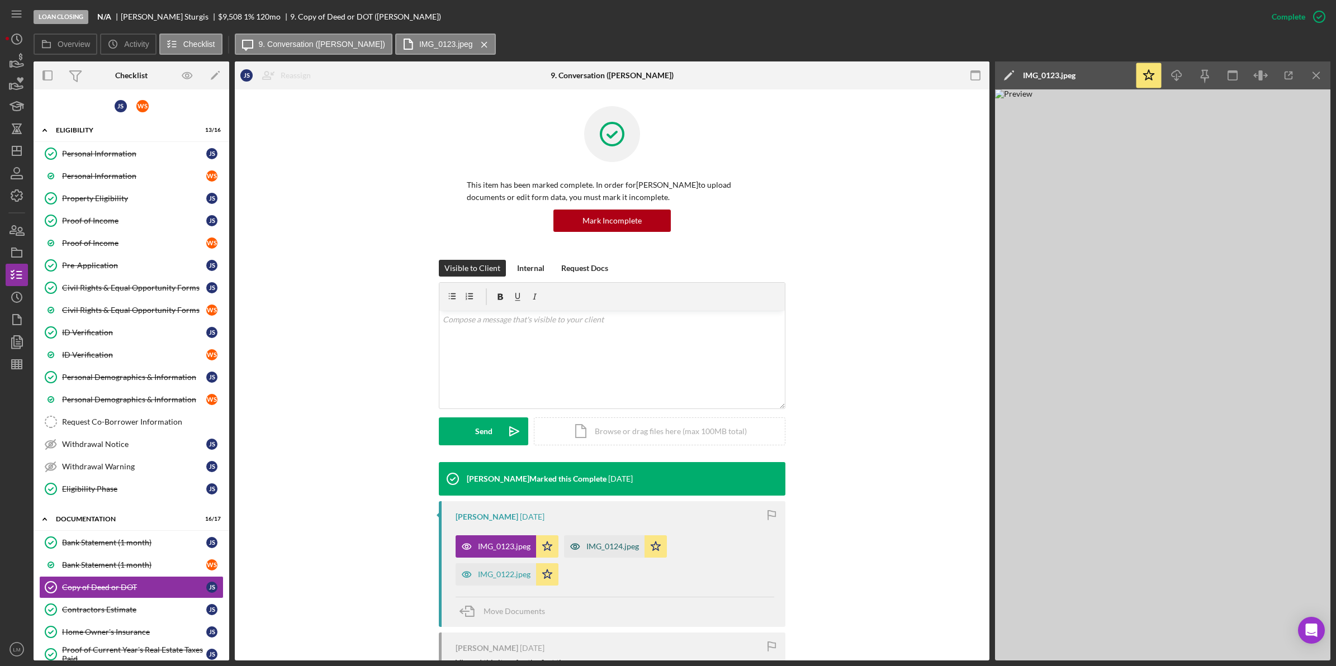
click at [589, 549] on div "IMG_0124.jpeg" at bounding box center [612, 546] width 53 height 9
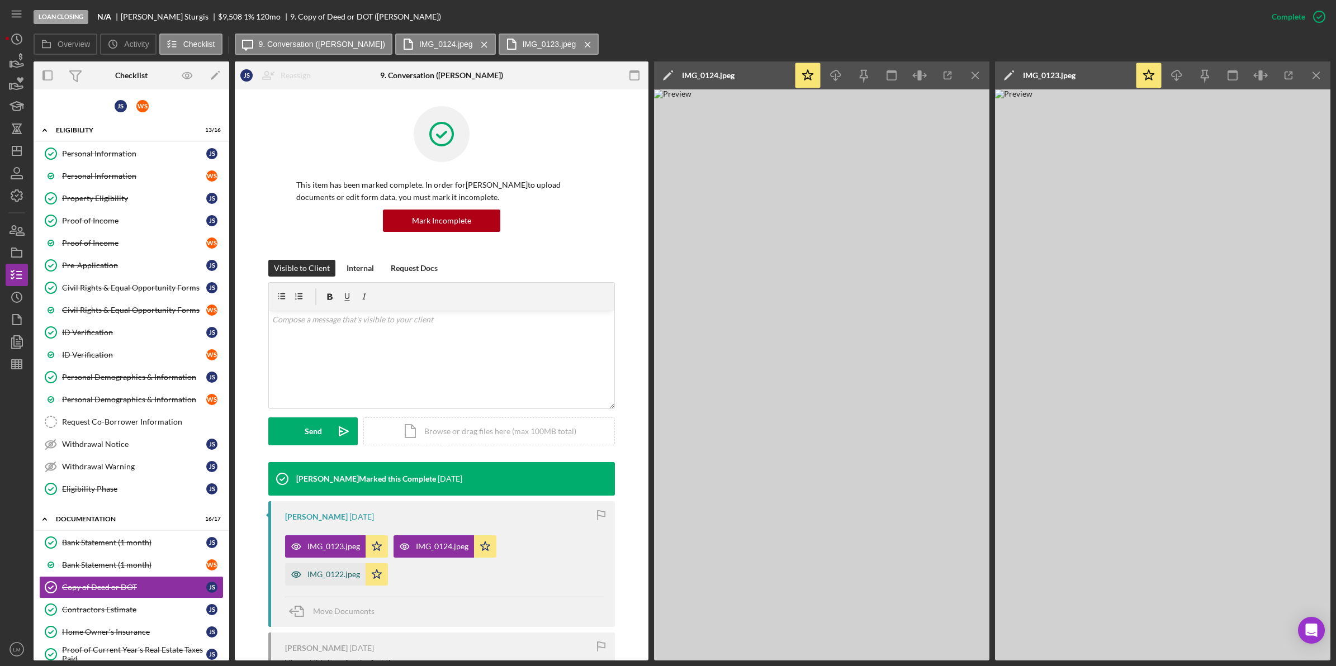
click at [333, 576] on div "IMG_0122.jpeg" at bounding box center [333, 574] width 53 height 9
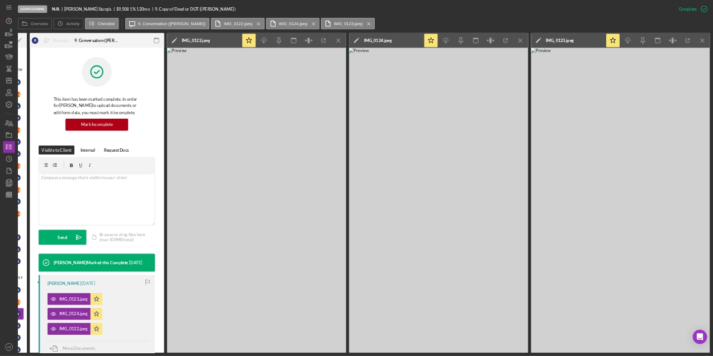
scroll to position [0, 179]
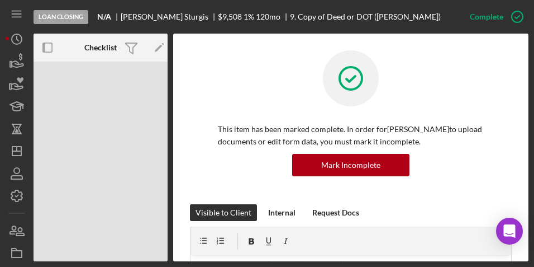
click at [432, 188] on div "This item has been marked complete. In order for [PERSON_NAME] to upload docume…" at bounding box center [351, 127] width 322 height 154
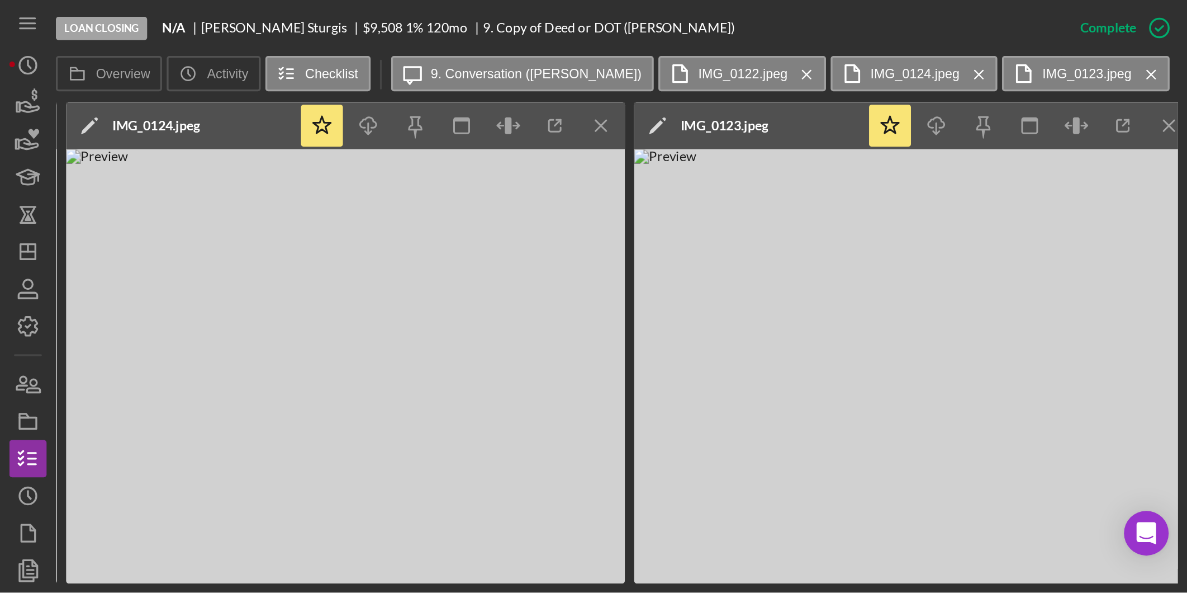
scroll to position [0, 802]
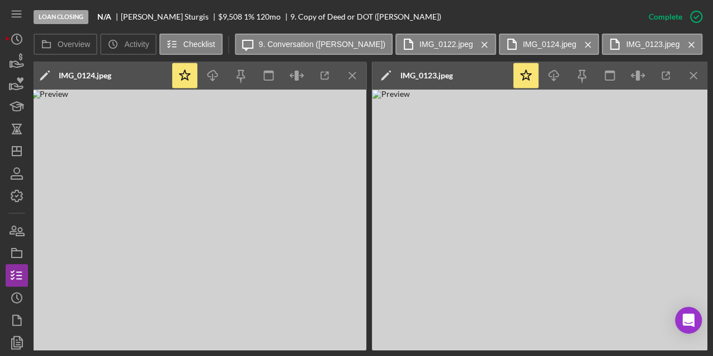
drag, startPoint x: 646, startPoint y: 223, endPoint x: 517, endPoint y: 222, distance: 129.1
click at [517, 222] on img at bounding box center [539, 219] width 335 height 261
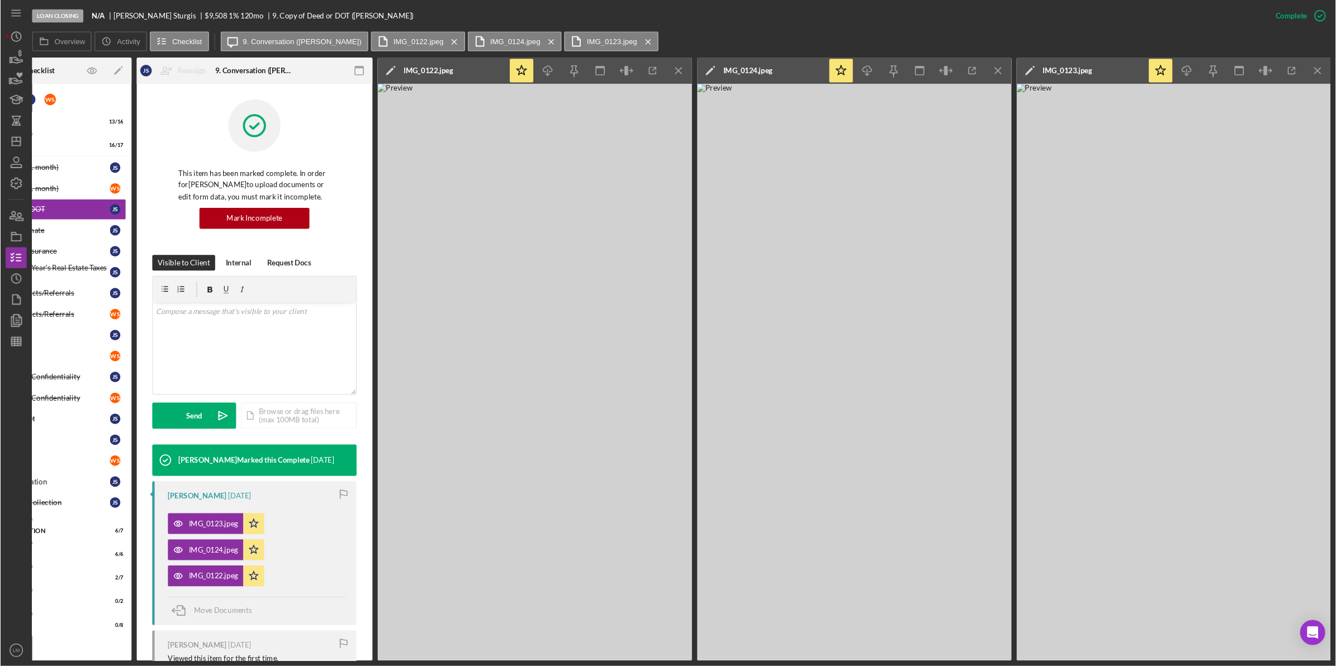
scroll to position [0, 0]
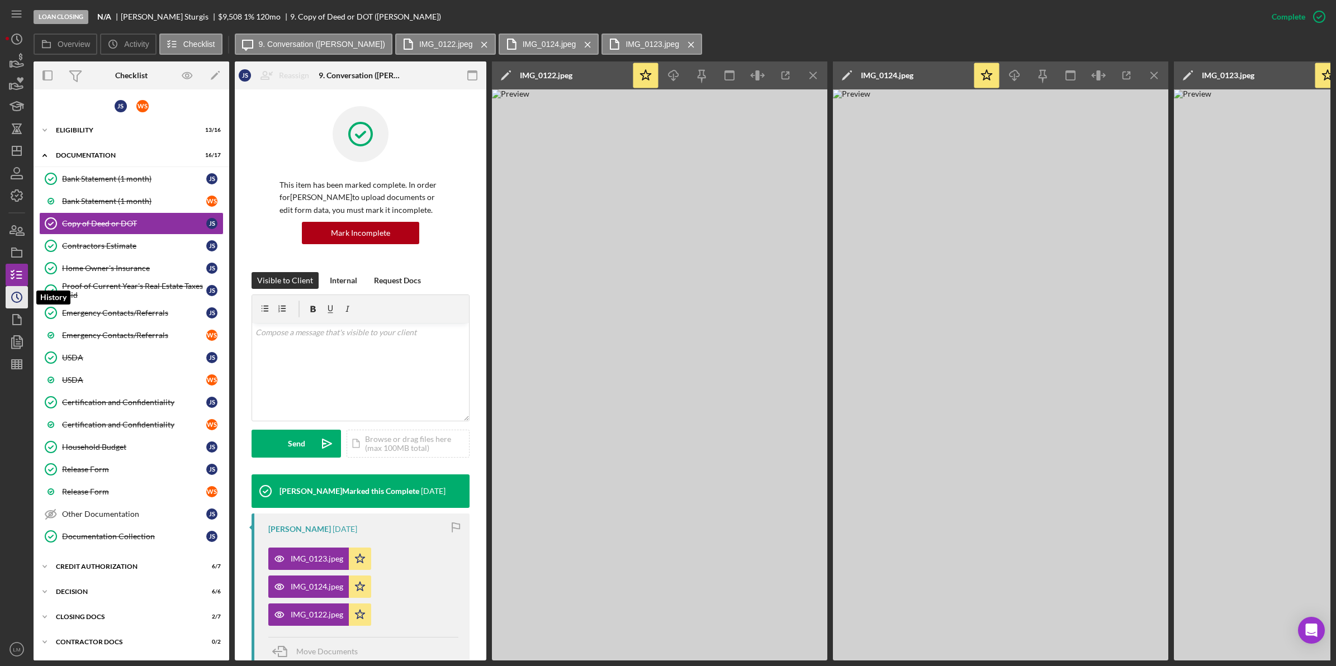
click at [8, 296] on icon "Icon/History" at bounding box center [17, 297] width 28 height 28
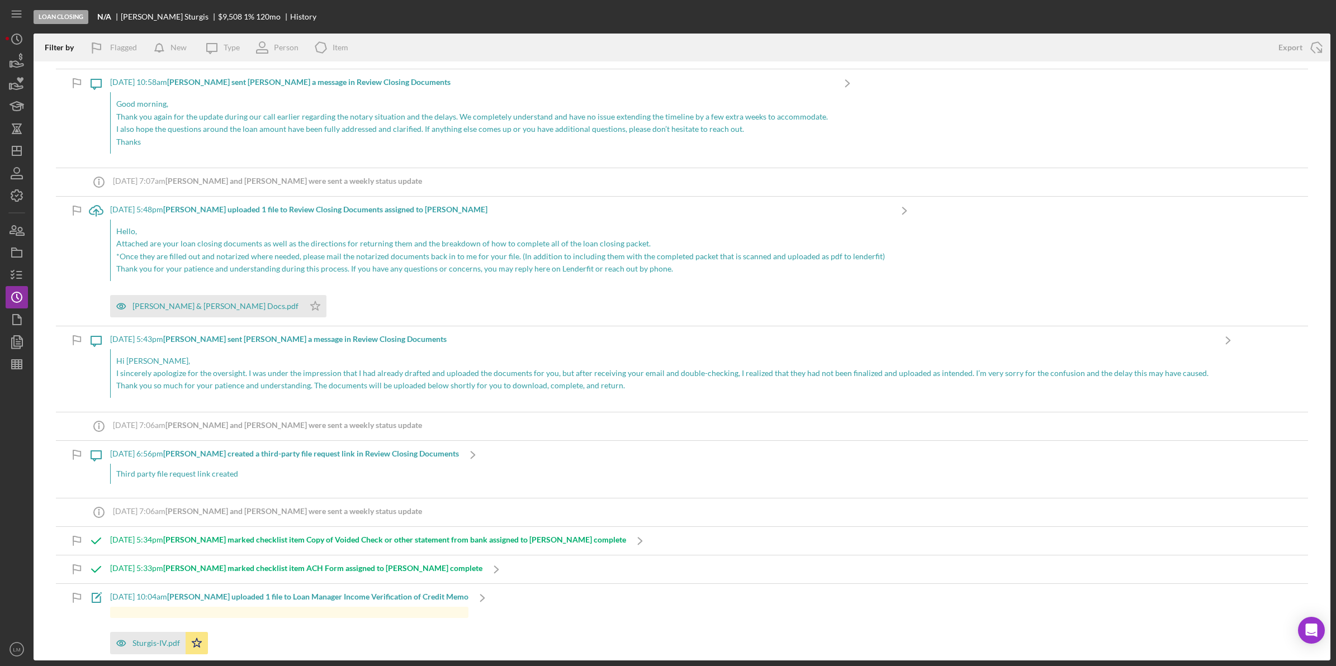
scroll to position [140, 0]
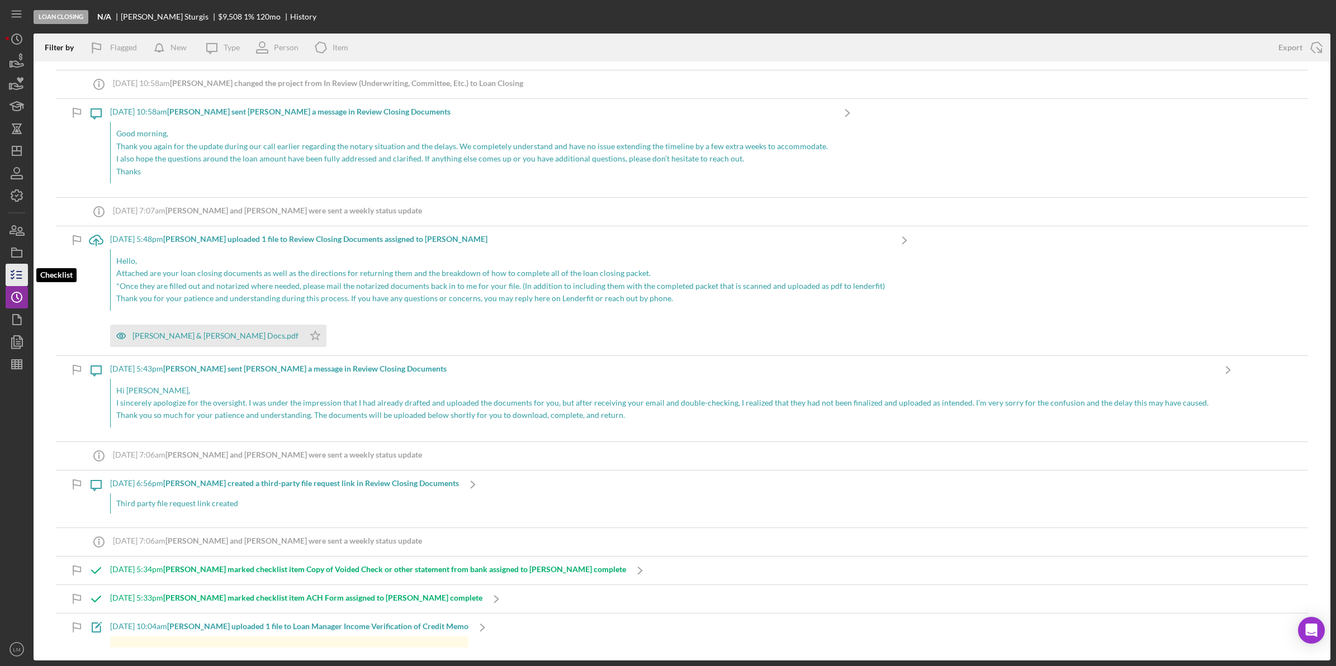
click at [16, 277] on icon "button" at bounding box center [17, 275] width 28 height 28
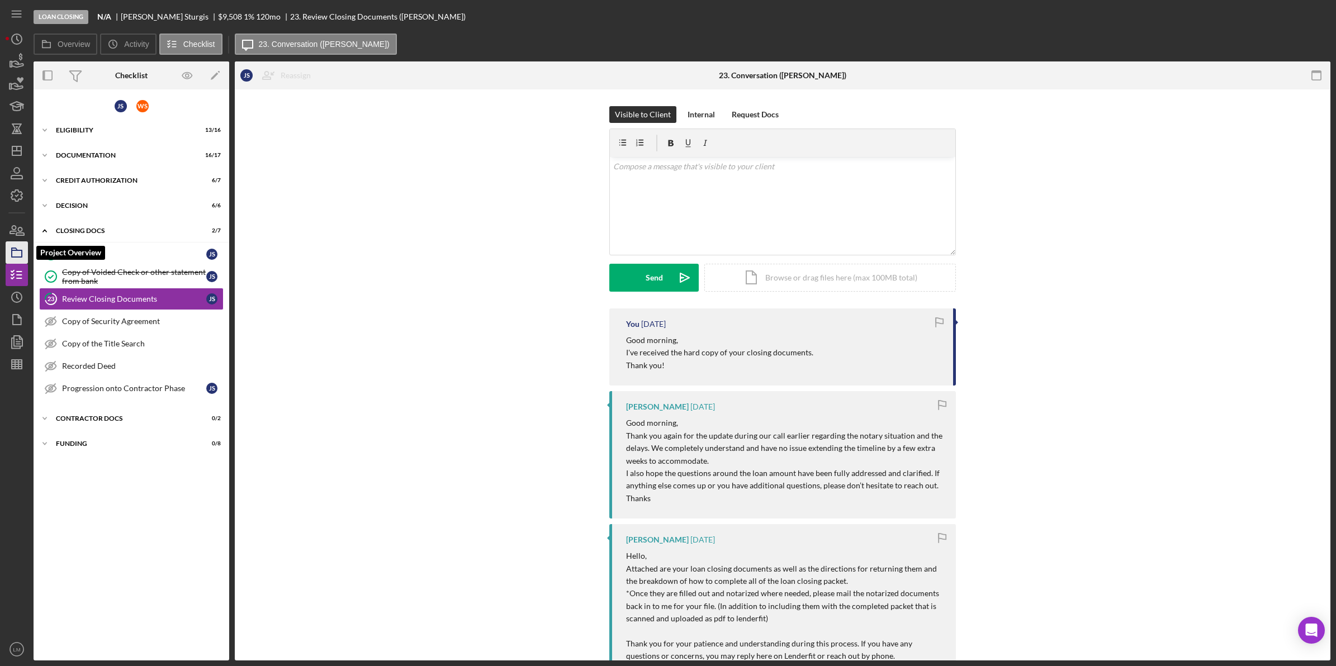
click at [10, 242] on icon "button" at bounding box center [17, 253] width 28 height 28
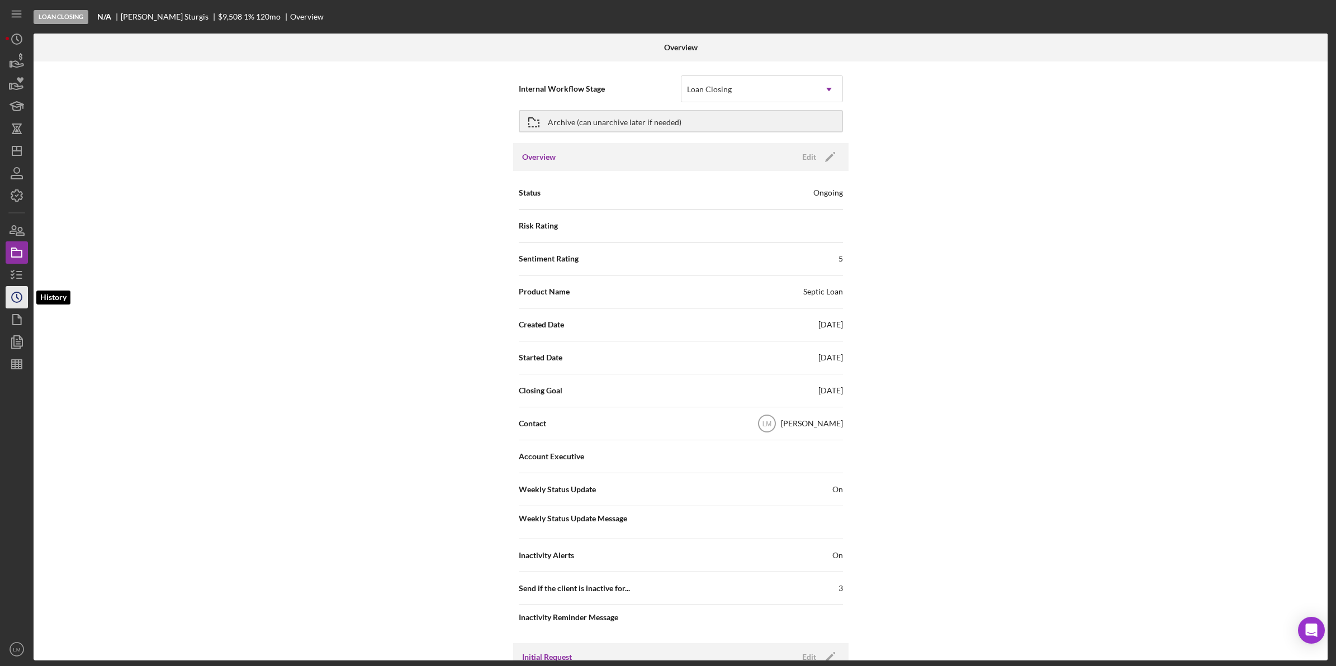
click at [7, 294] on icon "Icon/History" at bounding box center [17, 297] width 28 height 28
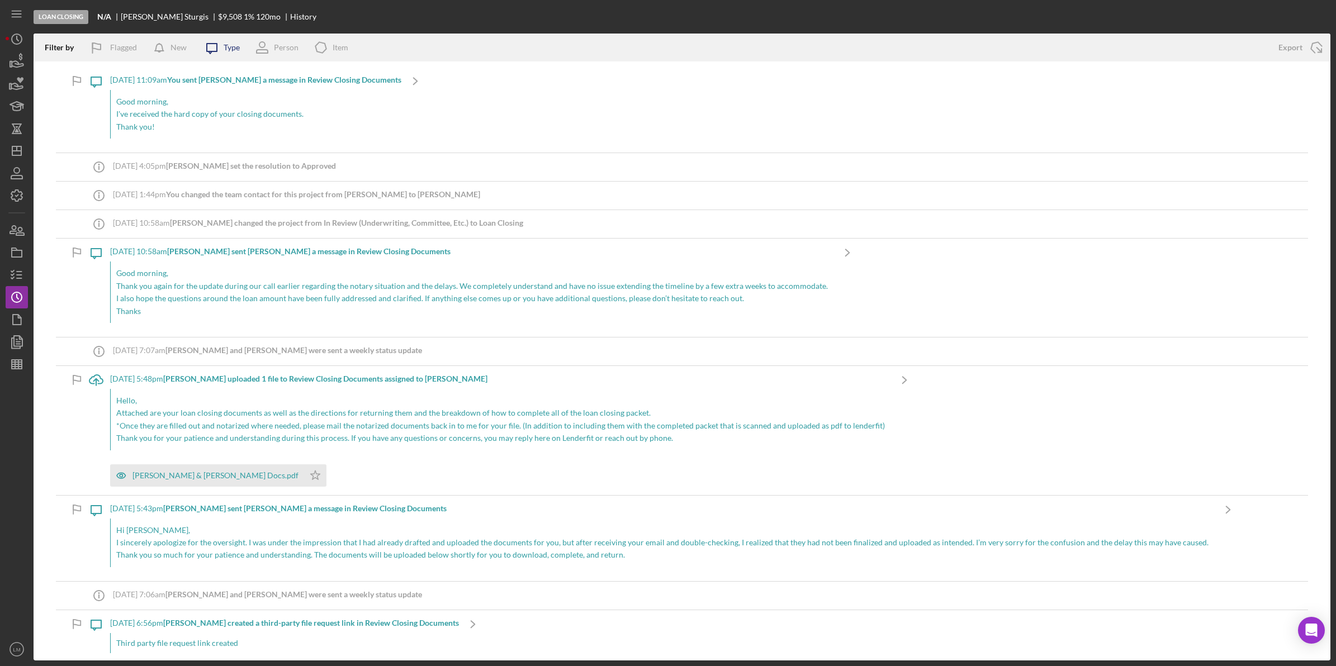
click at [235, 48] on div "Type" at bounding box center [232, 47] width 16 height 9
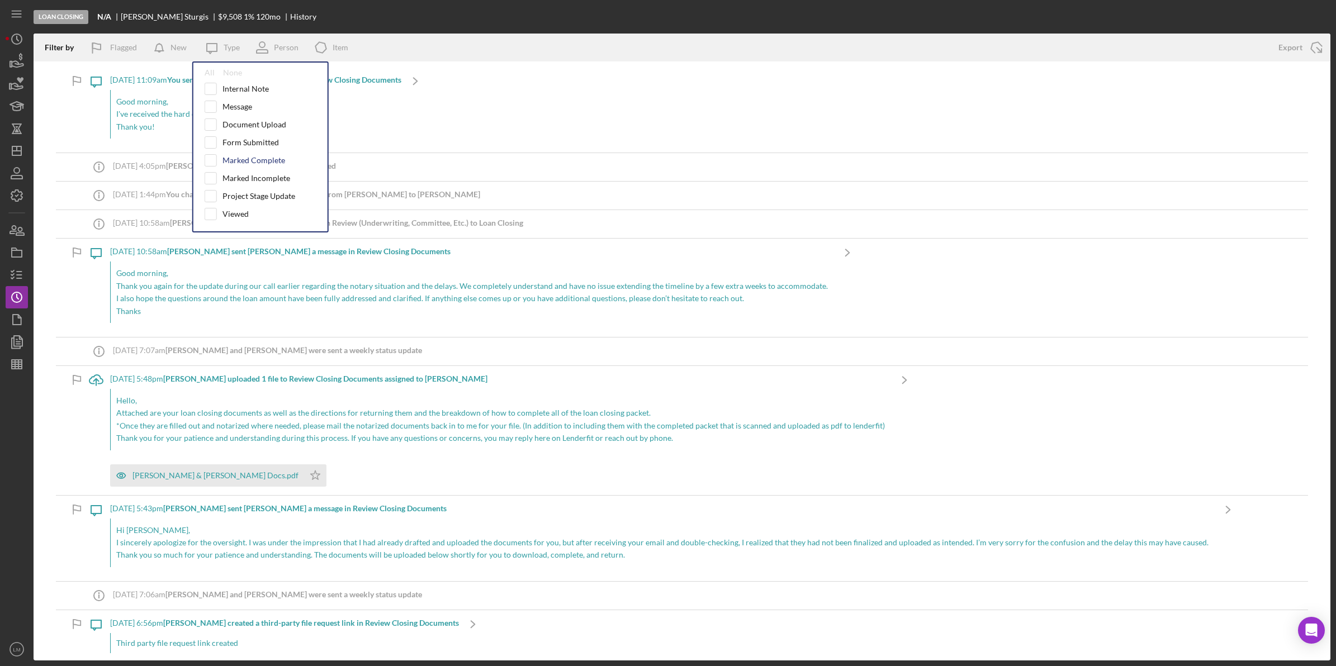
click at [250, 157] on div "Marked Complete" at bounding box center [254, 160] width 63 height 9
checkbox input "true"
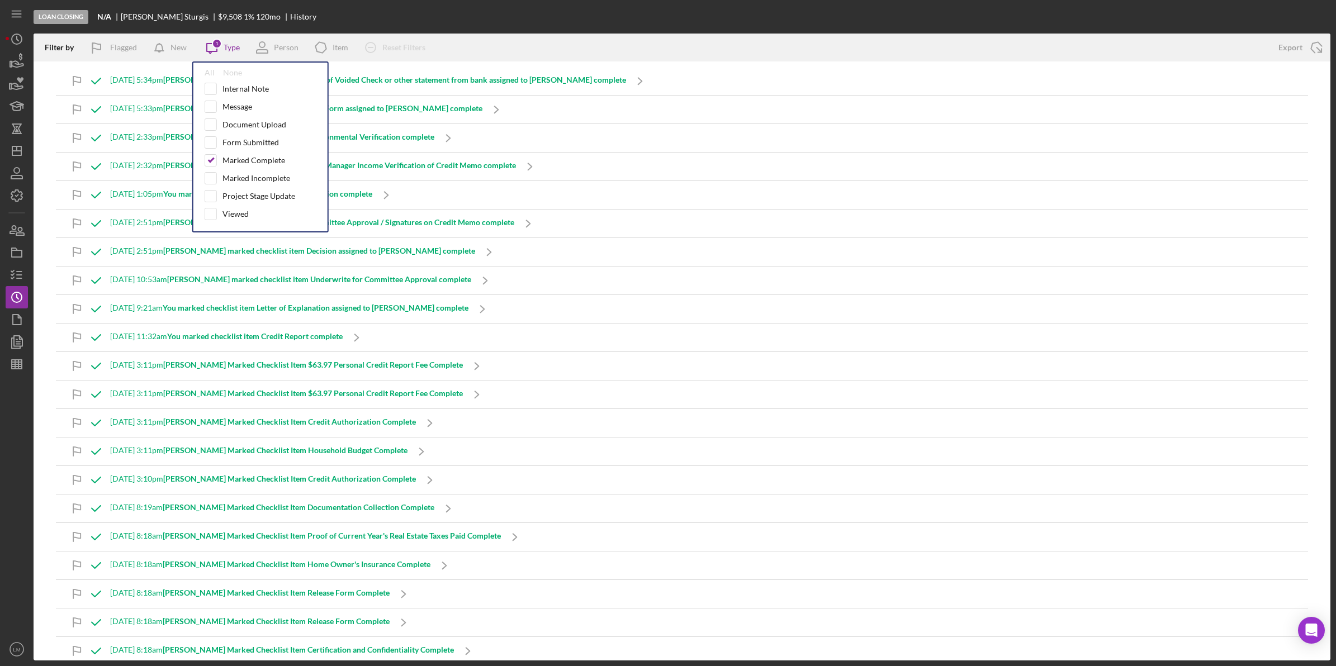
click at [410, 32] on div "Loan Closing N/A [PERSON_NAME] $9,508 1 % 120 mo History" at bounding box center [682, 17] width 1297 height 34
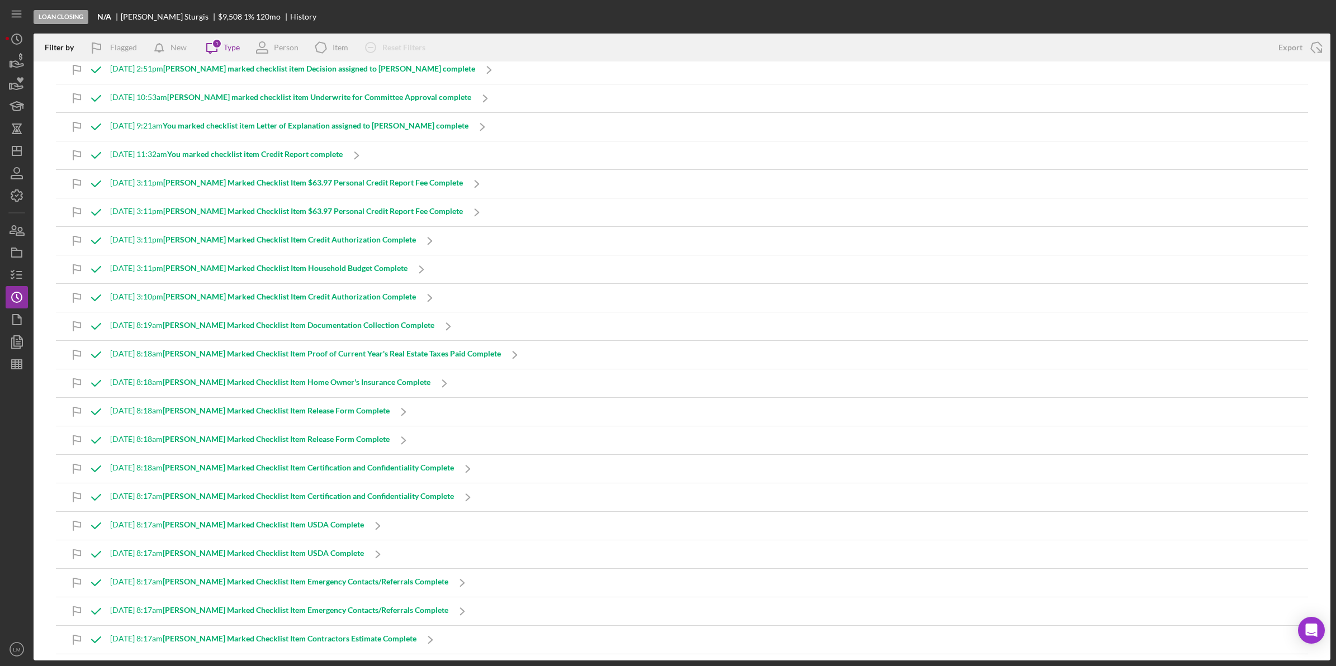
scroll to position [112, 0]
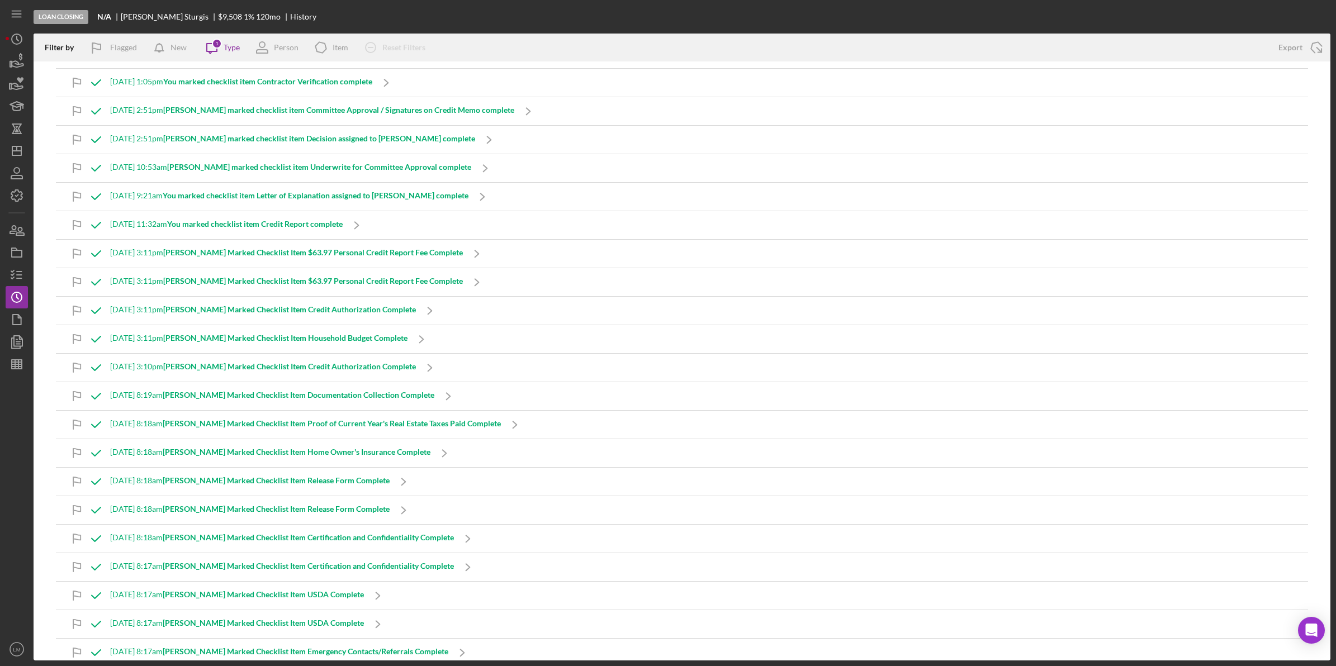
click at [397, 261] on div "[DATE] 3:11pm [PERSON_NAME] Marked Checklist Item $63.97 Personal Credit Report…" at bounding box center [286, 254] width 353 height 28
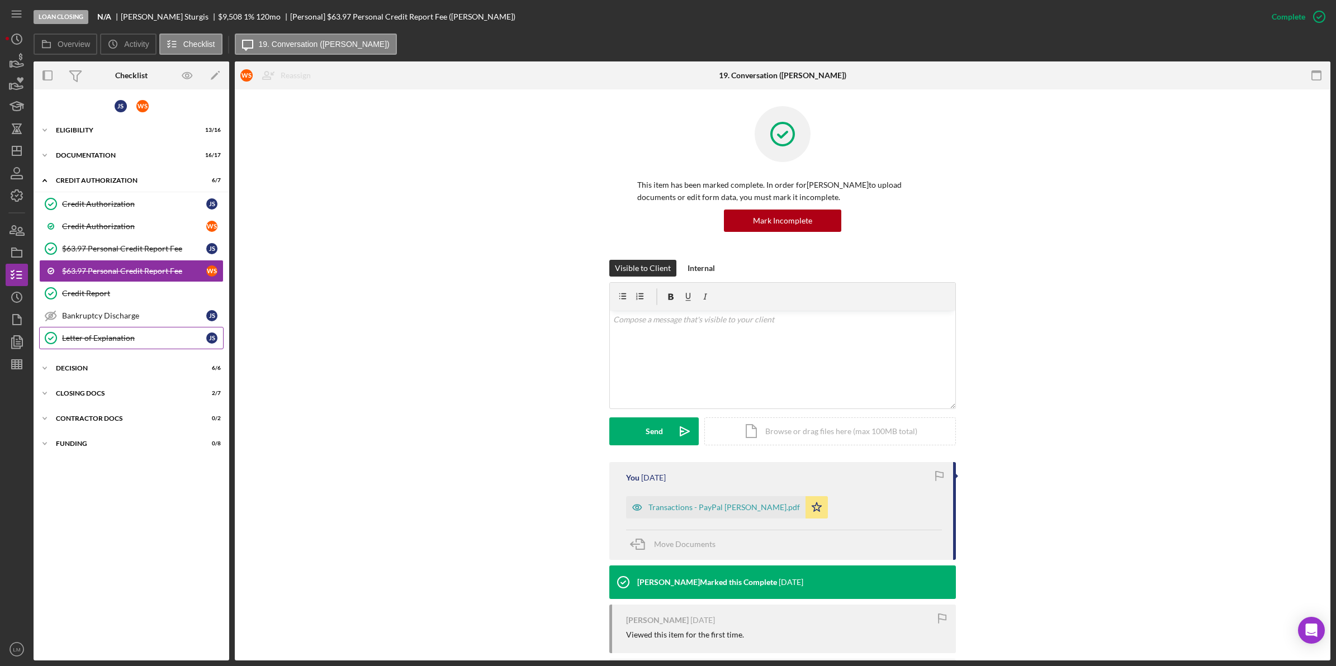
click at [121, 336] on div "Letter of Explanation" at bounding box center [134, 338] width 144 height 9
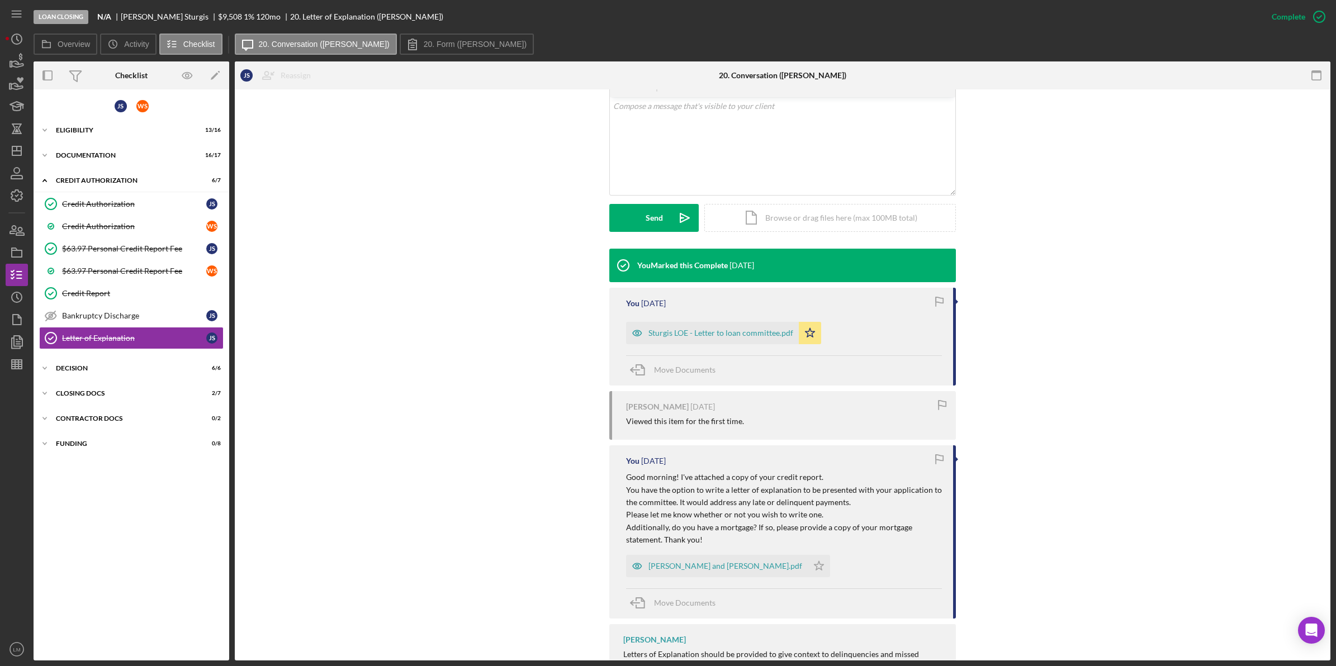
scroll to position [206, 0]
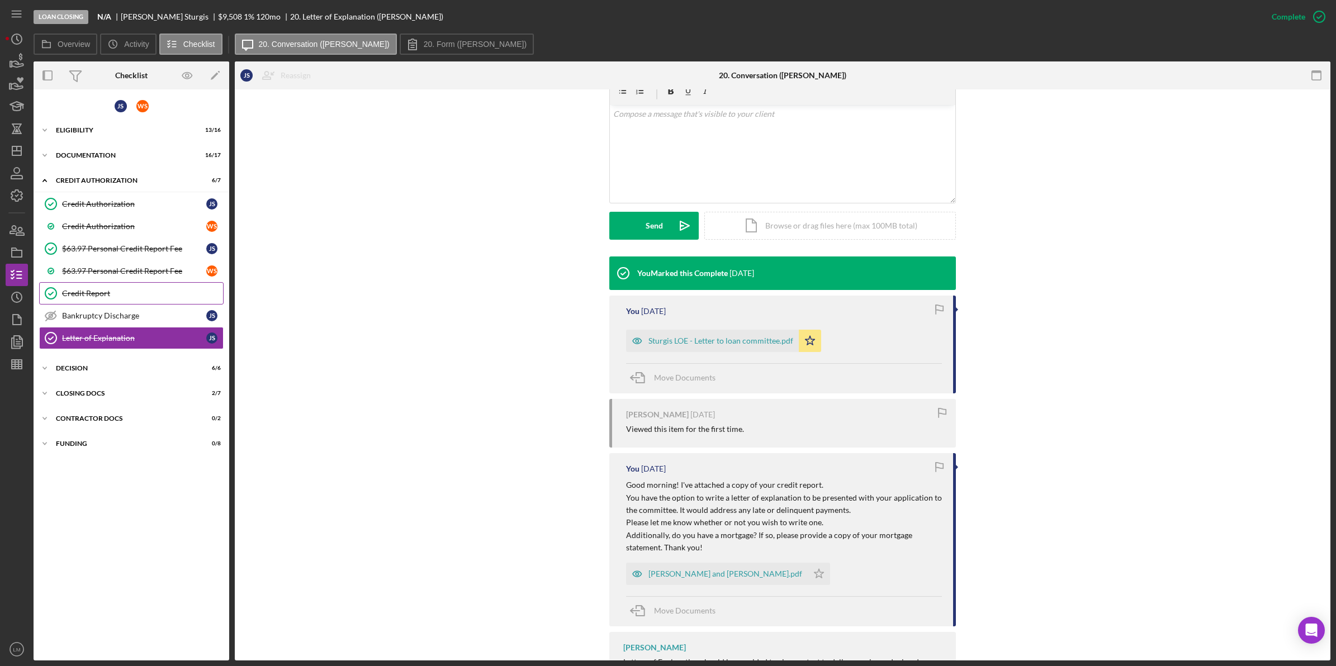
click at [102, 292] on div "Credit Report" at bounding box center [142, 293] width 161 height 9
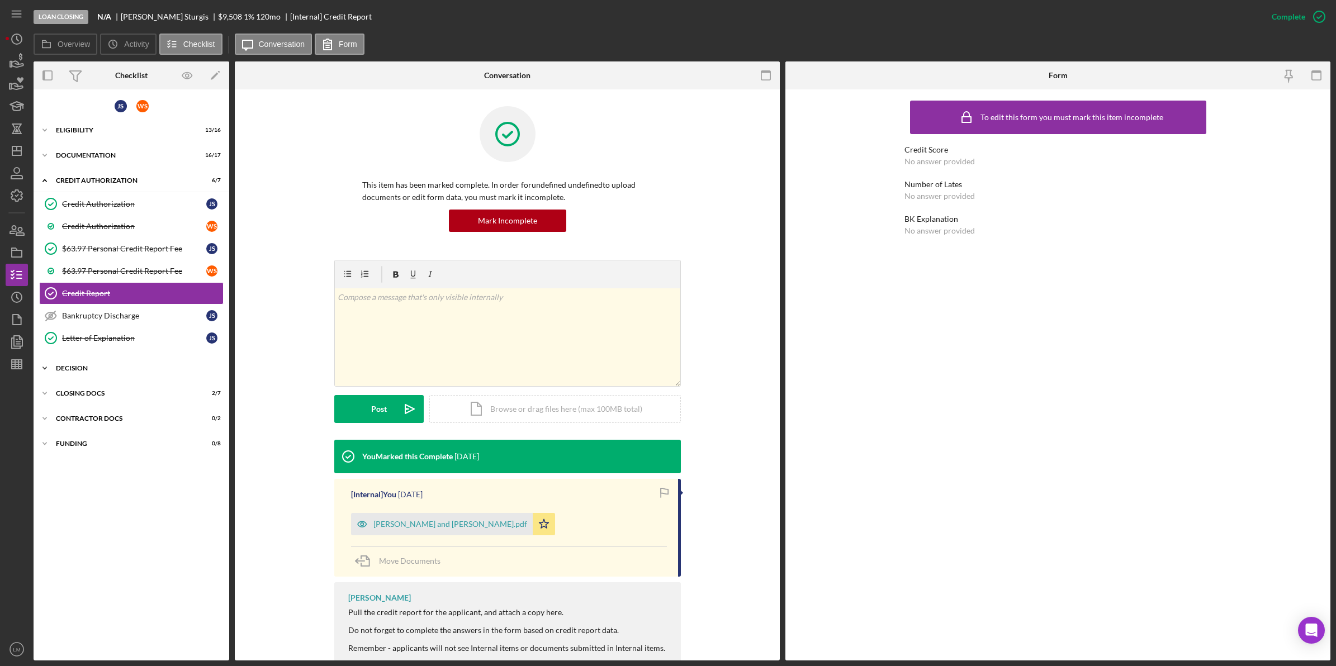
click at [116, 368] on div "Decision" at bounding box center [135, 368] width 159 height 7
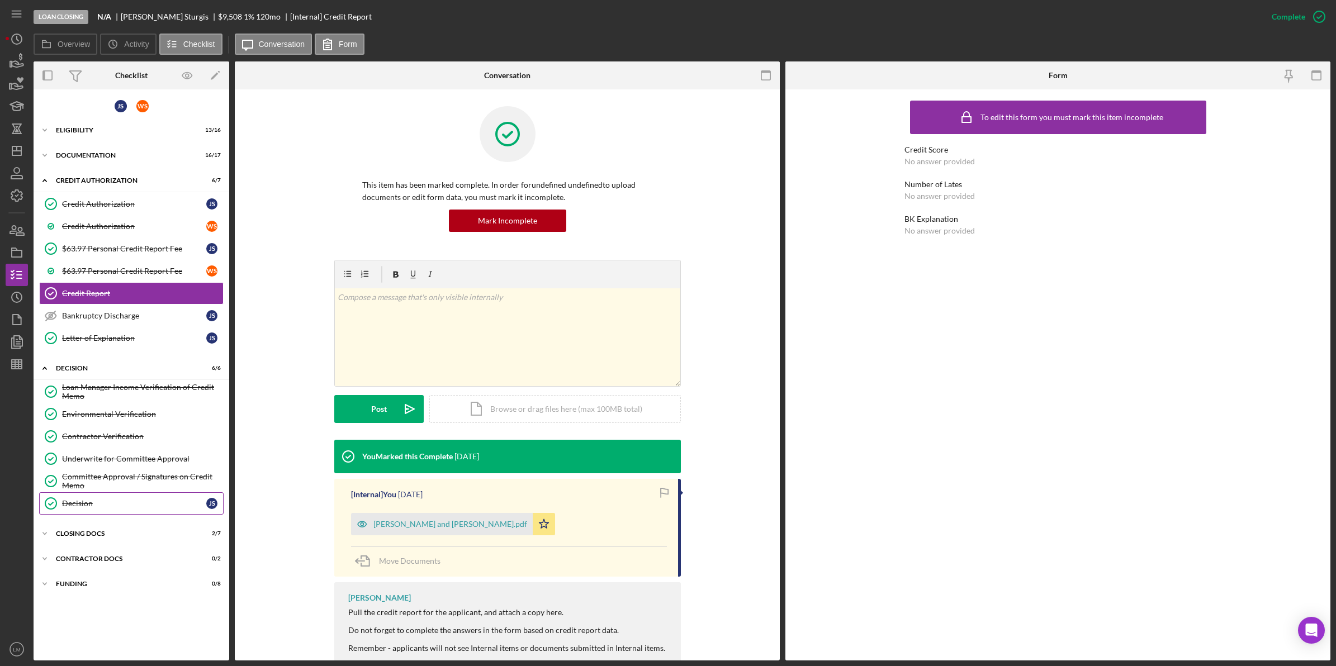
click at [119, 507] on div "Decision" at bounding box center [134, 503] width 144 height 9
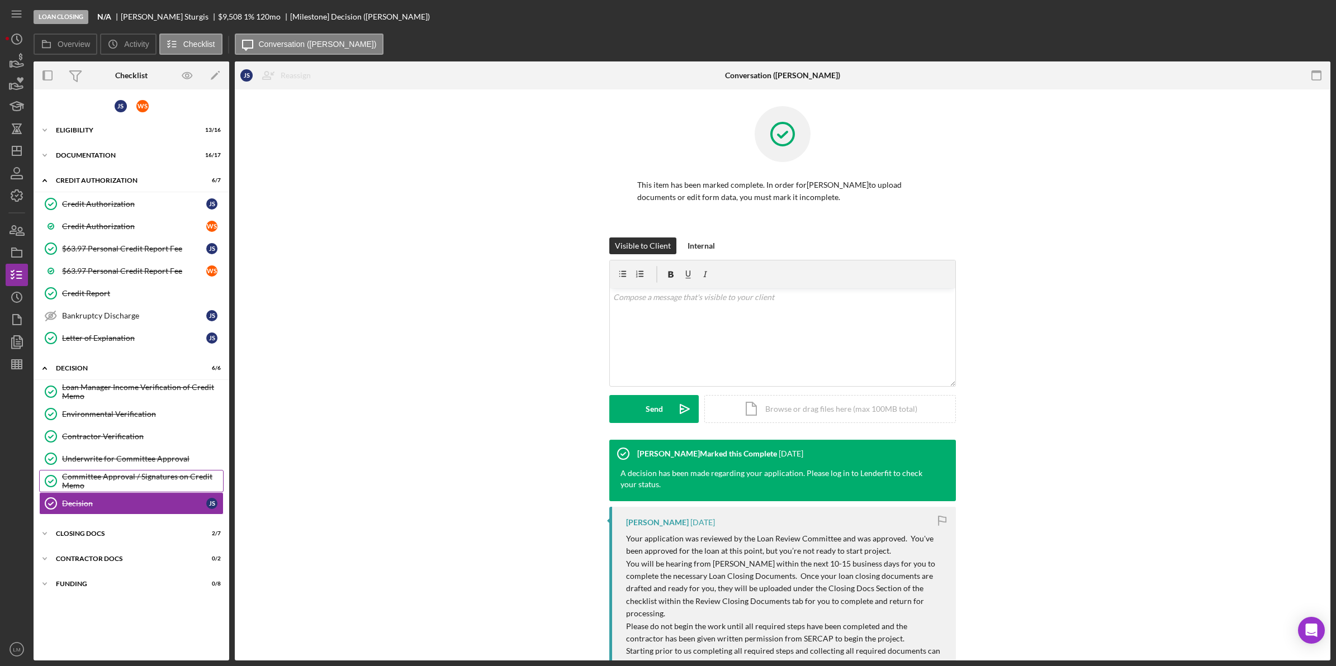
click at [136, 479] on div "Committee Approval / Signatures on Credit Memo" at bounding box center [142, 481] width 161 height 18
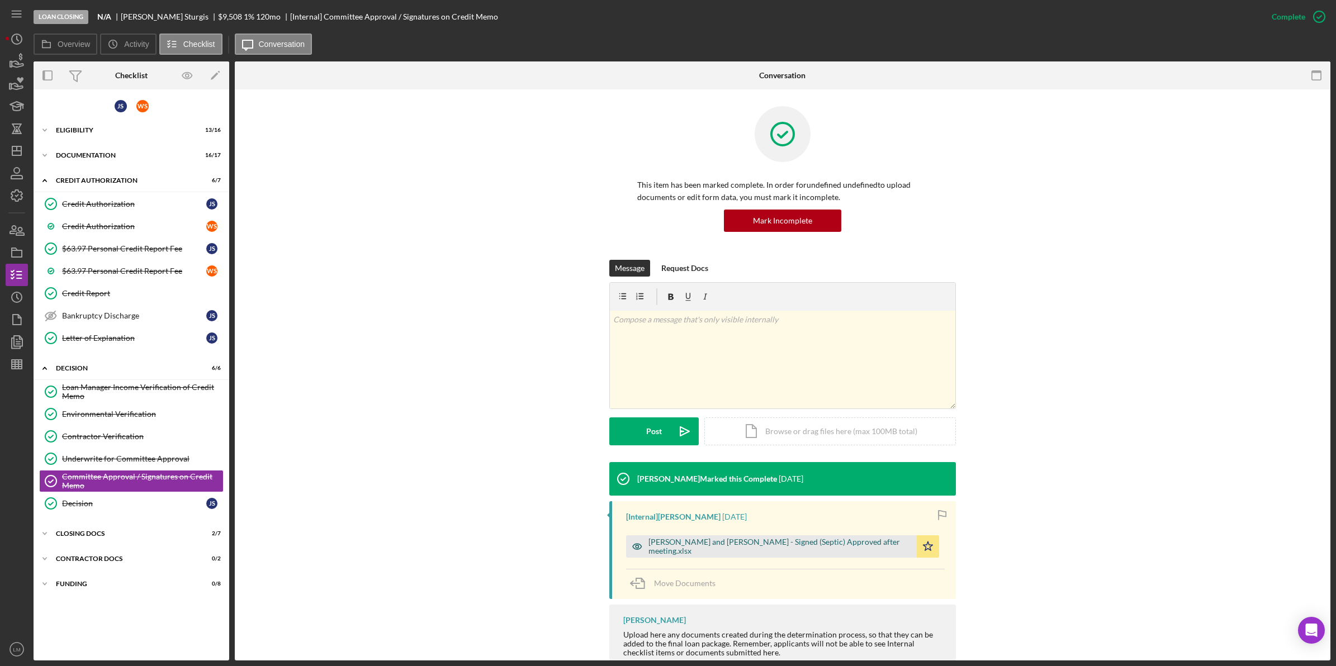
click at [744, 546] on div "[PERSON_NAME] and [PERSON_NAME] - Signed (Septic) Approved after meeting.xlsx" at bounding box center [779, 547] width 263 height 18
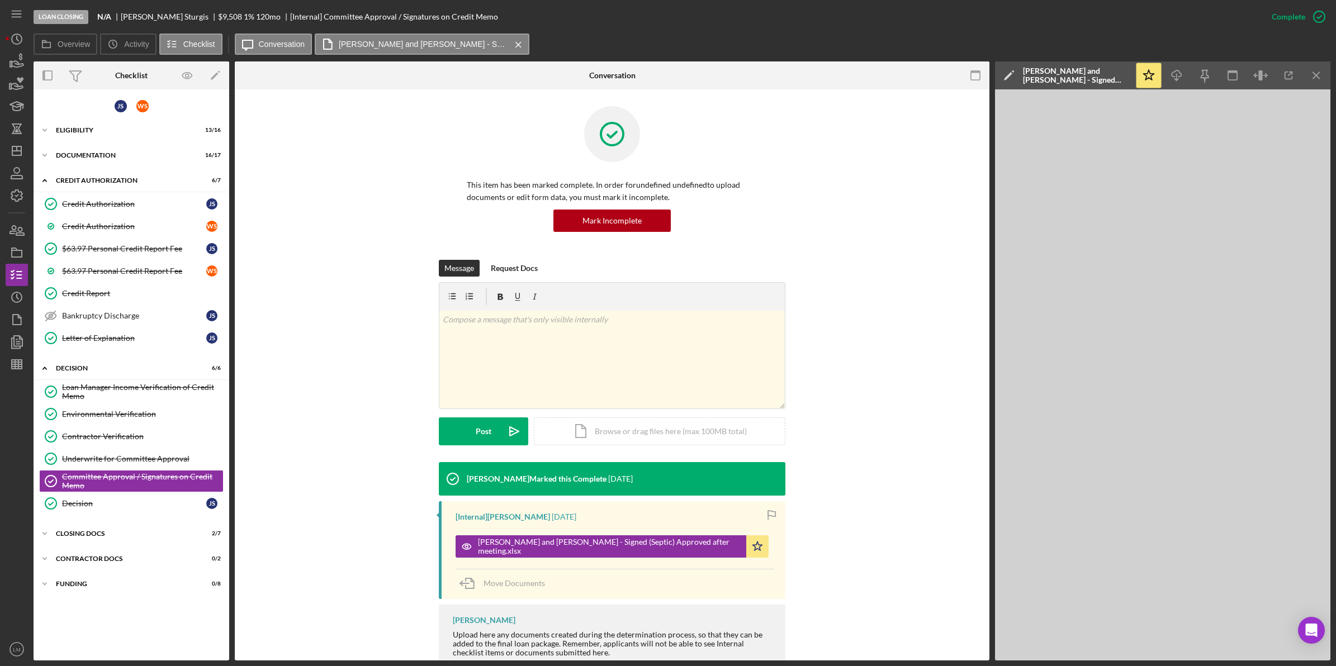
click at [864, 382] on div "Message Request Docs v Color teal Color pink Remove color Add row above Add row…" at bounding box center [612, 361] width 721 height 202
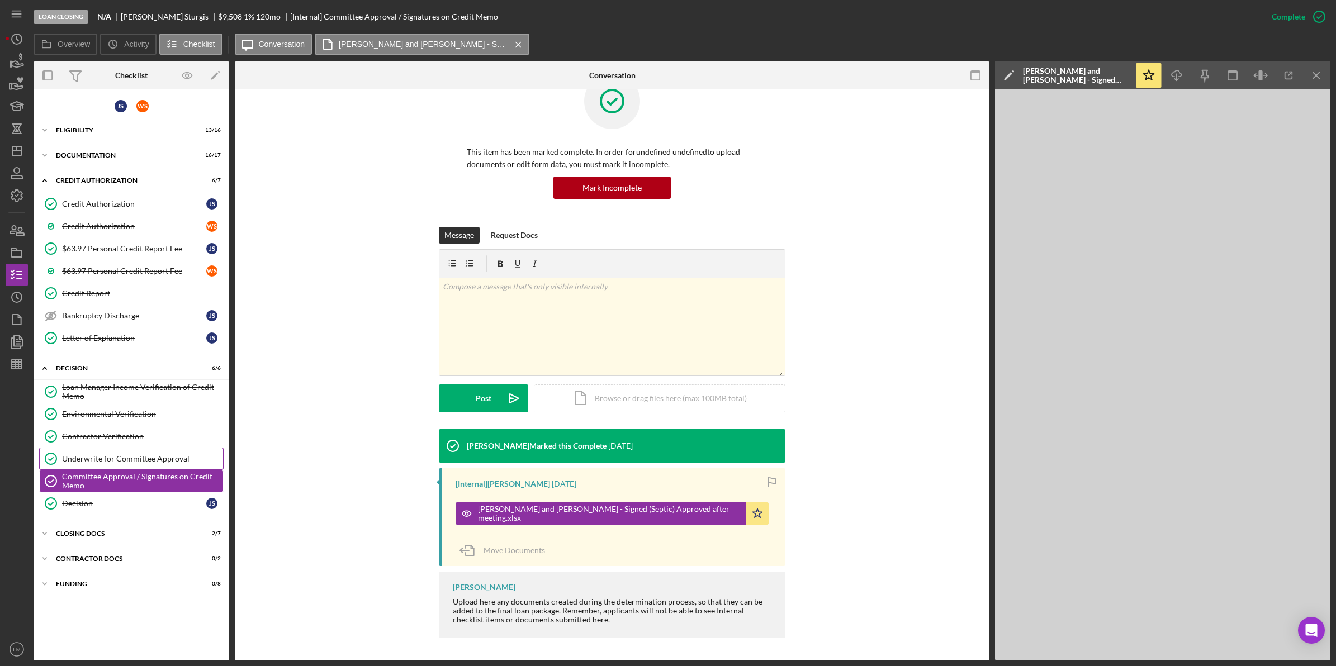
click at [134, 458] on div "Underwrite for Committee Approval" at bounding box center [142, 459] width 161 height 9
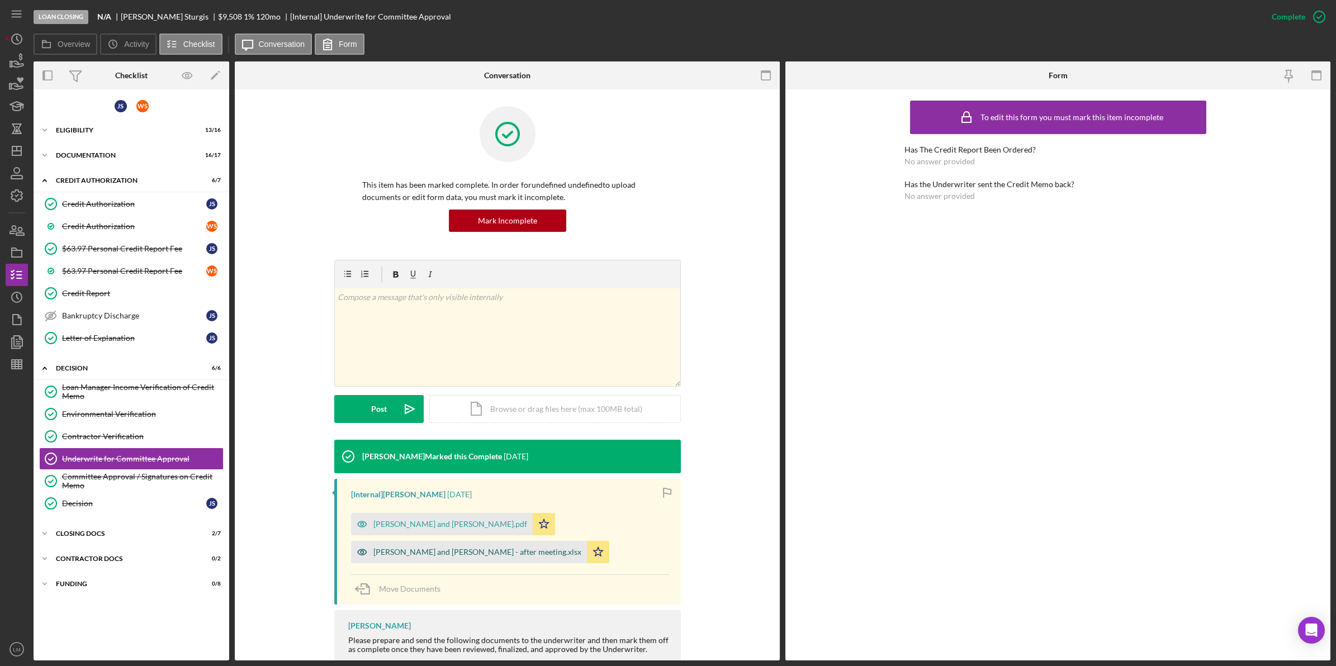
click at [460, 555] on div "[PERSON_NAME] and [PERSON_NAME] - after meeting.xlsx" at bounding box center [477, 552] width 208 height 9
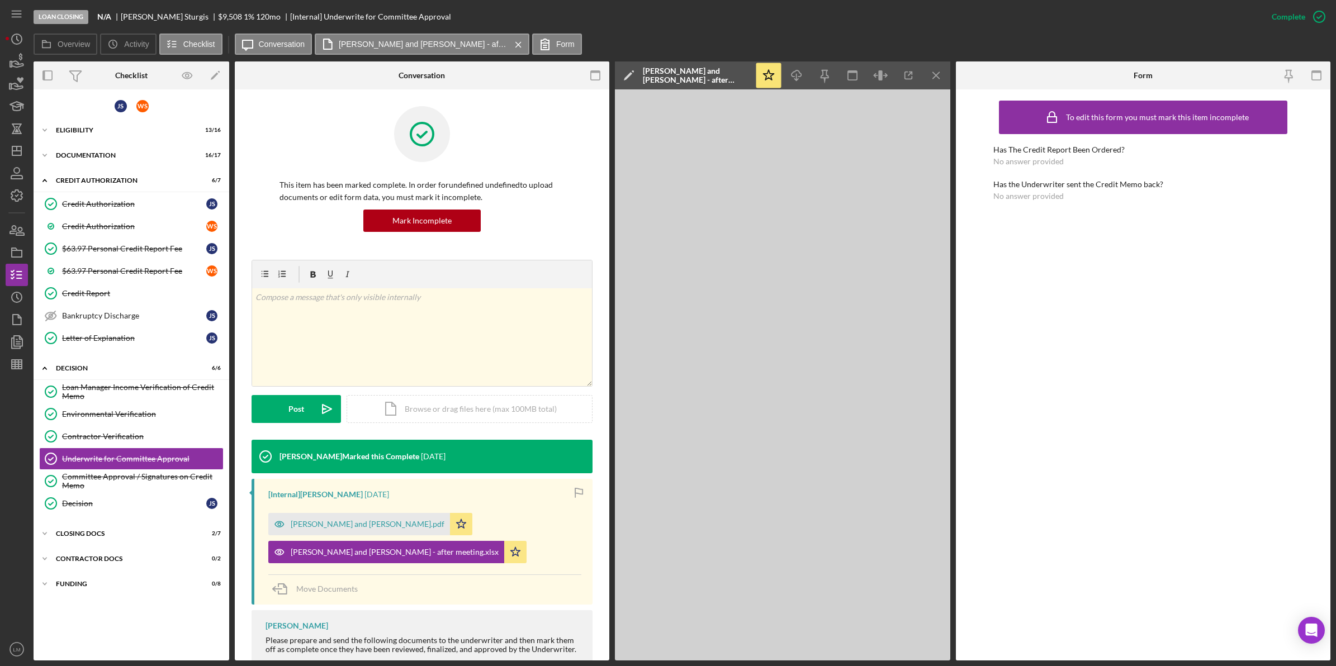
click at [506, 465] on div "[PERSON_NAME] Marked this Complete [DATE]" at bounding box center [422, 457] width 341 height 34
click at [147, 493] on link "Committee Approval / Signatures on Credit Memo Committee Approval / Signatures …" at bounding box center [131, 481] width 184 height 22
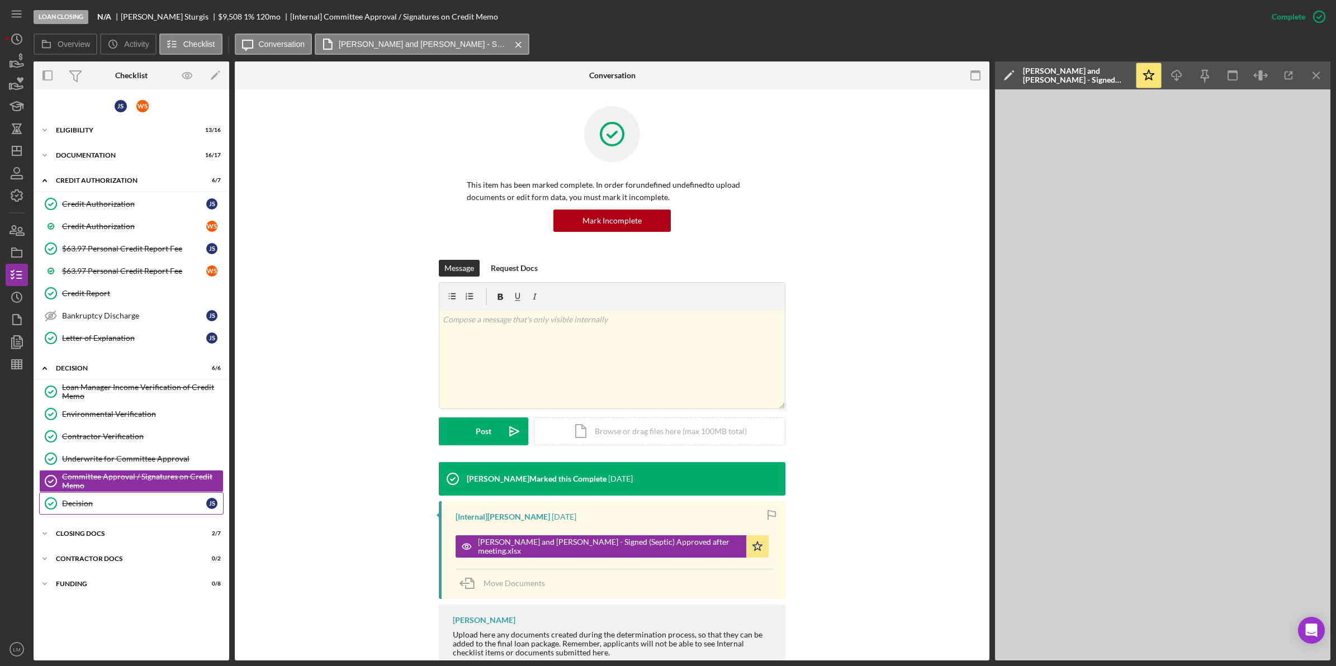
click at [145, 502] on div "Decision" at bounding box center [134, 503] width 144 height 9
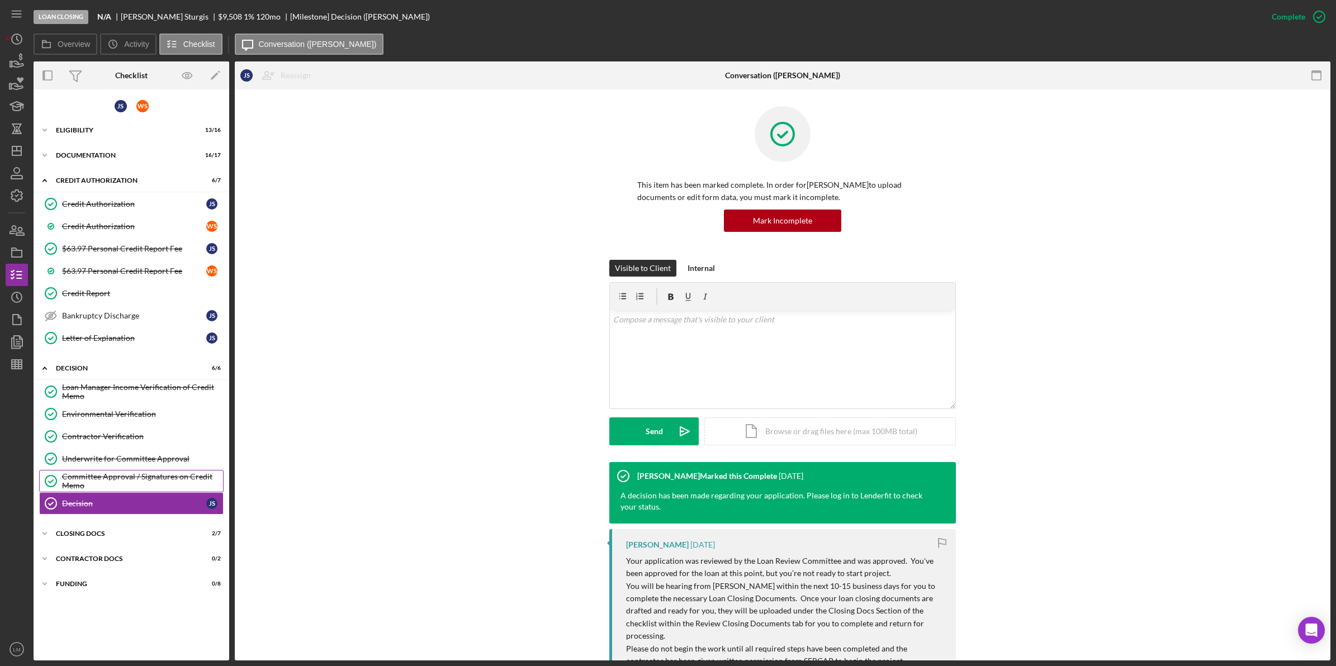
click at [155, 486] on div "Committee Approval / Signatures on Credit Memo" at bounding box center [142, 481] width 161 height 18
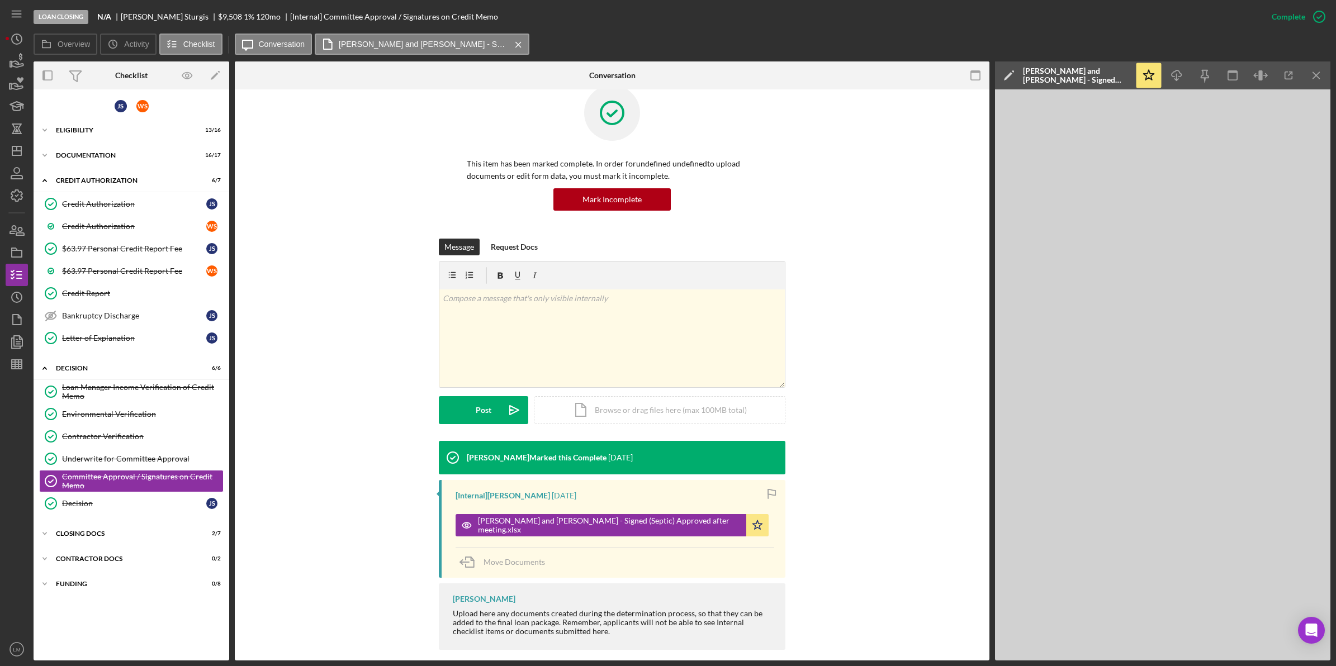
scroll to position [34, 0]
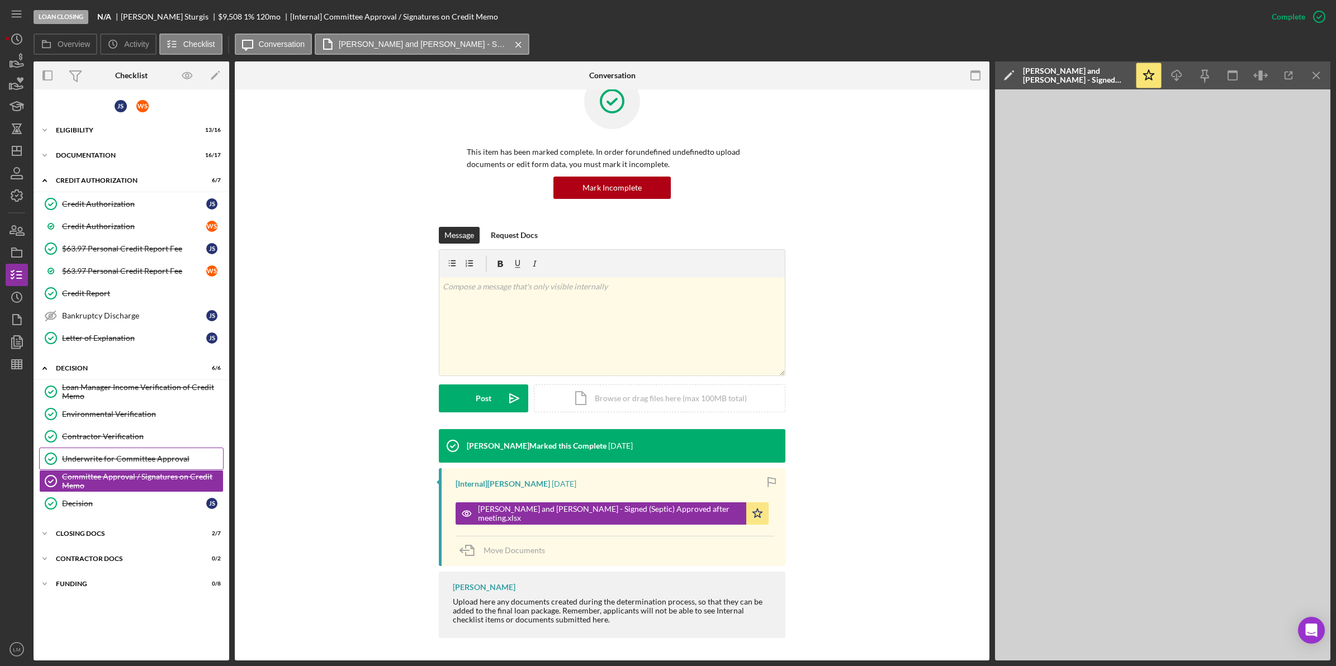
click at [143, 468] on link "Underwrite for Committee Approval Underwrite for Committee Approval" at bounding box center [131, 459] width 184 height 22
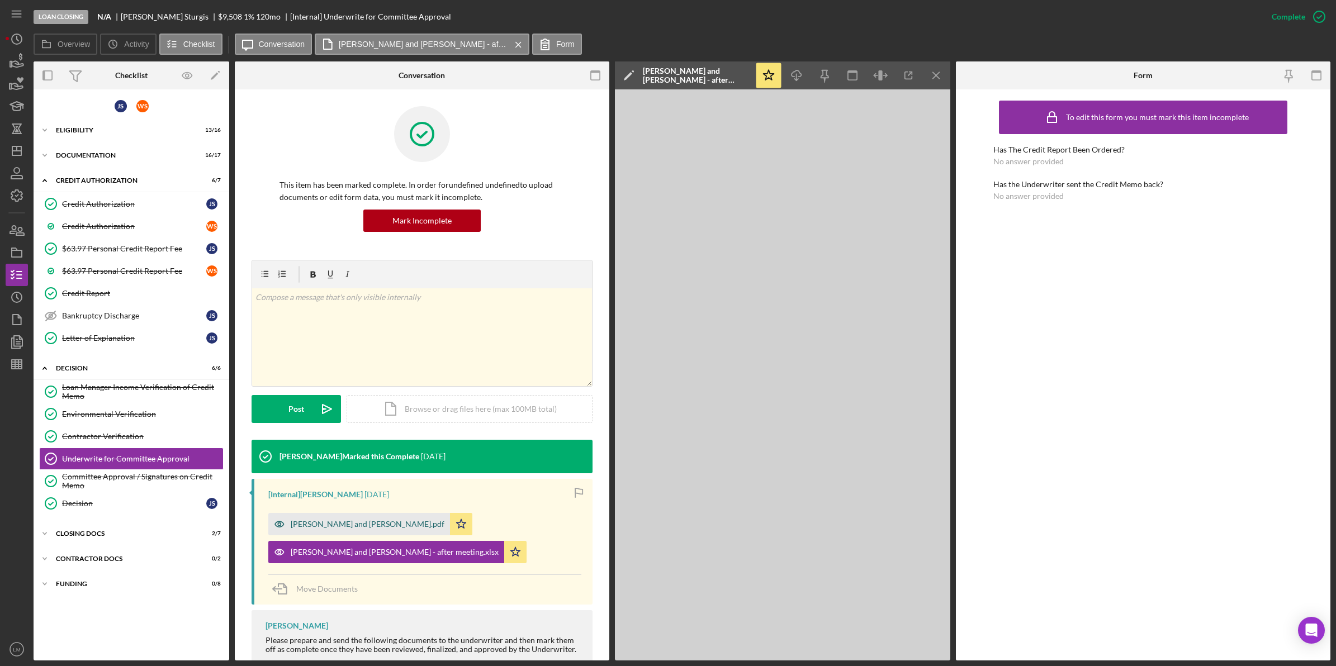
click at [339, 526] on div "[PERSON_NAME] and [PERSON_NAME].pdf" at bounding box center [368, 524] width 154 height 9
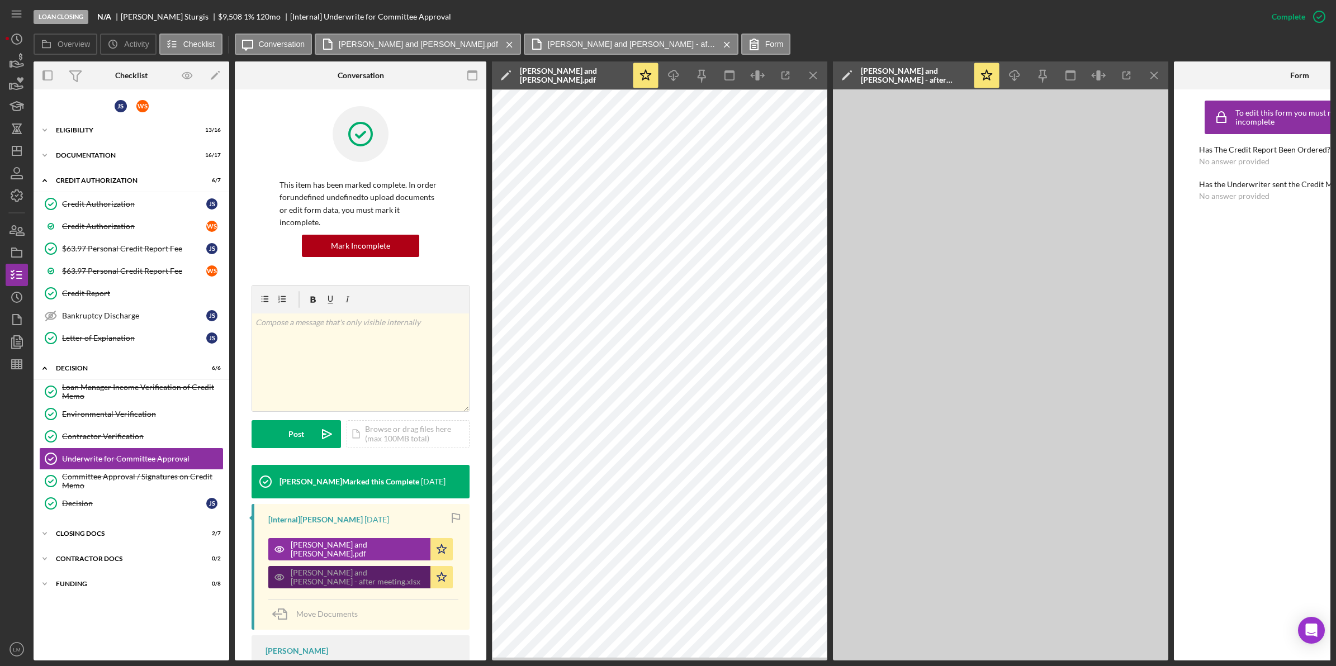
click at [369, 569] on div "[PERSON_NAME] and [PERSON_NAME] - after meeting.xlsx" at bounding box center [358, 578] width 134 height 18
click at [1162, 73] on icon "Icon/Menu Close" at bounding box center [1154, 75] width 25 height 25
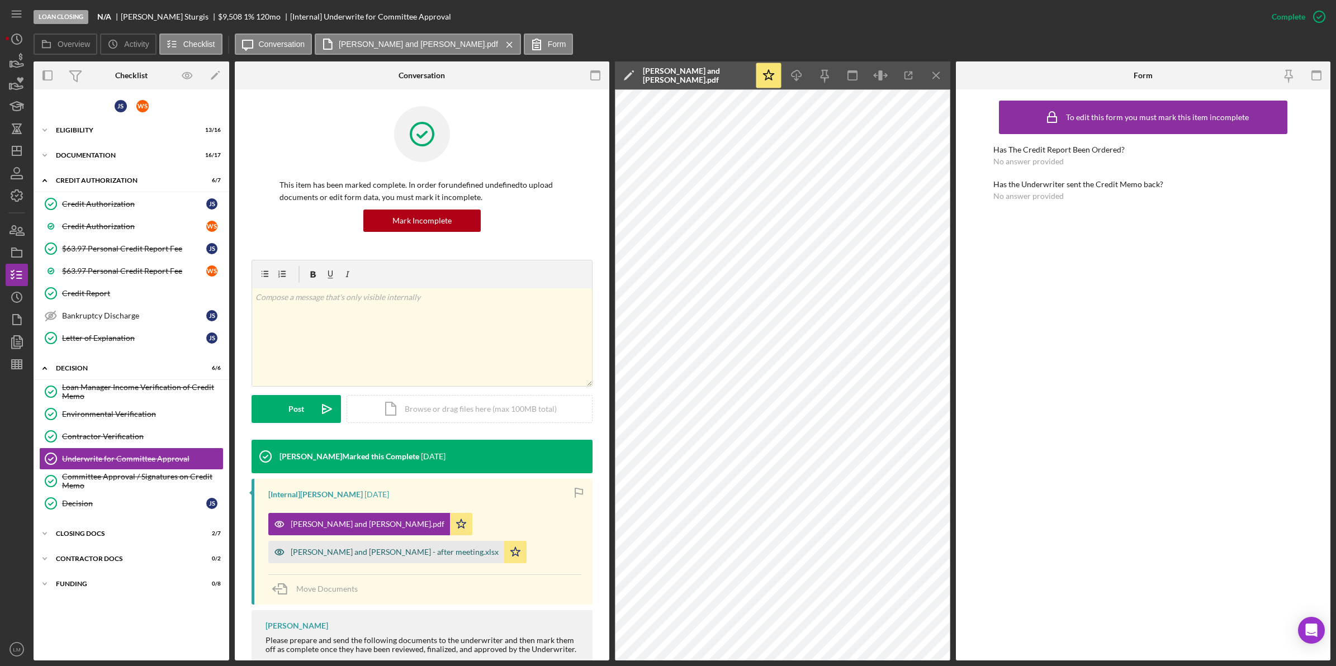
click at [437, 555] on div "[PERSON_NAME] and [PERSON_NAME] - after meeting.xlsx" at bounding box center [395, 552] width 208 height 9
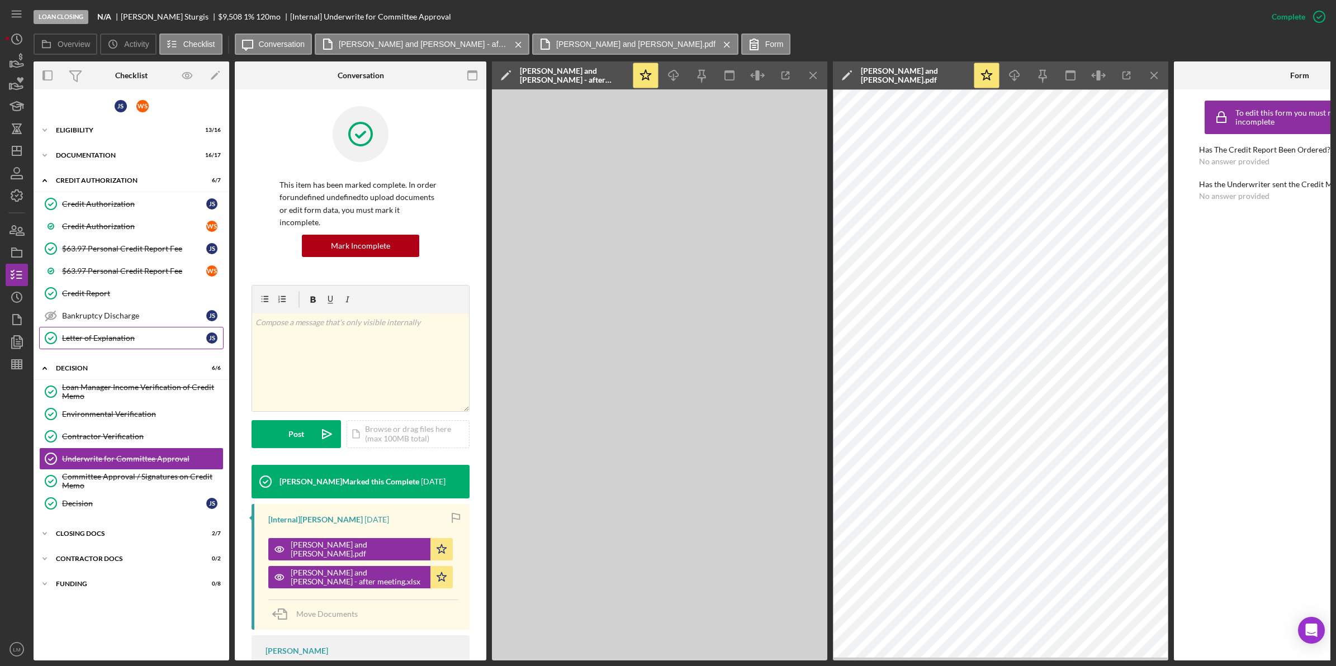
click at [116, 331] on link "Letter of Explanation Letter of Explanation J S" at bounding box center [131, 338] width 184 height 22
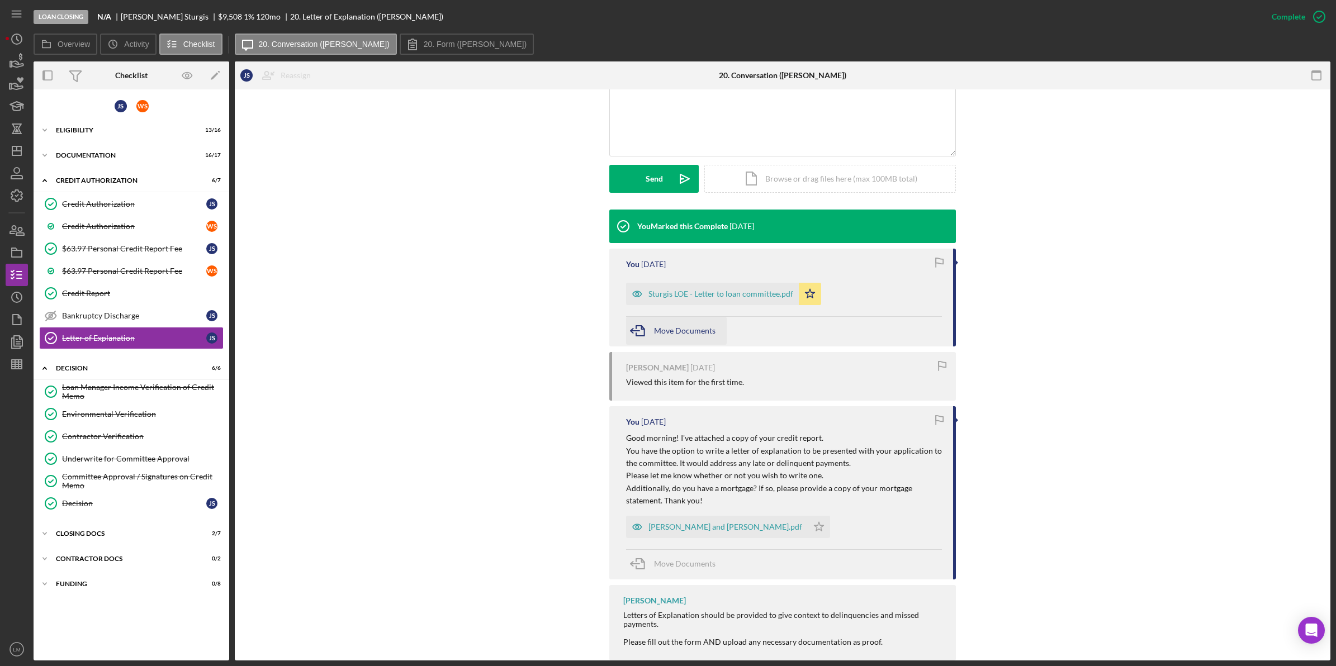
scroll to position [276, 0]
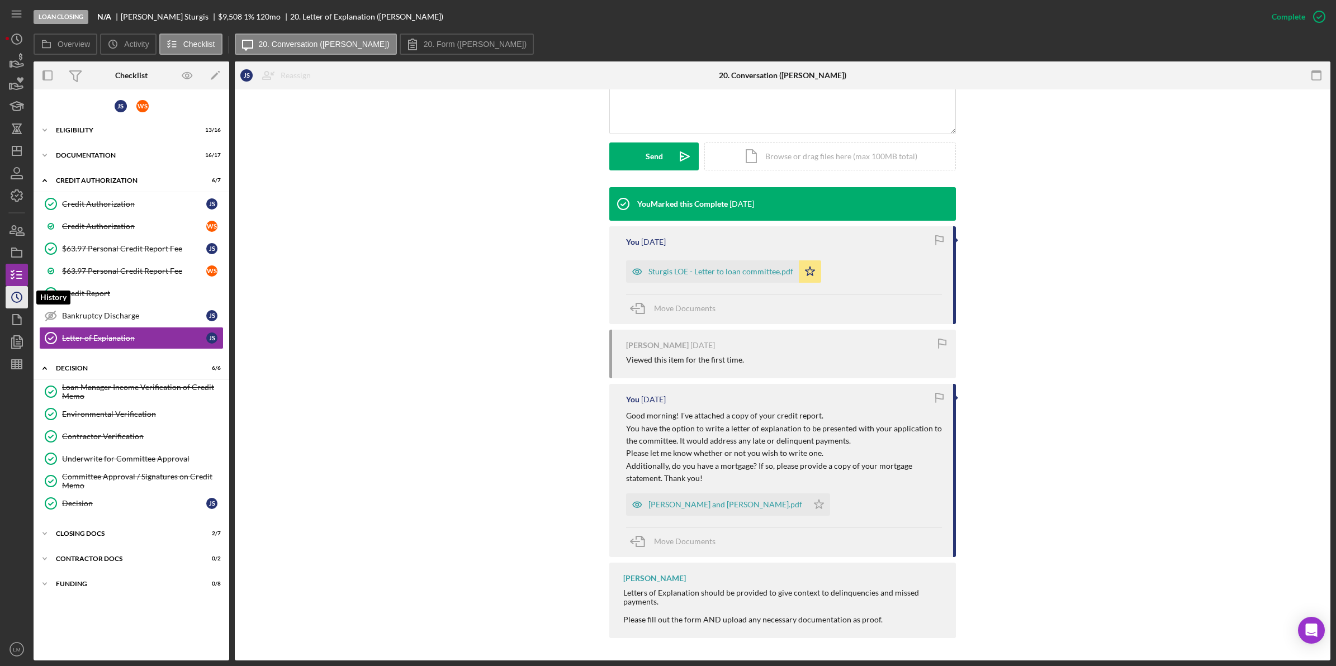
click at [10, 300] on icon "Icon/History" at bounding box center [17, 297] width 28 height 28
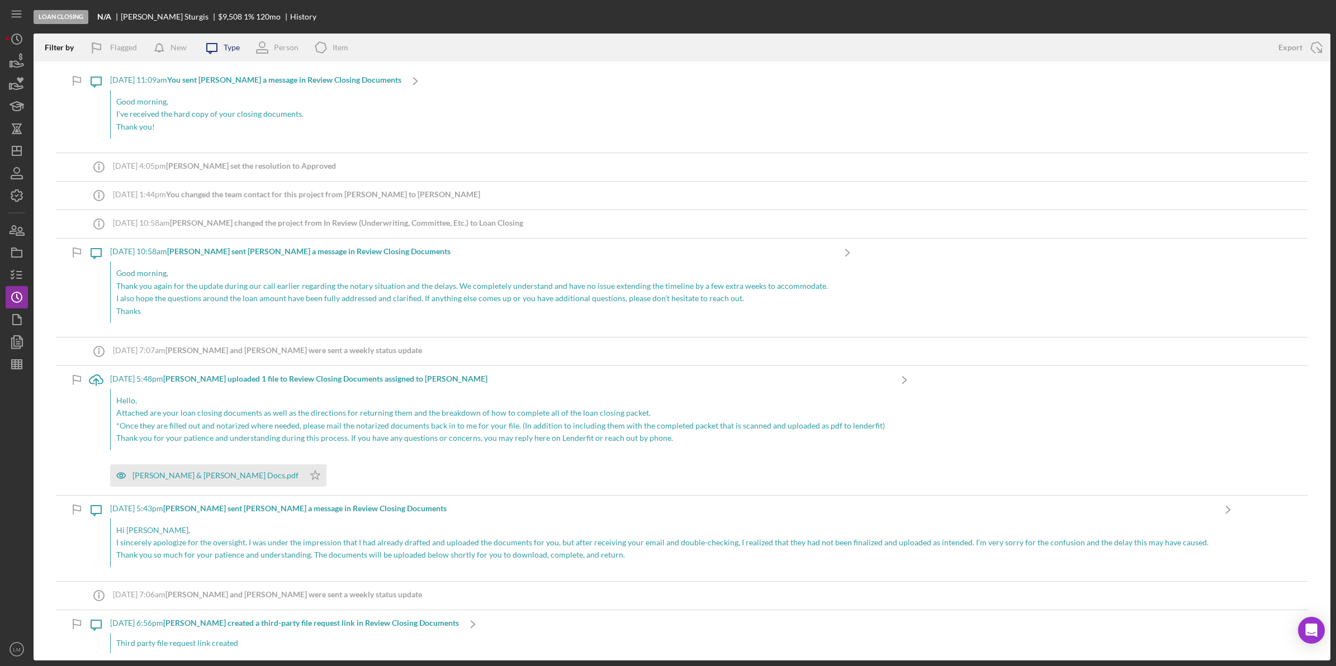
click at [221, 45] on icon "Icon/Message" at bounding box center [212, 48] width 28 height 28
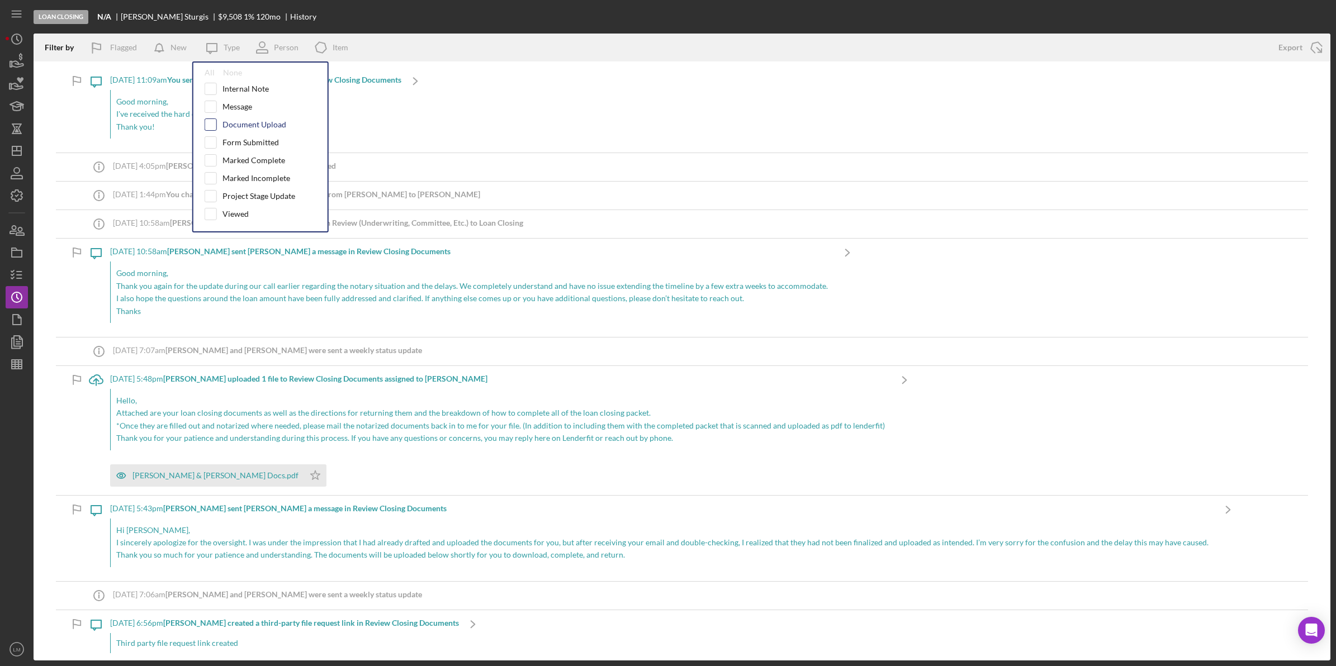
click at [211, 124] on input "checkbox" at bounding box center [210, 124] width 11 height 11
checkbox input "true"
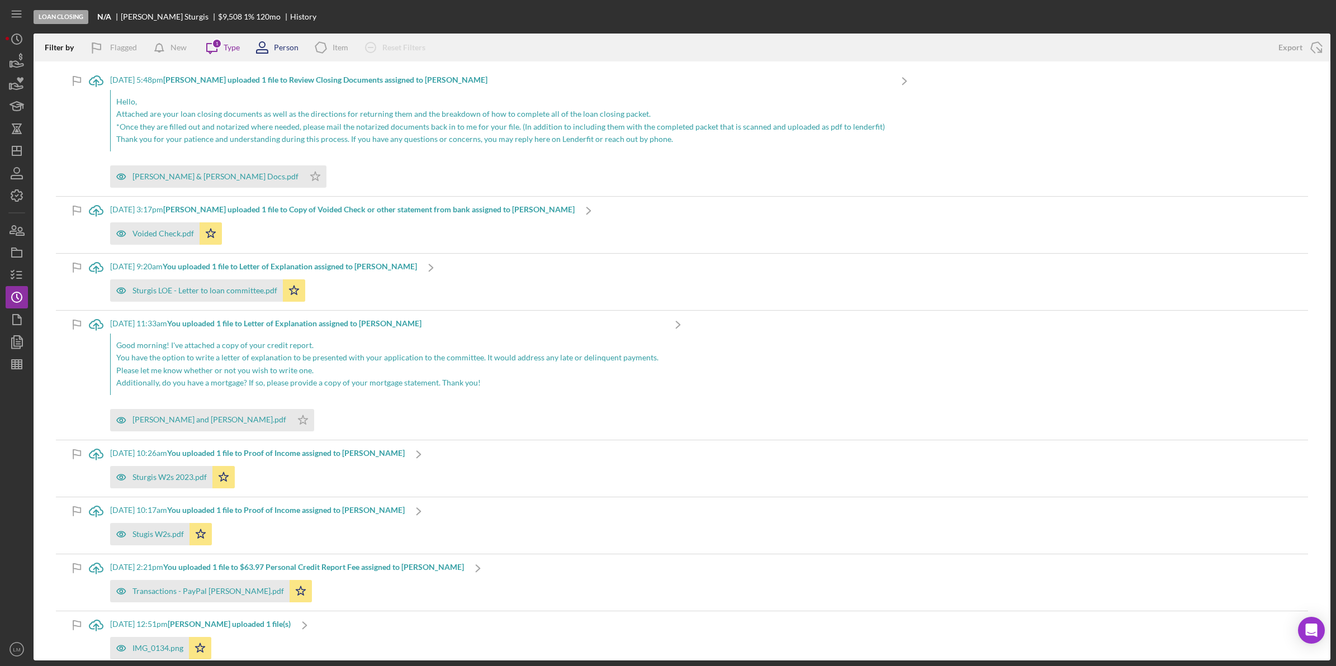
click at [281, 45] on div "Person" at bounding box center [286, 47] width 25 height 9
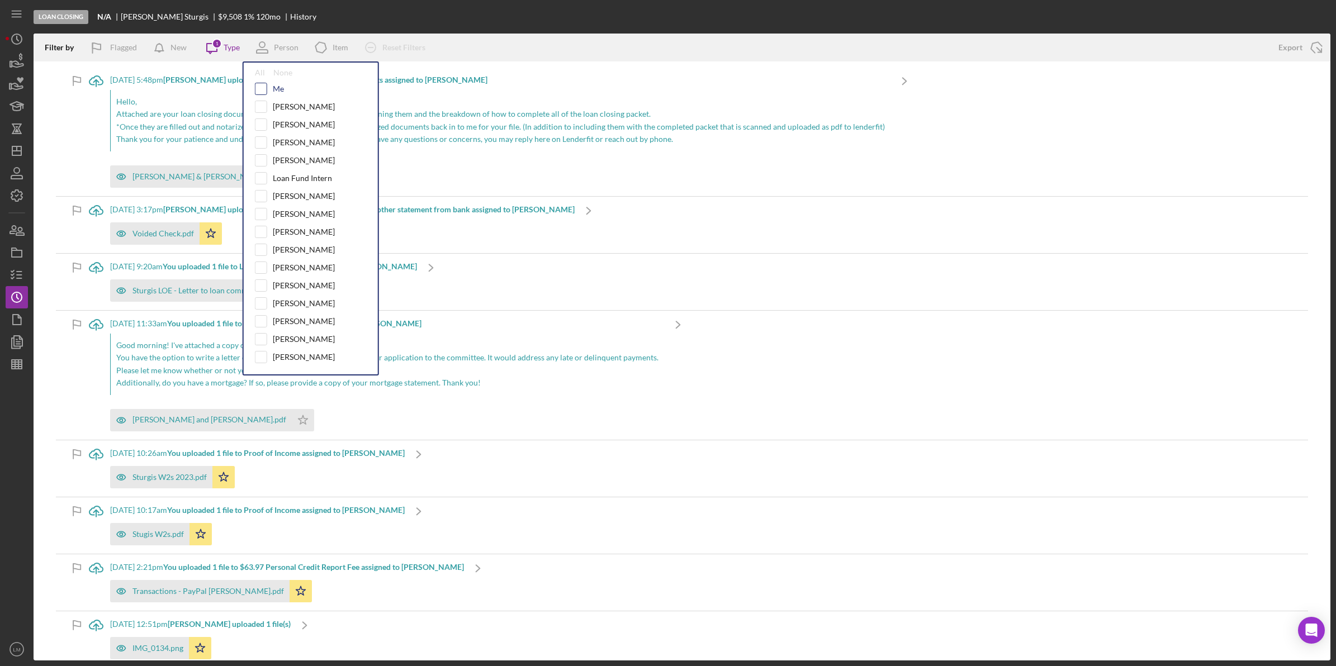
drag, startPoint x: 244, startPoint y: 81, endPoint x: 258, endPoint y: 82, distance: 14.0
click at [246, 81] on div "All None Me [PERSON_NAME] [PERSON_NAME] [PERSON_NAME] [PERSON_NAME] Loan Fund I…" at bounding box center [311, 218] width 136 height 314
click at [263, 84] on input "checkbox" at bounding box center [260, 88] width 11 height 11
checkbox input "true"
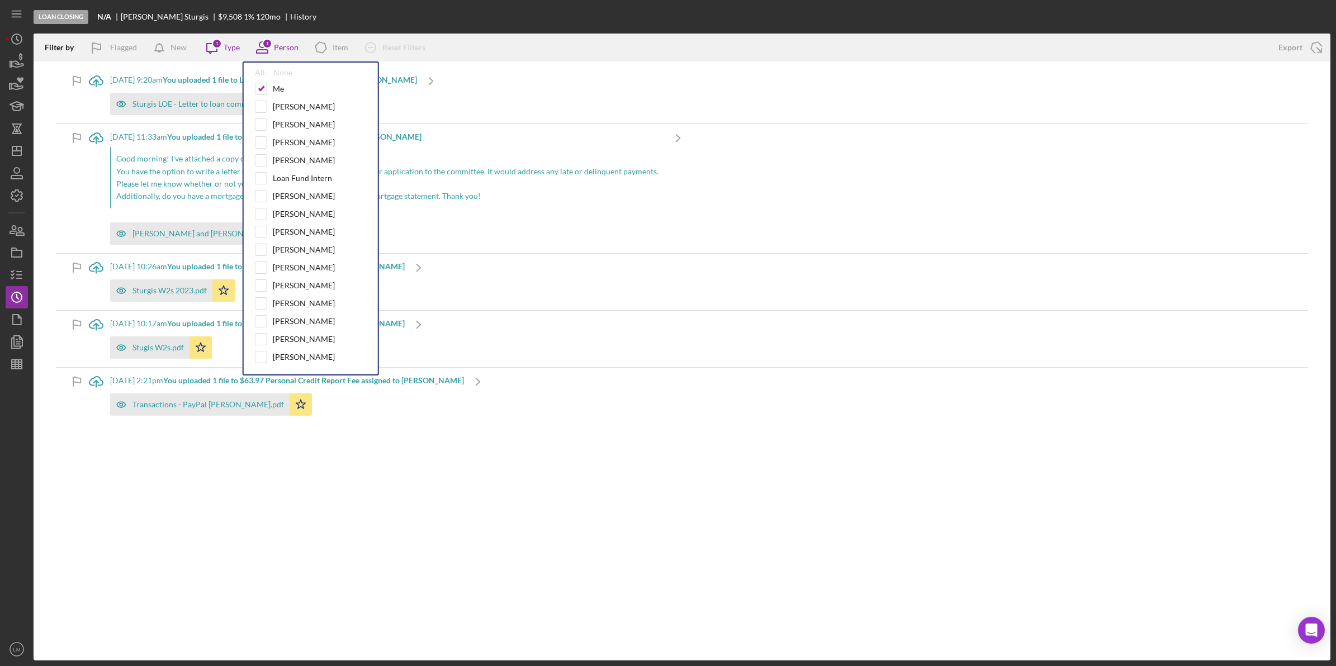
click at [446, 7] on div "Loan Closing N/A [PERSON_NAME] $9,508 1 % 120 mo History" at bounding box center [682, 17] width 1297 height 34
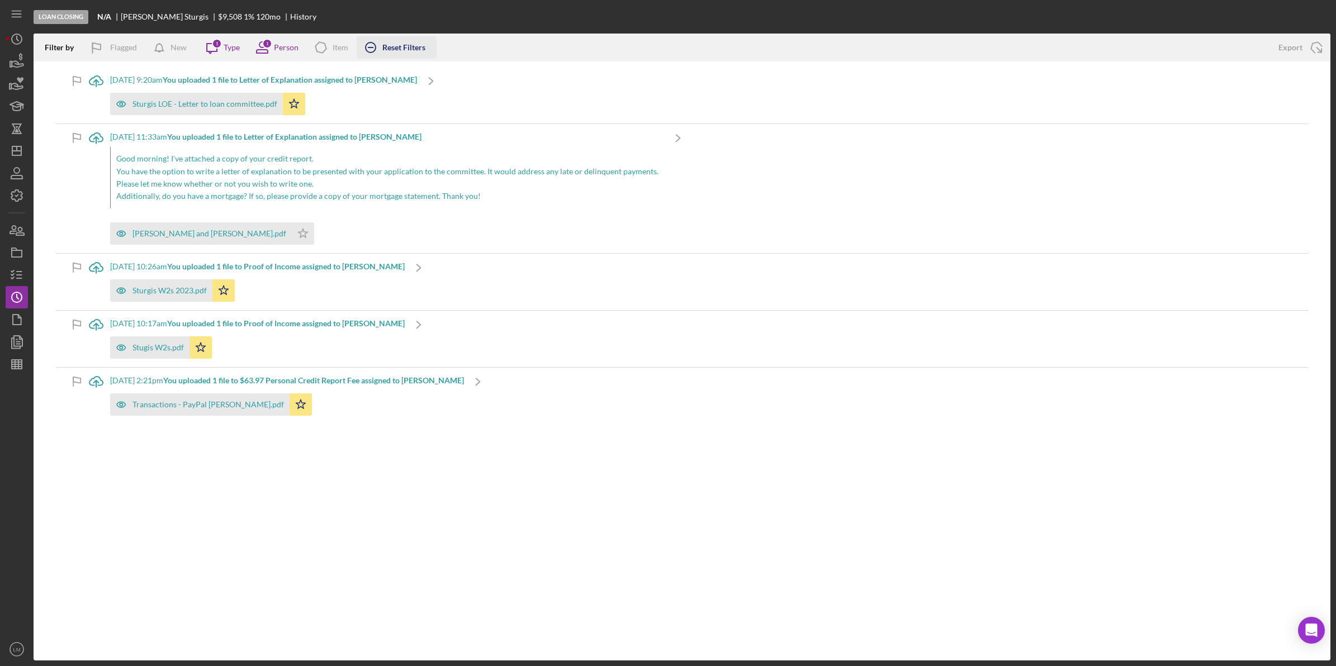
click at [386, 50] on div "Reset Filters" at bounding box center [403, 47] width 43 height 22
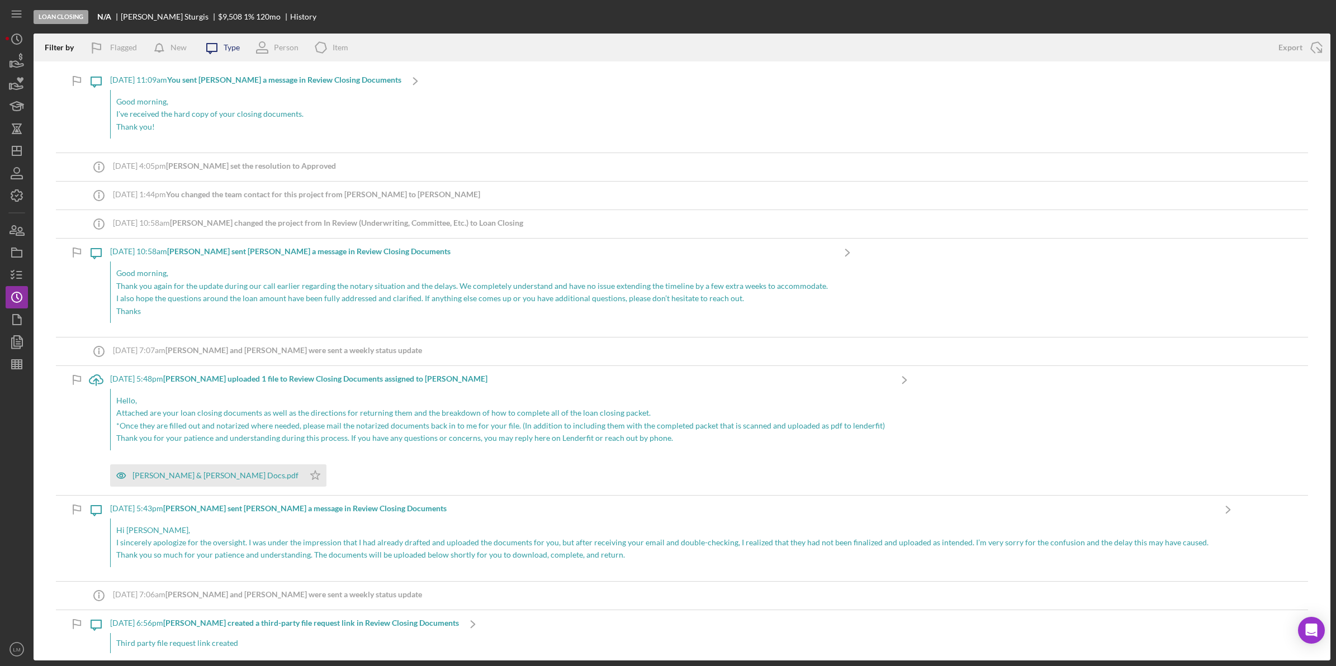
click at [221, 44] on icon "Icon/Message" at bounding box center [212, 48] width 28 height 28
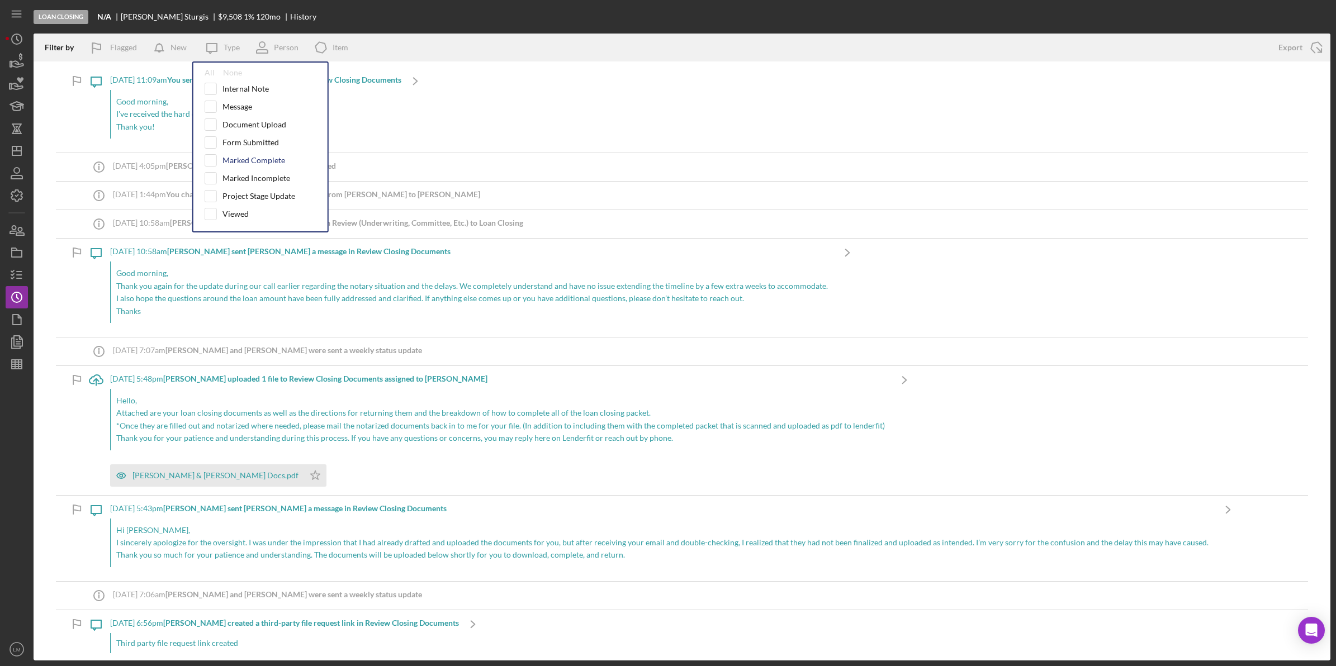
click at [242, 159] on div "Marked Complete" at bounding box center [254, 160] width 63 height 9
checkbox input "true"
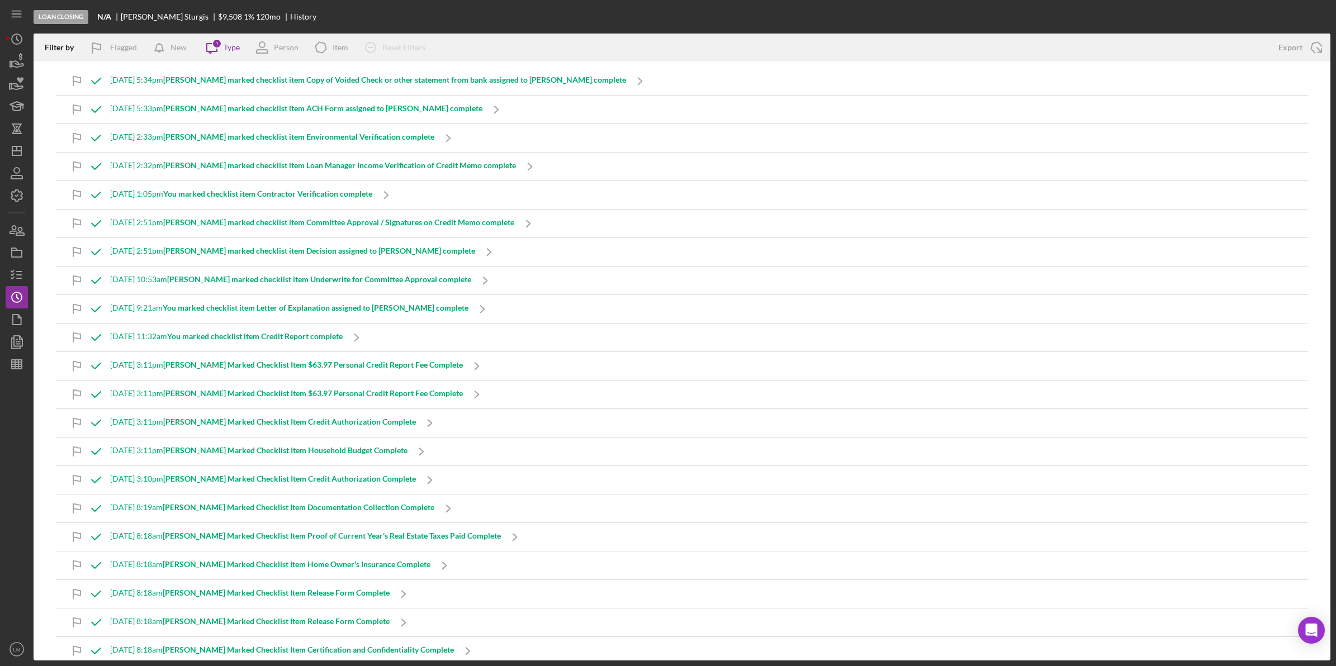
click at [432, 9] on div "Loan Closing N/A [PERSON_NAME] $9,508 1 % 120 mo History" at bounding box center [682, 17] width 1297 height 34
click at [323, 44] on icon "Icon/Product" at bounding box center [321, 48] width 28 height 28
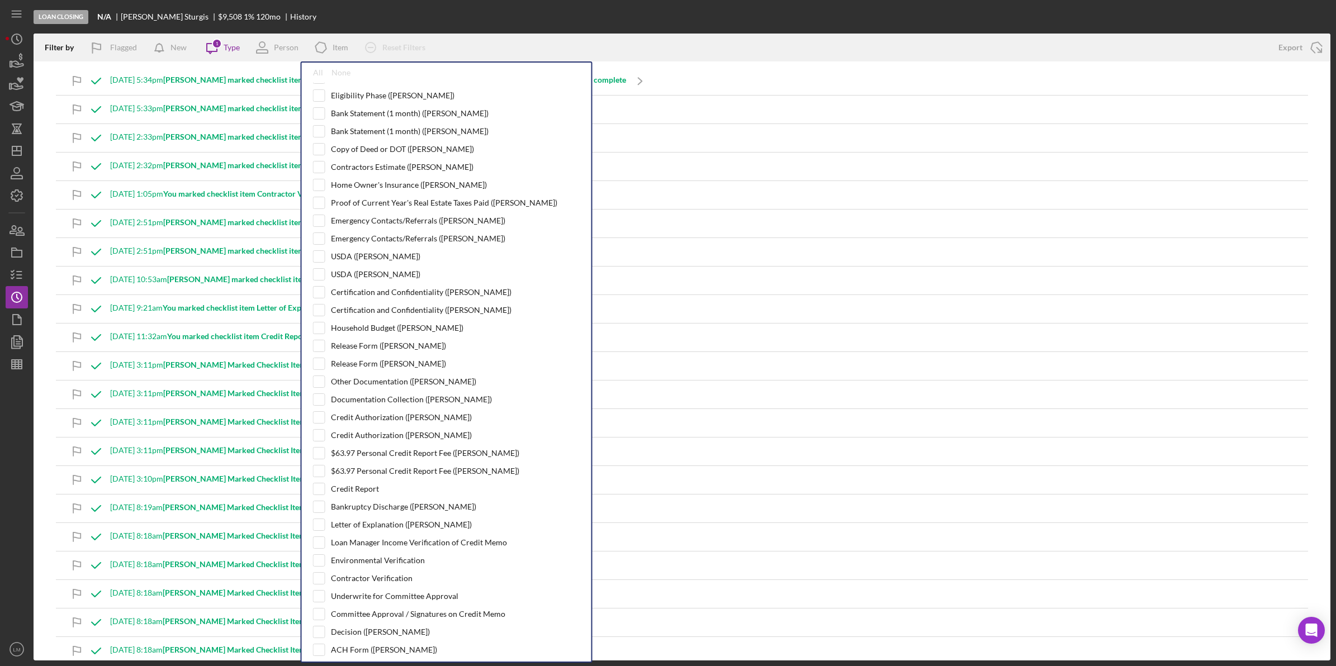
scroll to position [280, 0]
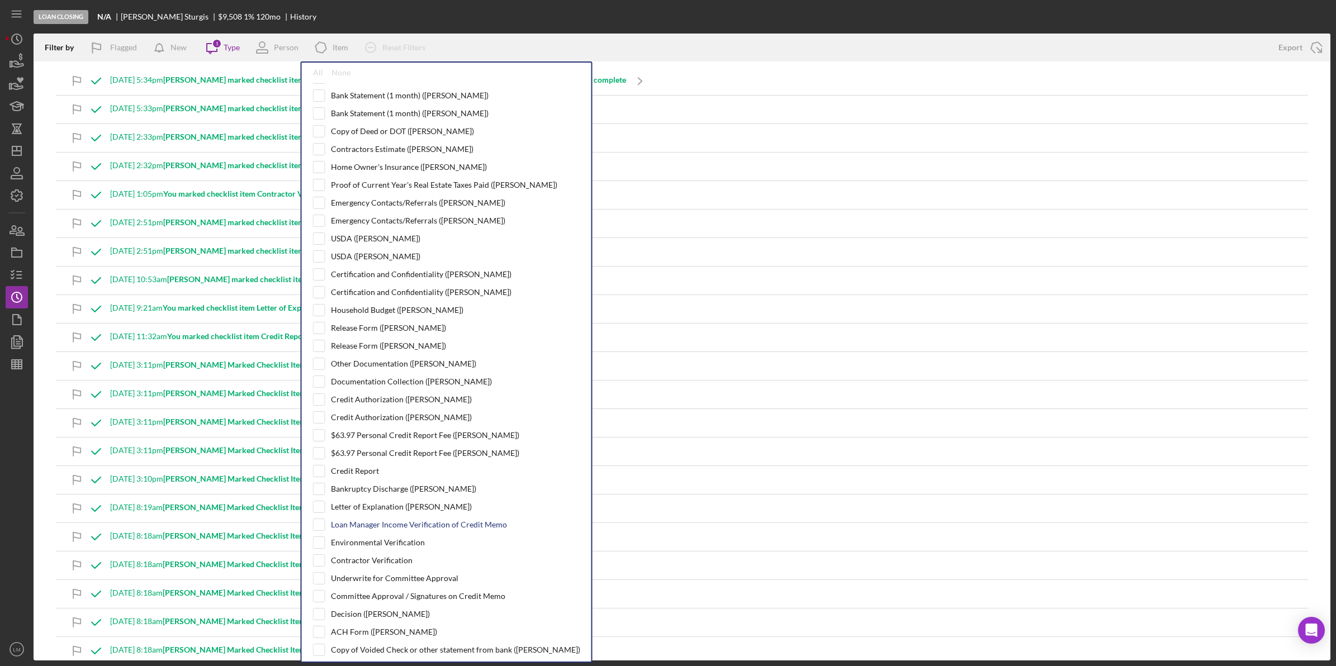
click at [426, 529] on div "Loan Manager Income Verification of Credit Memo" at bounding box center [419, 524] width 176 height 9
checkbox input "true"
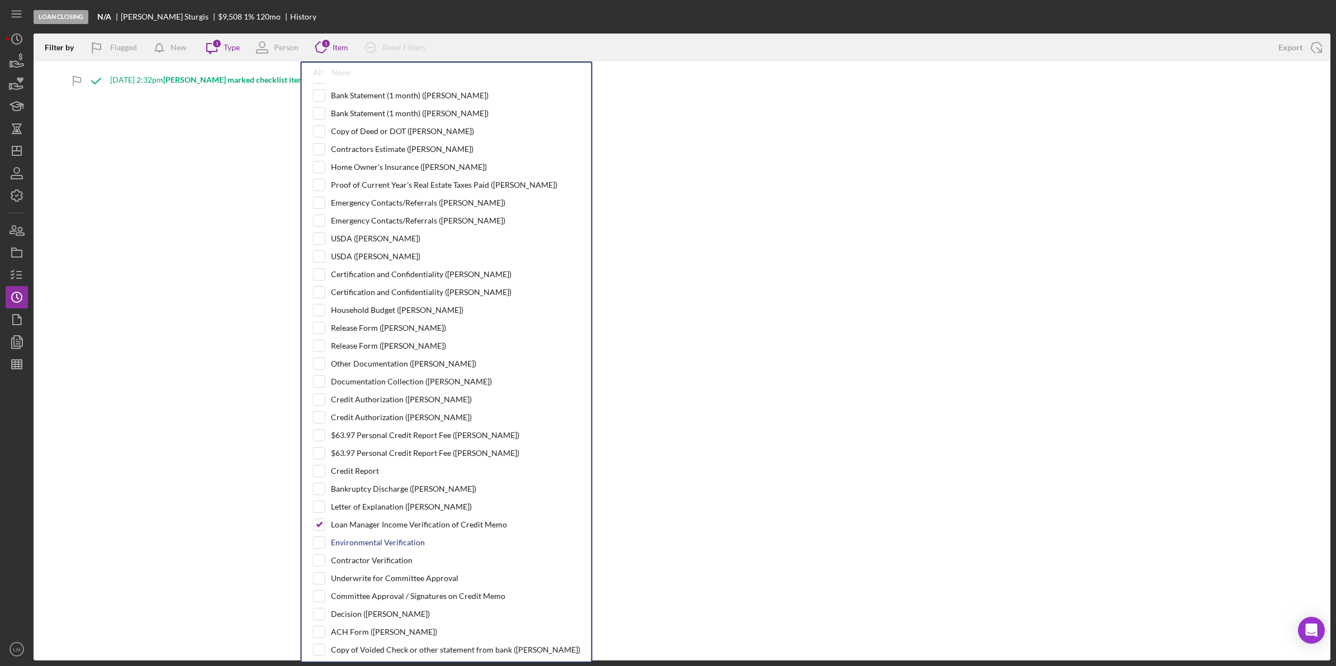
click at [381, 547] on div "Environmental Verification" at bounding box center [378, 542] width 94 height 9
checkbox input "true"
click at [370, 565] on div "Contractor Verification" at bounding box center [372, 560] width 82 height 9
checkbox input "true"
click at [781, 323] on div "Filter by Flagged New Icon/Message 1 Type Person Icon/Product 3 Item All None P…" at bounding box center [682, 347] width 1297 height 627
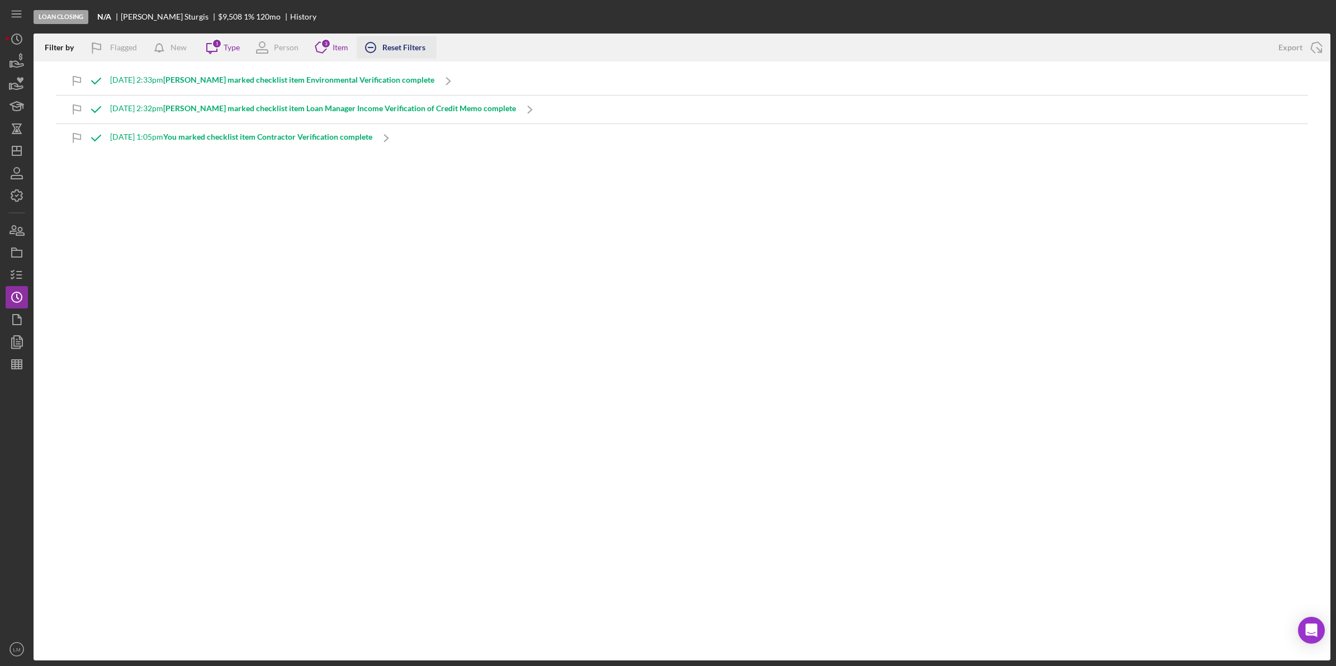
click at [419, 43] on div "Reset Filters" at bounding box center [403, 47] width 43 height 22
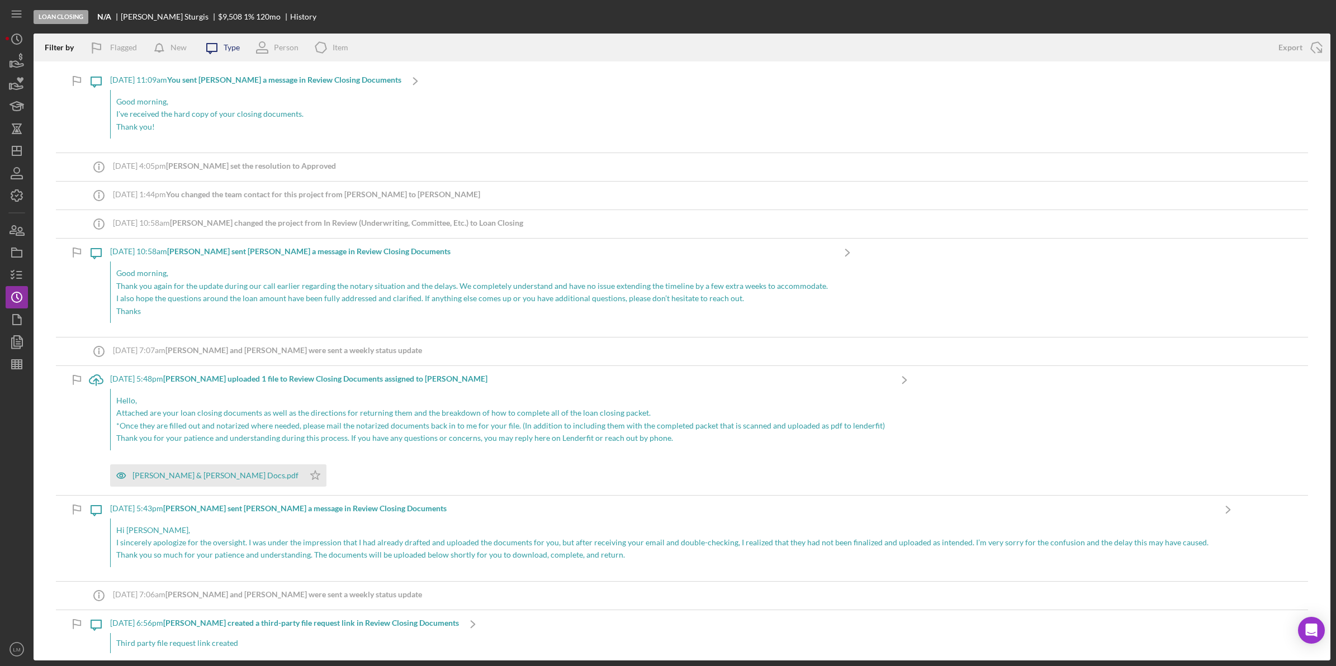
click at [215, 45] on icon "Icon/Message" at bounding box center [212, 48] width 28 height 28
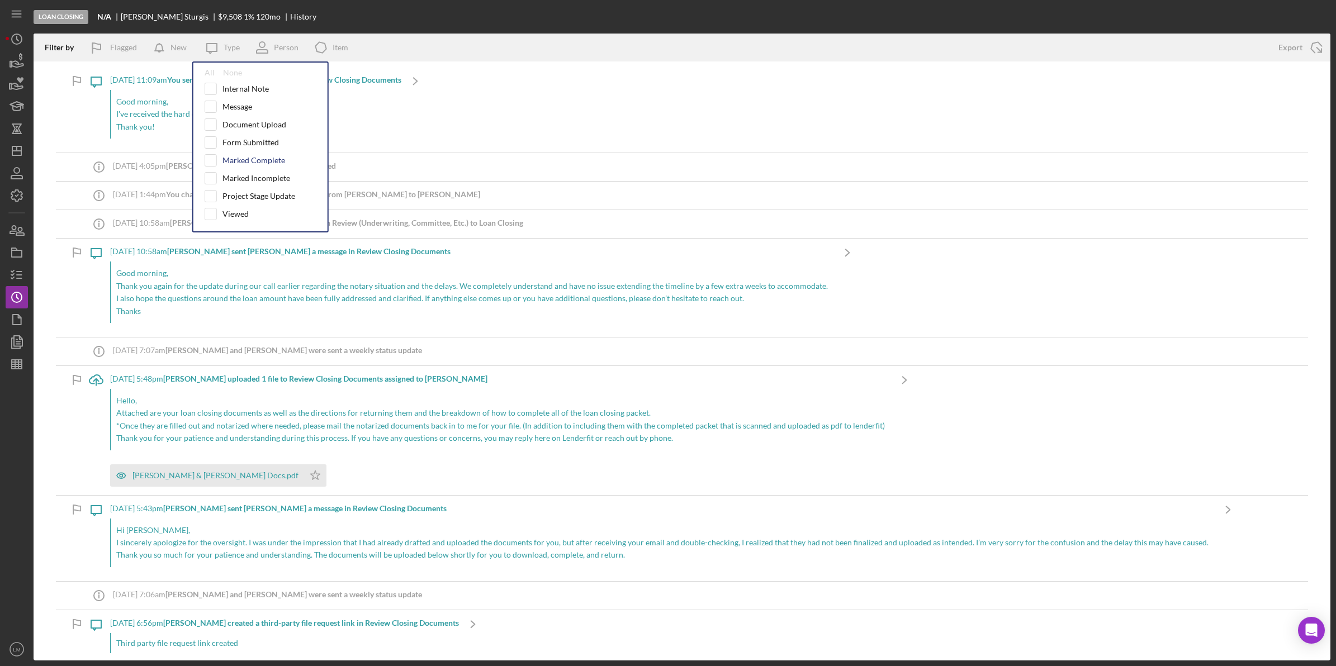
click at [258, 155] on div "Marked Complete" at bounding box center [261, 160] width 112 height 12
click at [248, 158] on div "Marked Complete" at bounding box center [254, 160] width 63 height 9
checkbox input "true"
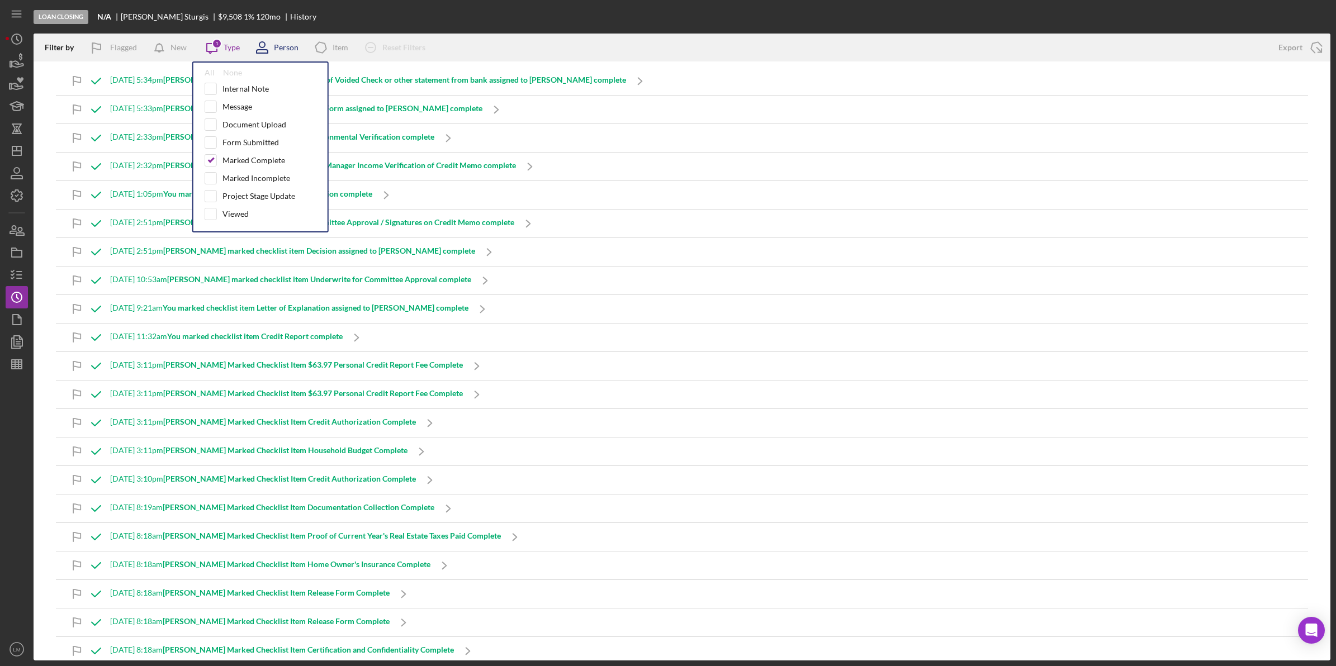
click at [285, 56] on div "Person" at bounding box center [273, 48] width 50 height 28
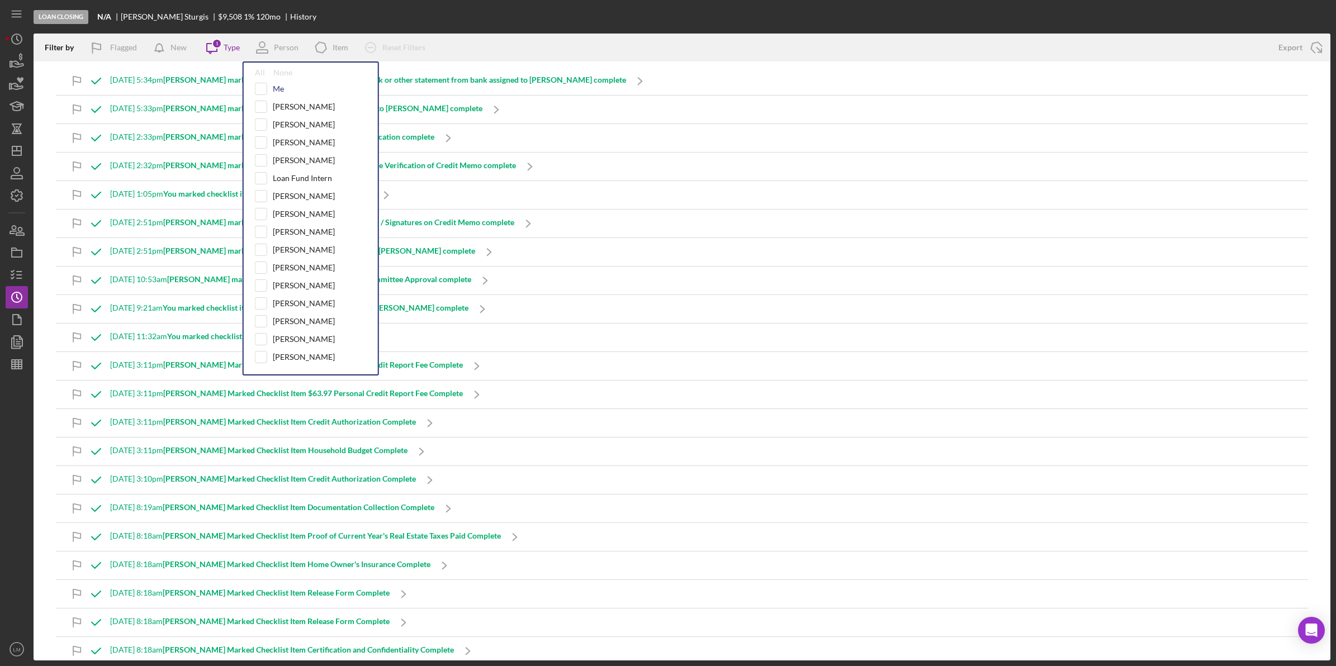
click at [269, 88] on div "Me" at bounding box center [311, 89] width 112 height 12
click at [255, 87] on input "checkbox" at bounding box center [260, 88] width 11 height 11
checkbox input "true"
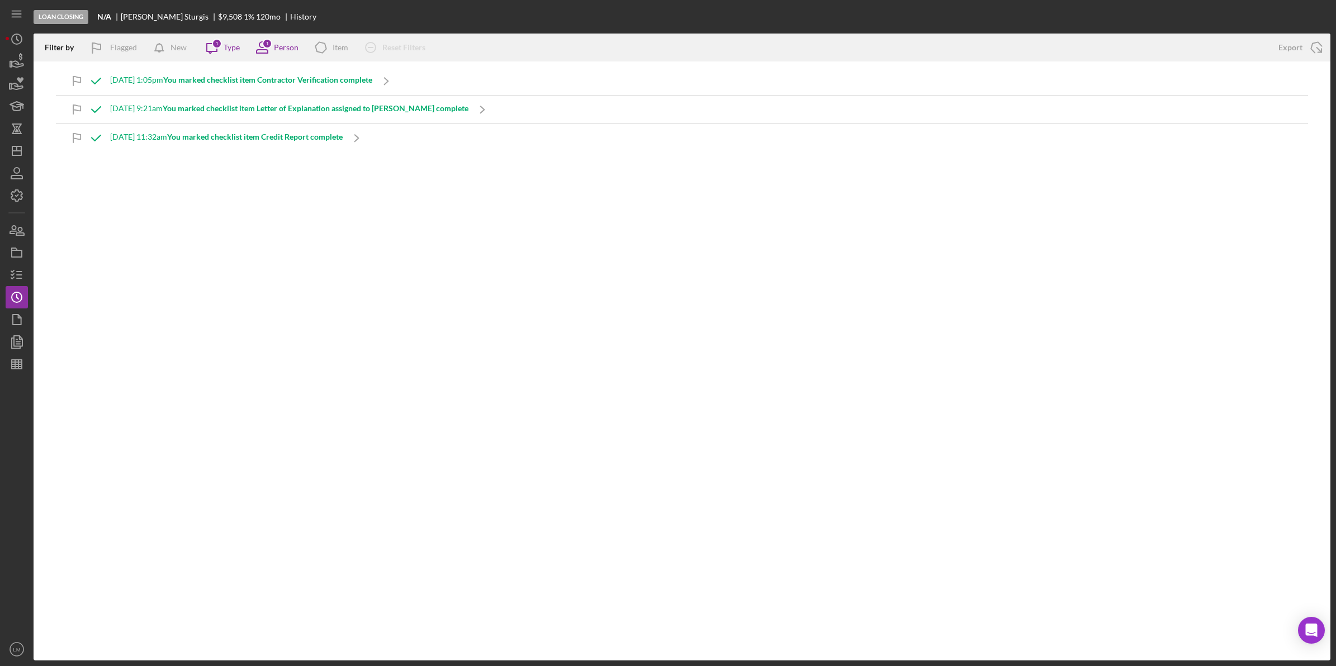
click at [456, 16] on div "Loan Closing N/A [PERSON_NAME] $9,508 1 % 120 mo History" at bounding box center [682, 17] width 1297 height 34
click at [13, 151] on line "button" at bounding box center [16, 151] width 9 height 0
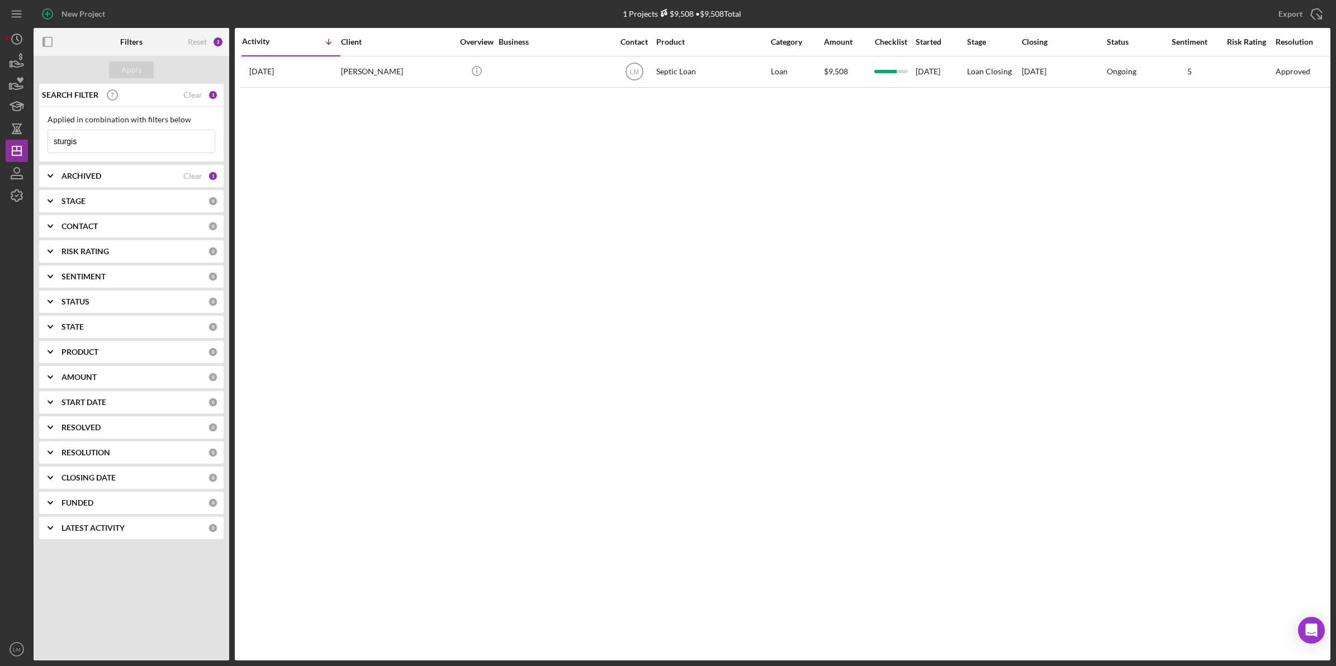
click at [140, 143] on input "sturgis" at bounding box center [131, 141] width 167 height 22
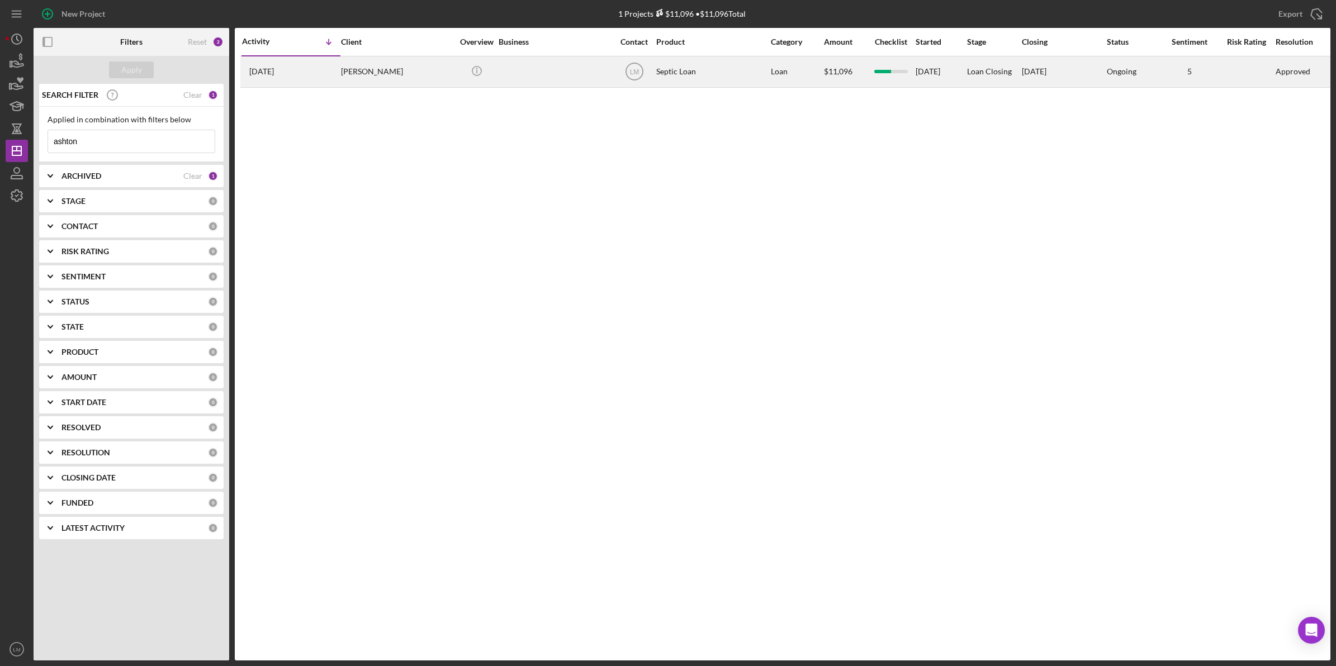
type input "ashton"
click at [334, 64] on div "[DATE] [PERSON_NAME]" at bounding box center [291, 72] width 98 height 30
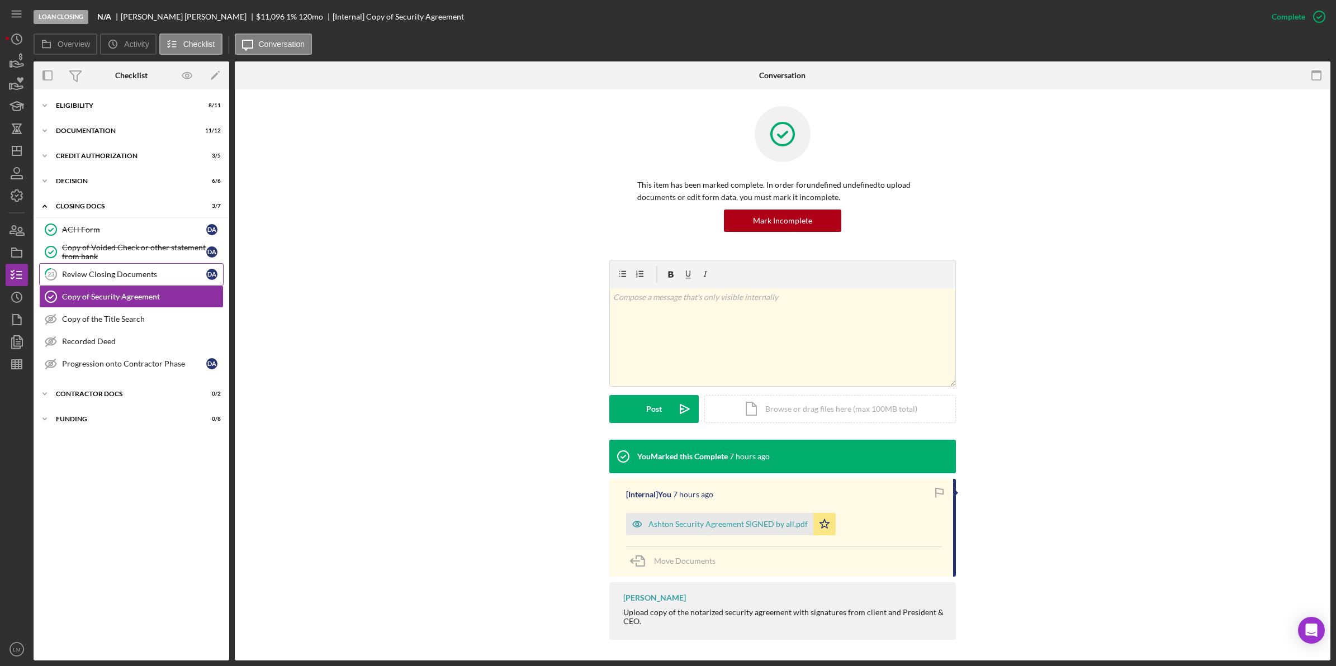
click at [111, 267] on link "23 Review Closing Documents D A" at bounding box center [131, 274] width 184 height 22
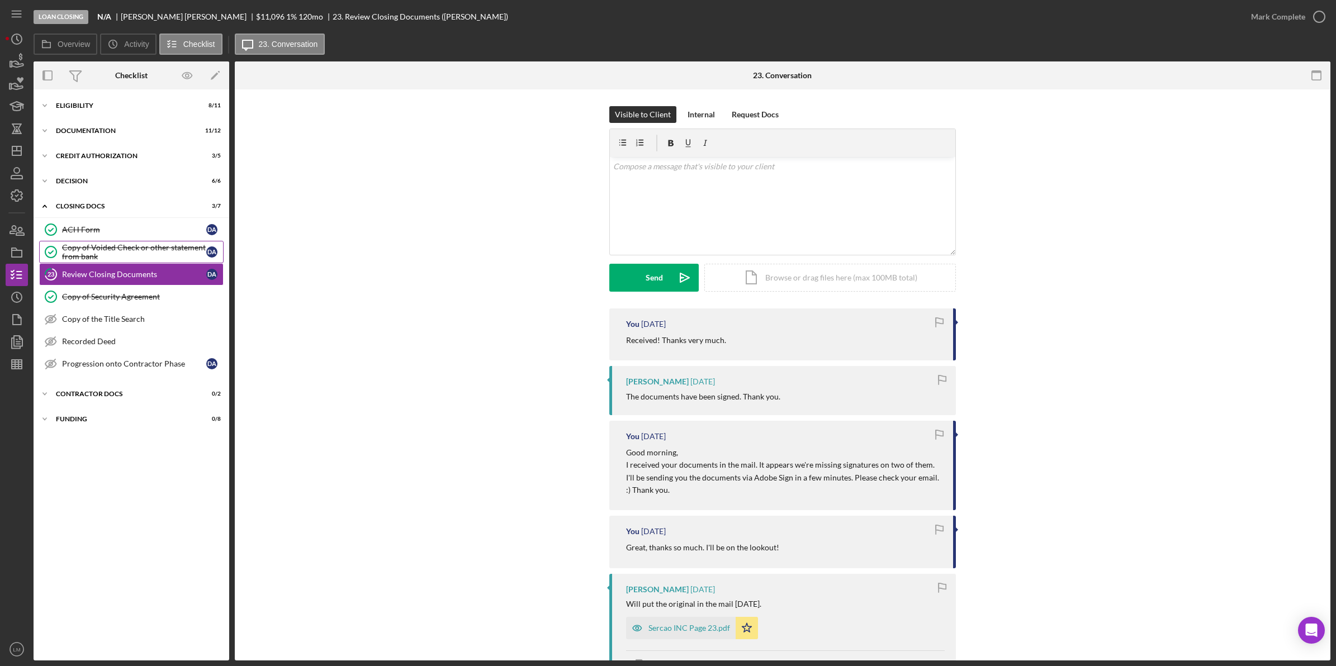
click at [115, 253] on div "Copy of Voided Check or other statement from bank" at bounding box center [134, 252] width 144 height 18
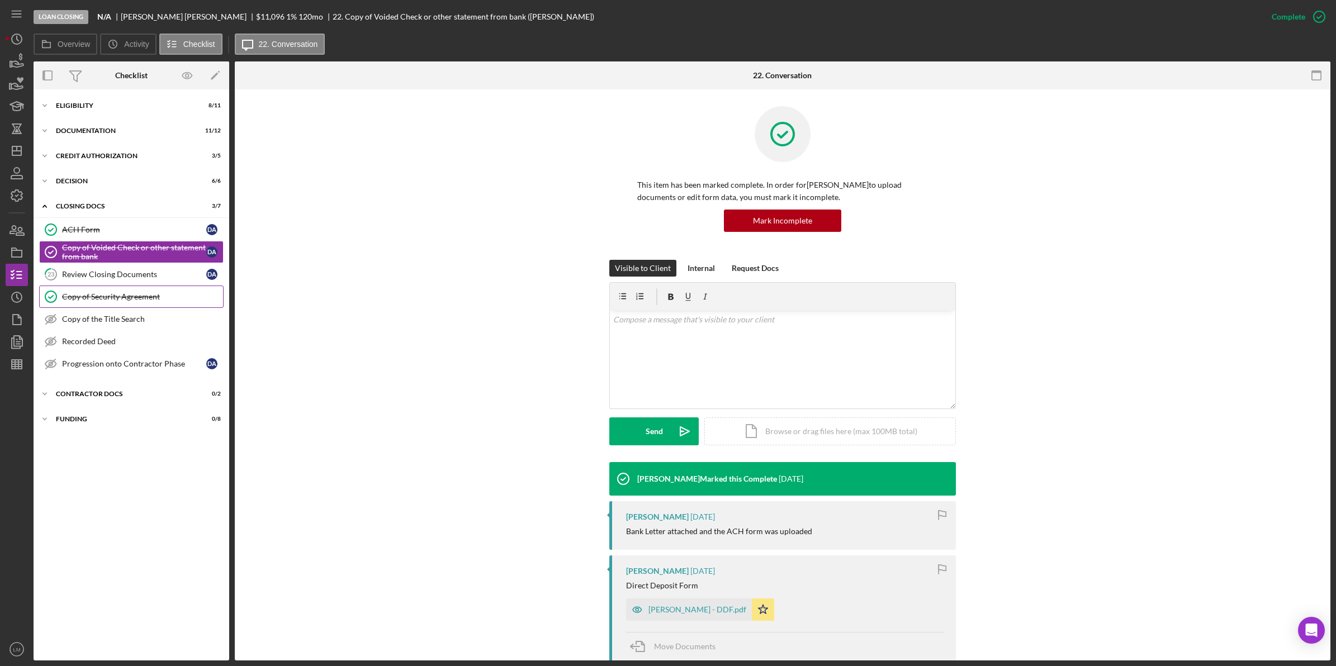
click at [116, 298] on div "Copy of Security Agreement" at bounding box center [142, 296] width 161 height 9
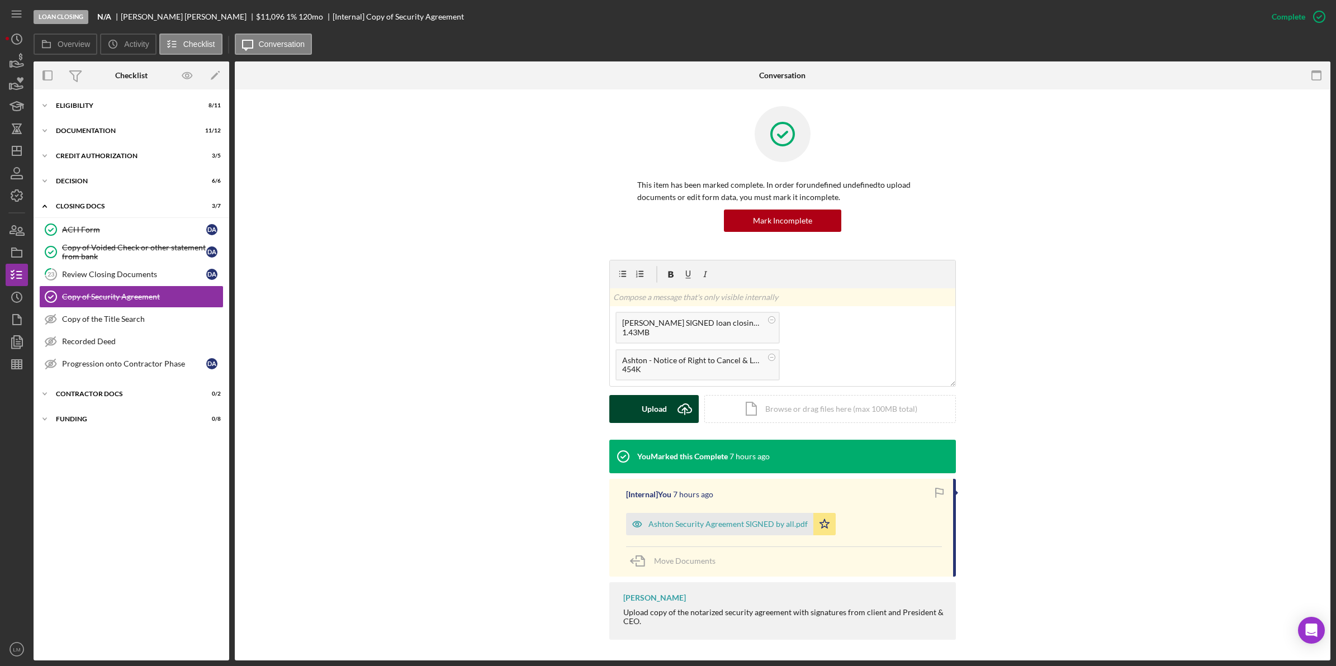
click at [669, 416] on button "Upload Icon/Upload" at bounding box center [653, 409] width 89 height 28
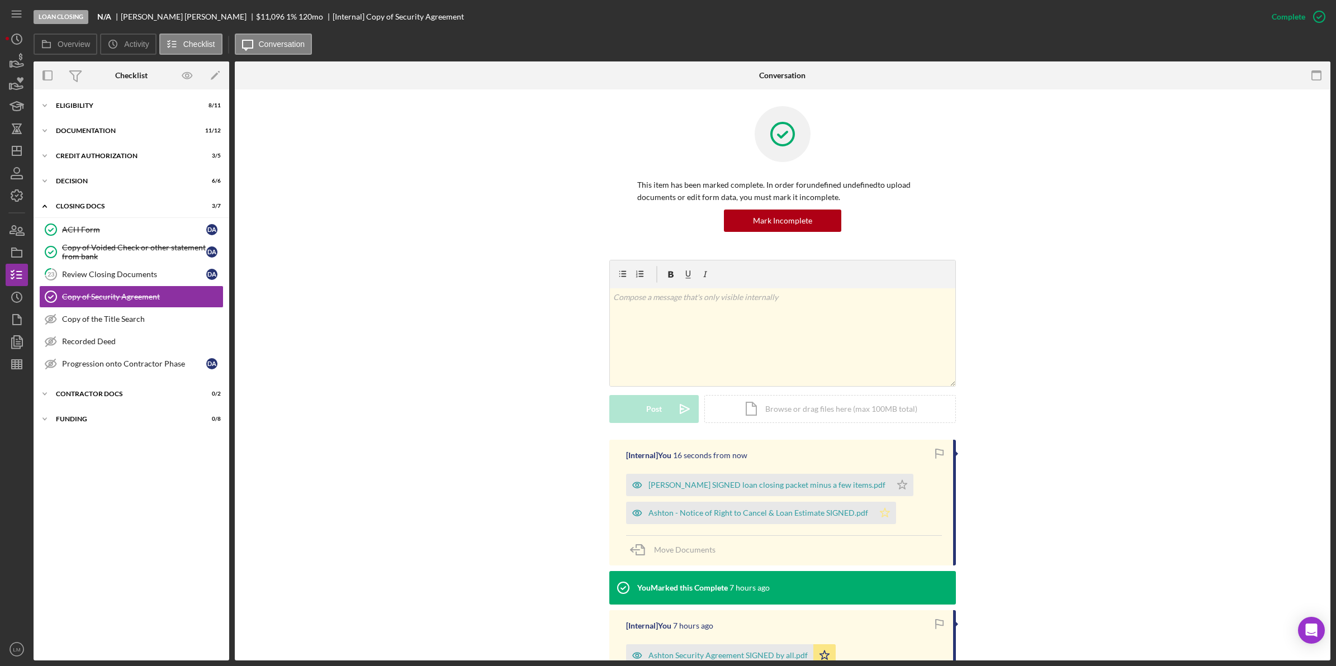
click at [883, 512] on icon "Icon/Star" at bounding box center [885, 513] width 22 height 22
click at [891, 481] on icon "Icon/Star" at bounding box center [902, 485] width 22 height 22
click at [1108, 442] on div "[Internal] You 16 seconds from now [PERSON_NAME] SIGNED loan closing packet min…" at bounding box center [783, 609] width 1062 height 338
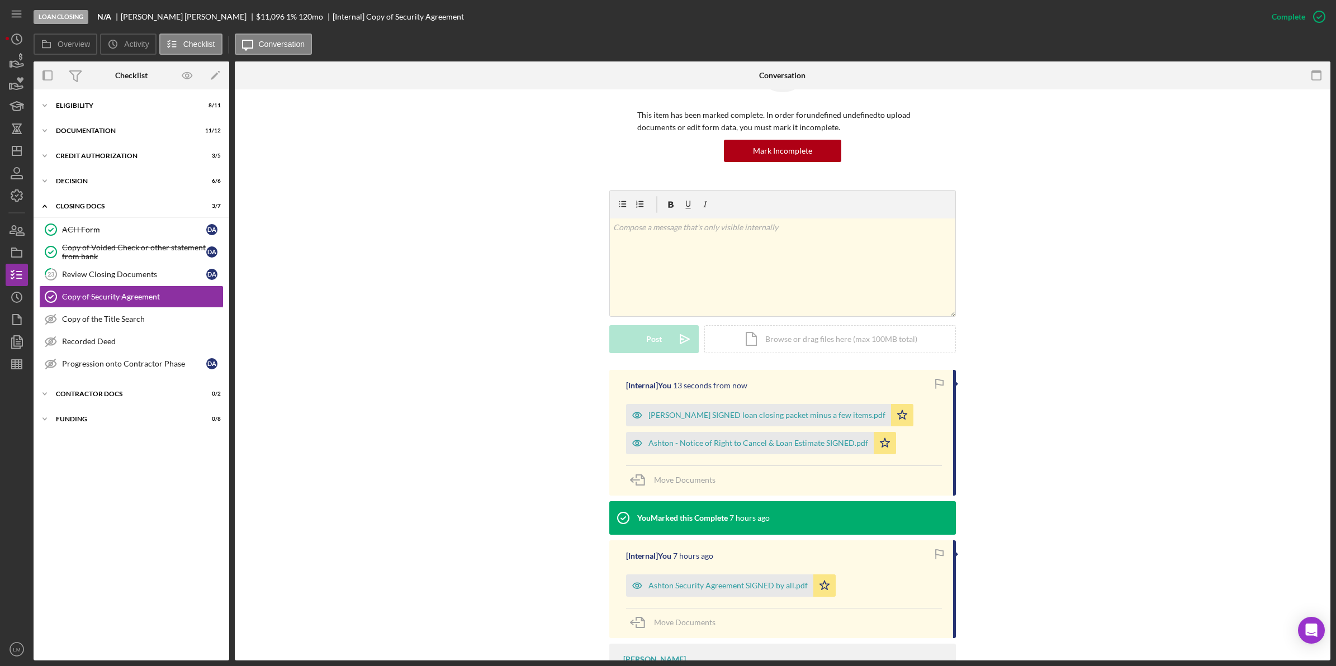
scroll to position [134, 0]
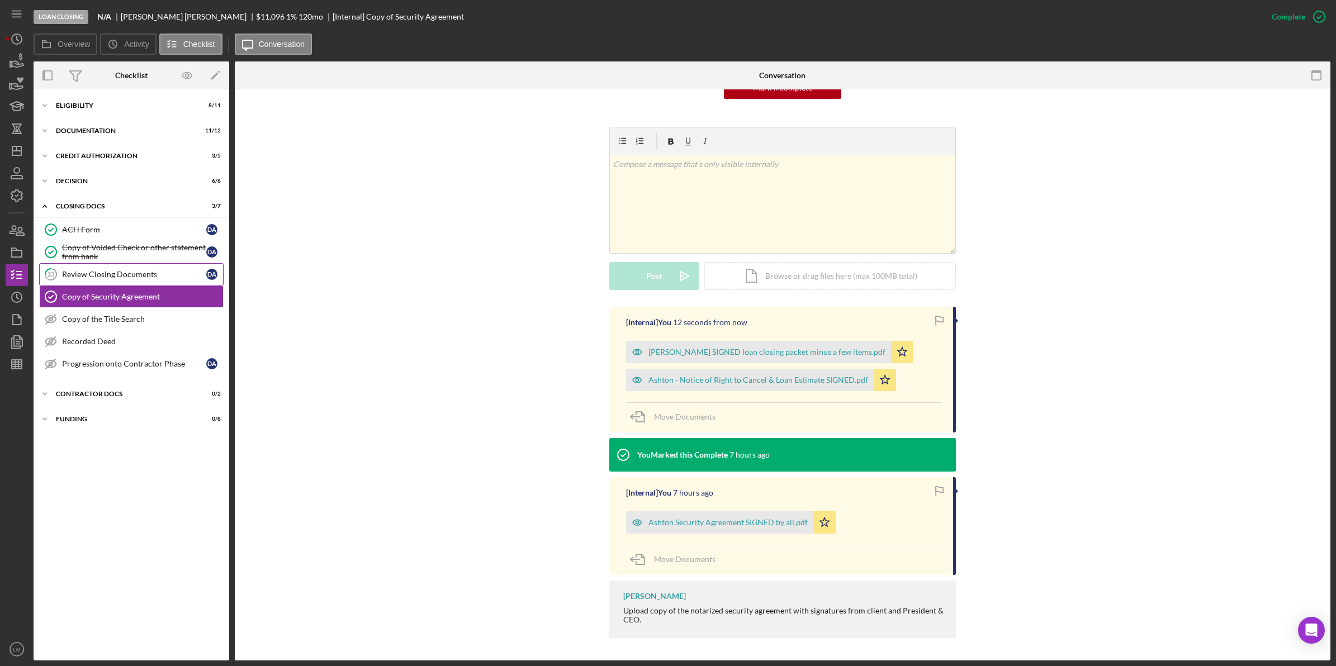
click at [155, 274] on div "Review Closing Documents" at bounding box center [134, 274] width 144 height 9
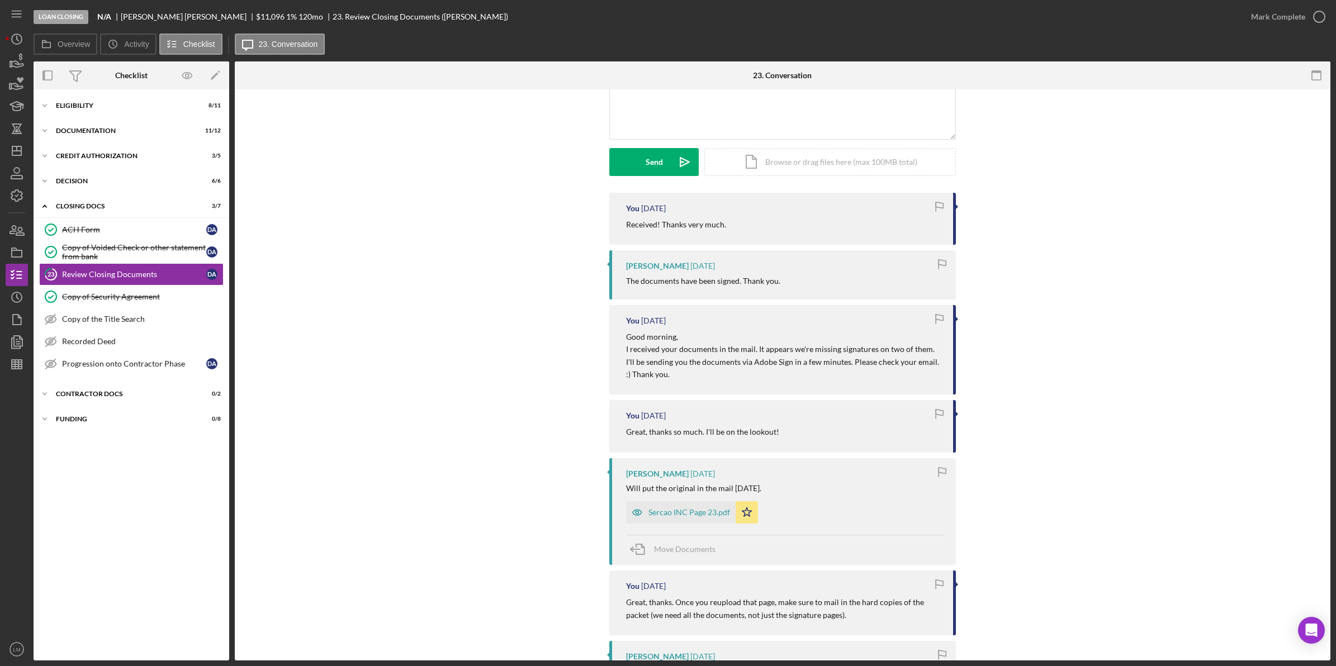
scroll to position [140, 0]
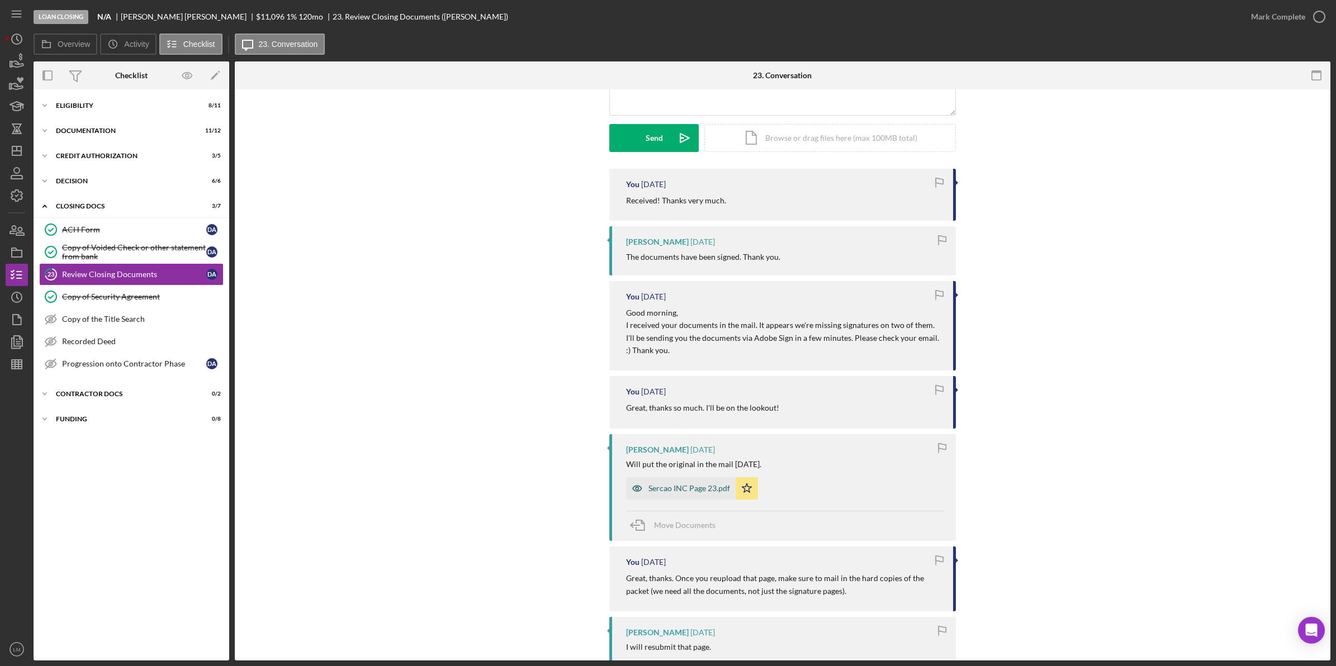
click at [662, 494] on div "Sercao INC Page 23.pdf" at bounding box center [681, 488] width 110 height 22
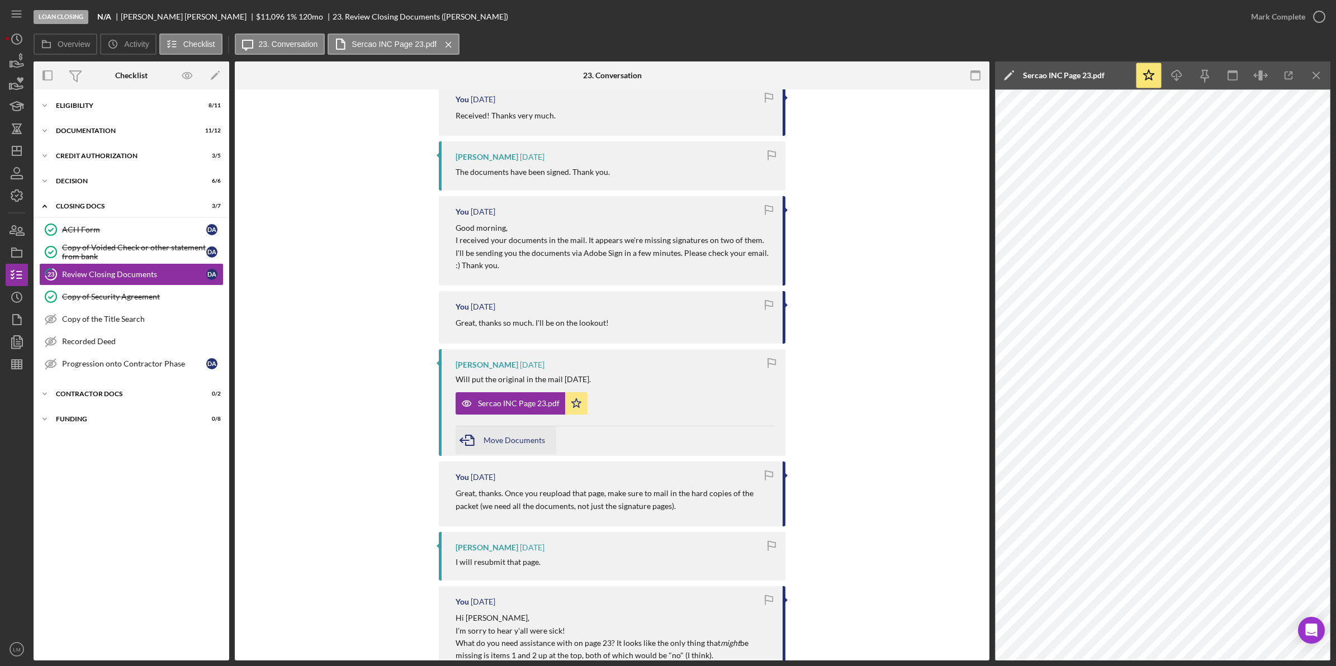
scroll to position [419, 0]
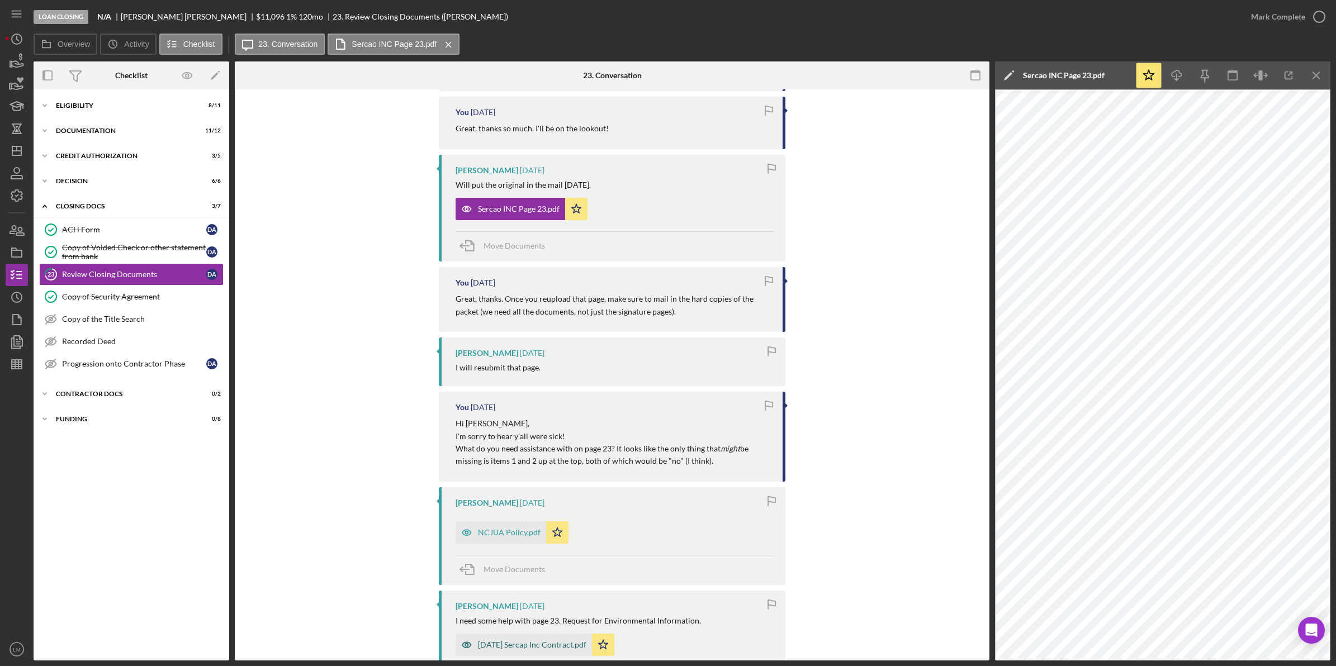
click at [546, 651] on div "[DATE] Sercap Inc Contract.pdf" at bounding box center [524, 645] width 136 height 22
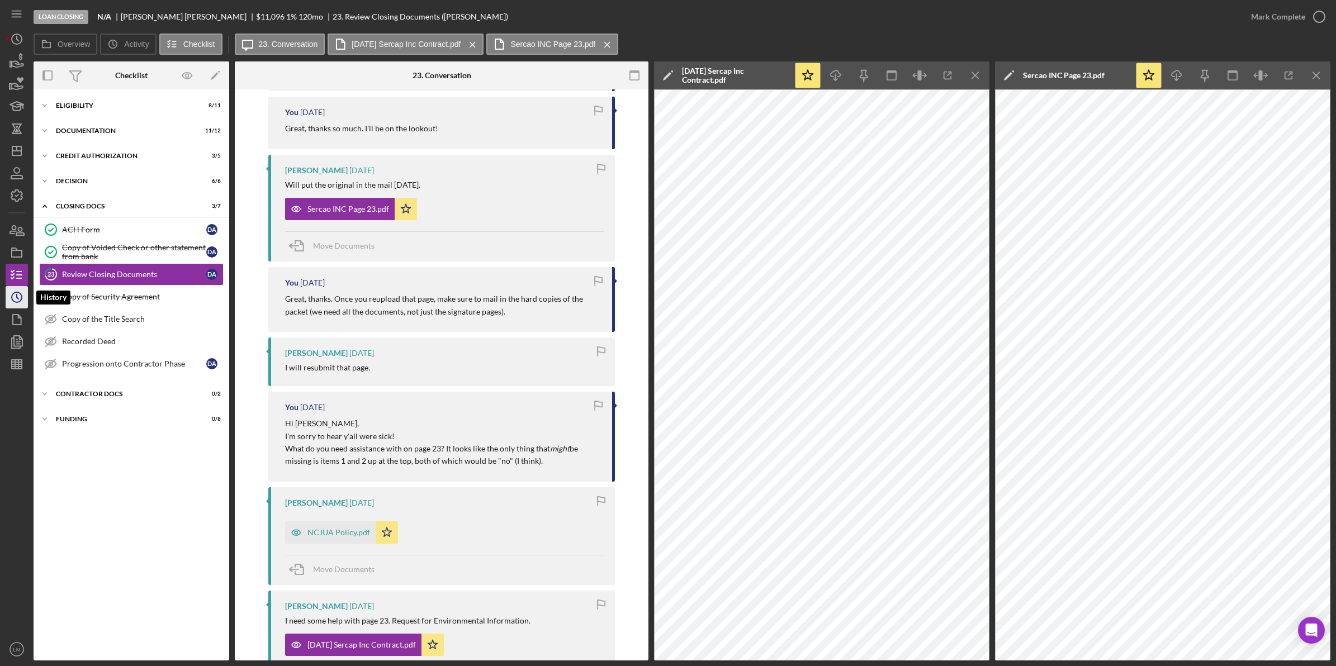
click at [7, 297] on icon "Icon/History" at bounding box center [17, 297] width 28 height 28
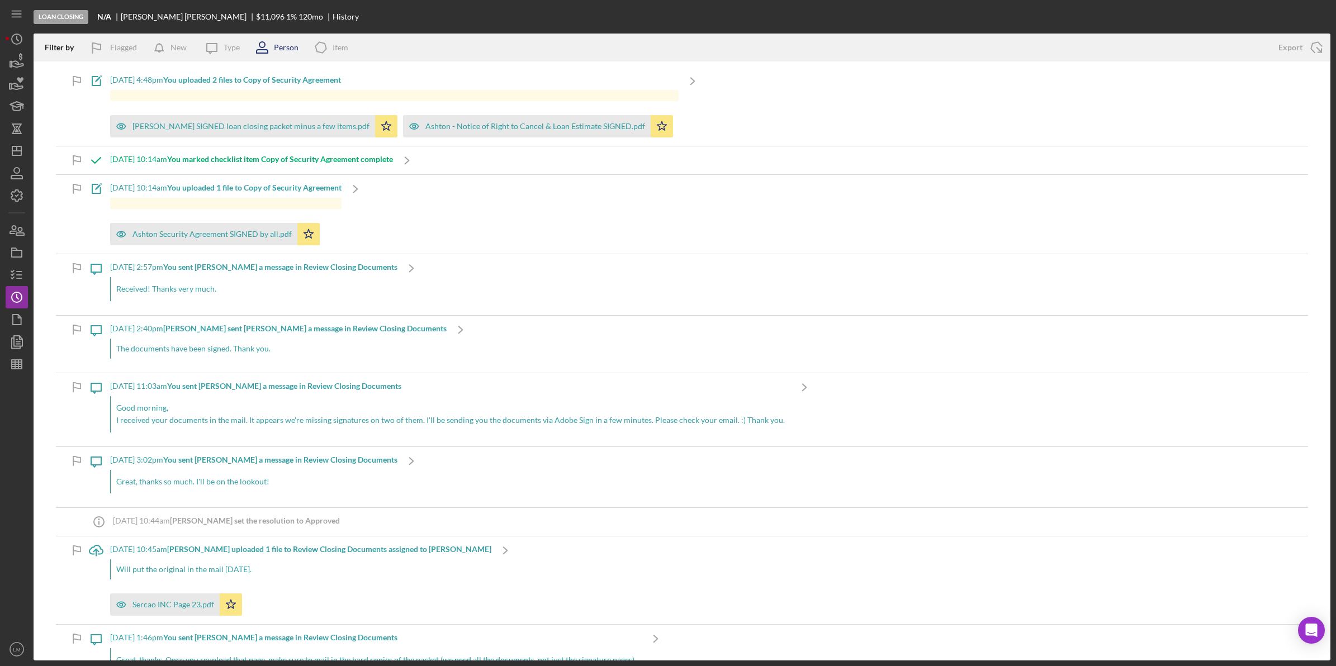
click at [278, 52] on div "Person" at bounding box center [273, 48] width 50 height 28
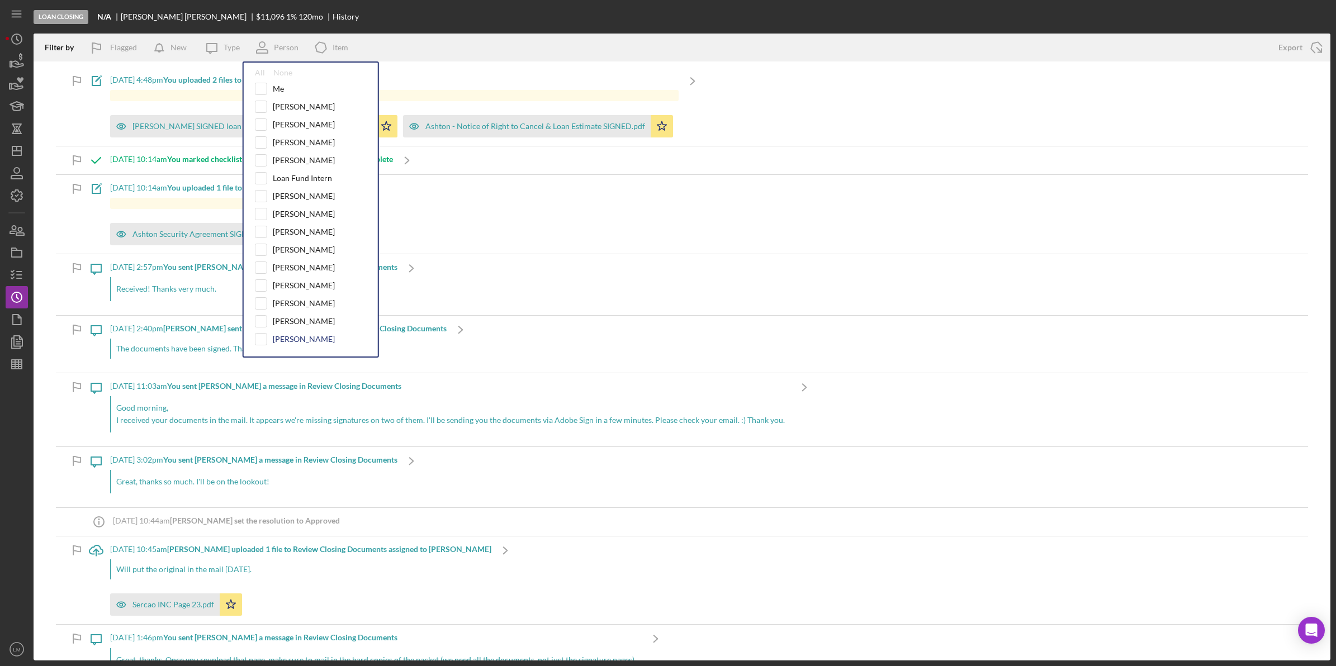
click at [291, 339] on div "[PERSON_NAME]" at bounding box center [304, 339] width 62 height 9
checkbox input "true"
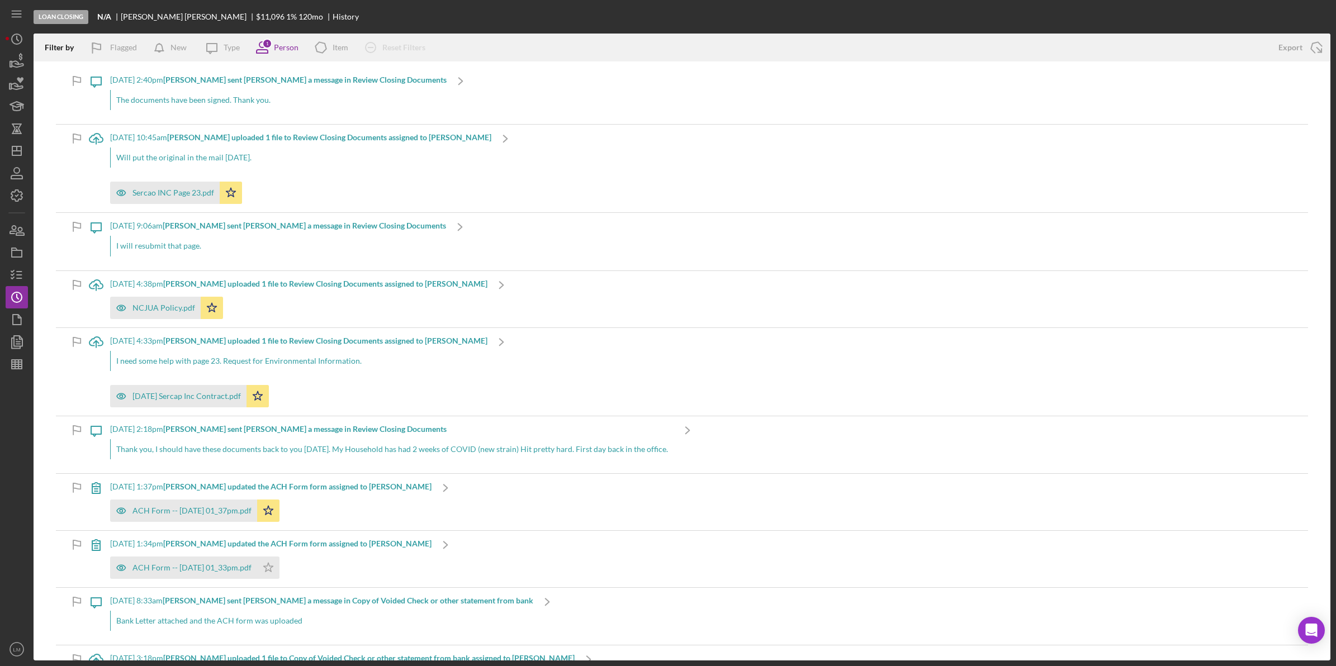
click at [455, 7] on div "Loan Closing N/A [PERSON_NAME] $11,096 1 % 120 mo History" at bounding box center [682, 17] width 1297 height 34
click at [287, 46] on div "Person" at bounding box center [286, 47] width 25 height 9
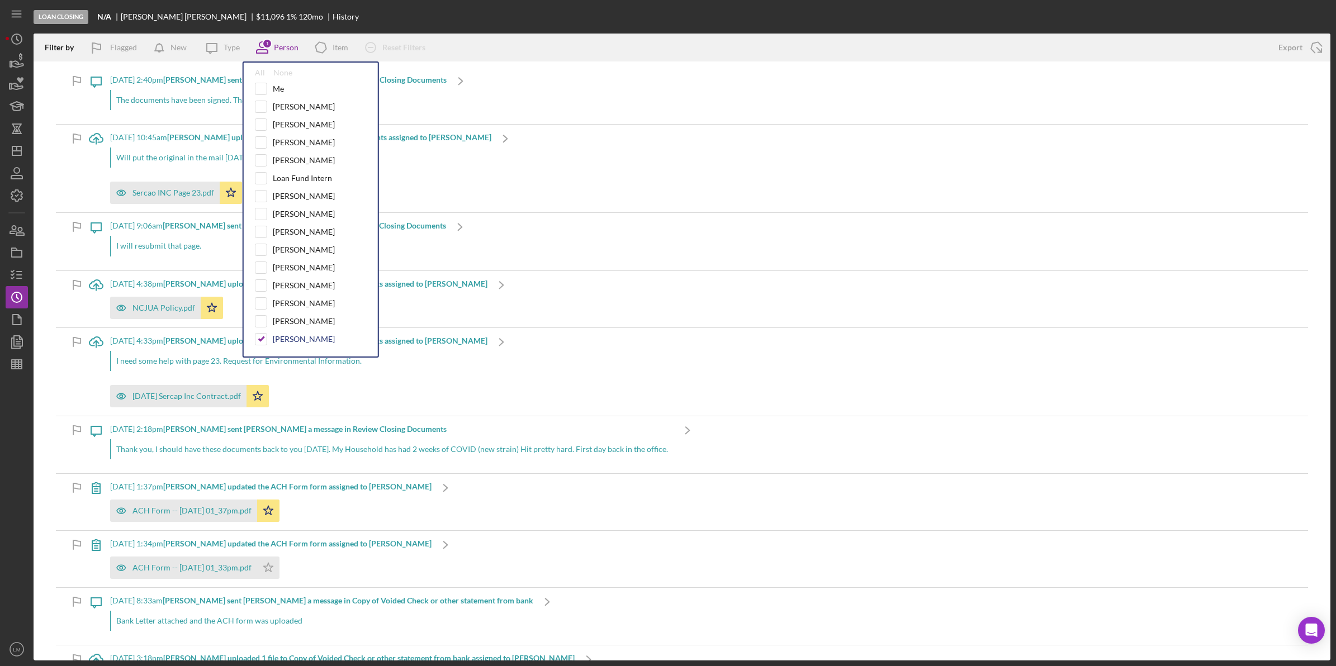
click at [274, 342] on div "[PERSON_NAME]" at bounding box center [304, 339] width 62 height 9
checkbox input "false"
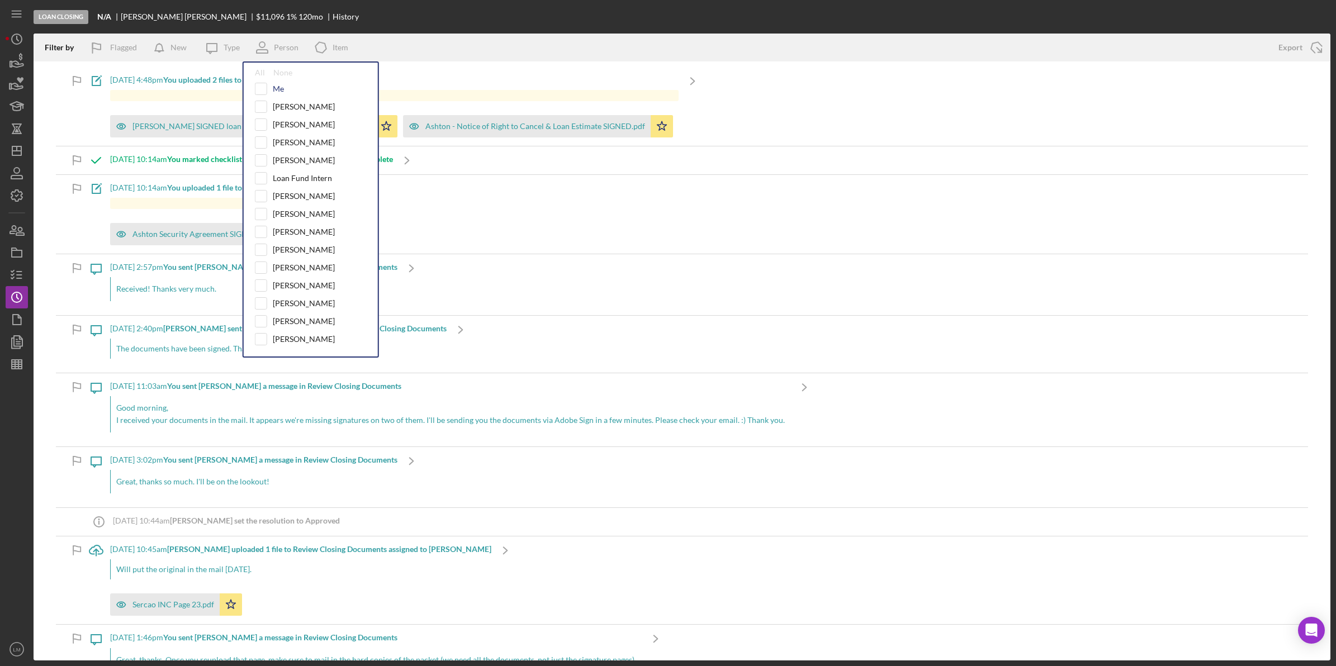
click at [271, 84] on div "Me" at bounding box center [311, 89] width 112 height 12
click at [269, 85] on div "Me" at bounding box center [311, 89] width 112 height 12
click at [256, 88] on input "checkbox" at bounding box center [260, 88] width 11 height 11
checkbox input "true"
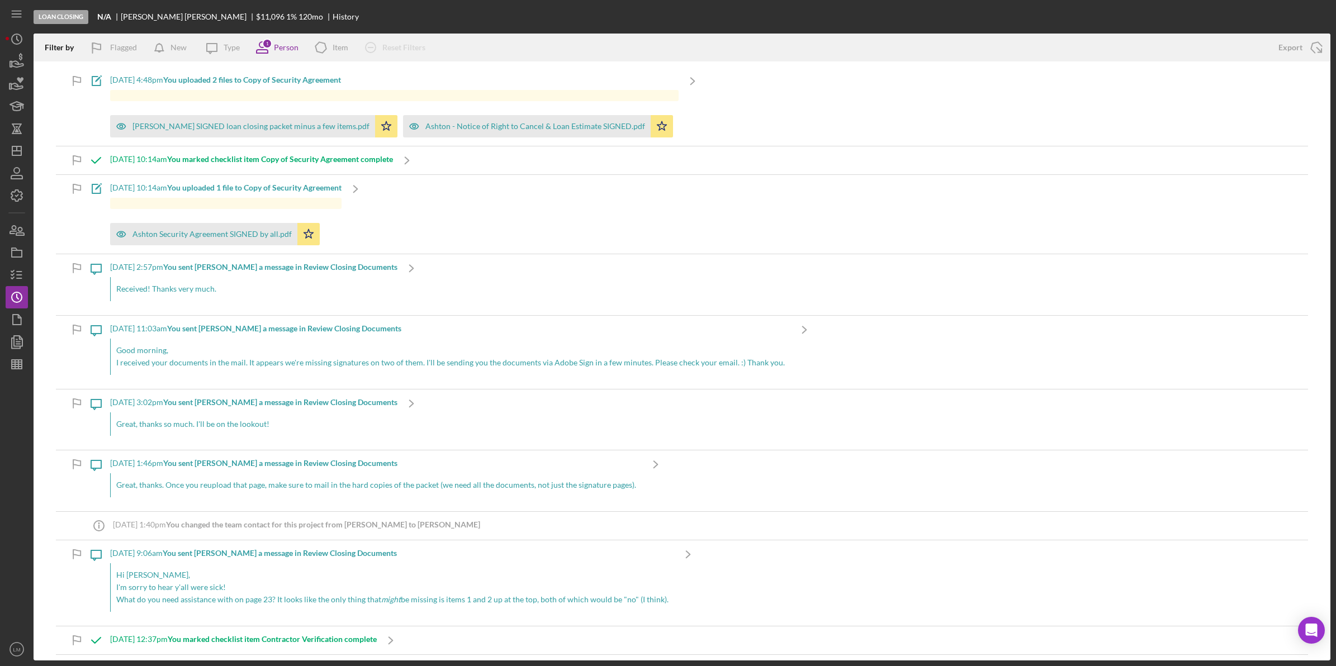
click at [471, 35] on div "Filter by Flagged New Icon/Message Type 1 Person Icon/Product Item Icon/Clear A…" at bounding box center [651, 48] width 1234 height 28
click at [292, 46] on div "Person" at bounding box center [286, 47] width 25 height 9
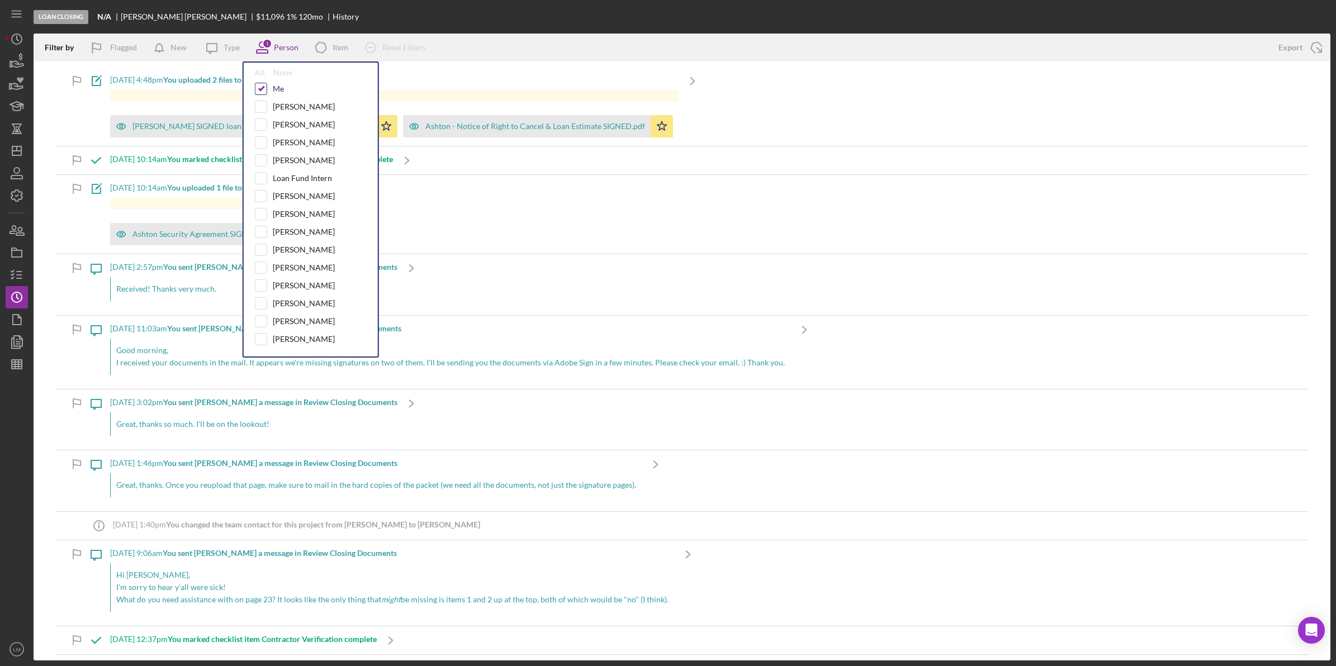
click at [264, 92] on input "checkbox" at bounding box center [260, 88] width 11 height 11
checkbox input "false"
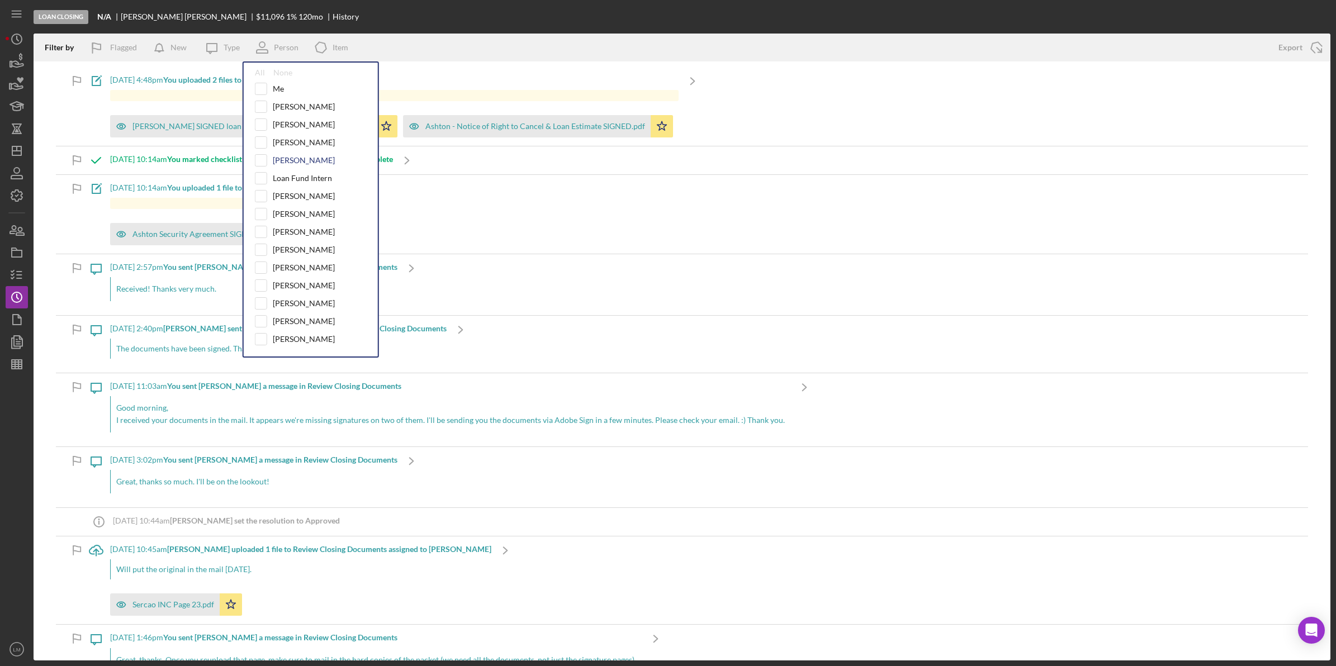
click at [292, 158] on div "[PERSON_NAME]" at bounding box center [304, 160] width 62 height 9
checkbox input "true"
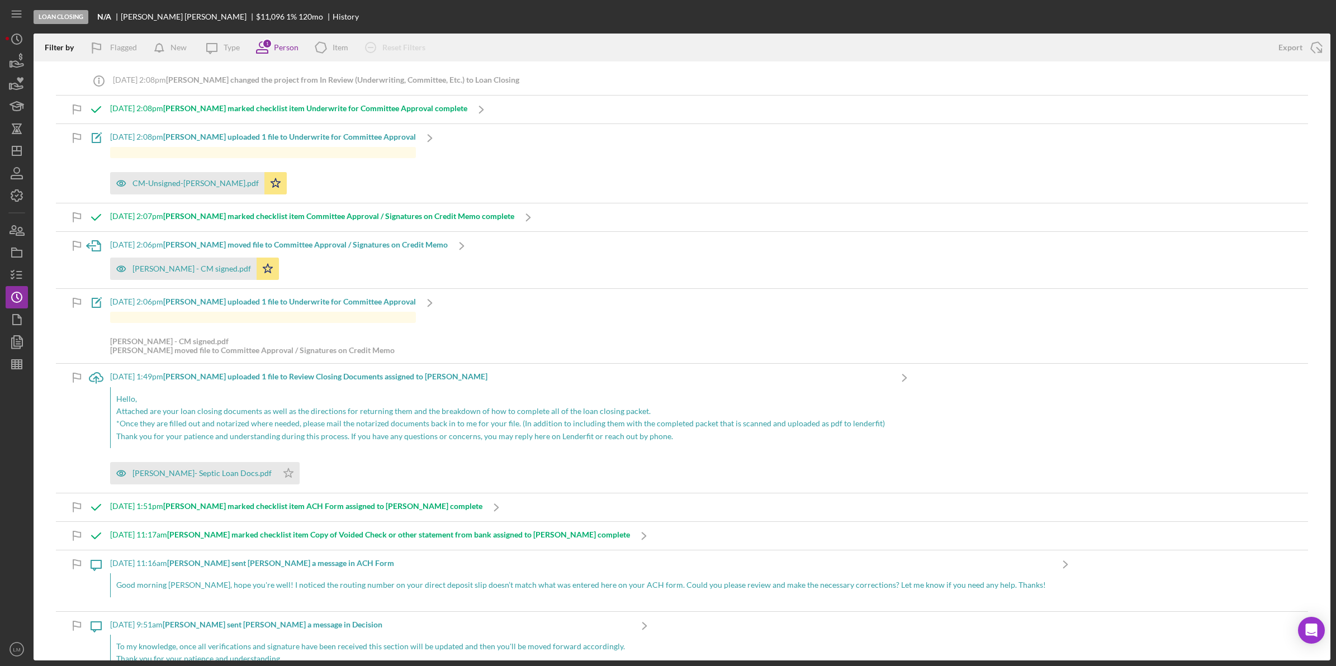
click at [459, 10] on div "Loan Closing N/A [PERSON_NAME] $11,096 1 % 120 mo History" at bounding box center [682, 17] width 1297 height 34
click at [389, 42] on div "Reset Filters" at bounding box center [403, 47] width 43 height 22
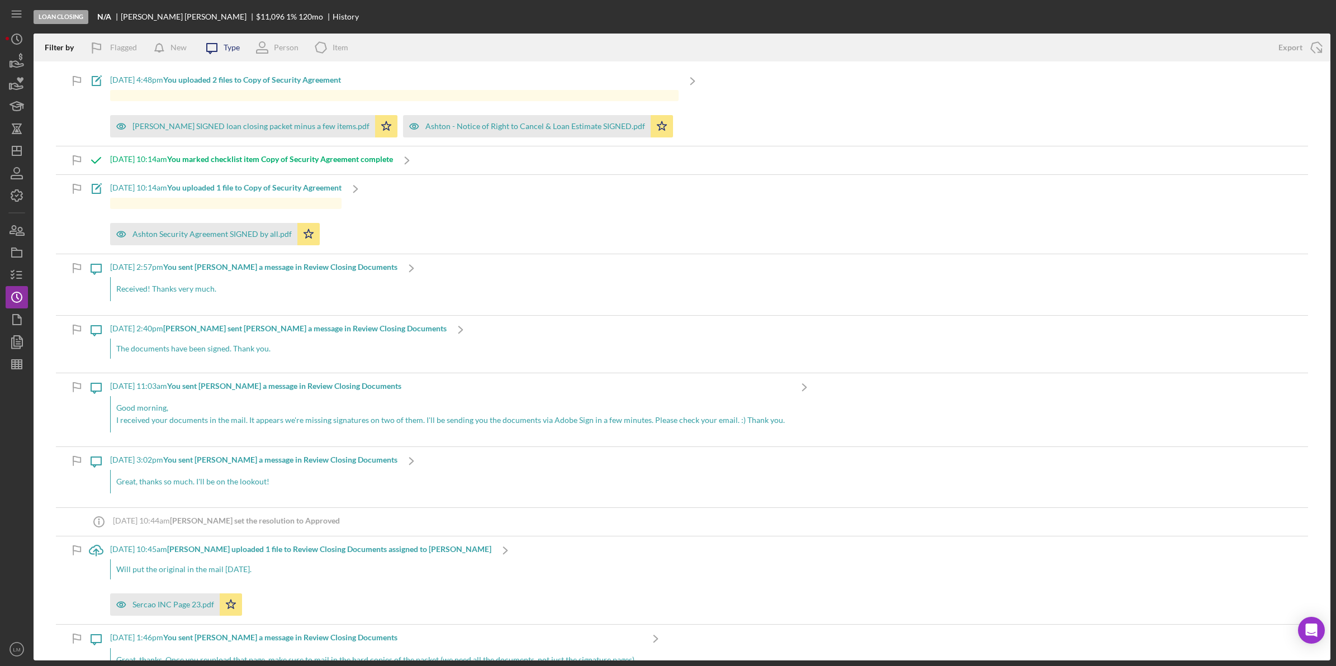
click at [233, 49] on div "Type" at bounding box center [232, 47] width 16 height 9
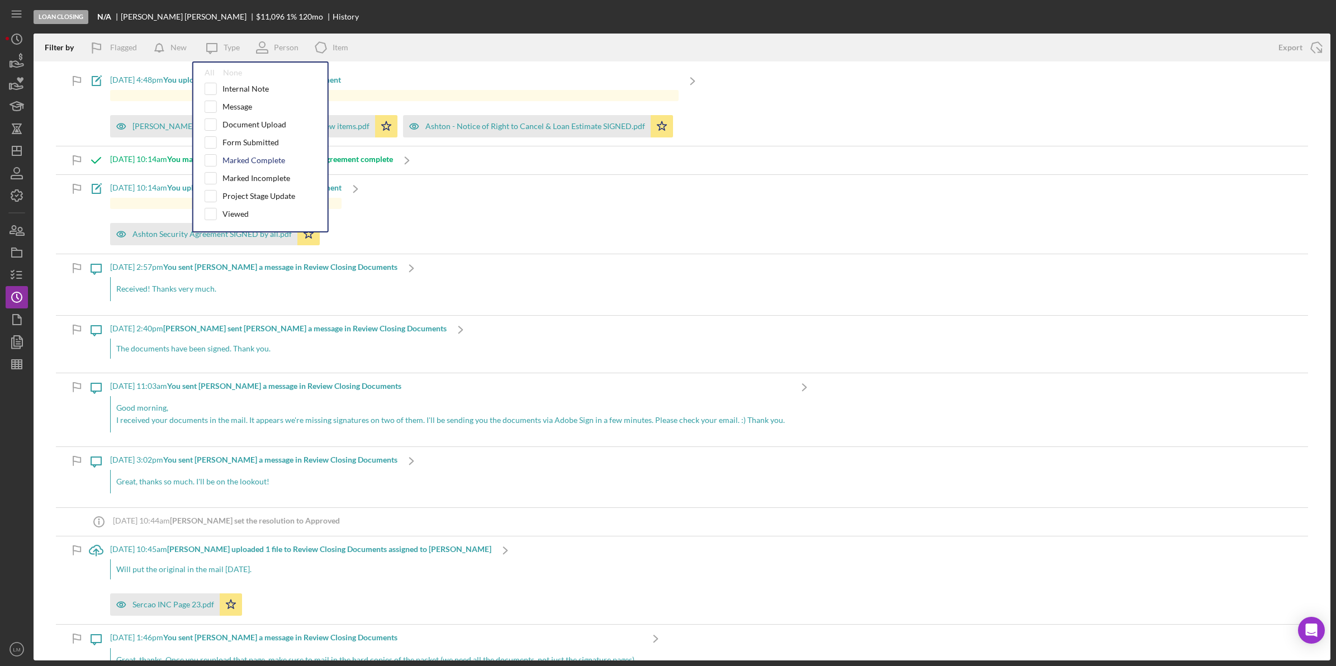
click at [253, 159] on div "Marked Complete" at bounding box center [254, 160] width 63 height 9
checkbox input "true"
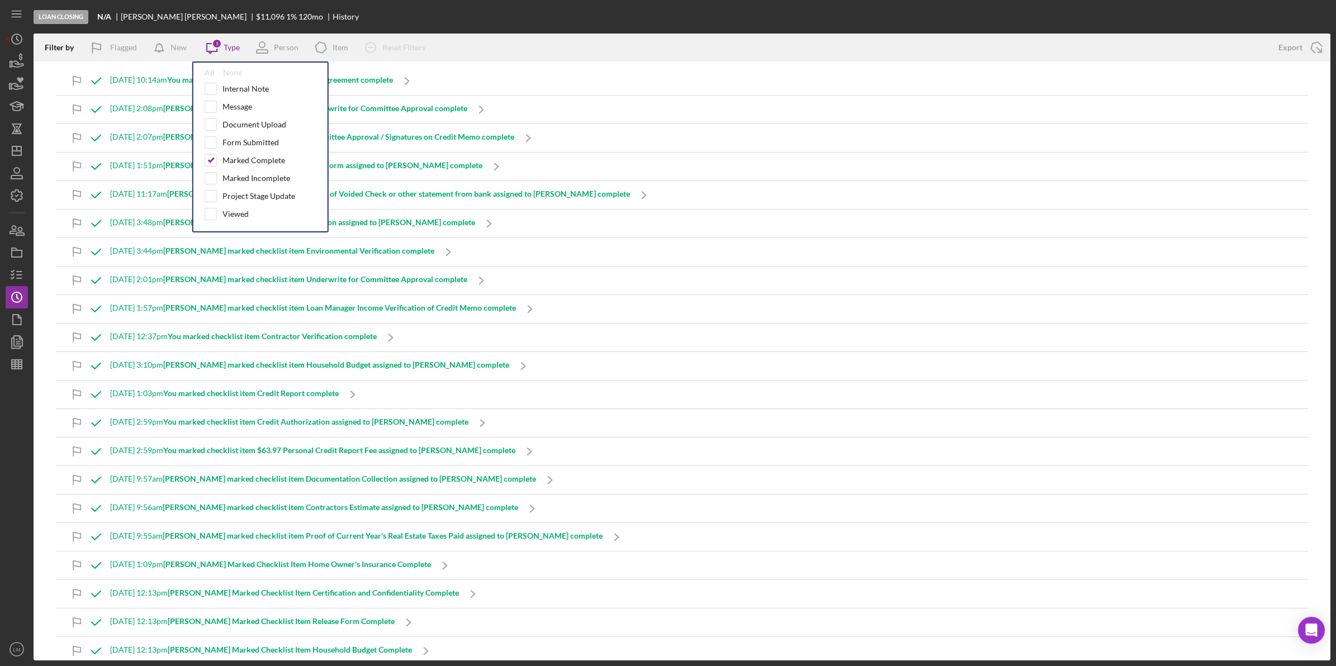
click at [453, 6] on div "Loan Closing N/A [PERSON_NAME] $11,096 1 % 120 mo History" at bounding box center [682, 17] width 1297 height 34
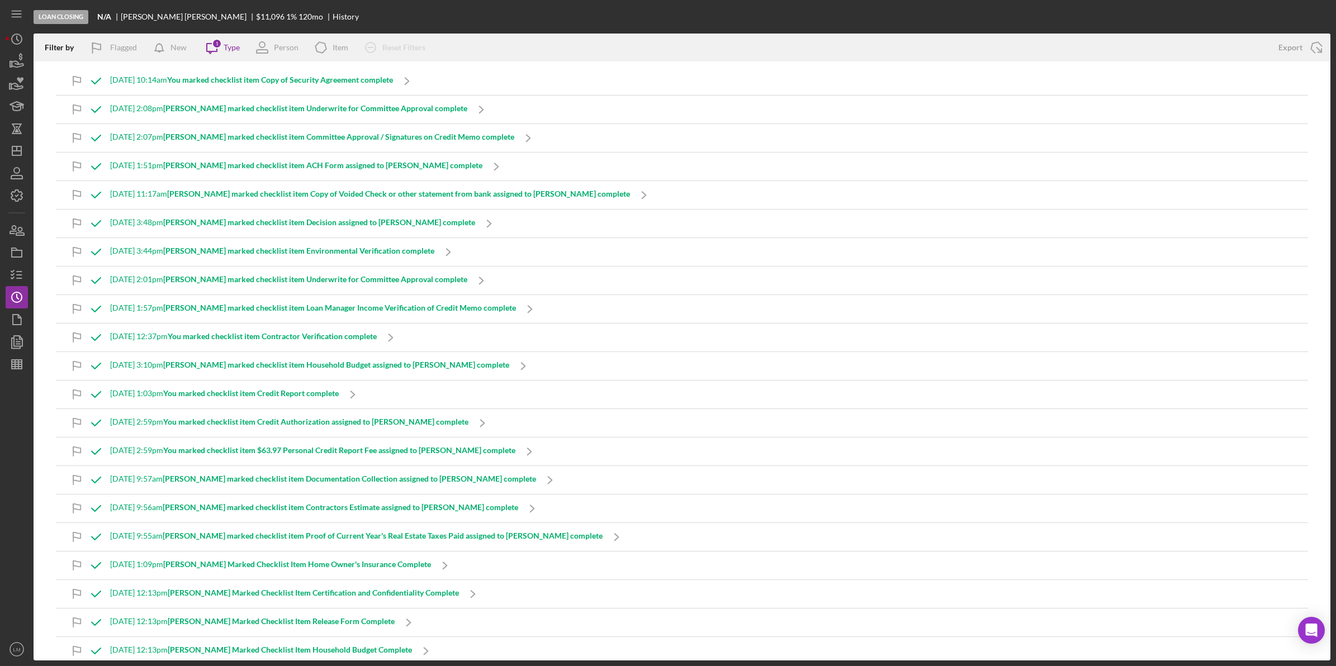
click at [395, 136] on b "[PERSON_NAME] marked checklist item Committee Approval / Signatures on Credit M…" at bounding box center [338, 137] width 351 height 10
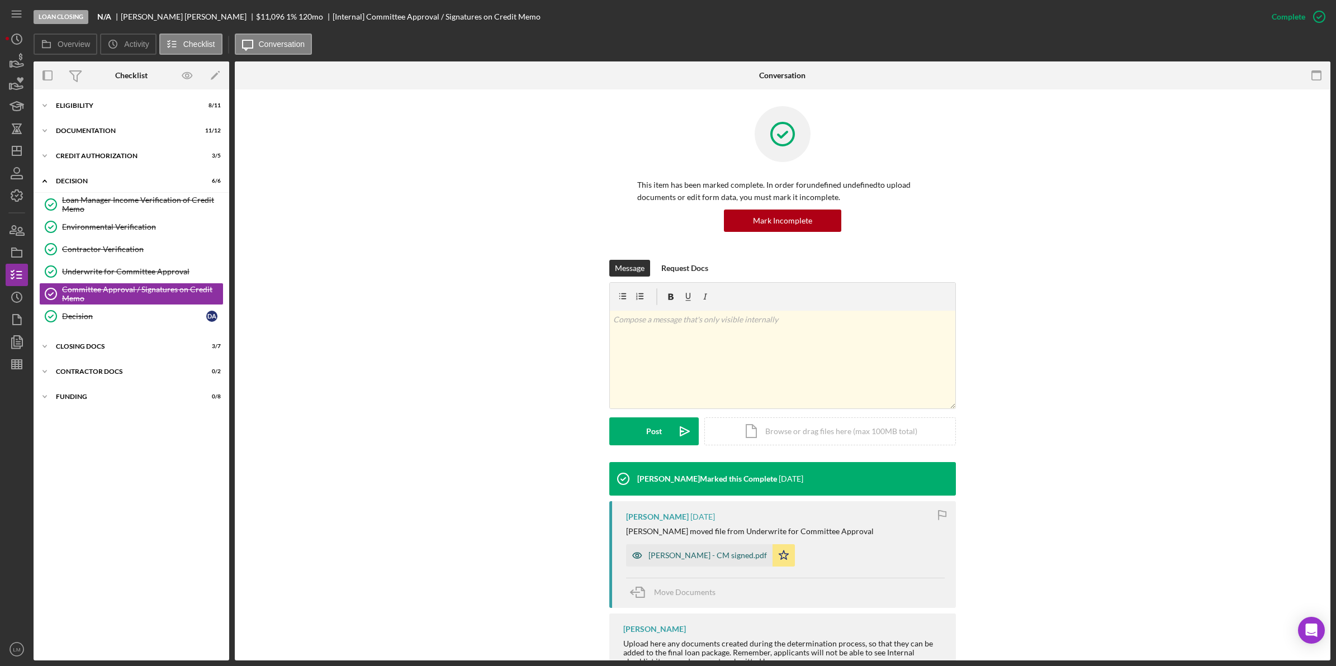
click at [692, 548] on div "[PERSON_NAME] - CM signed.pdf" at bounding box center [699, 556] width 146 height 22
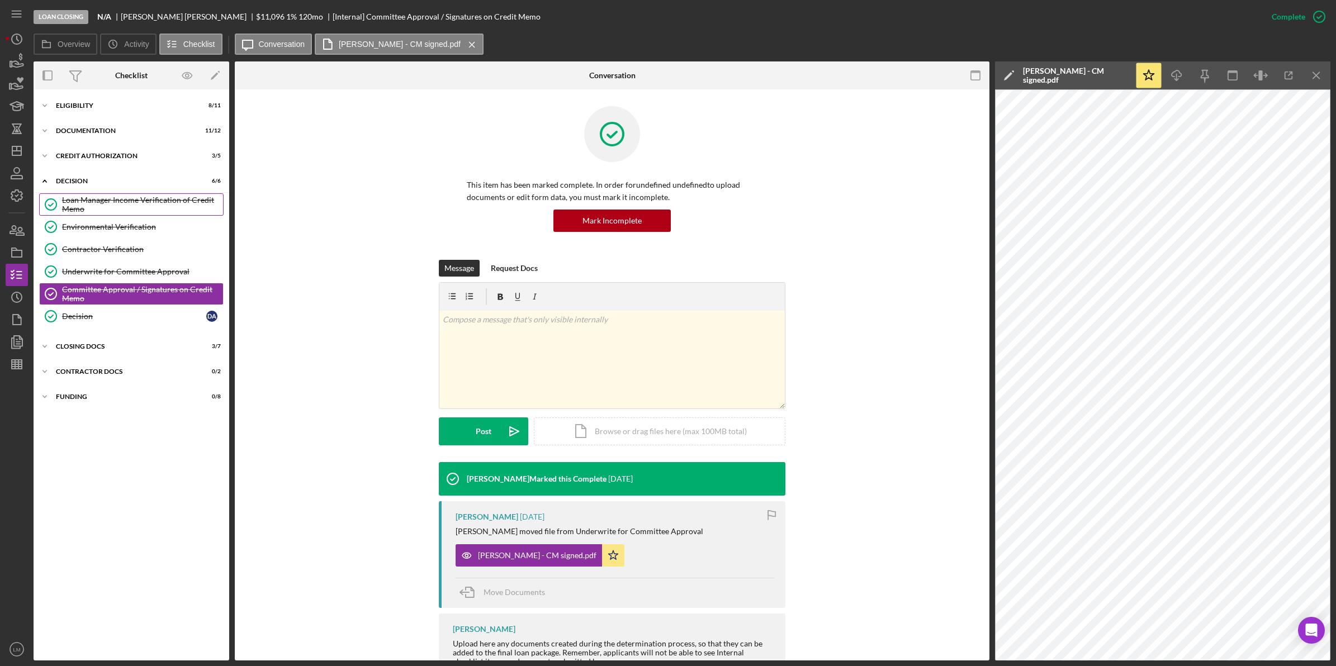
click at [171, 210] on div "Loan Manager Income Verification of Credit Memo" at bounding box center [142, 205] width 161 height 18
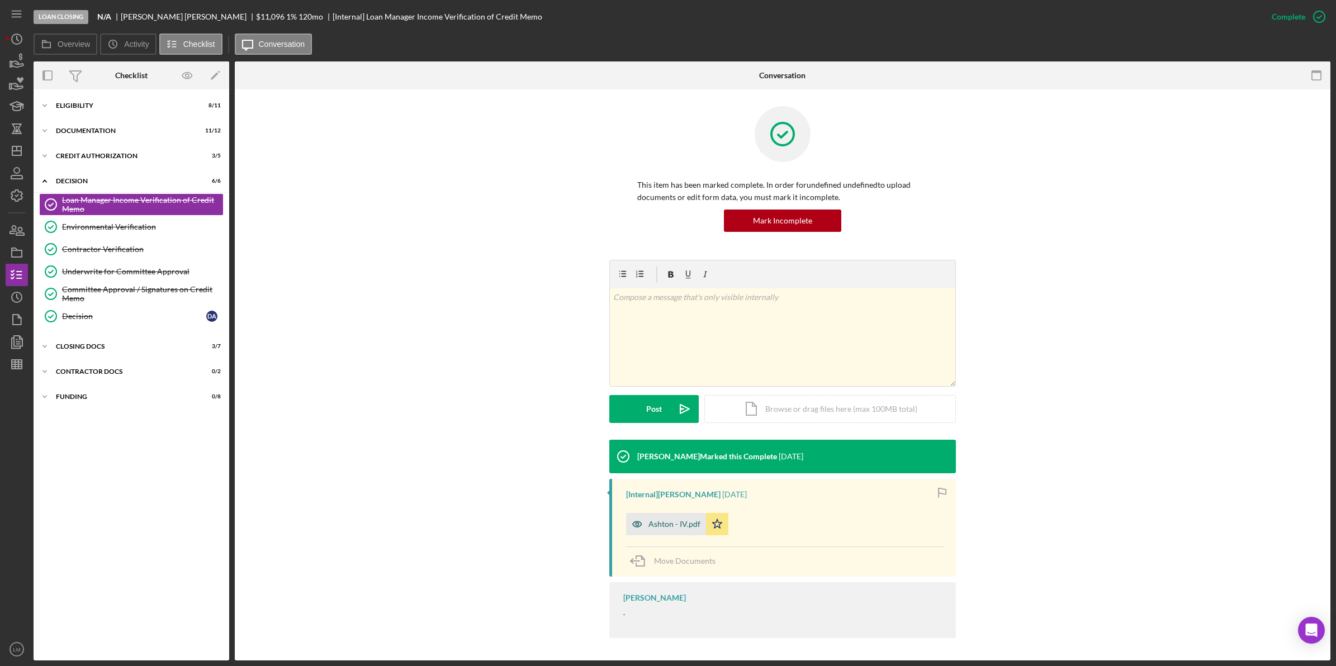
click at [675, 526] on div "Ashton - IV.pdf" at bounding box center [674, 524] width 52 height 9
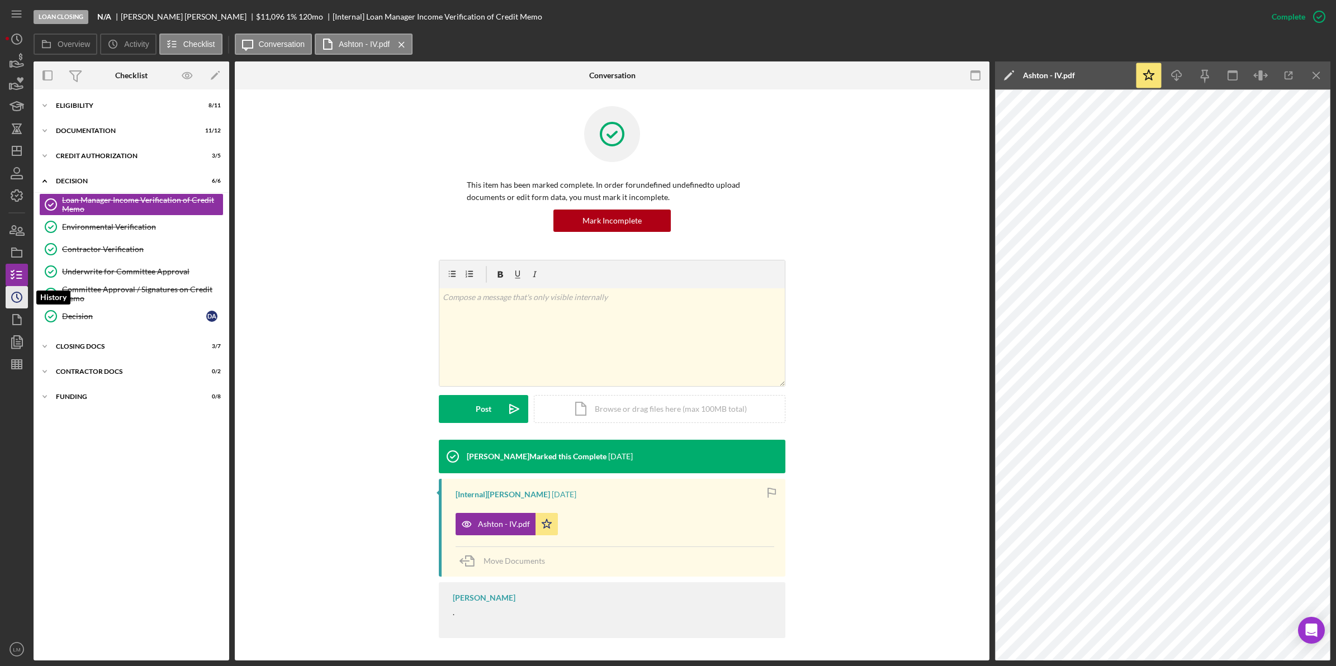
click at [16, 291] on icon "Icon/History" at bounding box center [17, 297] width 28 height 28
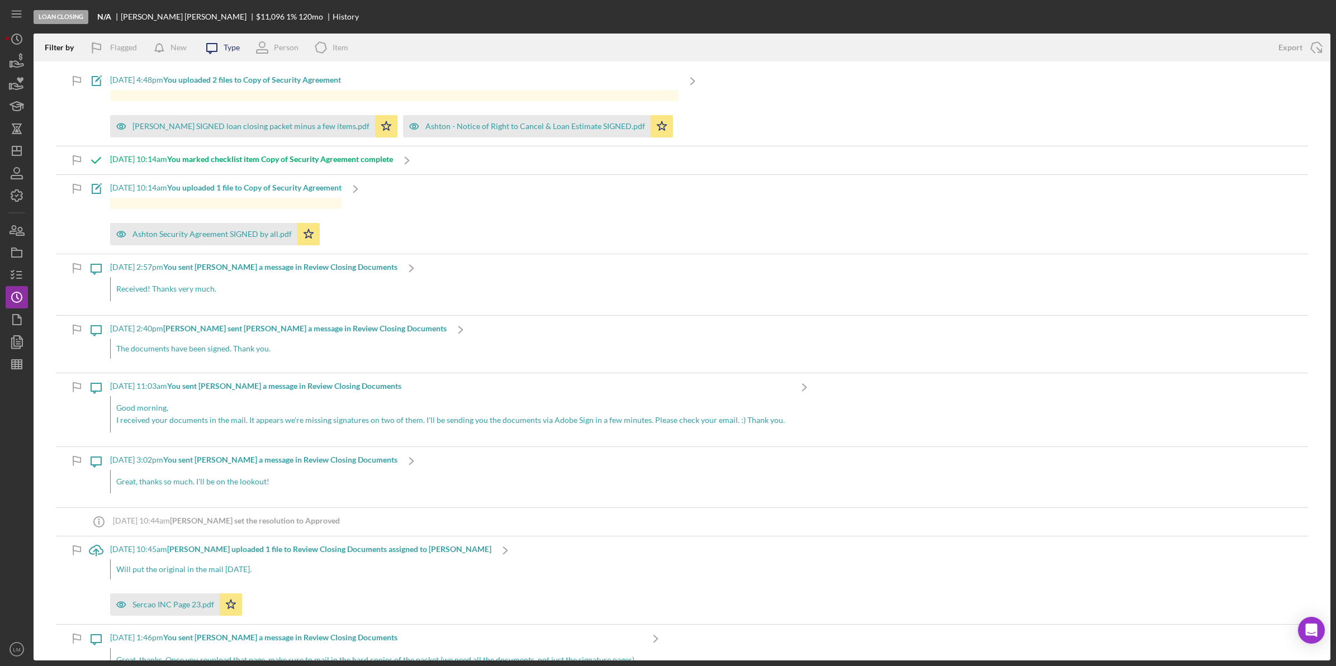
click at [231, 49] on div "Type" at bounding box center [232, 47] width 16 height 9
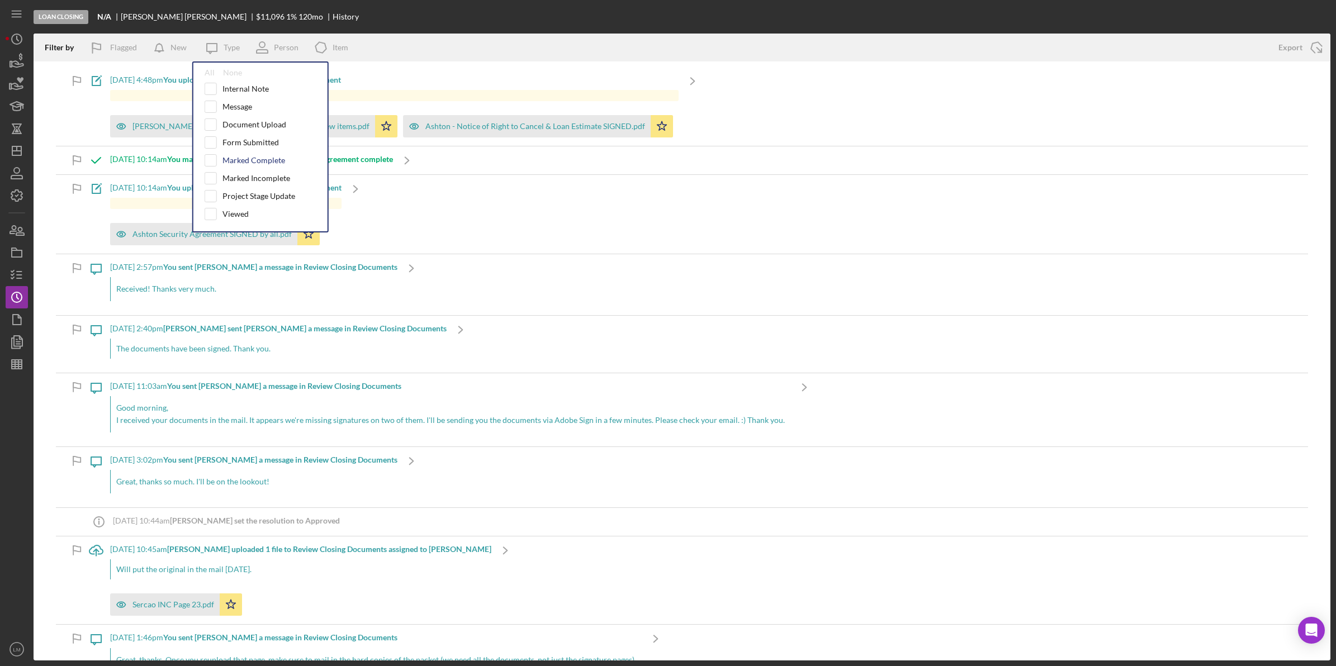
click at [240, 159] on div "Marked Complete" at bounding box center [254, 160] width 63 height 9
checkbox input "true"
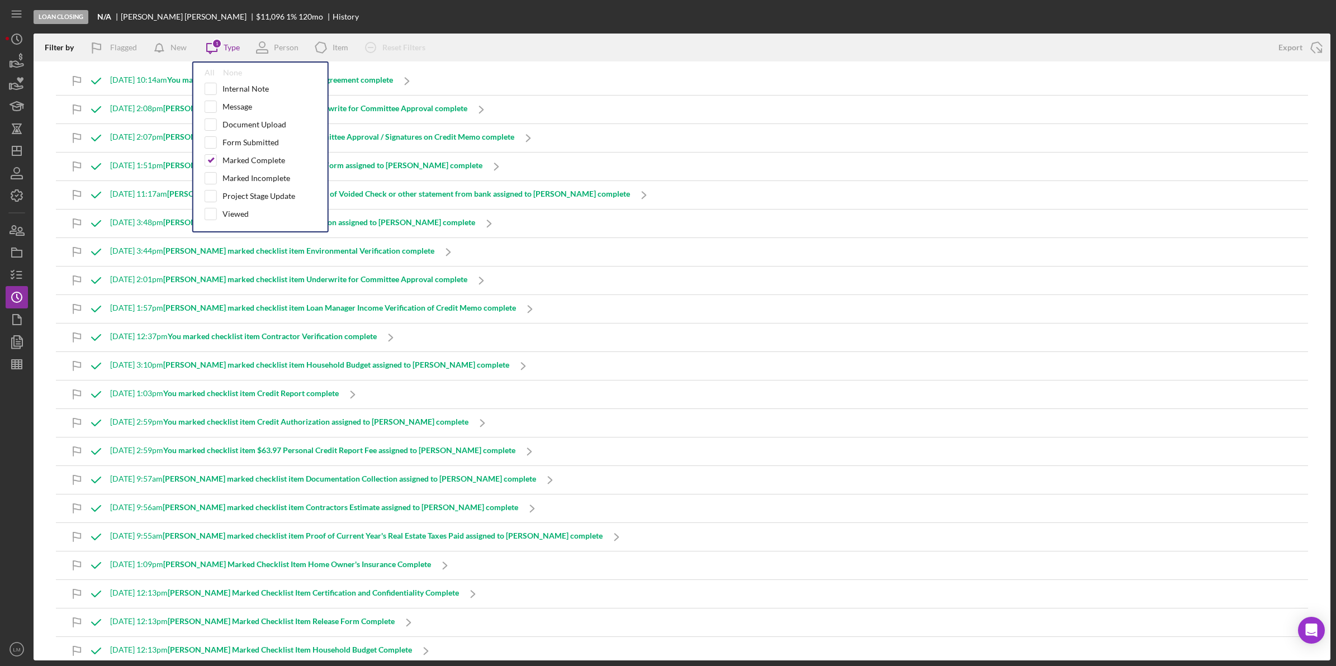
click at [343, 7] on div "Loan Closing N/A [PERSON_NAME] $11,096 1 % 120 mo History" at bounding box center [682, 17] width 1297 height 34
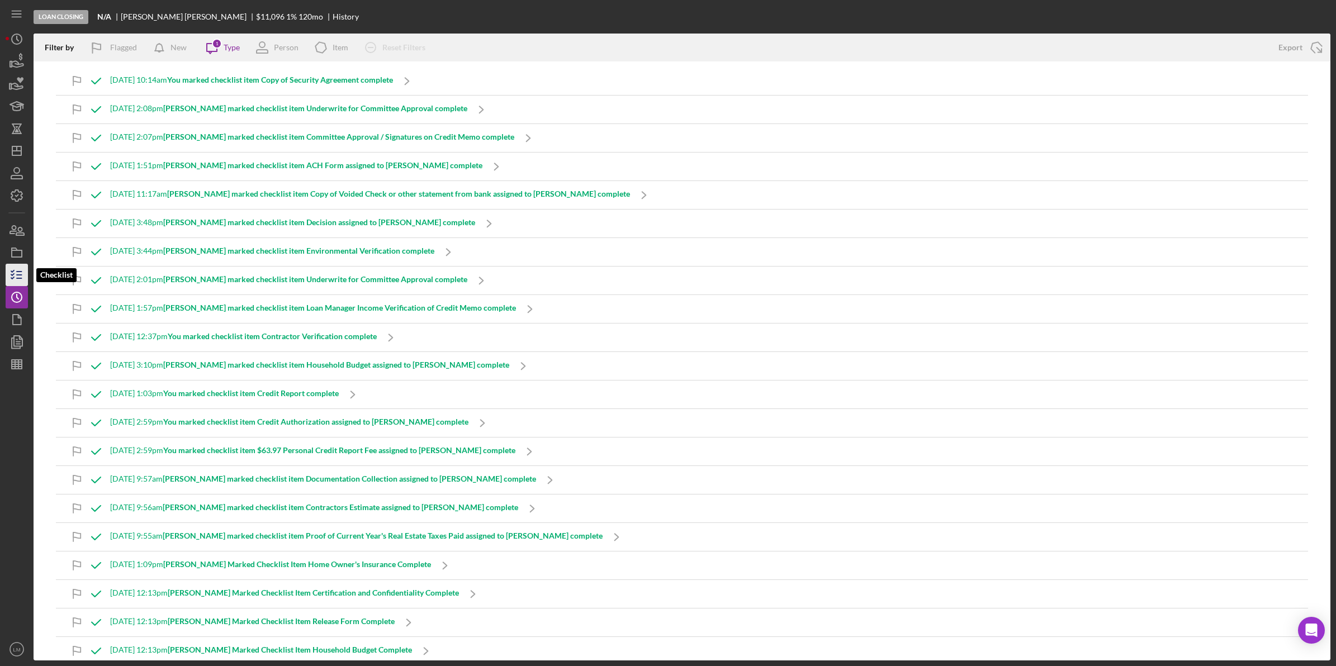
click at [10, 269] on icon "button" at bounding box center [17, 275] width 28 height 28
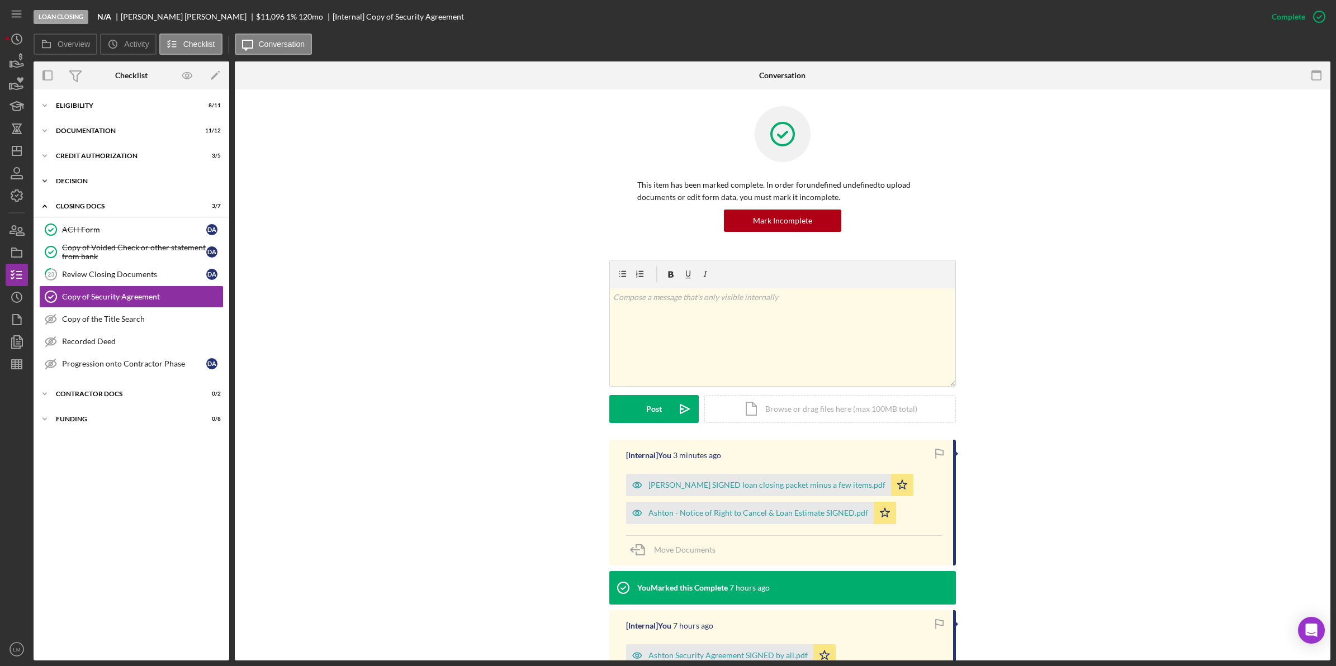
click at [141, 179] on div "Decision" at bounding box center [135, 181] width 159 height 7
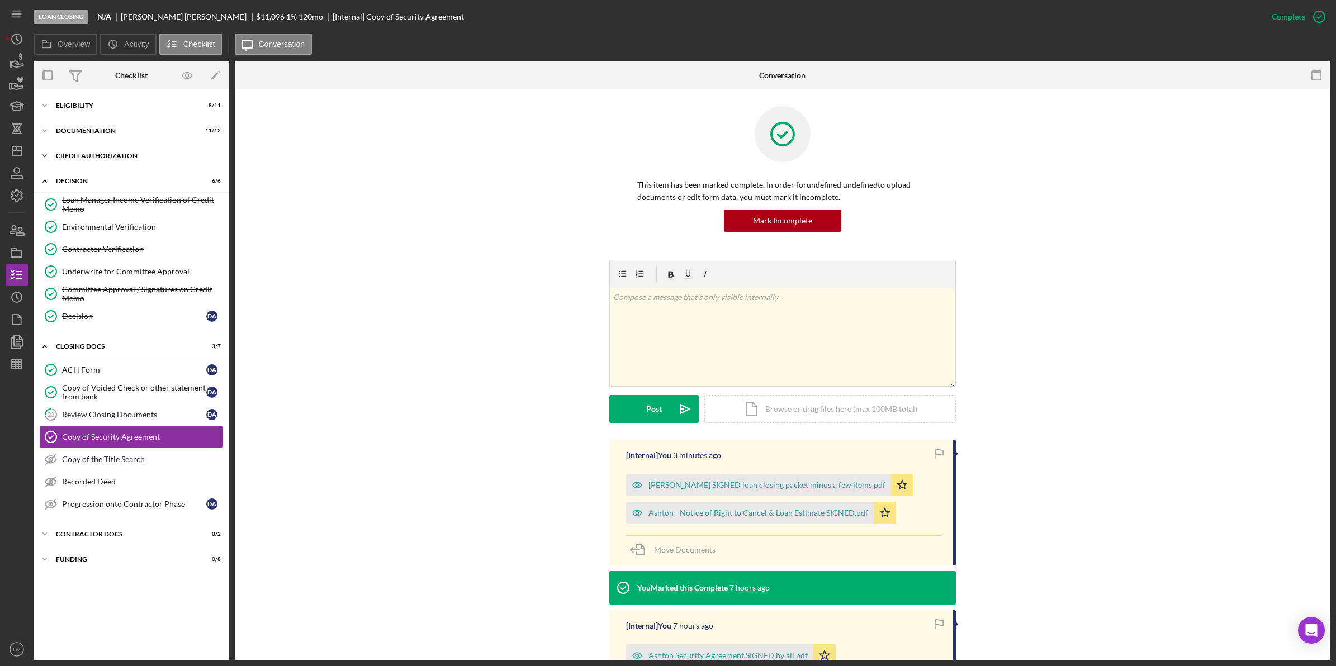
click at [146, 165] on div "Icon/Expander CREDIT AUTHORIZATION 3 / 5" at bounding box center [132, 156] width 196 height 22
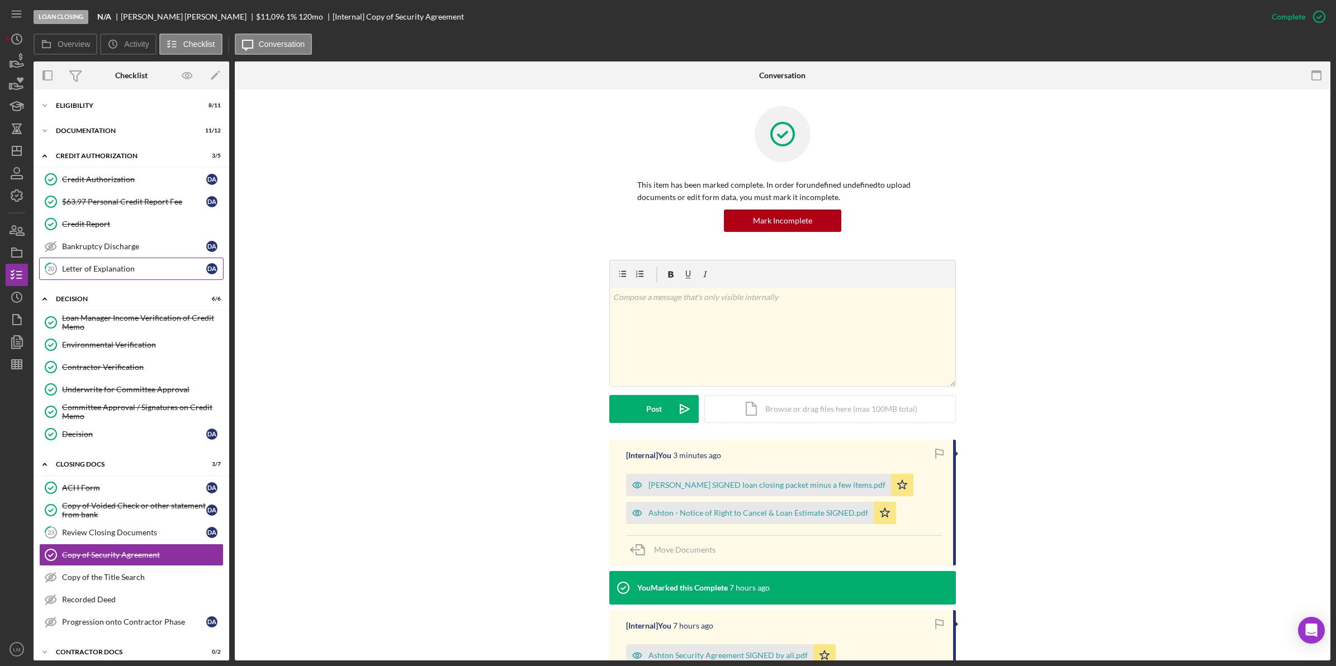
click at [121, 269] on div "Letter of Explanation" at bounding box center [134, 268] width 144 height 9
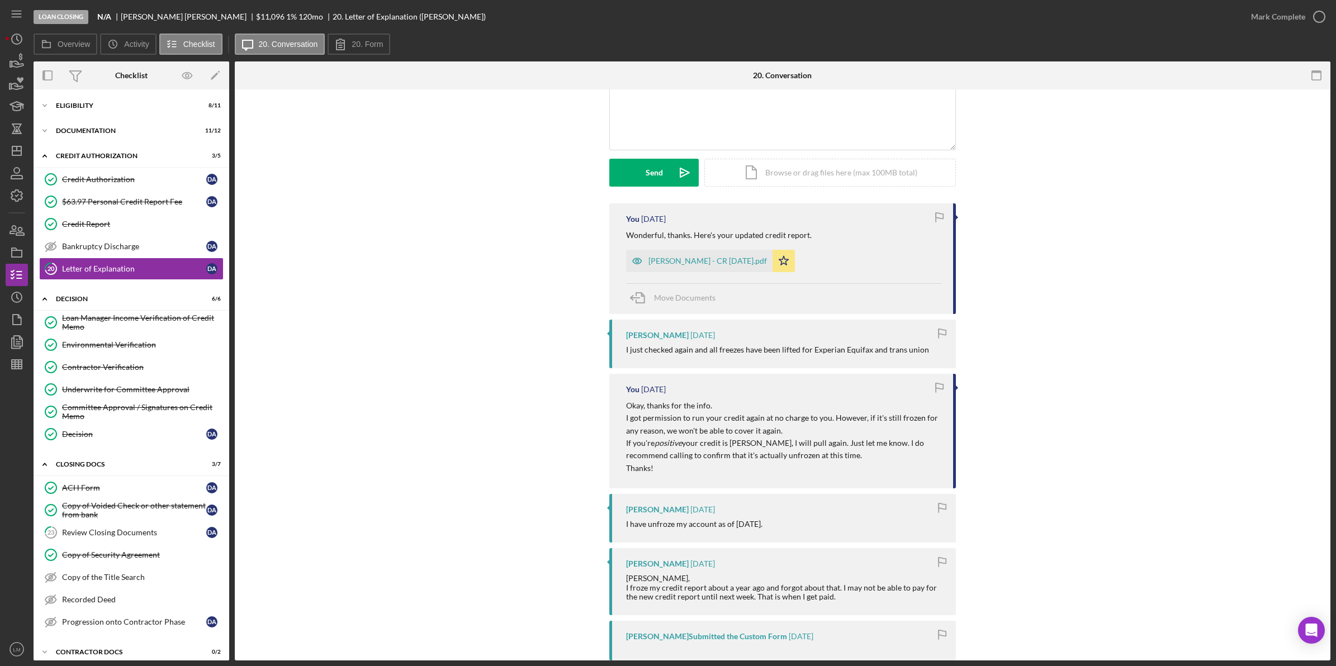
scroll to position [280, 0]
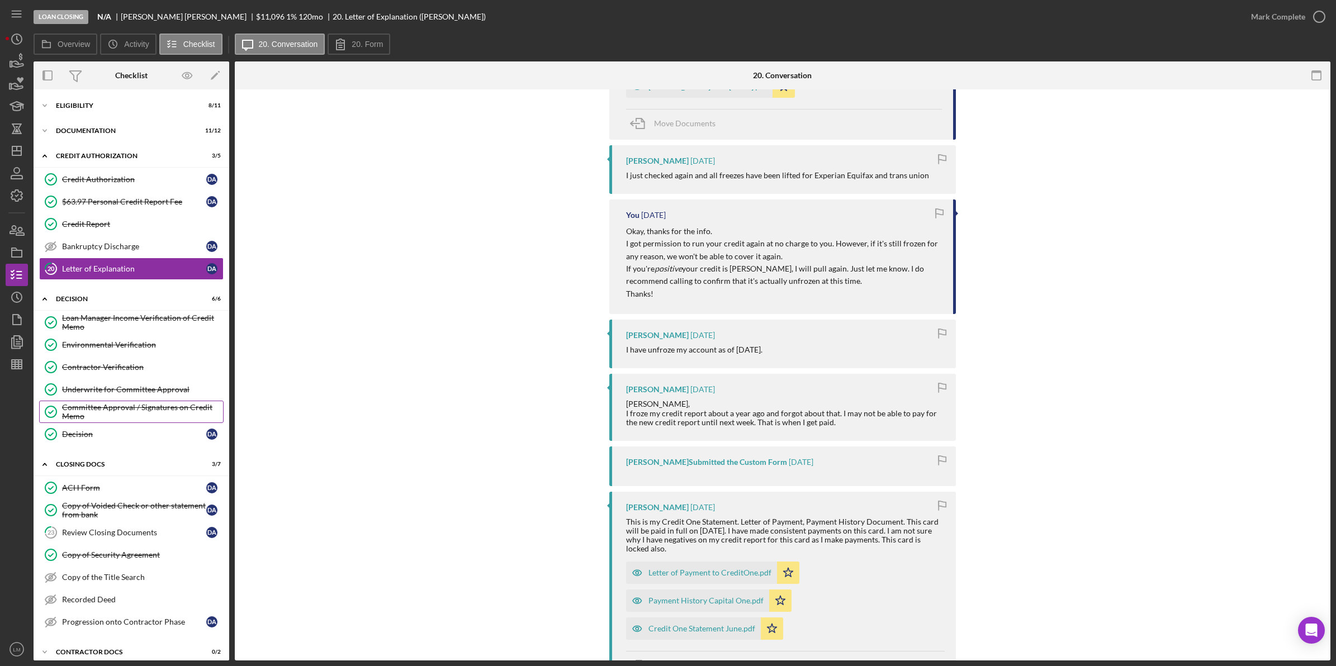
click at [144, 409] on div "Committee Approval / Signatures on Credit Memo" at bounding box center [142, 412] width 161 height 18
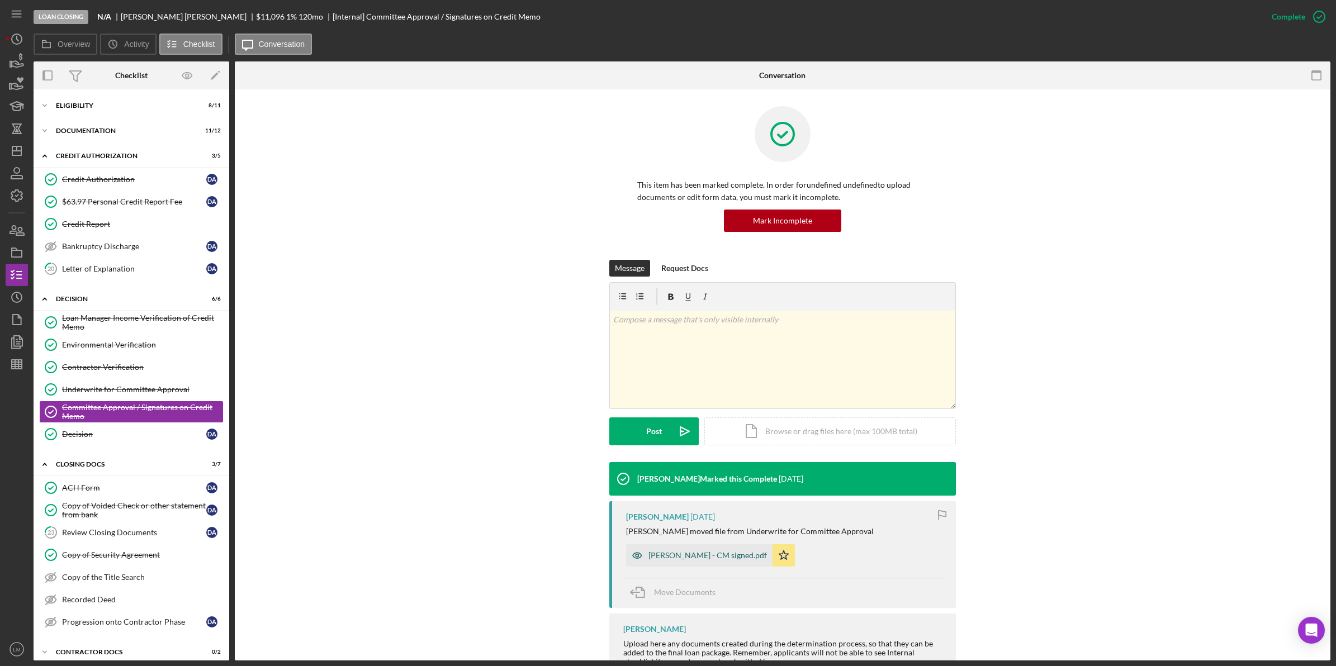
click at [705, 554] on div "[PERSON_NAME] - CM signed.pdf" at bounding box center [707, 555] width 119 height 9
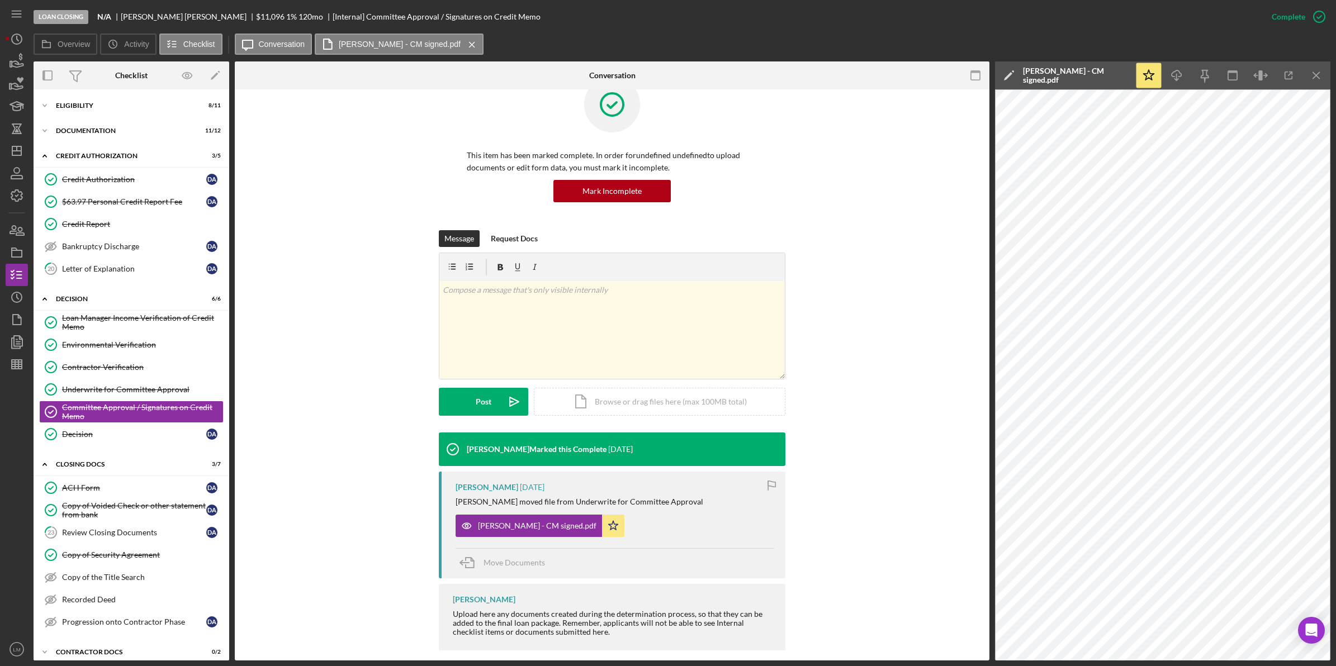
scroll to position [42, 0]
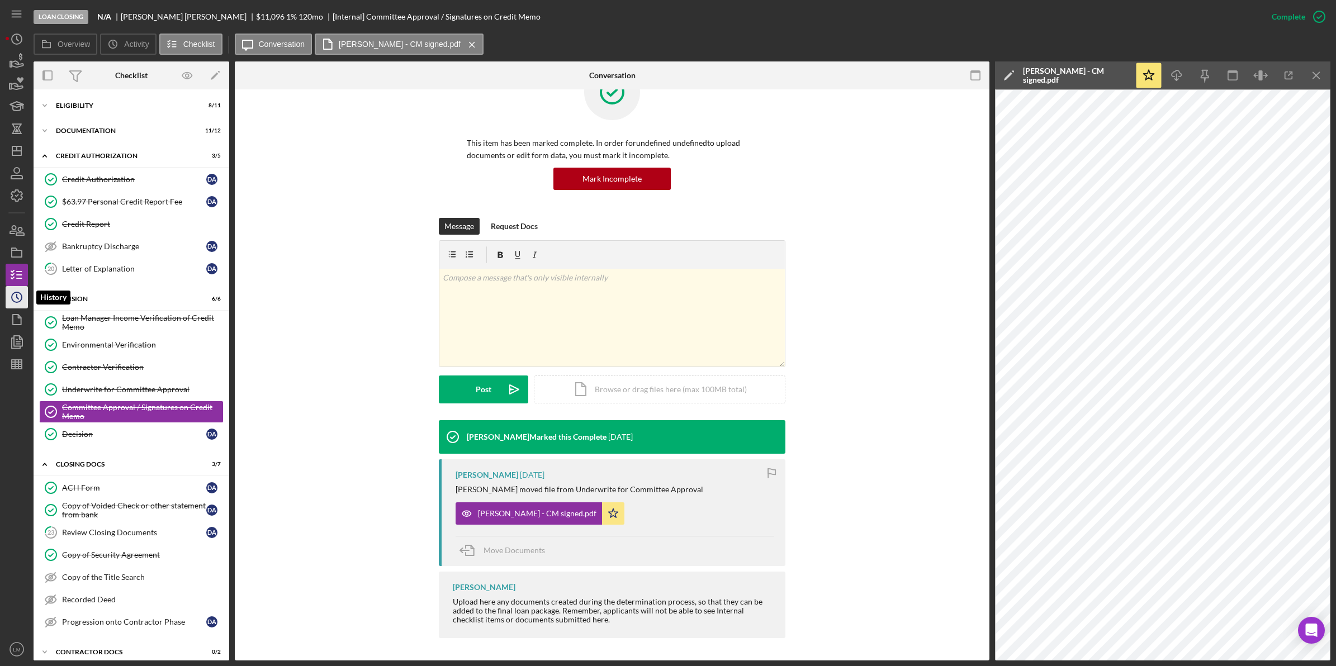
click at [12, 297] on icon "Icon/History" at bounding box center [17, 297] width 28 height 28
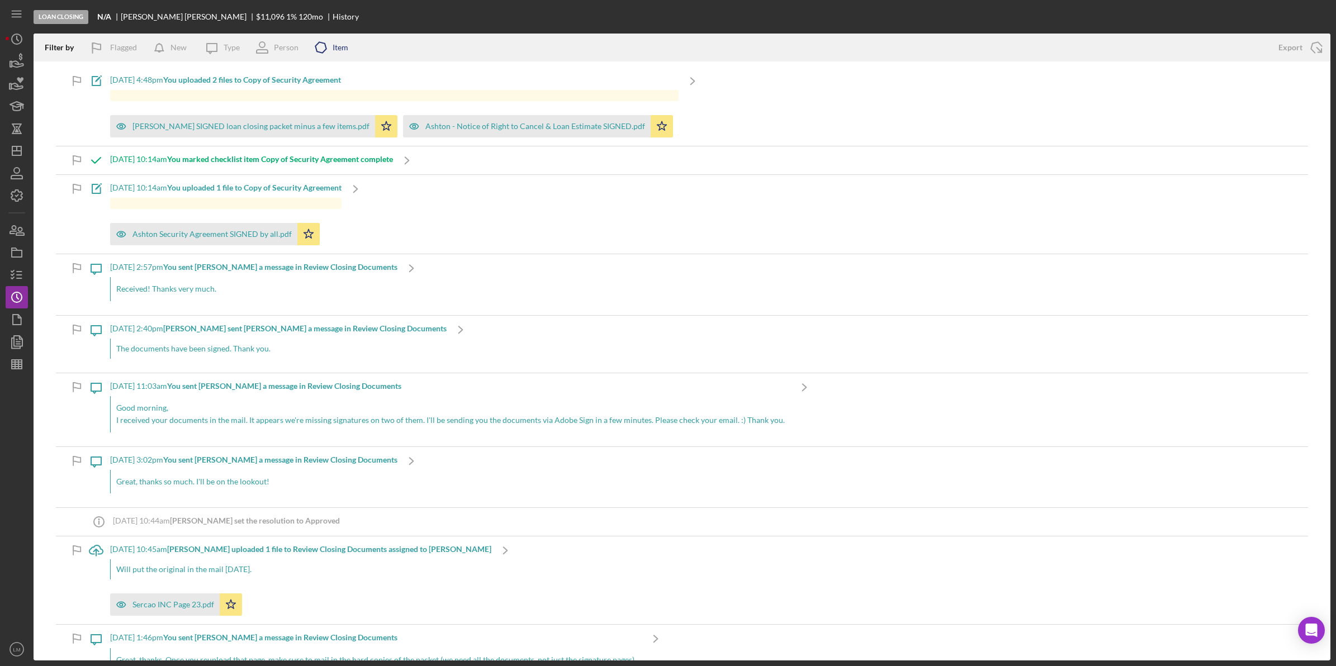
click at [337, 45] on div "Item" at bounding box center [341, 47] width 16 height 9
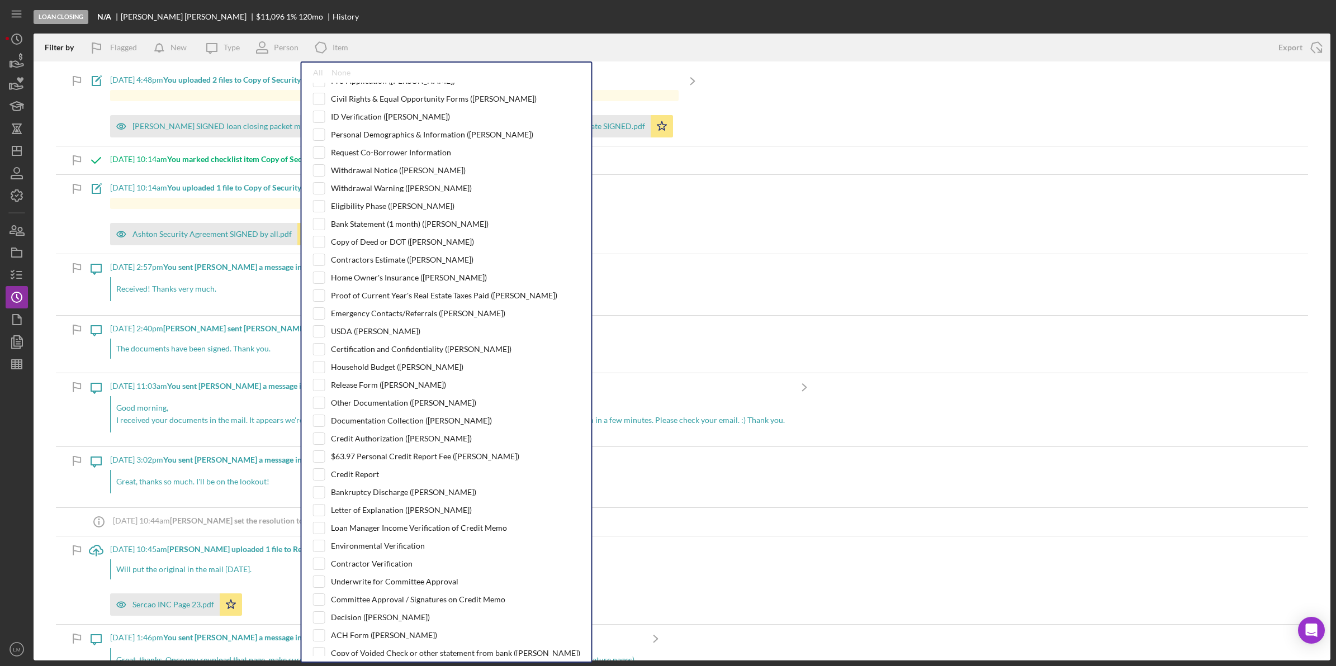
scroll to position [210, 0]
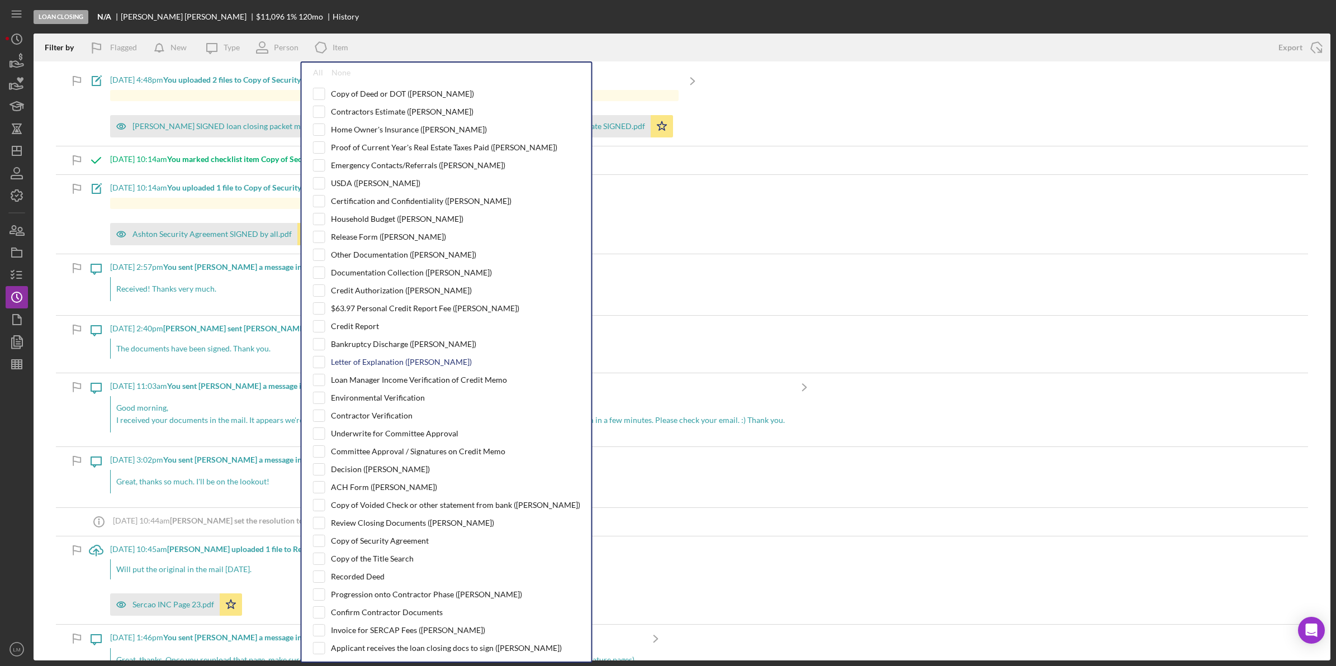
click at [375, 367] on div "Letter of Explanation ([PERSON_NAME])" at bounding box center [401, 362] width 141 height 9
checkbox input "true"
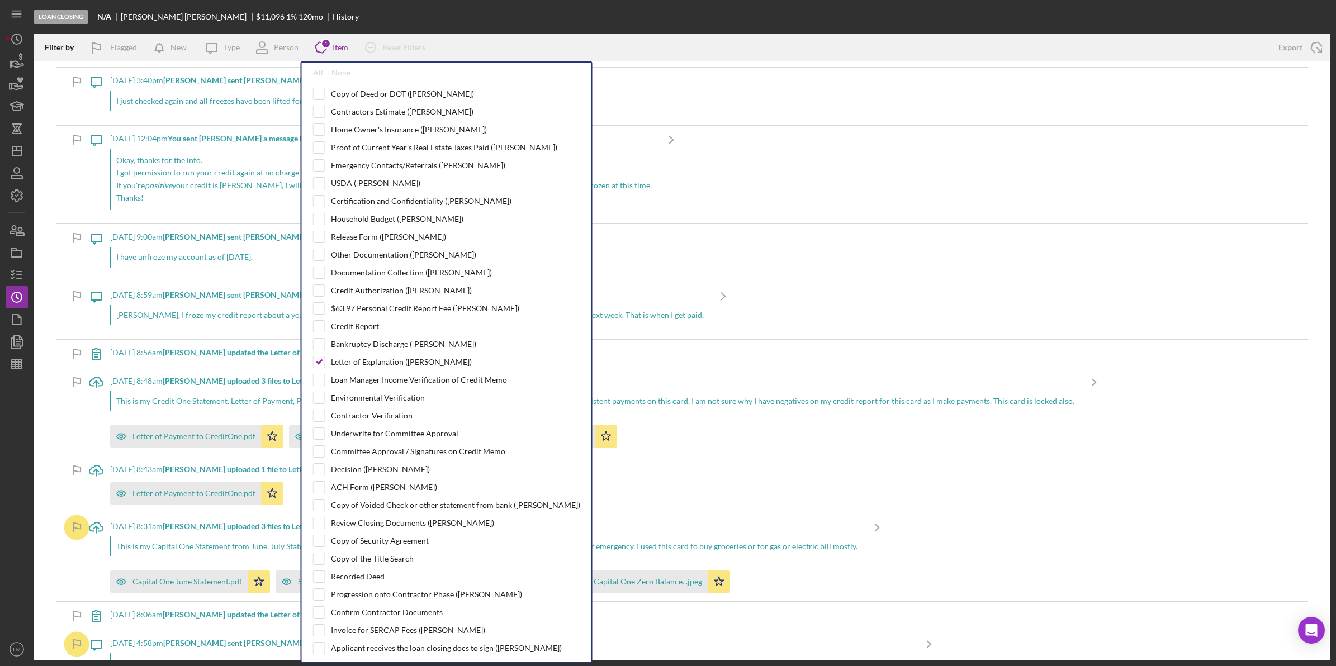
scroll to position [319, 0]
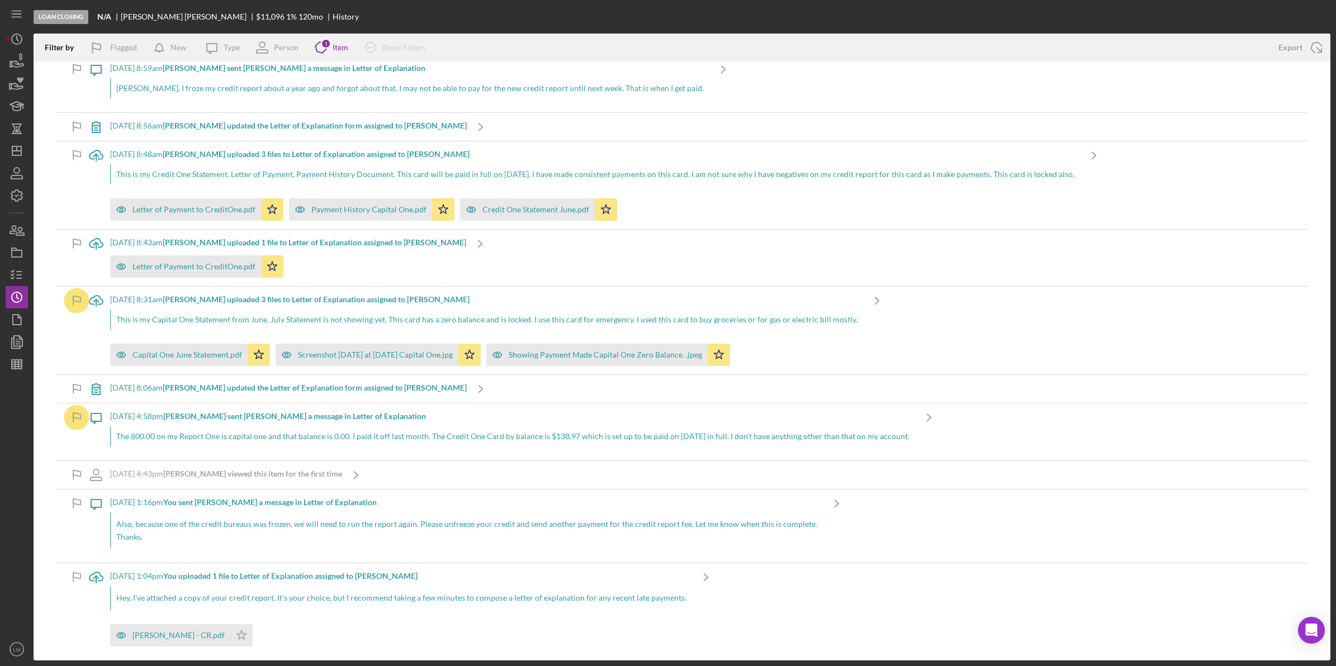
click at [733, 13] on div "Loan Closing N/A [PERSON_NAME] $11,096 1 % 120 mo History" at bounding box center [682, 17] width 1297 height 34
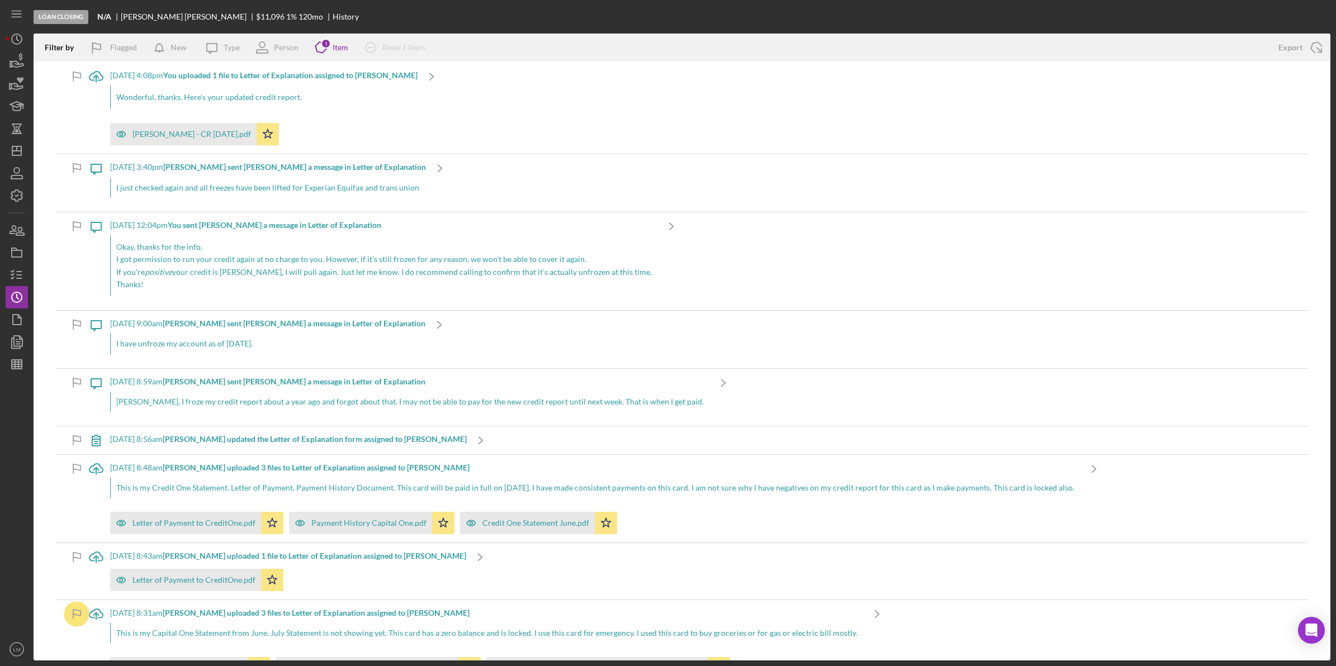
scroll to position [0, 0]
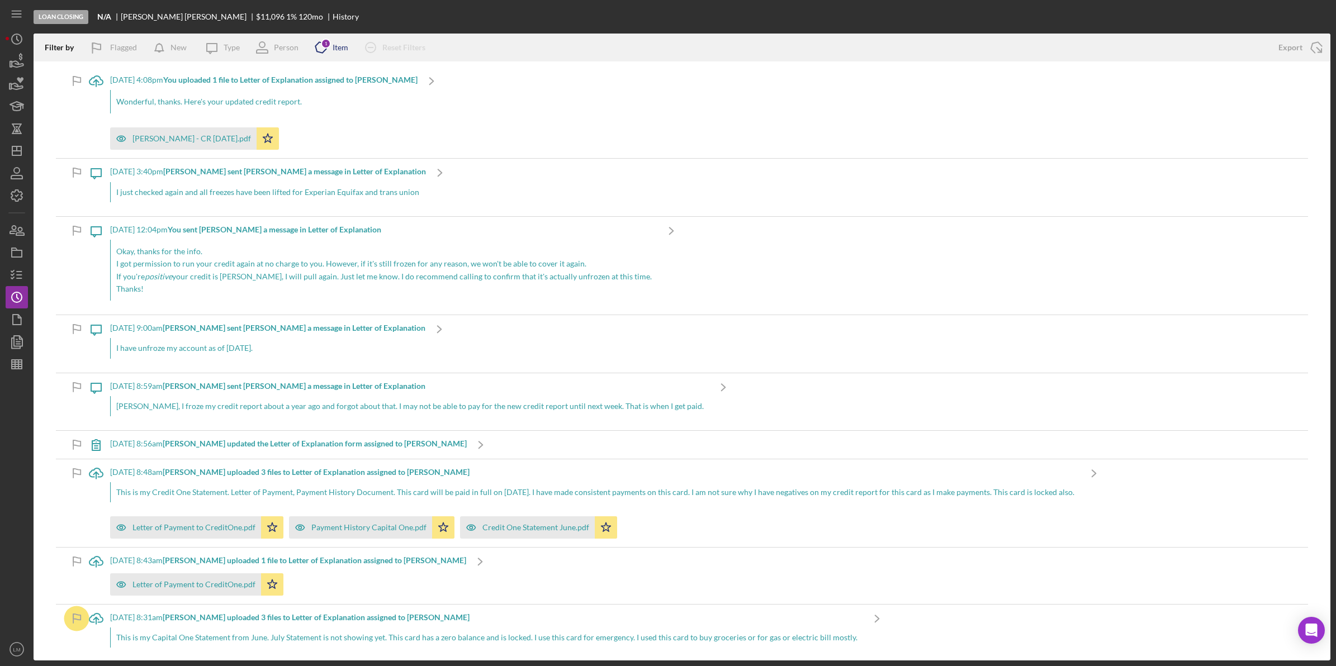
click at [333, 46] on icon "Icon/Product" at bounding box center [321, 48] width 28 height 28
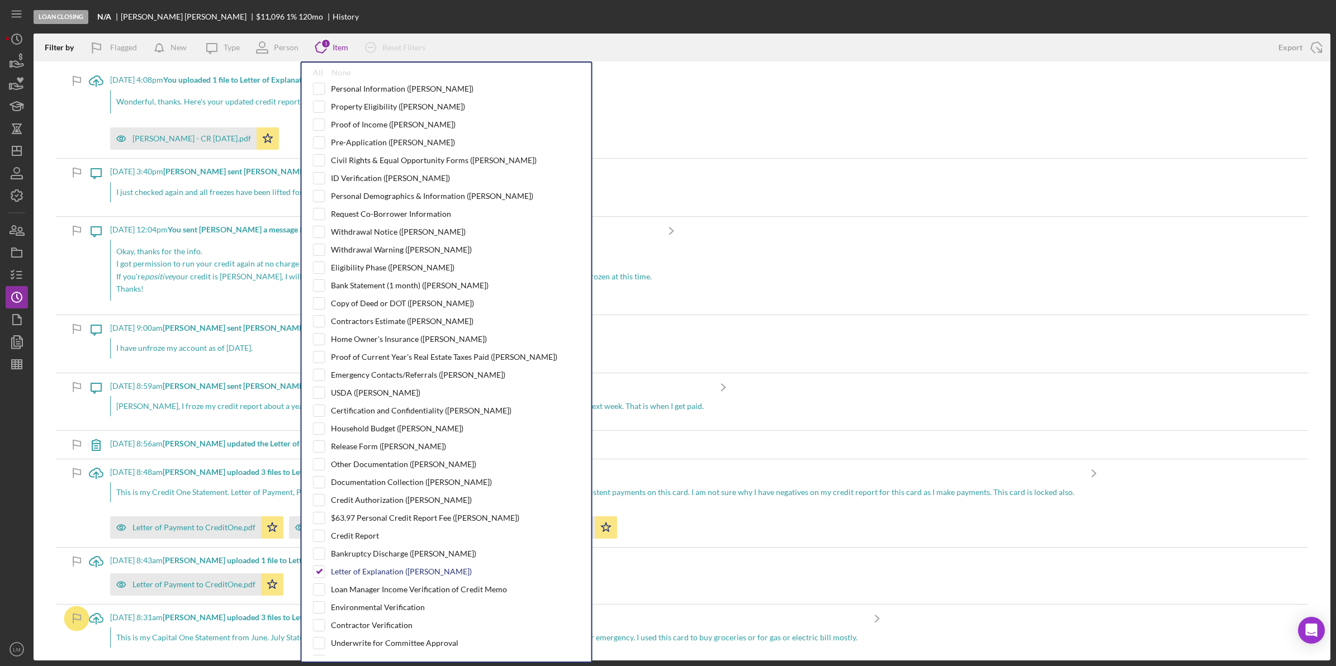
click at [389, 576] on div "Letter of Explanation ([PERSON_NAME])" at bounding box center [401, 571] width 141 height 9
checkbox input "false"
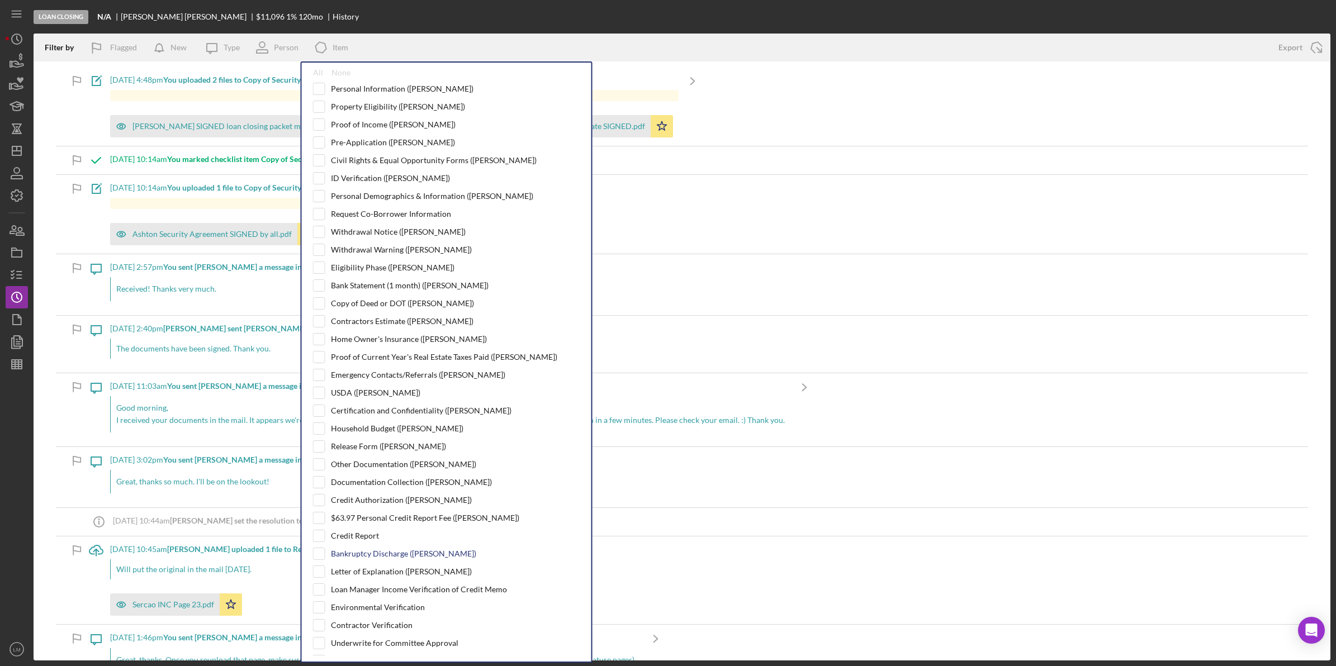
click at [403, 558] on div "Bankruptcy Discharge ([PERSON_NAME])" at bounding box center [403, 554] width 145 height 9
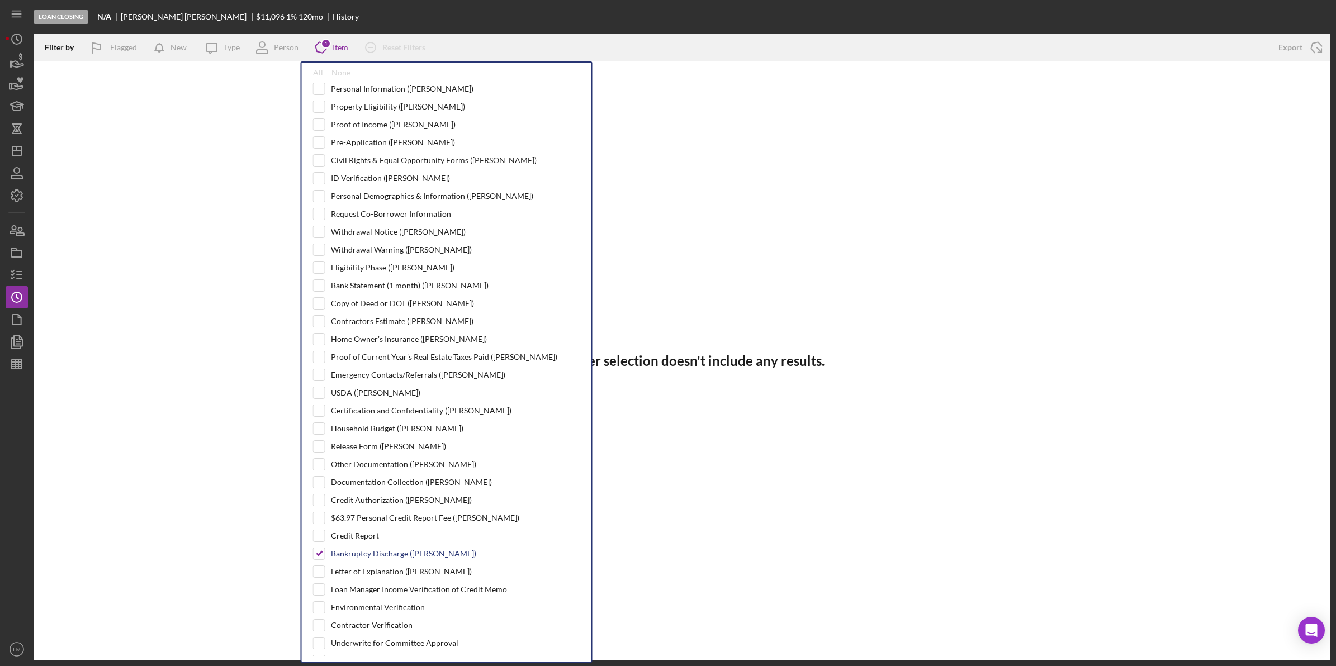
click at [403, 558] on div "Bankruptcy Discharge ([PERSON_NAME])" at bounding box center [403, 554] width 145 height 9
checkbox input "false"
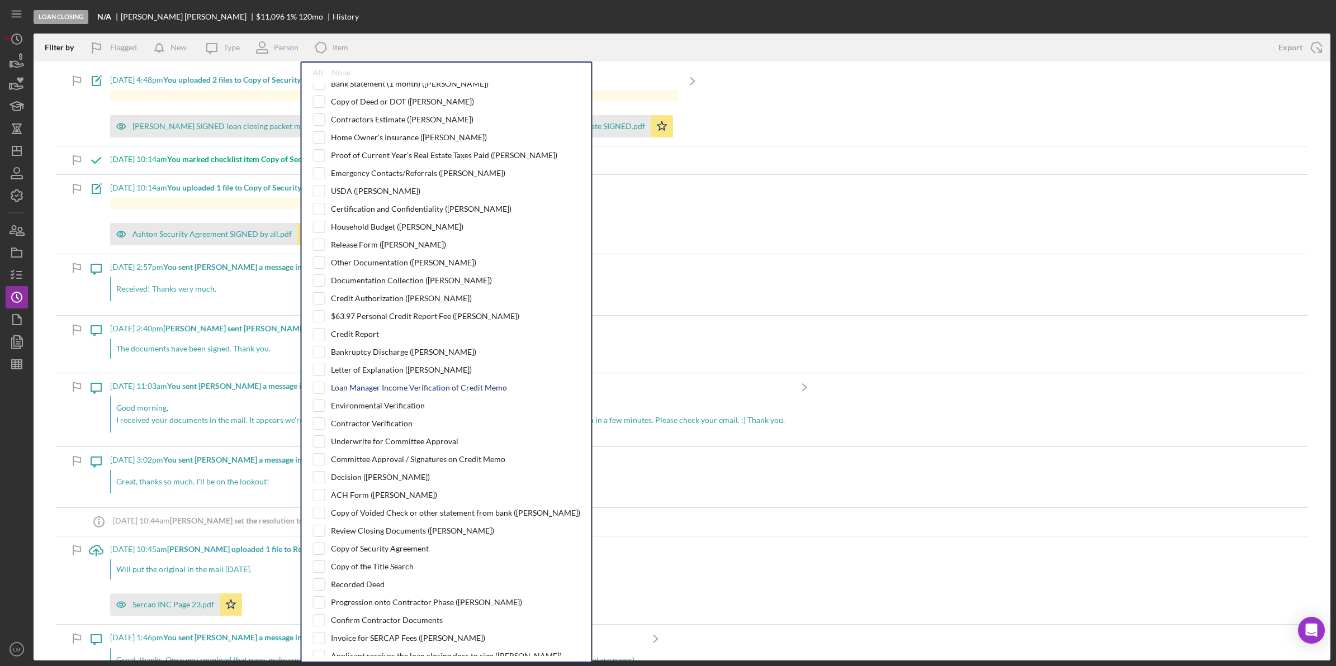
scroll to position [210, 0]
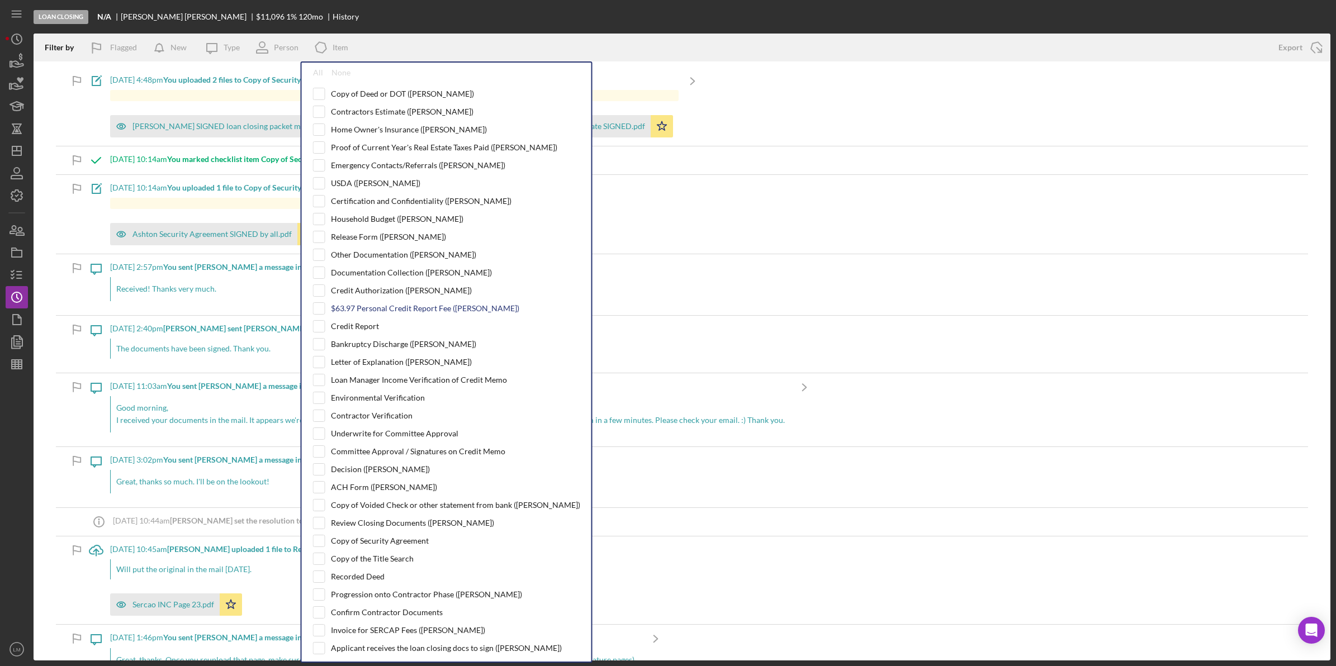
click at [386, 313] on div "$63.97 Personal Credit Report Fee ([PERSON_NAME])" at bounding box center [425, 308] width 188 height 9
checkbox input "true"
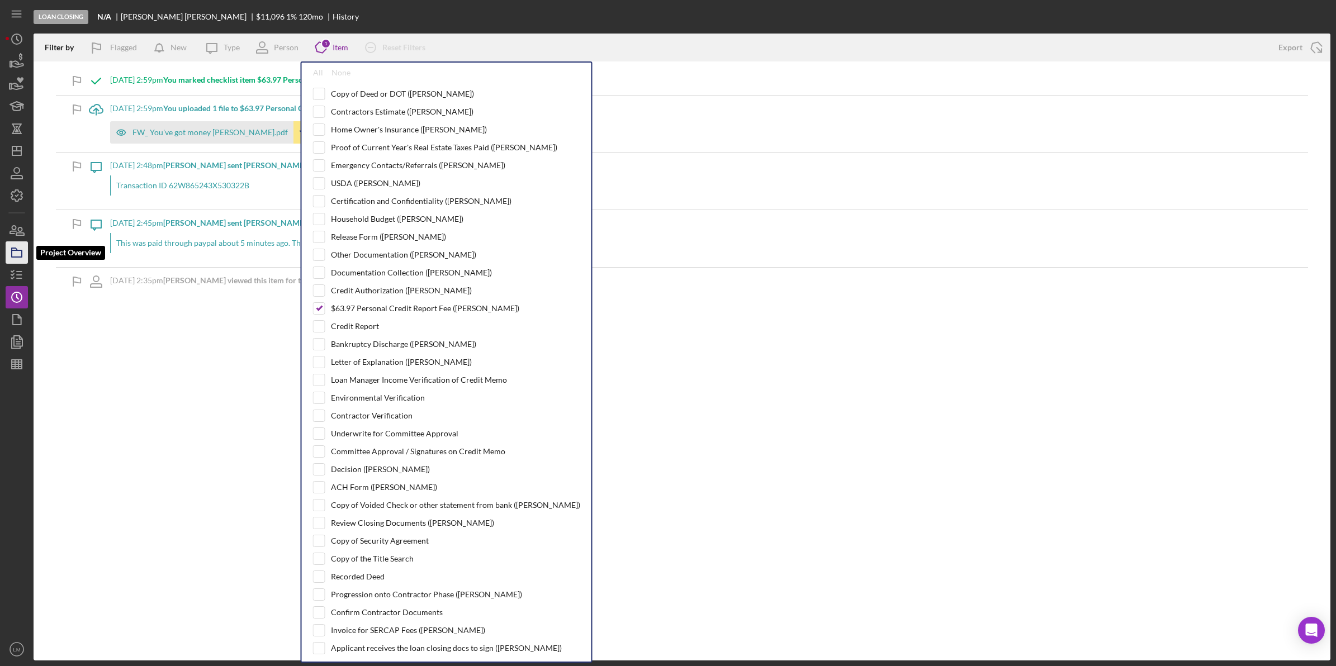
click at [20, 254] on icon "button" at bounding box center [17, 253] width 28 height 28
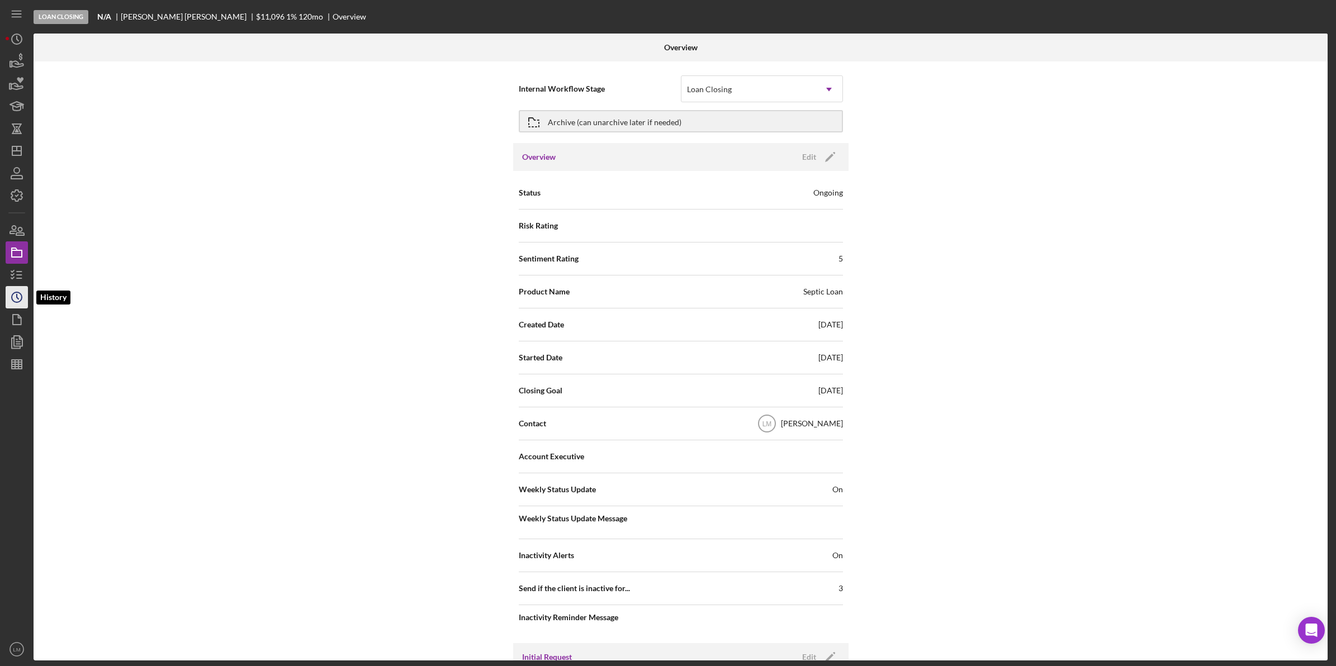
click at [18, 294] on icon "Icon/History" at bounding box center [17, 297] width 28 height 28
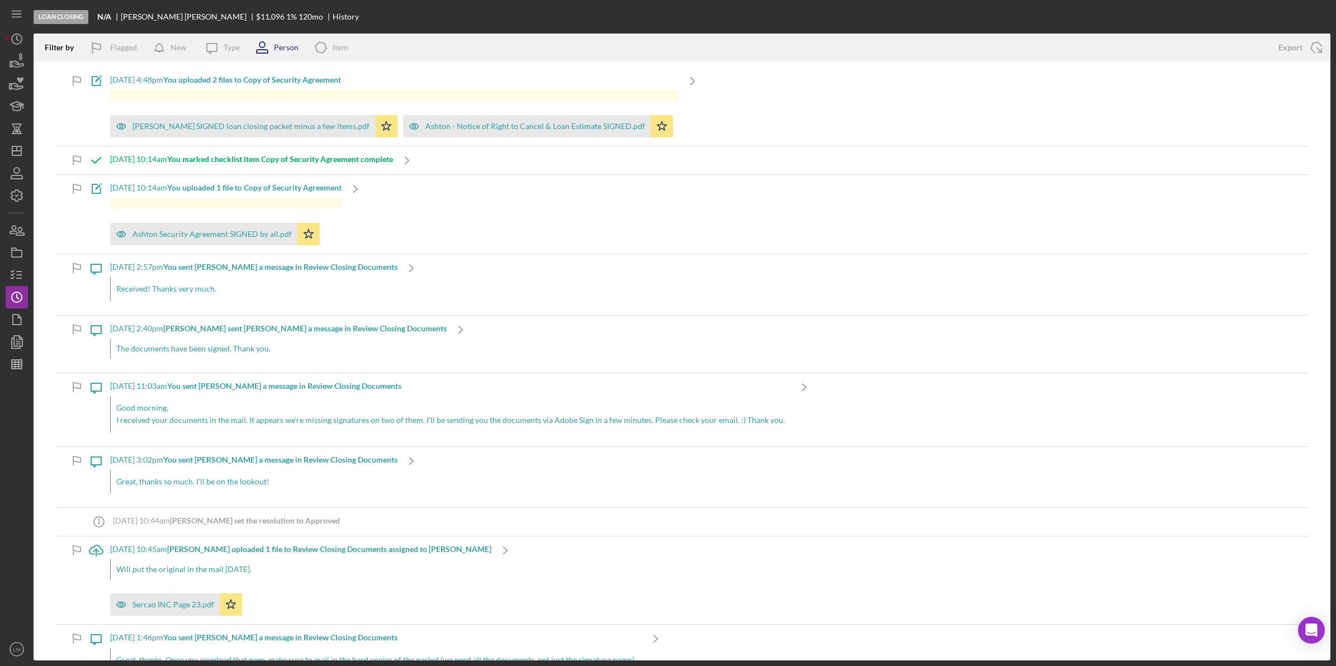
click at [274, 42] on icon at bounding box center [262, 48] width 28 height 28
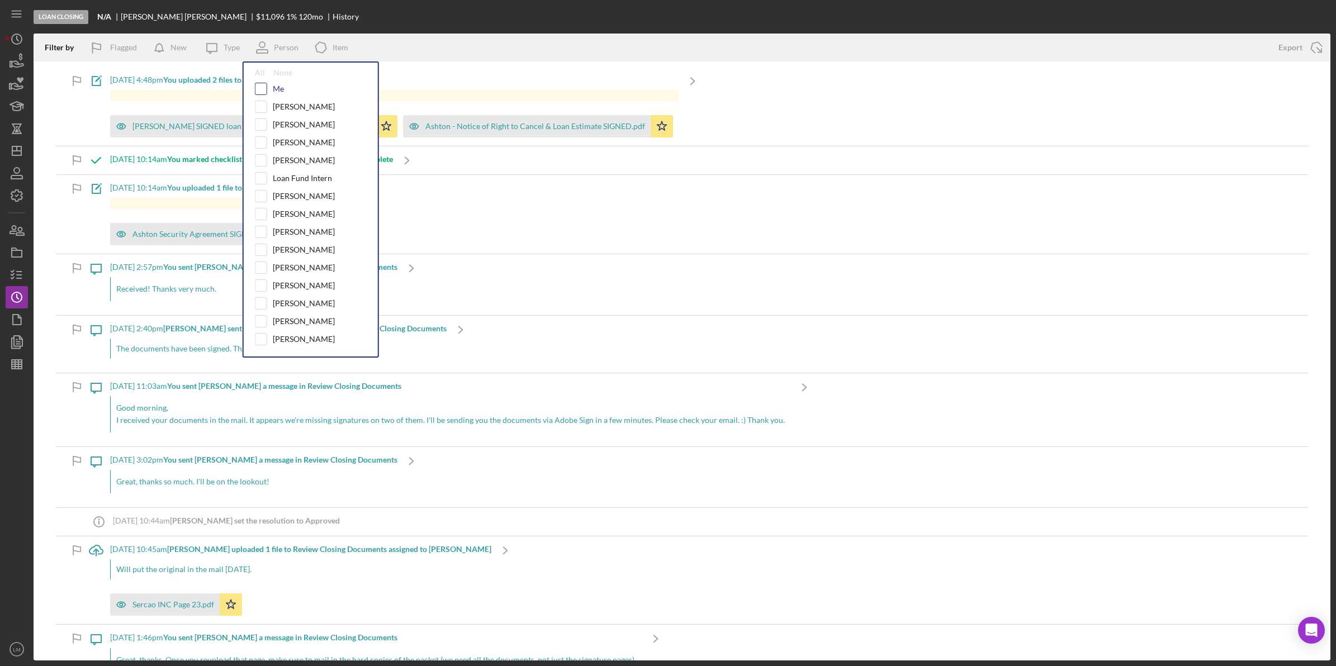
click at [267, 84] on div "Me" at bounding box center [311, 89] width 112 height 12
click at [266, 90] on input "checkbox" at bounding box center [260, 88] width 11 height 11
checkbox input "true"
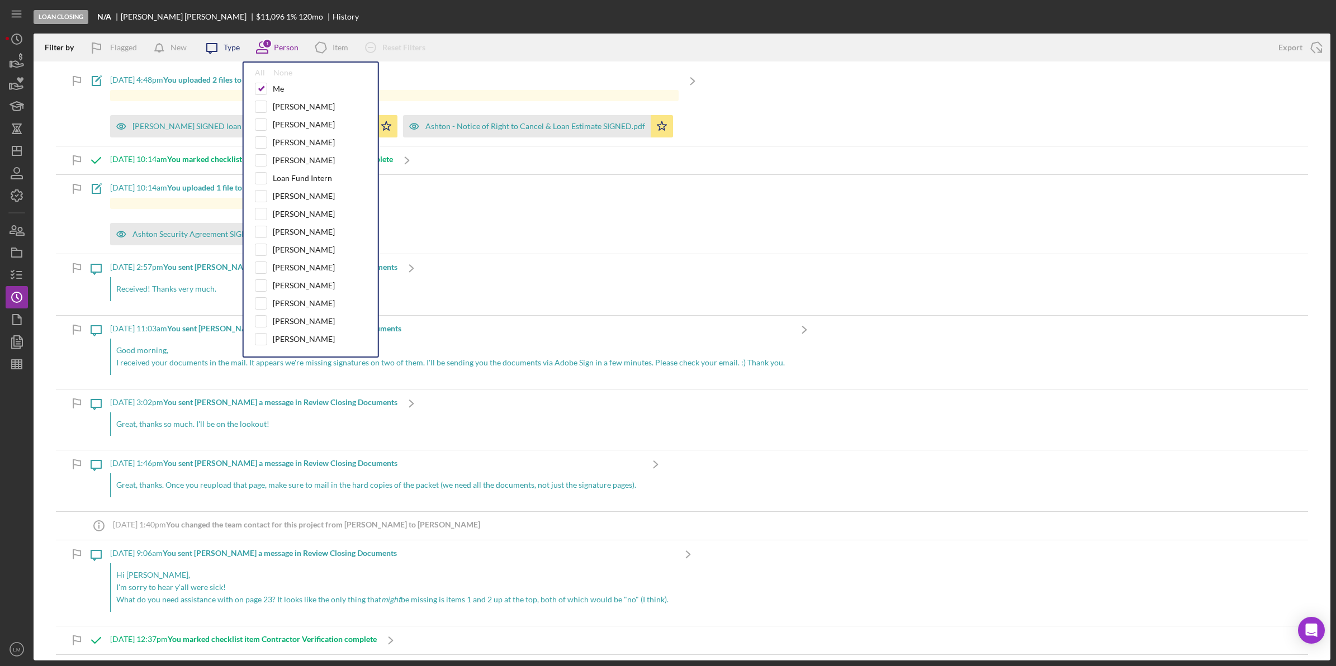
click at [225, 49] on icon "Icon/Message" at bounding box center [212, 48] width 28 height 28
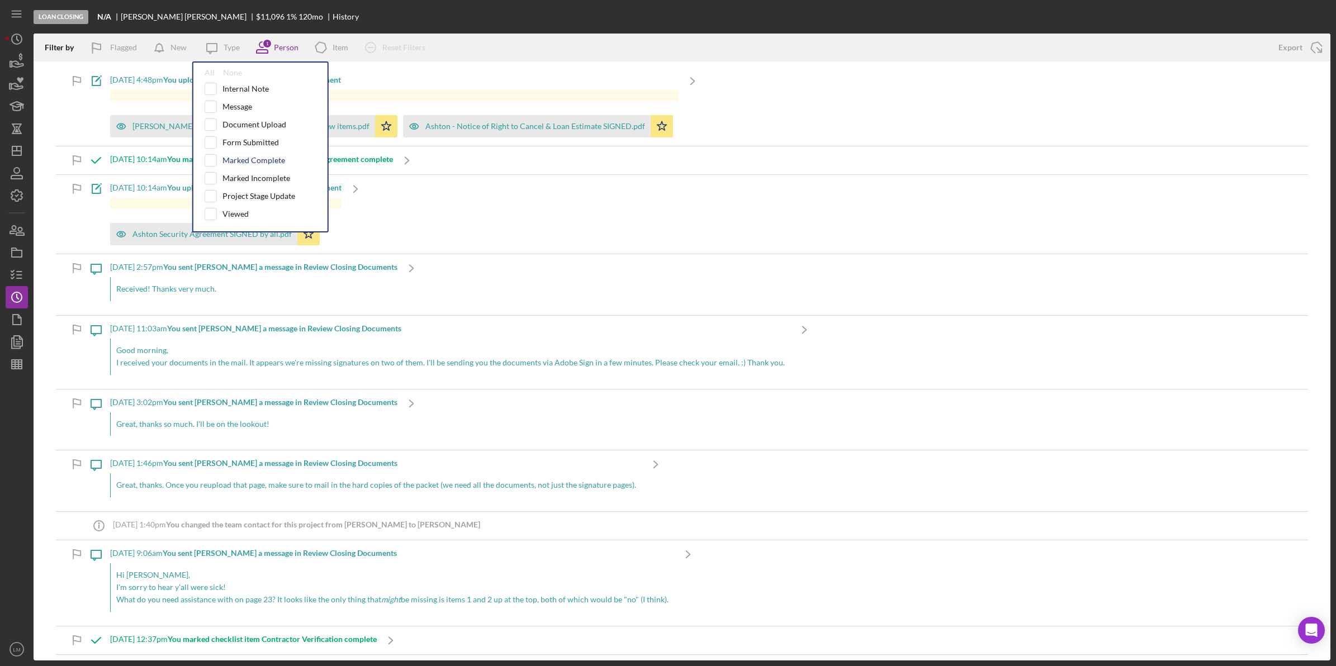
click at [238, 158] on div "Marked Complete" at bounding box center [254, 160] width 63 height 9
checkbox input "true"
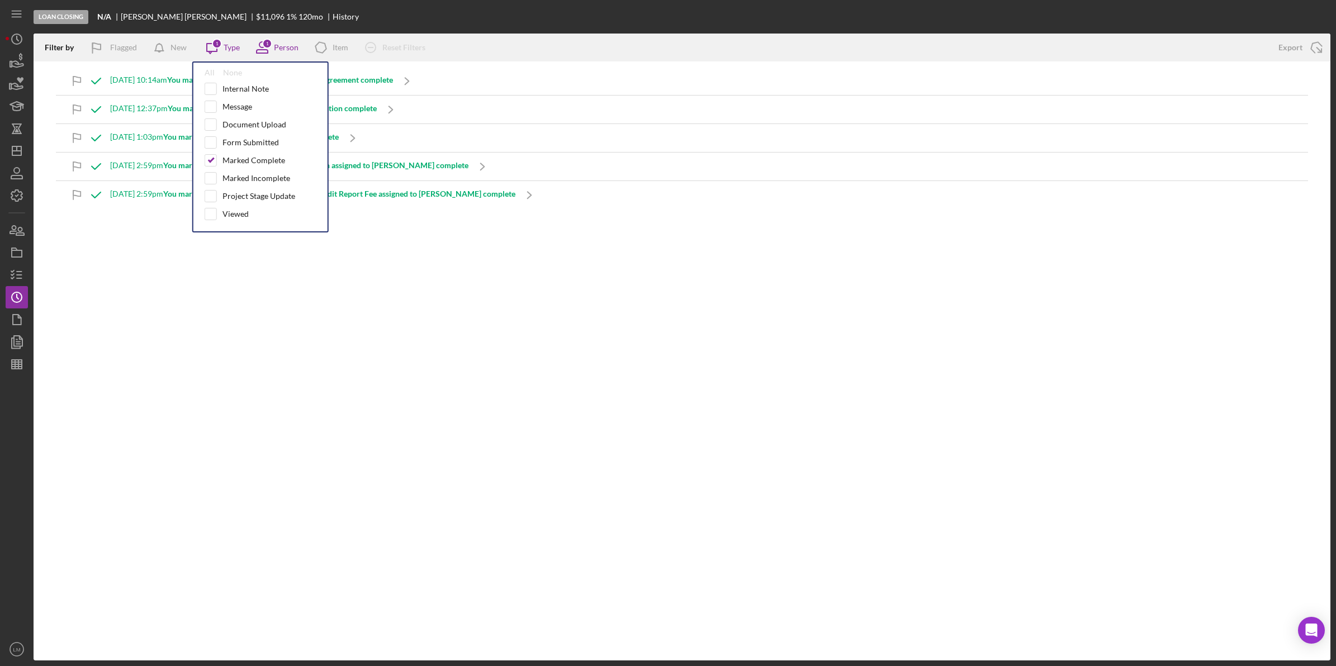
click at [542, 29] on div "Loan Closing N/A [PERSON_NAME] $11,096 1 % 120 mo History" at bounding box center [682, 17] width 1297 height 34
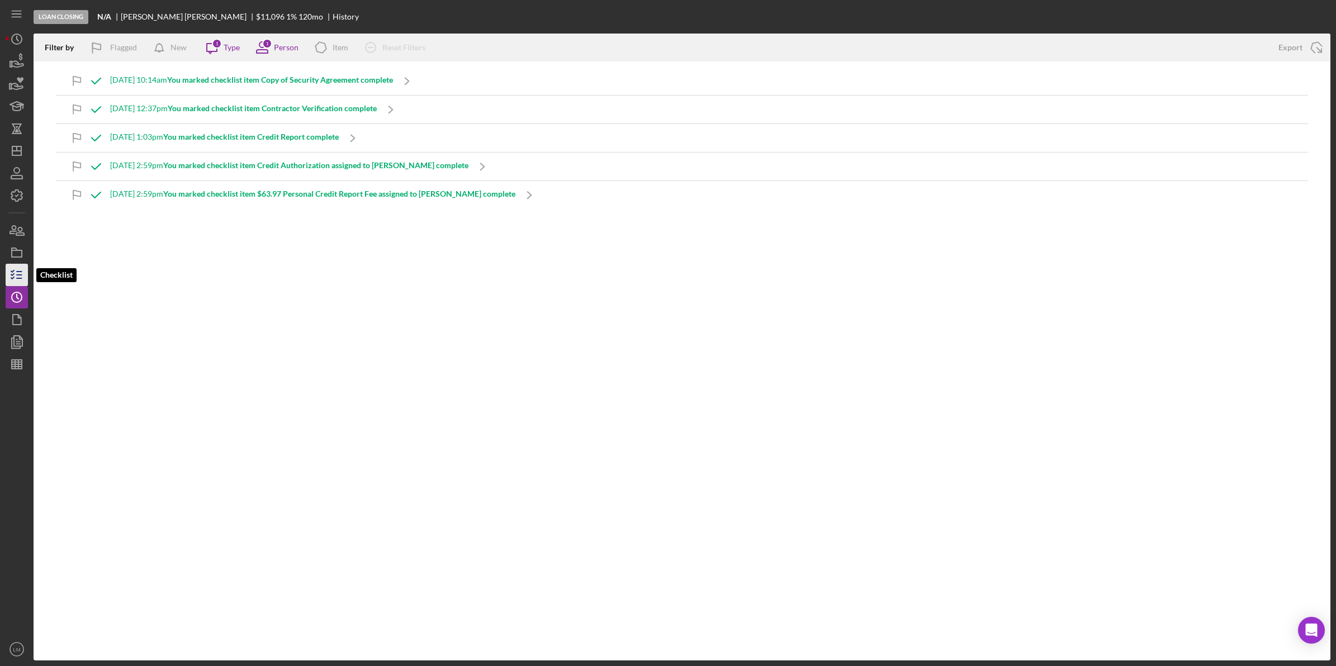
click at [7, 267] on icon "button" at bounding box center [17, 275] width 28 height 28
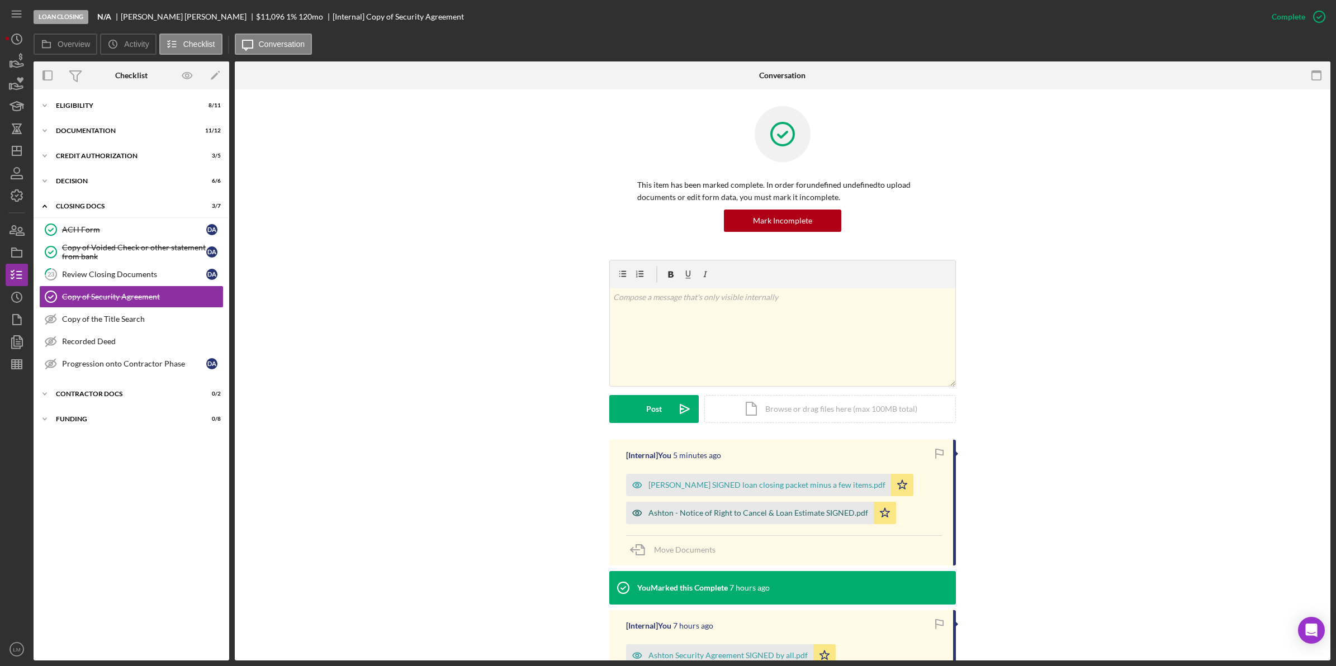
click at [791, 515] on div "Ashton - Notice of Right to Cancel & Loan Estimate SIGNED.pdf" at bounding box center [758, 513] width 220 height 9
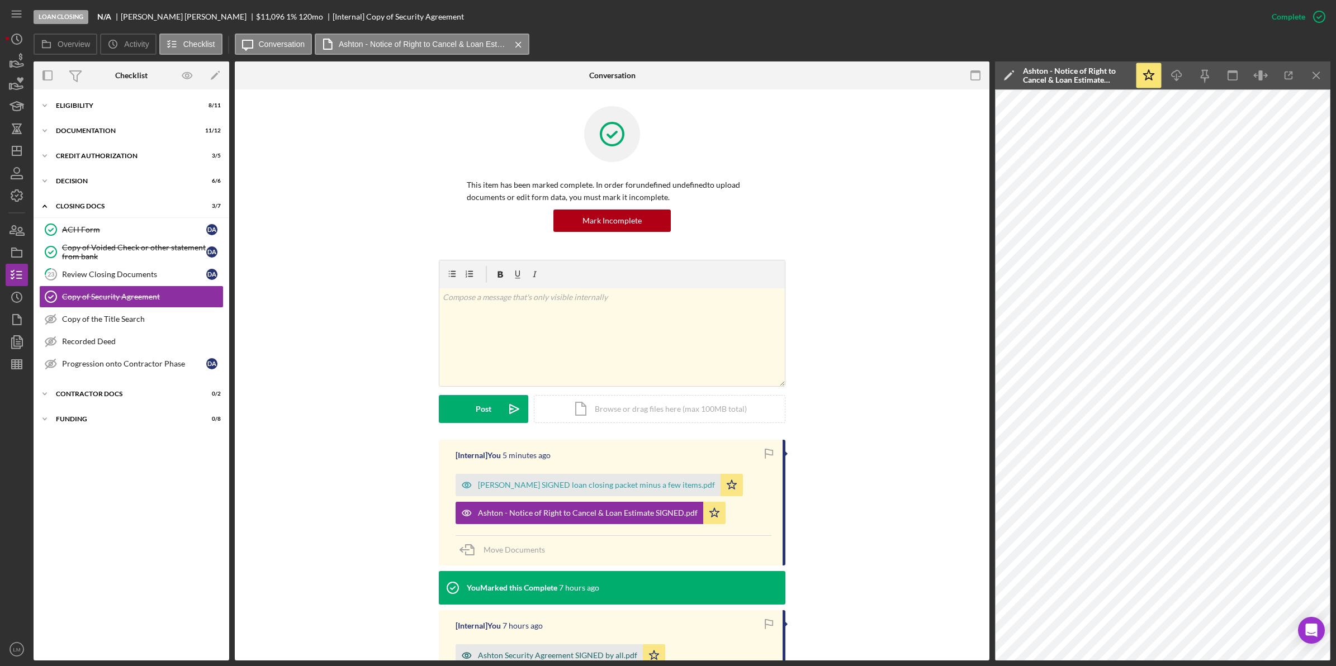
click at [559, 655] on div "Ashton Security Agreement SIGNED by all.pdf" at bounding box center [557, 655] width 159 height 9
